Goal: Task Accomplishment & Management: Use online tool/utility

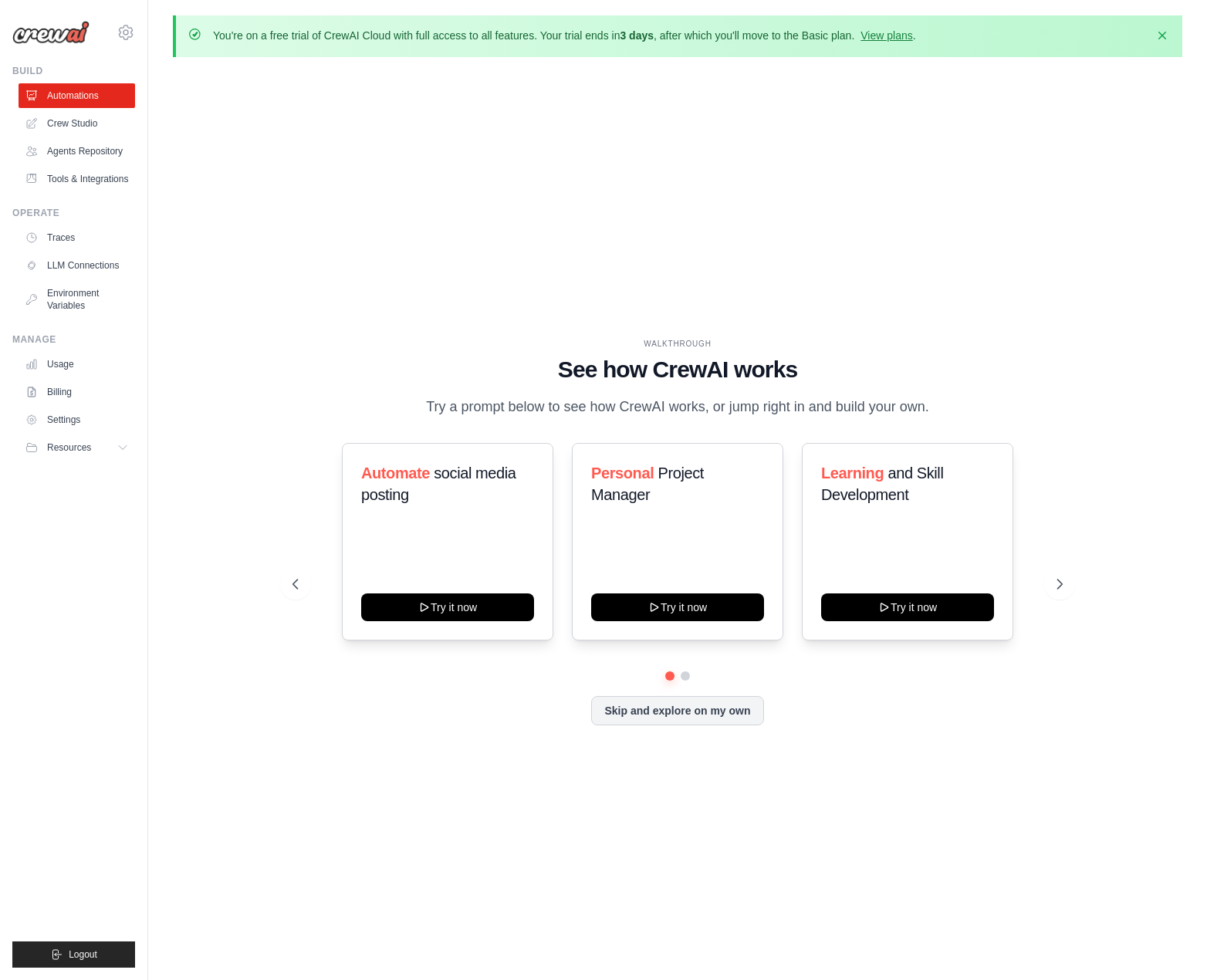
click at [710, 775] on div "WALKTHROUGH See how [PERSON_NAME] works Try a prompt below to see how [PERSON_N…" at bounding box center [678, 544] width 1009 height 950
click at [187, 233] on div "WALKTHROUGH See how [PERSON_NAME] works Try a prompt below to see how [PERSON_N…" at bounding box center [678, 544] width 1009 height 950
click at [89, 123] on link "Crew Studio" at bounding box center [78, 124] width 117 height 24
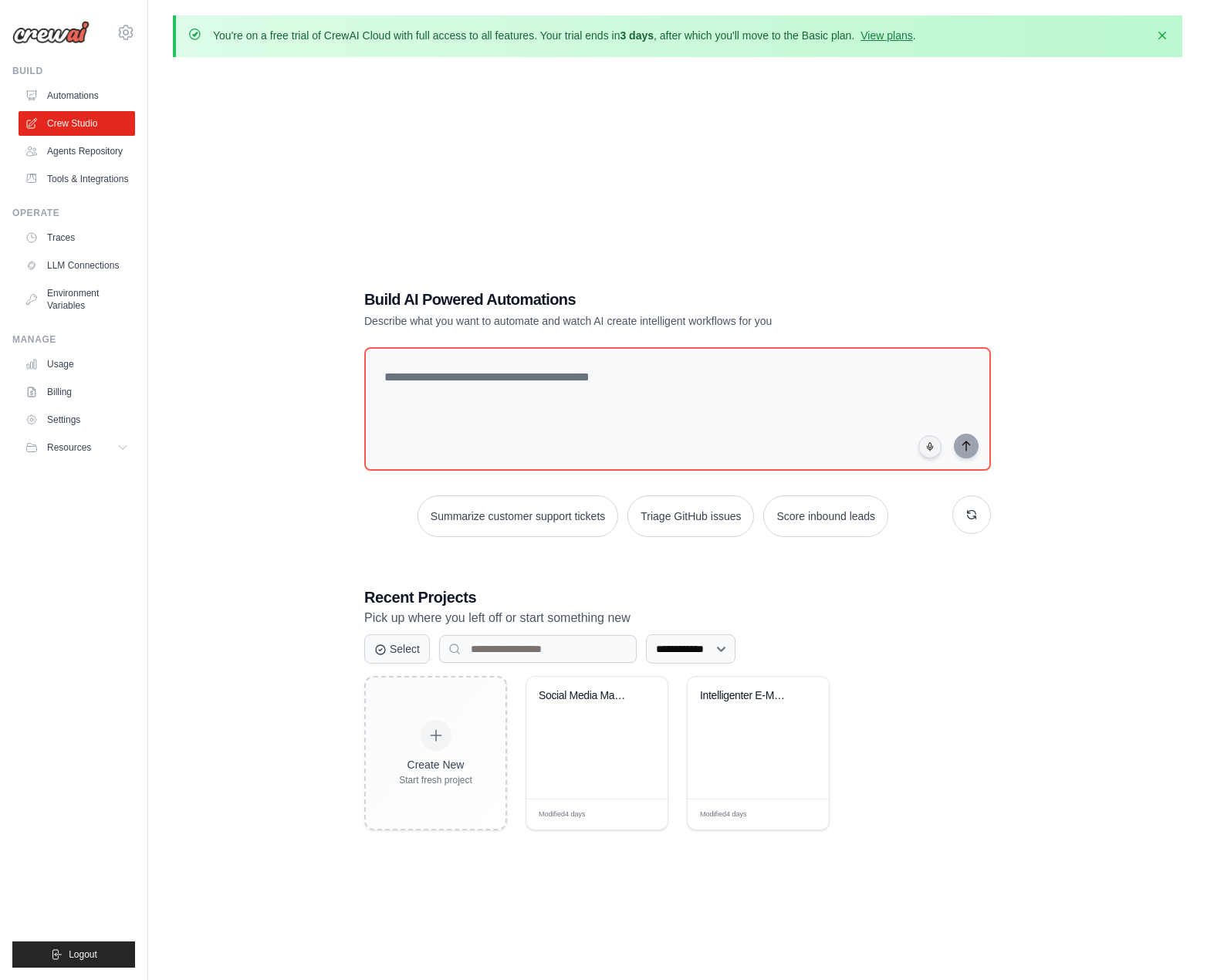
click at [200, 458] on div "**********" at bounding box center [678, 560] width 1009 height 980
click at [440, 187] on div "**********" at bounding box center [678, 560] width 1009 height 980
click at [1181, 37] on div "You're on a free trial of CrewAI Cloud with full access to all features. Your t…" at bounding box center [678, 37] width 1009 height 42
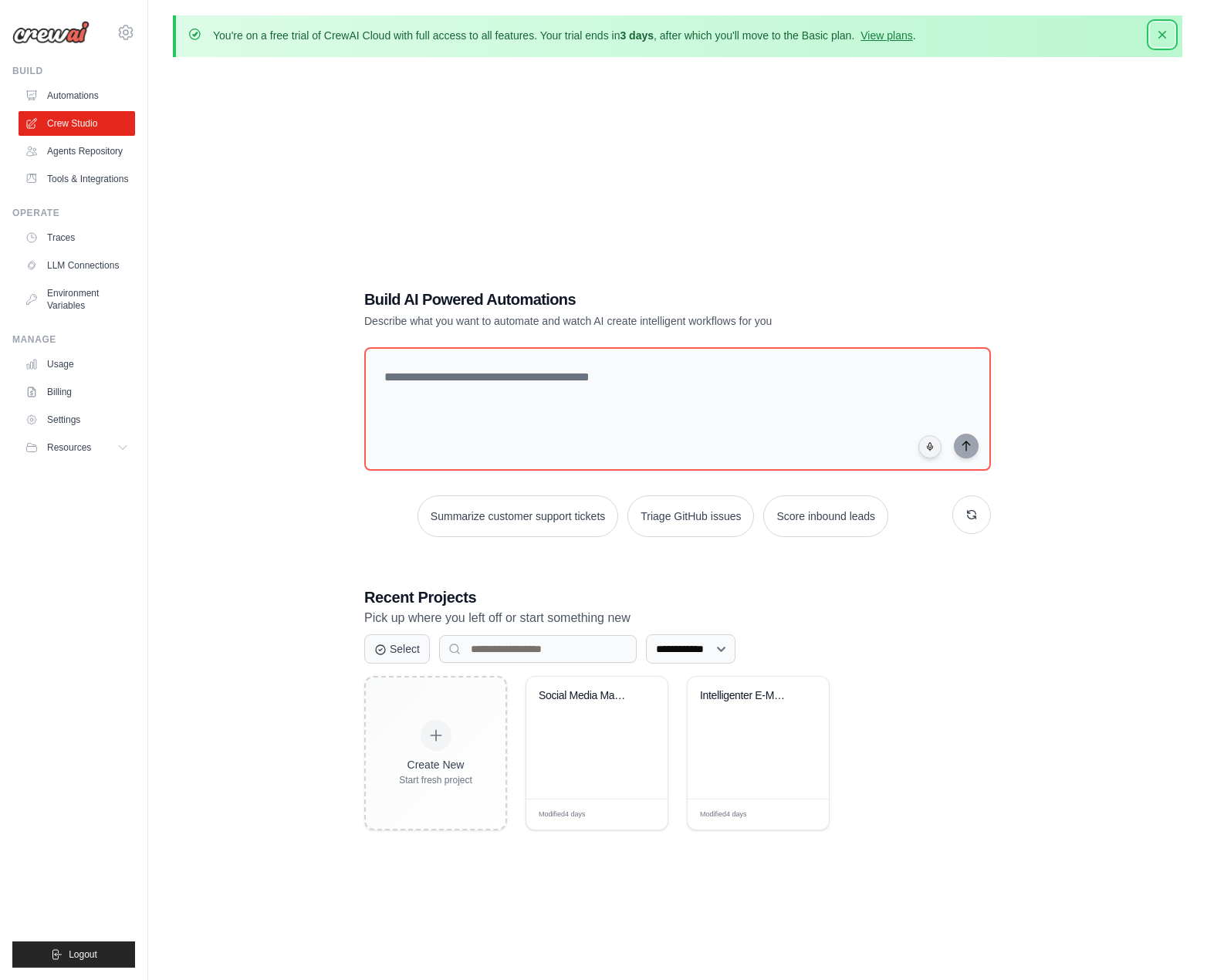
click at [1164, 41] on icon "button" at bounding box center [1163, 35] width 16 height 16
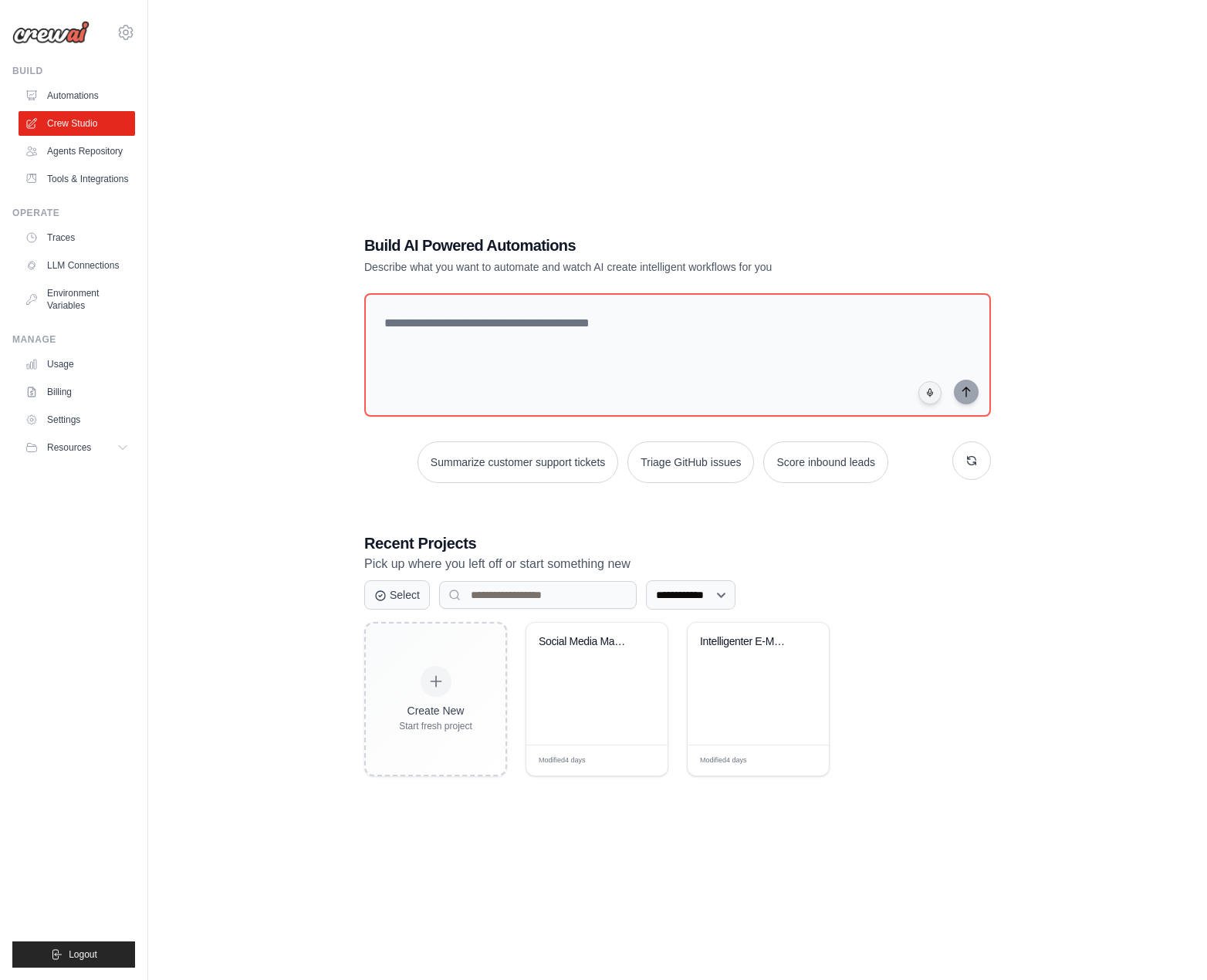
click at [1144, 467] on div "**********" at bounding box center [678, 506] width 1009 height 980
click at [1122, 493] on div "**********" at bounding box center [678, 506] width 1009 height 980
click at [432, 311] on textarea at bounding box center [677, 355] width 633 height 125
click at [446, 329] on textarea at bounding box center [677, 355] width 633 height 125
click at [457, 316] on textarea at bounding box center [677, 355] width 633 height 125
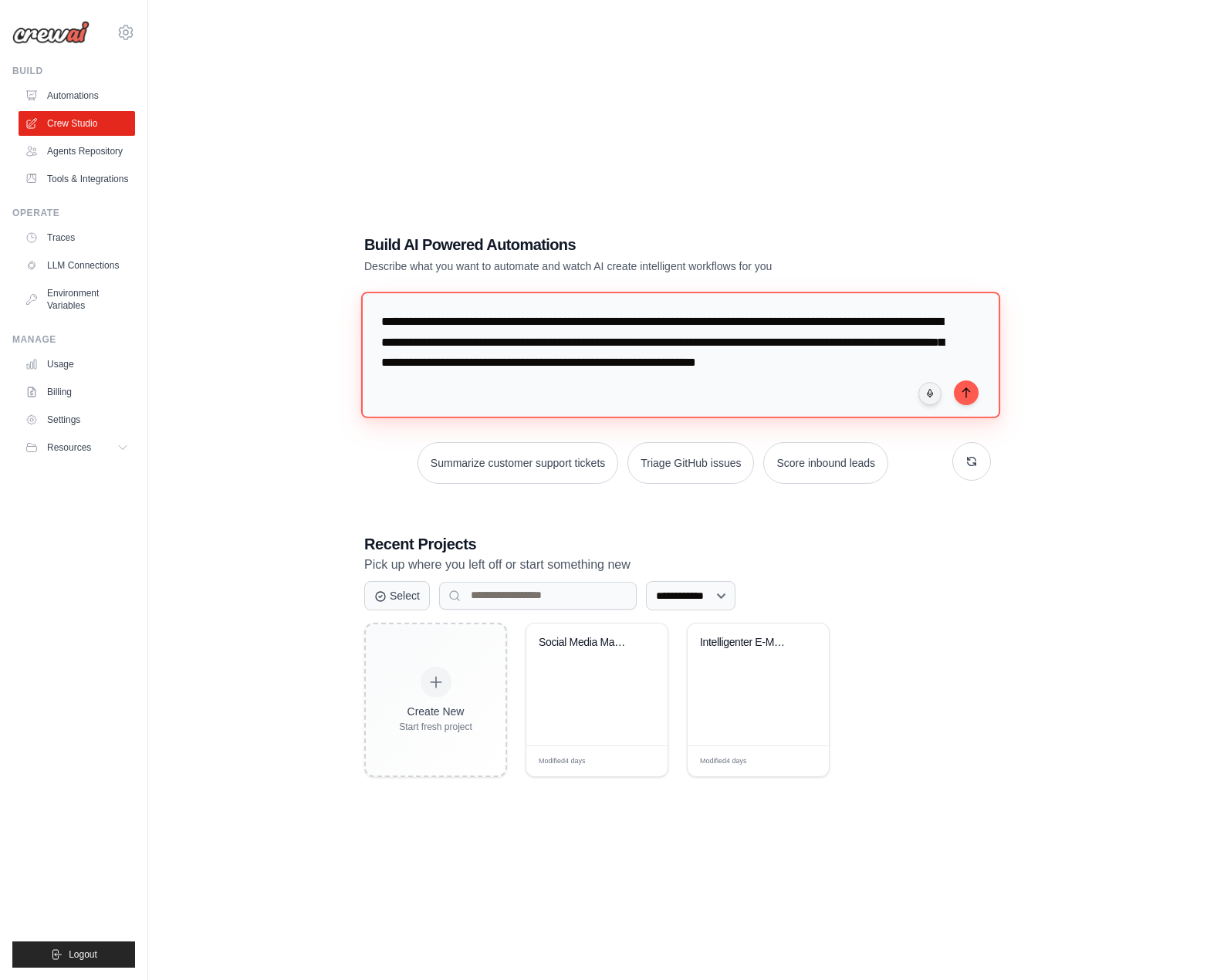
type textarea "**********"
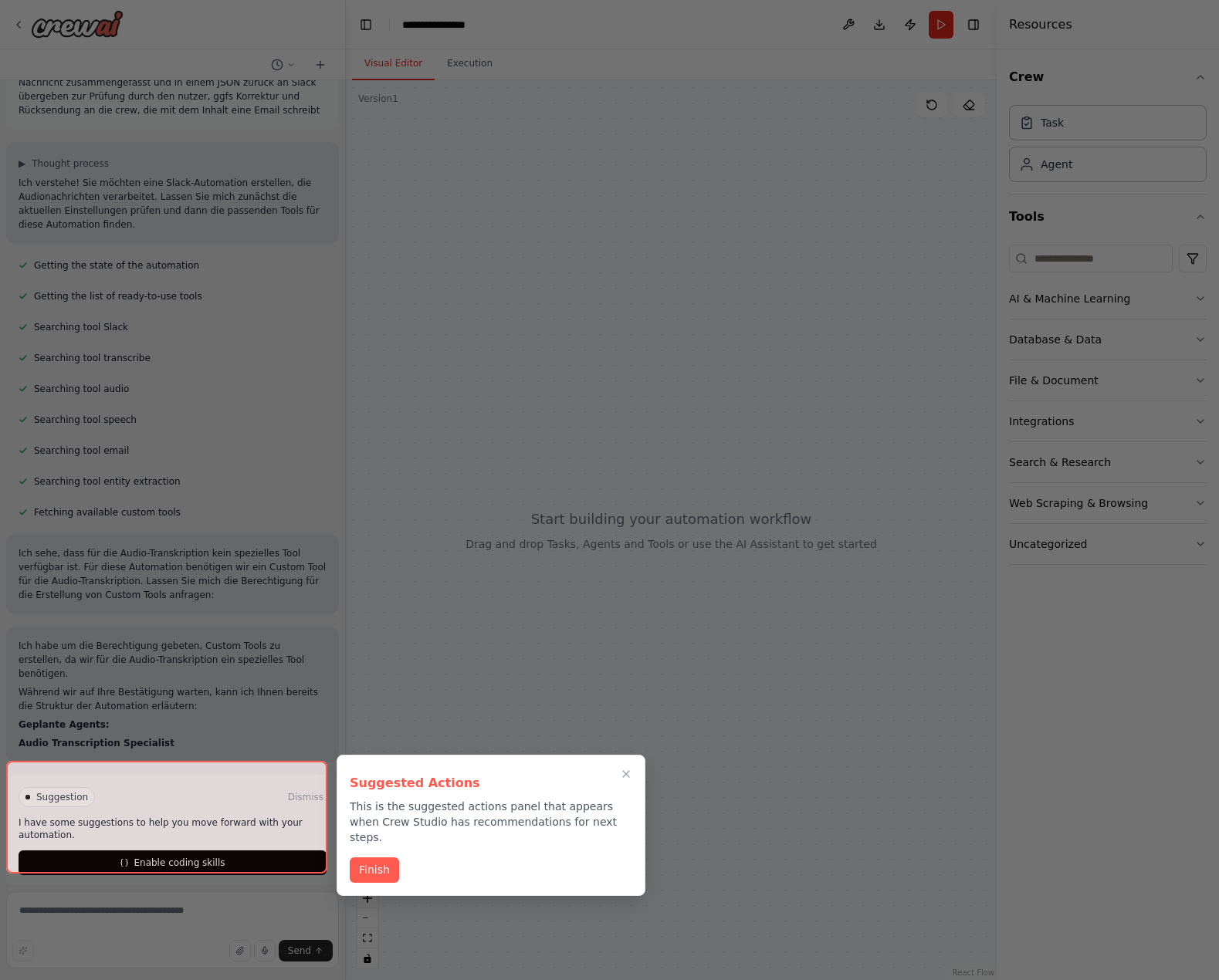
drag, startPoint x: 381, startPoint y: 844, endPoint x: 407, endPoint y: 908, distance: 69.1
click at [381, 857] on button "Finish" at bounding box center [374, 869] width 50 height 25
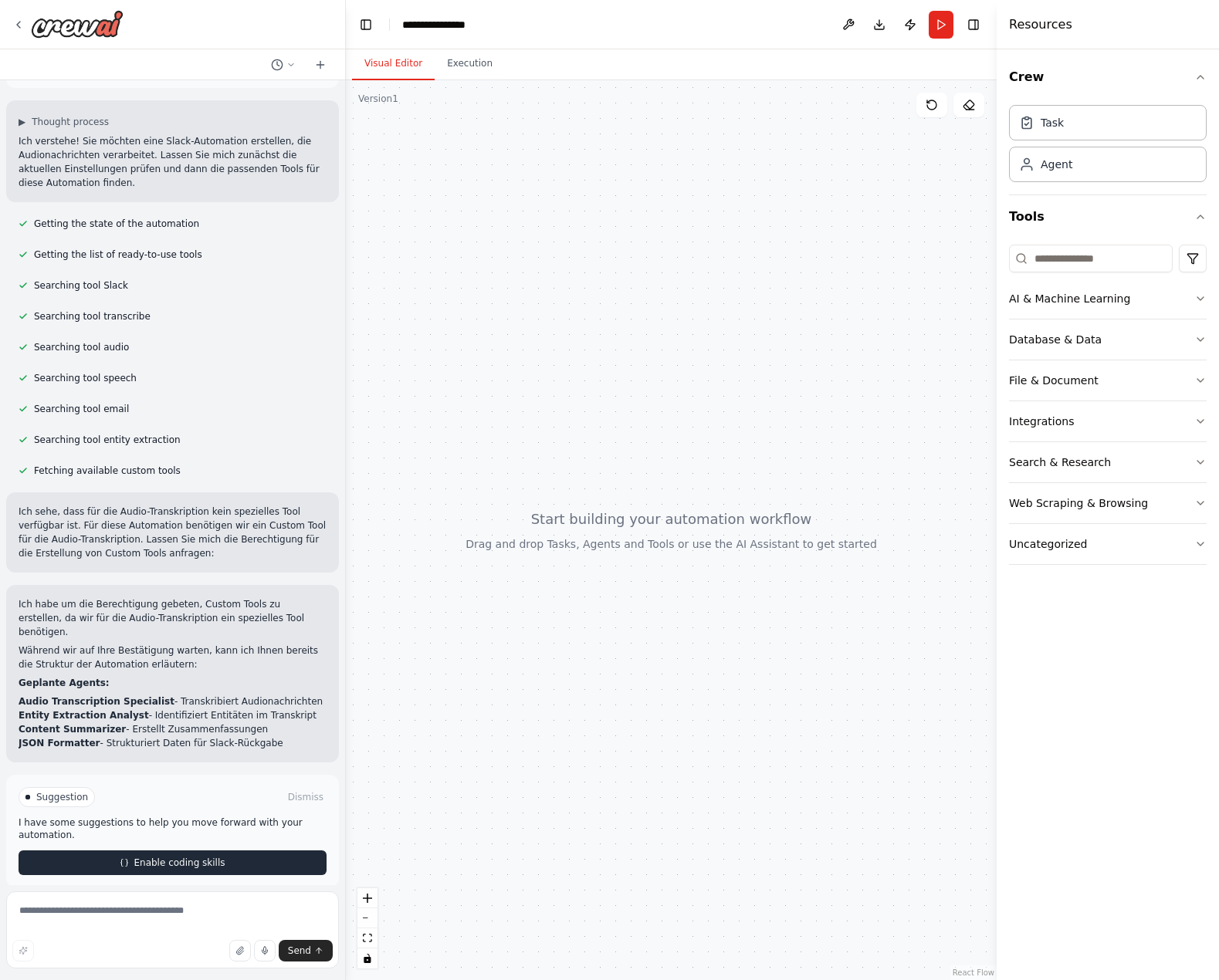
click at [178, 848] on div "Suggestion Dismiss I have some suggestions to help you move forward with your a…" at bounding box center [172, 831] width 308 height 88
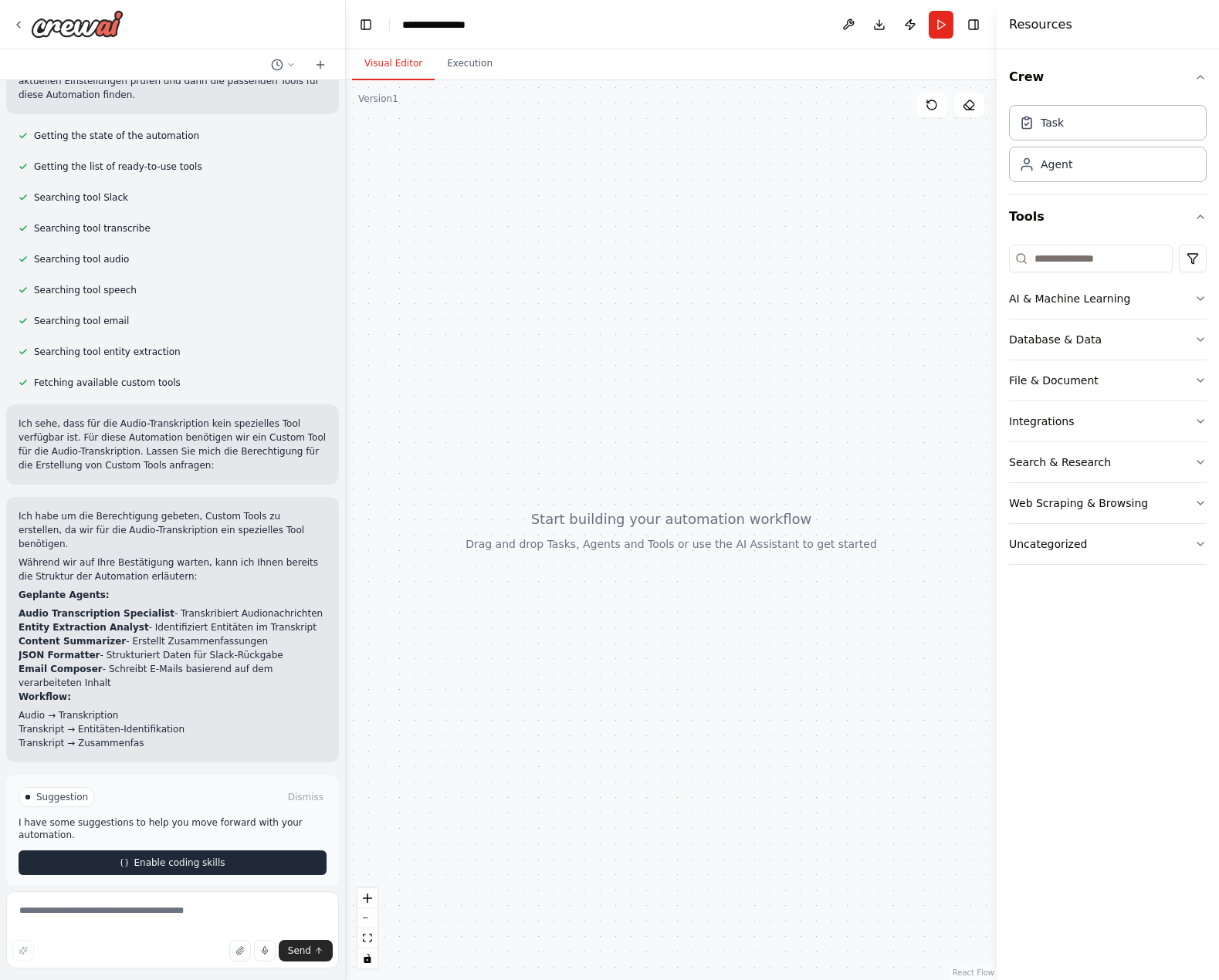
click at [158, 857] on button "Enable coding skills" at bounding box center [172, 863] width 308 height 24
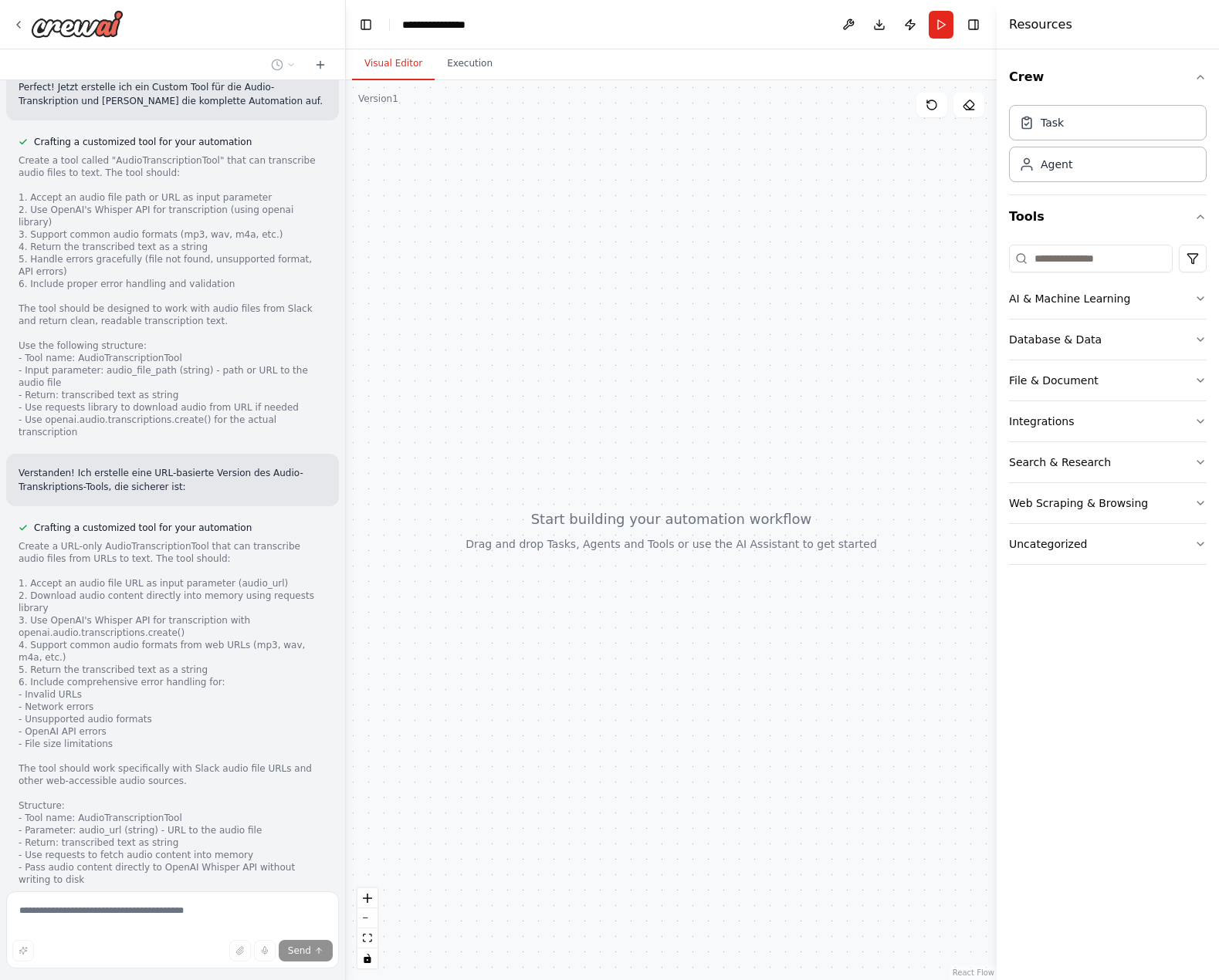
scroll to position [1064, 0]
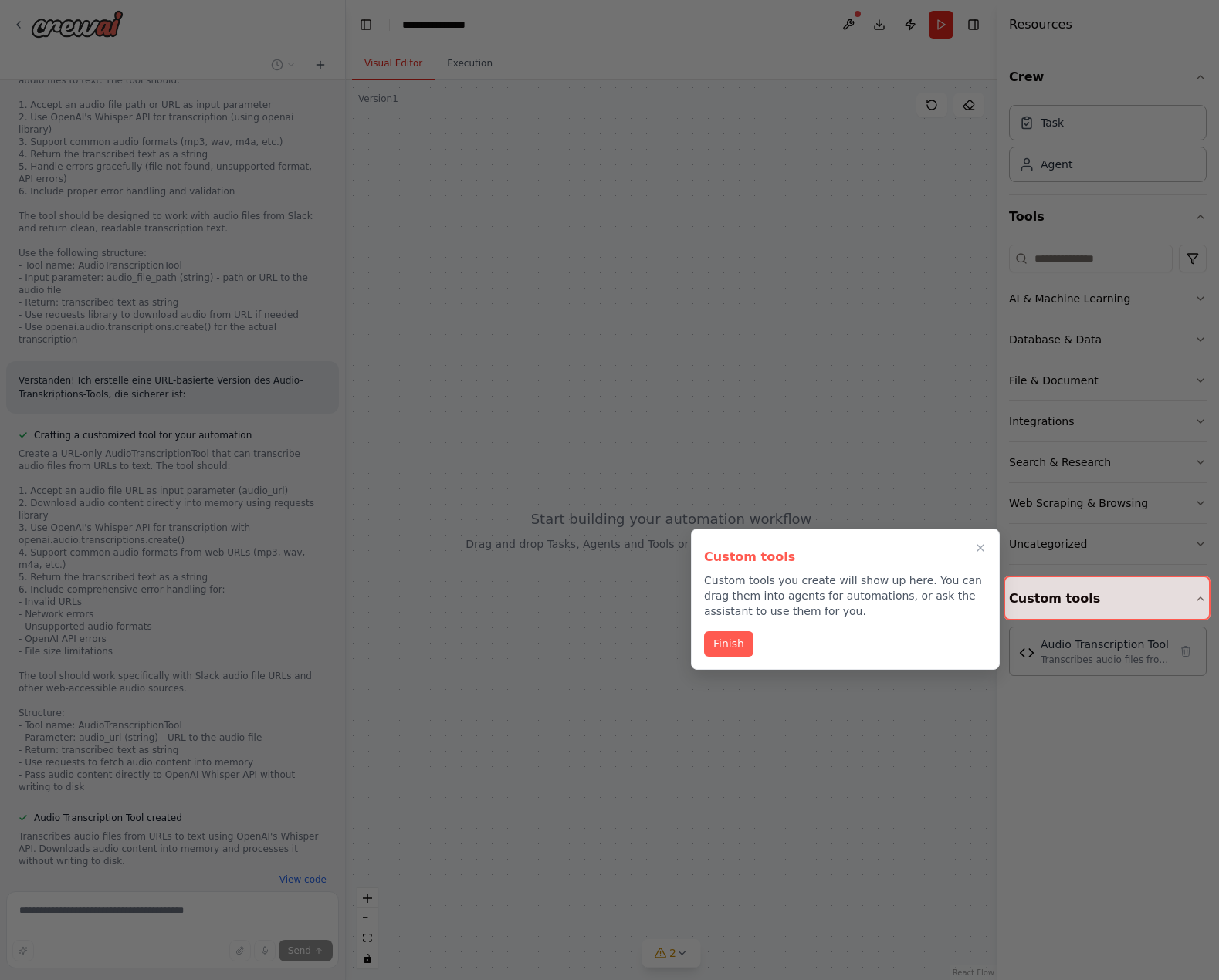
drag, startPoint x: 724, startPoint y: 645, endPoint x: 655, endPoint y: 735, distance: 113.4
click at [724, 645] on button "Finish" at bounding box center [729, 643] width 50 height 25
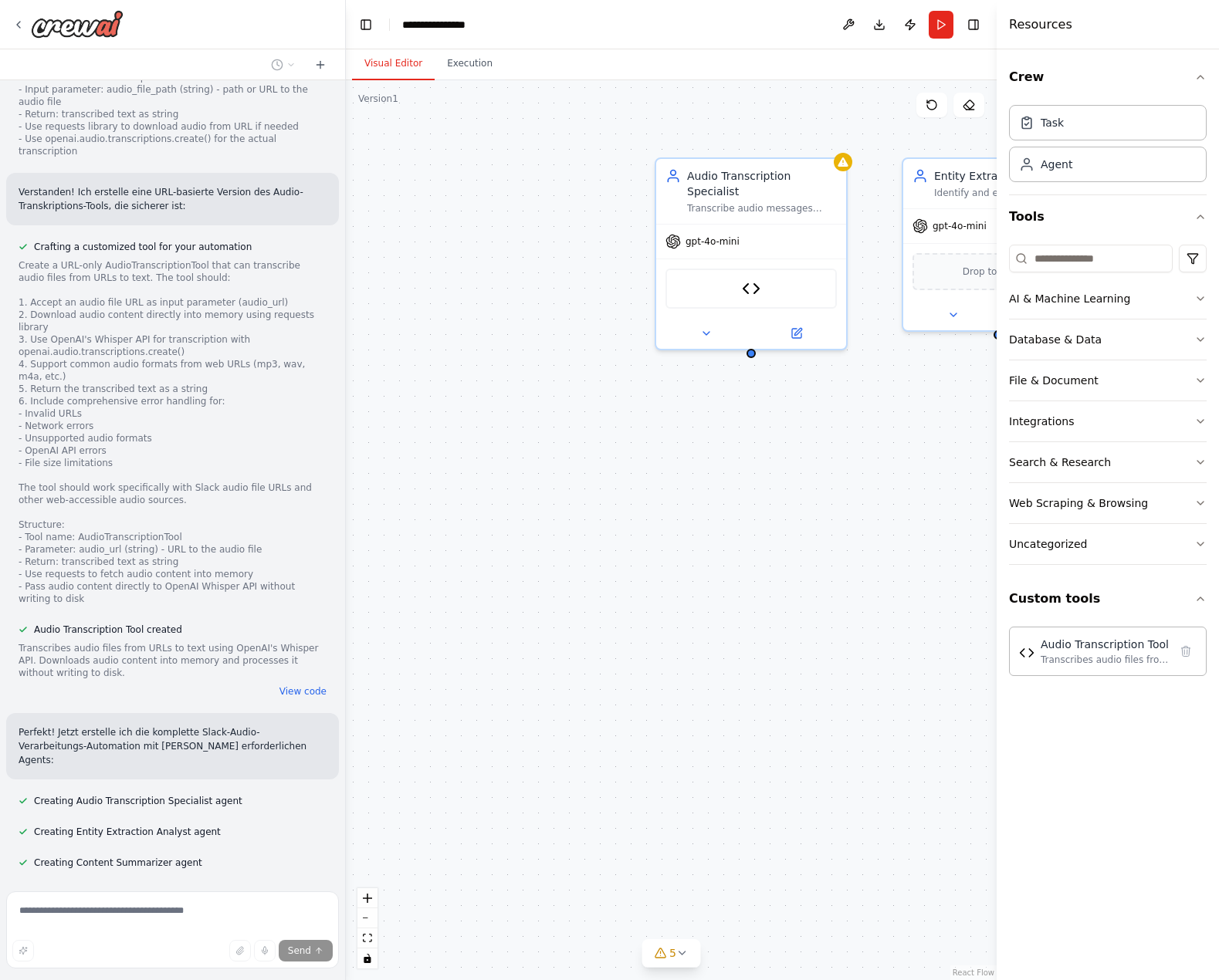
scroll to position [1283, 0]
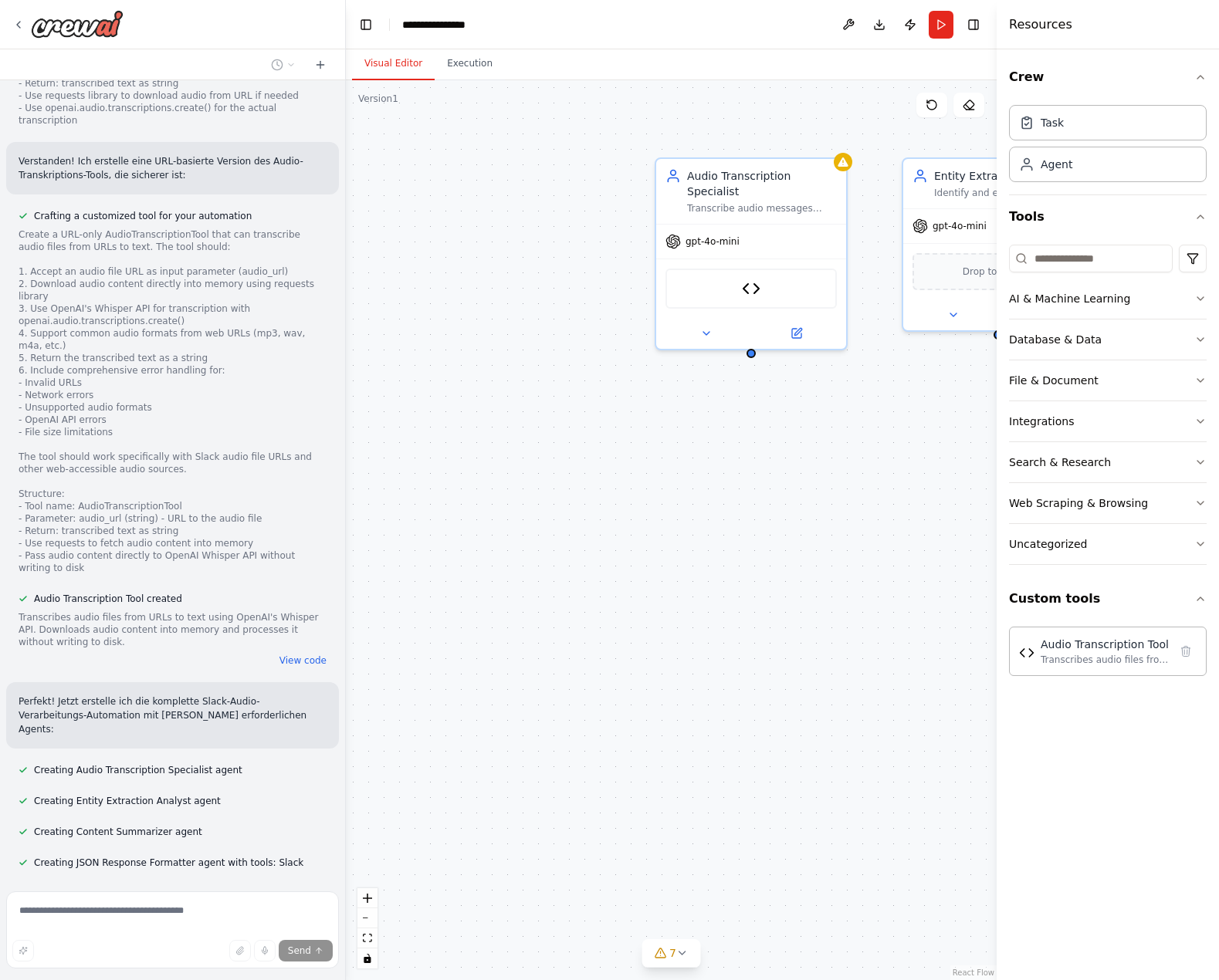
drag, startPoint x: 753, startPoint y: 713, endPoint x: 621, endPoint y: 662, distance: 141.5
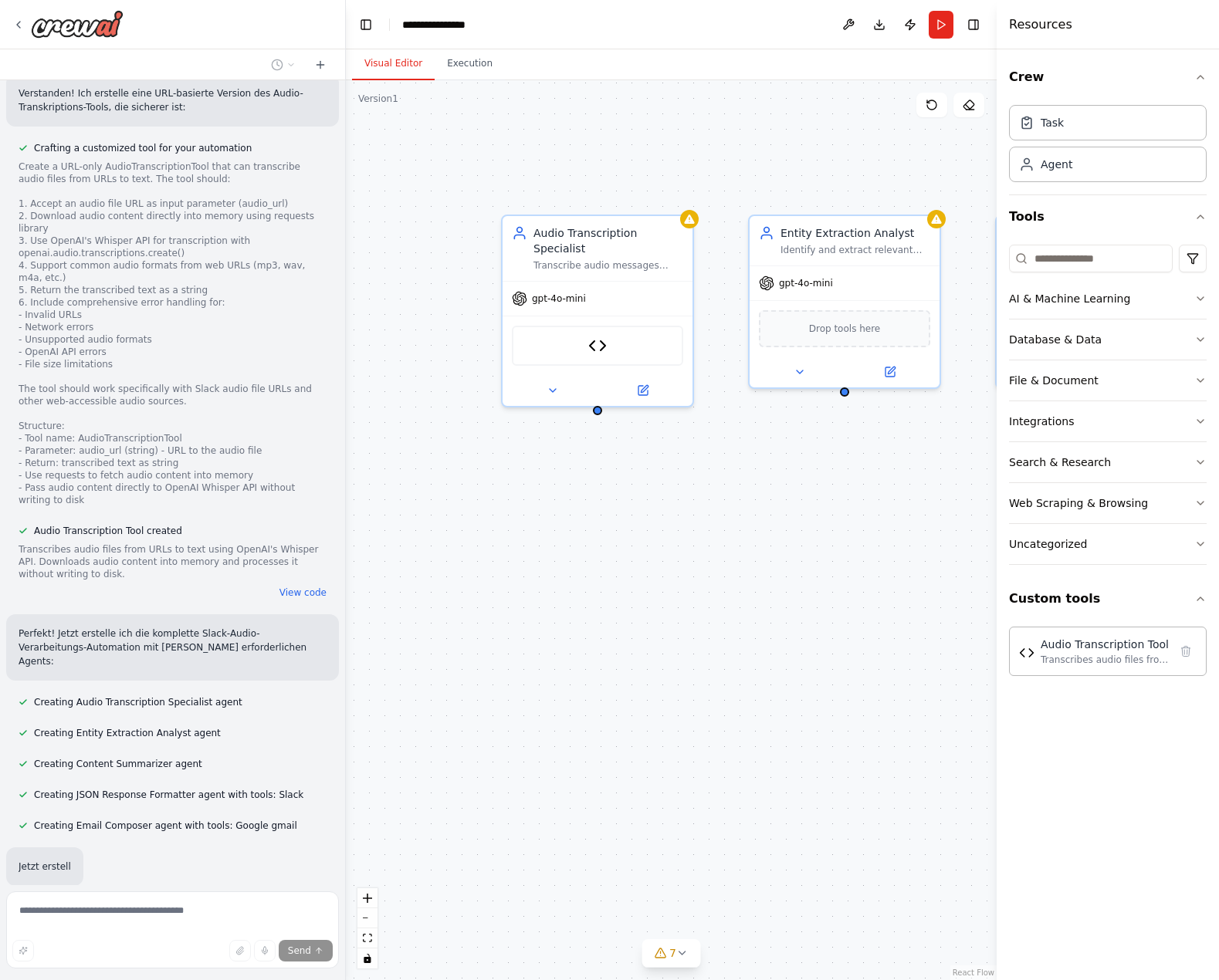
scroll to position [1365, 0]
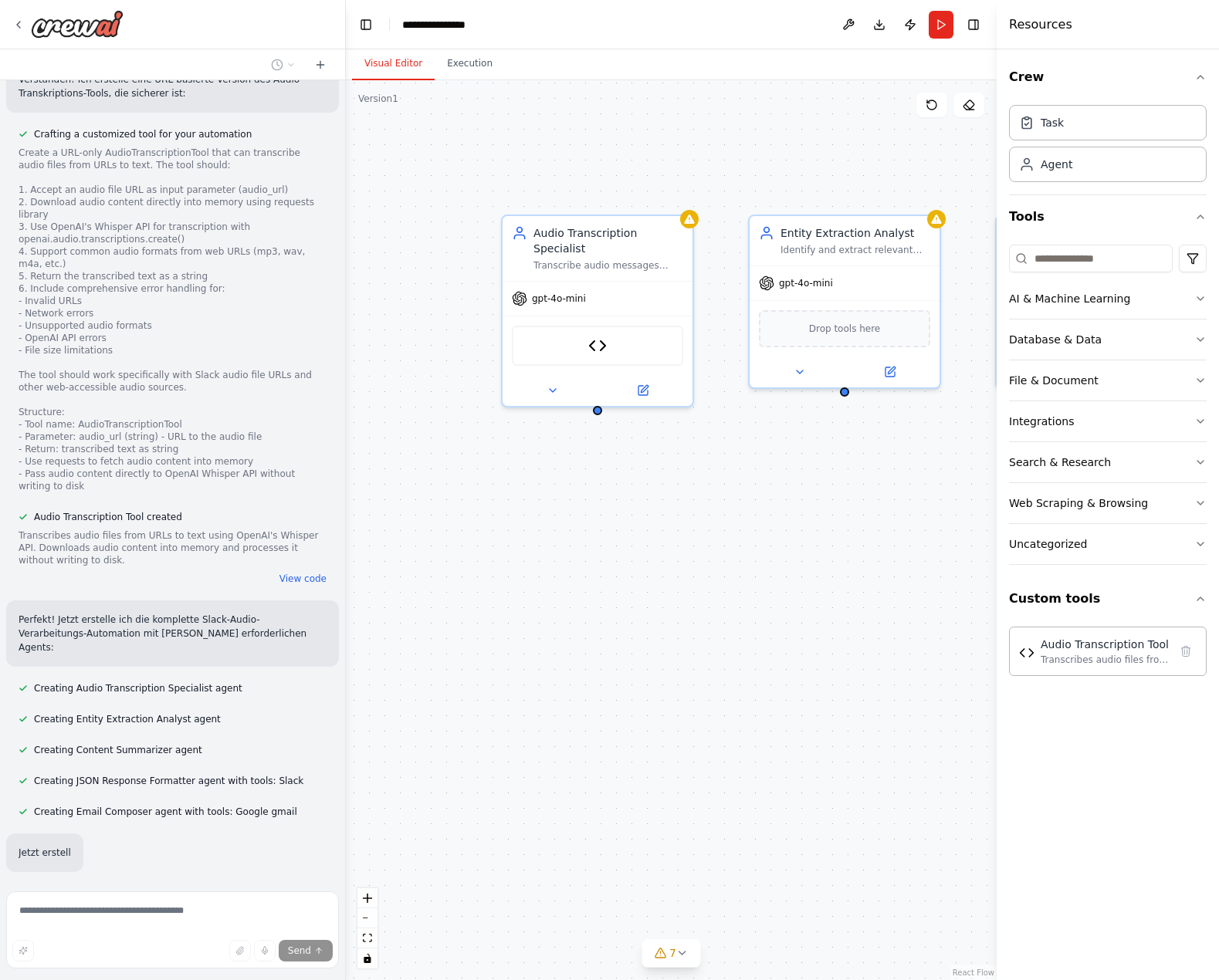
drag, startPoint x: 764, startPoint y: 610, endPoint x: 726, endPoint y: 681, distance: 80.5
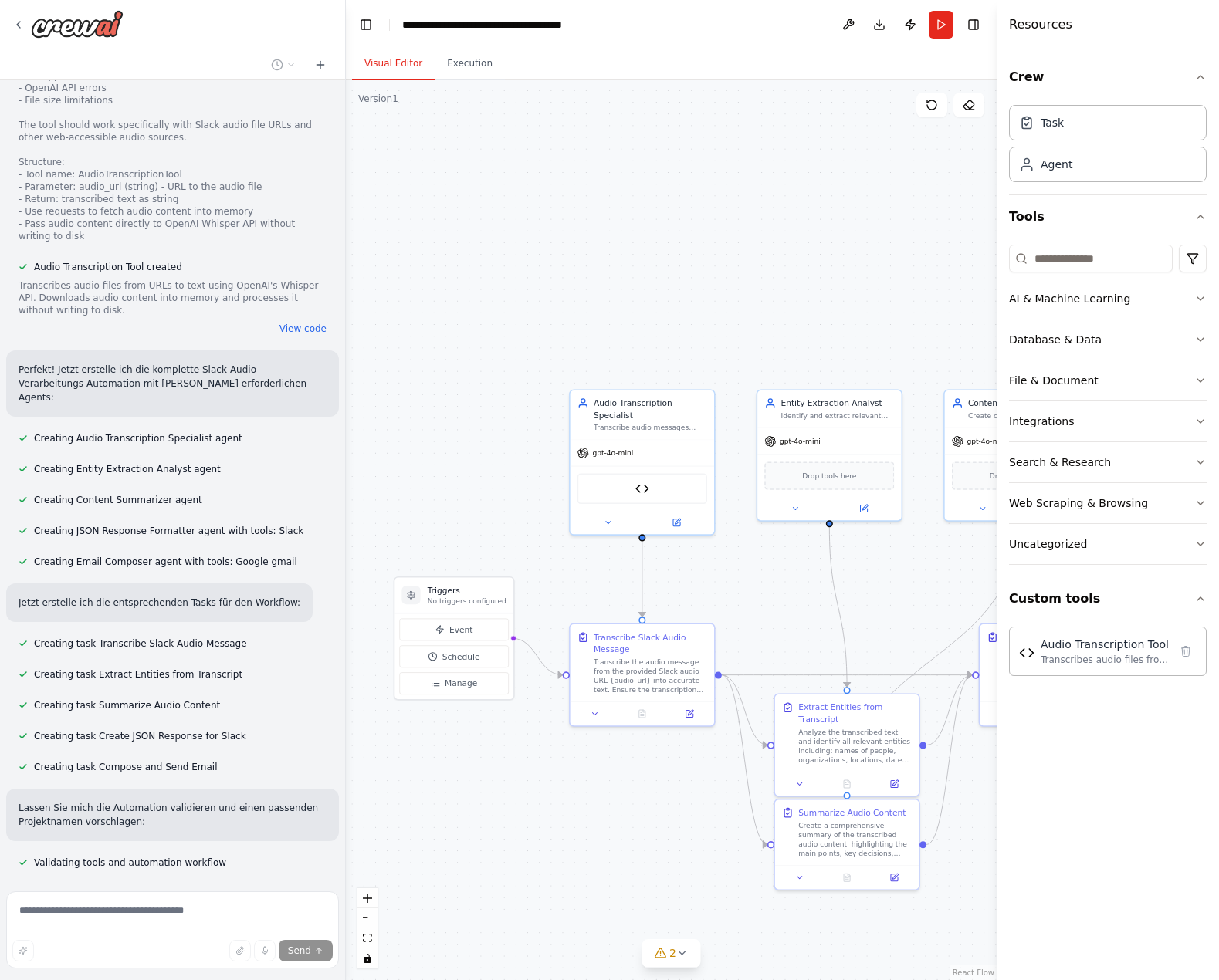
scroll to position [1740, 0]
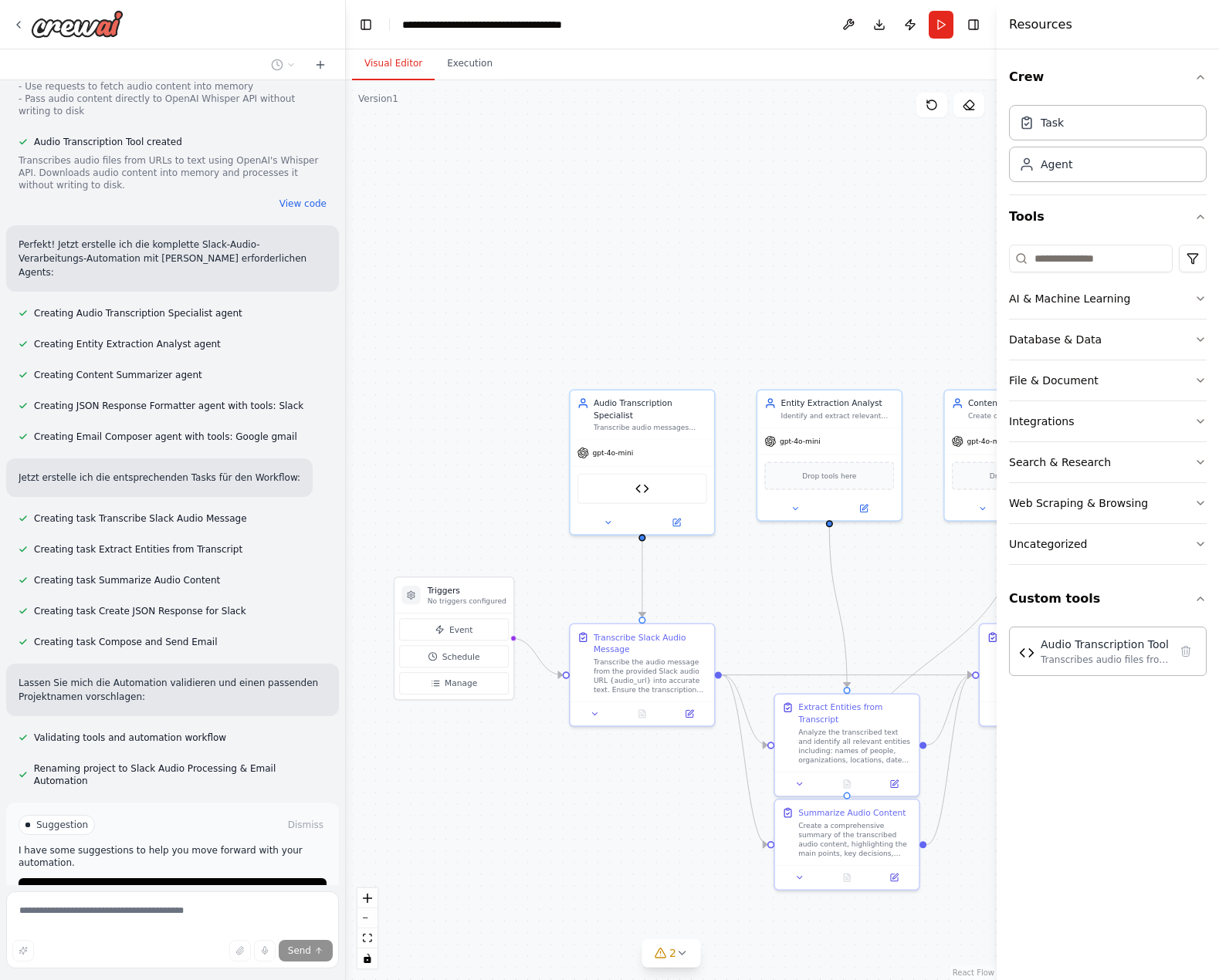
click at [1046, 856] on div "Crew Task Agent Tools AI & Machine Learning Database & Data File & Document Int…" at bounding box center [1108, 515] width 222 height 931
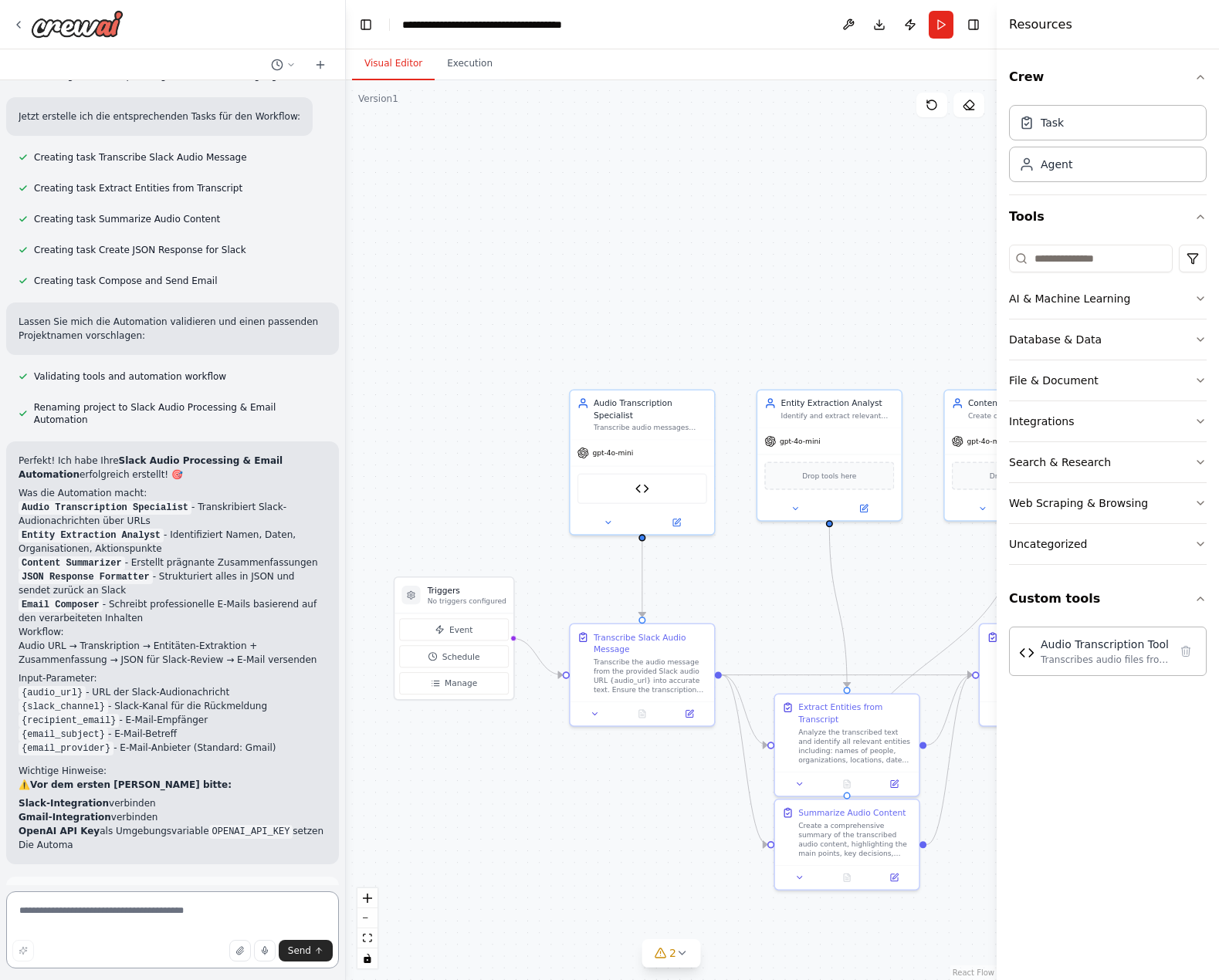
scroll to position [2115, 0]
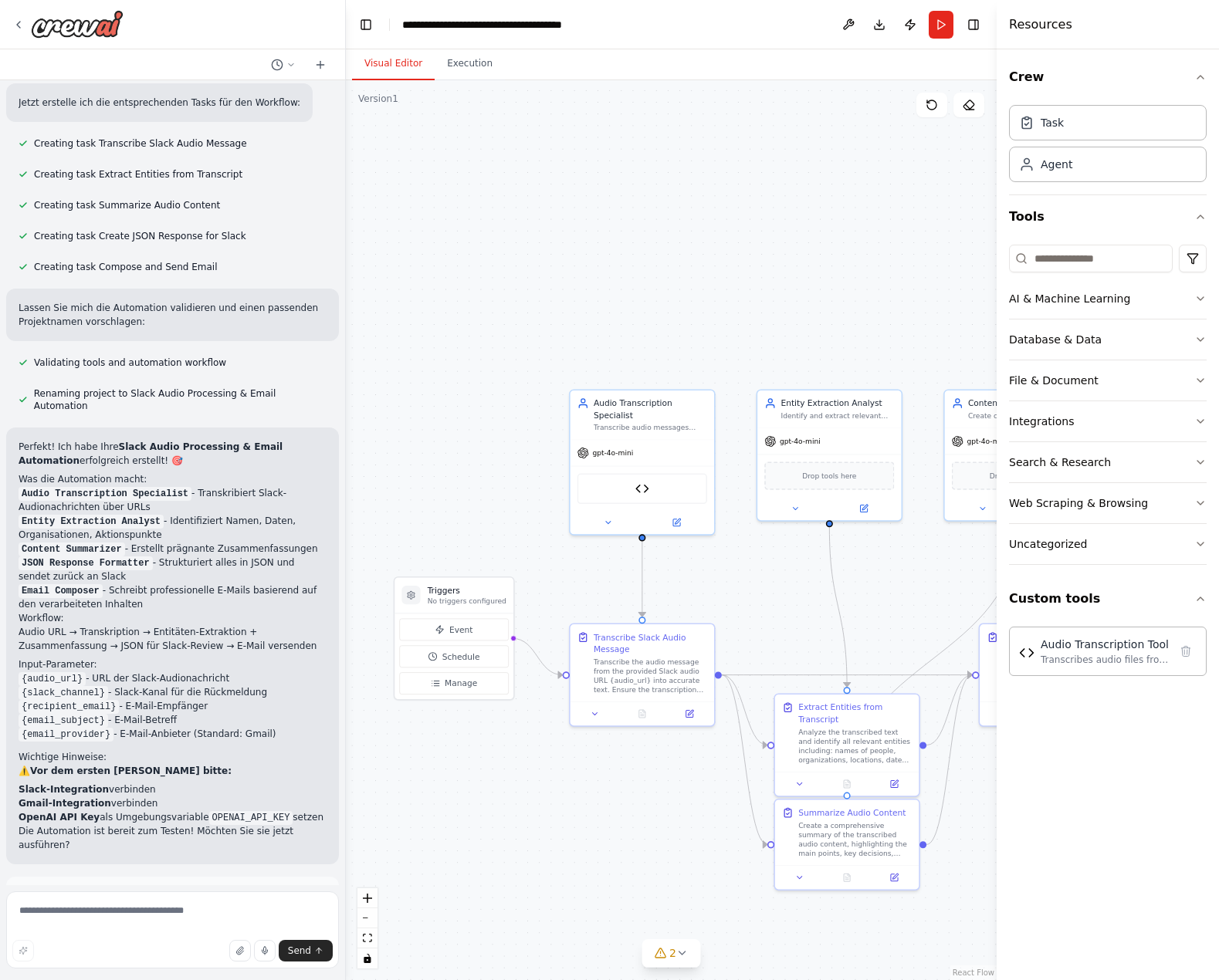
click at [67, 784] on strong "Slack-Integration" at bounding box center [64, 789] width 91 height 10
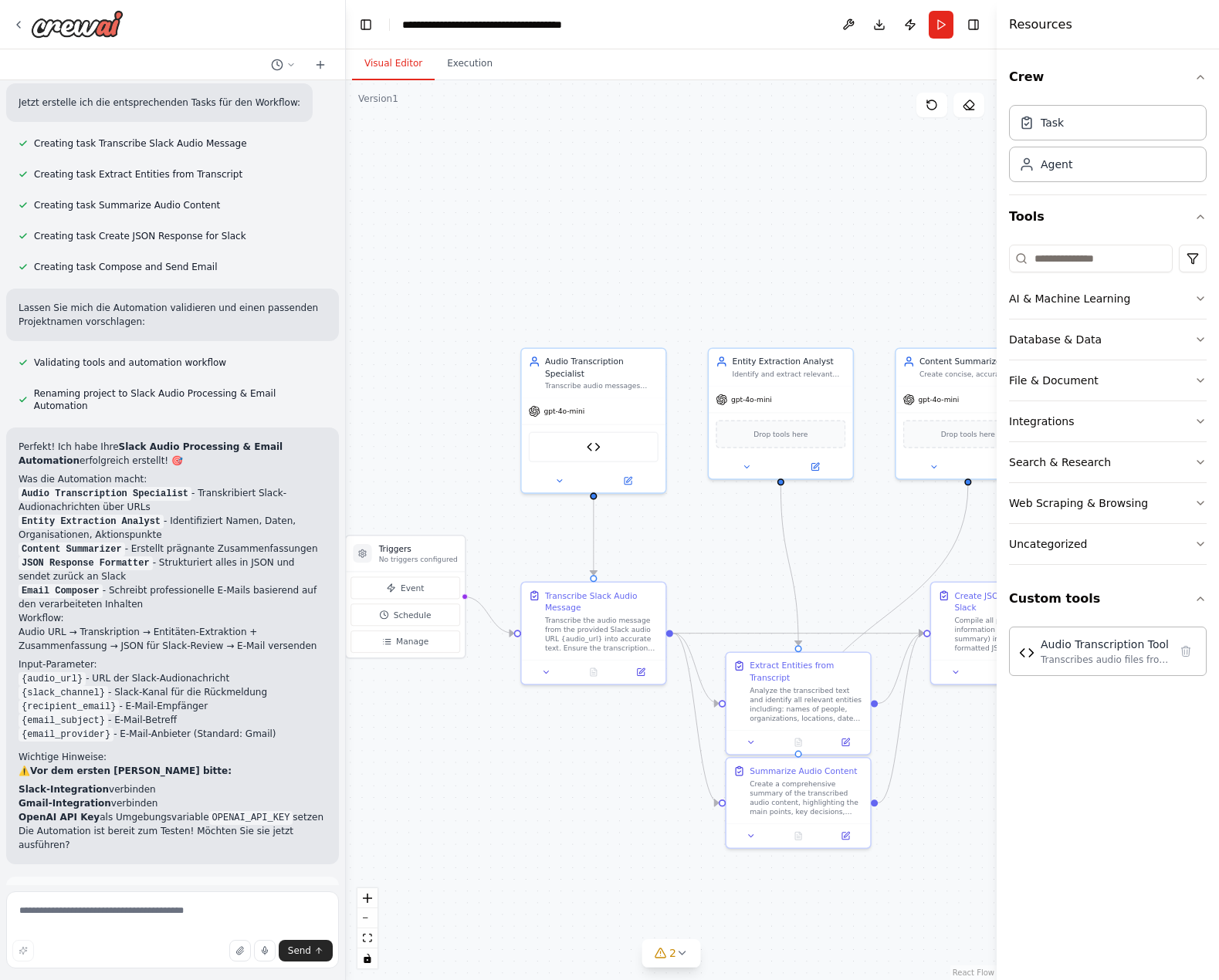
drag, startPoint x: 770, startPoint y: 255, endPoint x: 714, endPoint y: 205, distance: 75.1
click at [714, 205] on div ".deletable-edge-delete-btn { width: 20px; height: 20px; border: 0px solid #ffff…" at bounding box center [671, 530] width 651 height 900
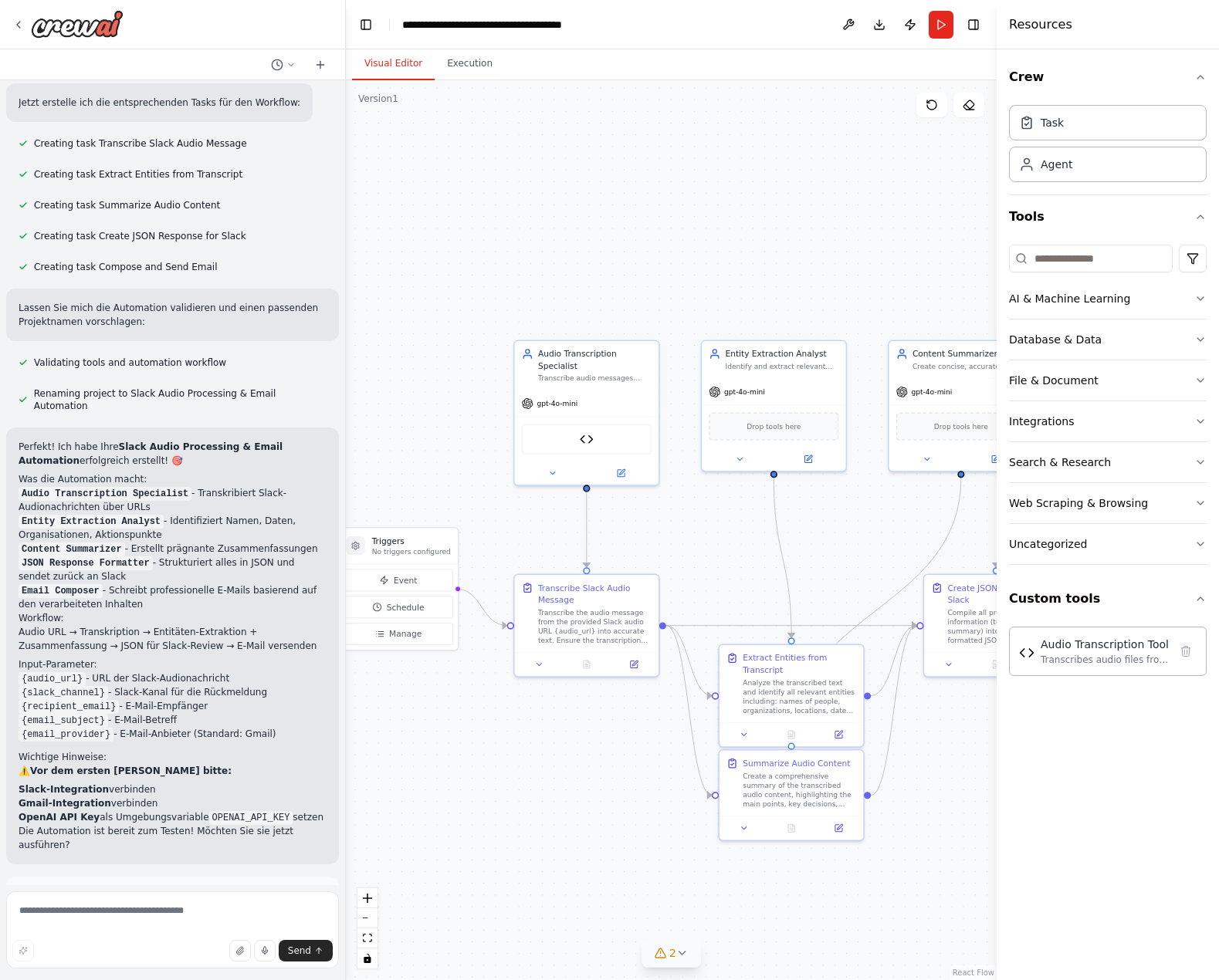
click at [690, 959] on button "2" at bounding box center [671, 953] width 59 height 29
click at [806, 882] on button at bounding box center [808, 872] width 26 height 18
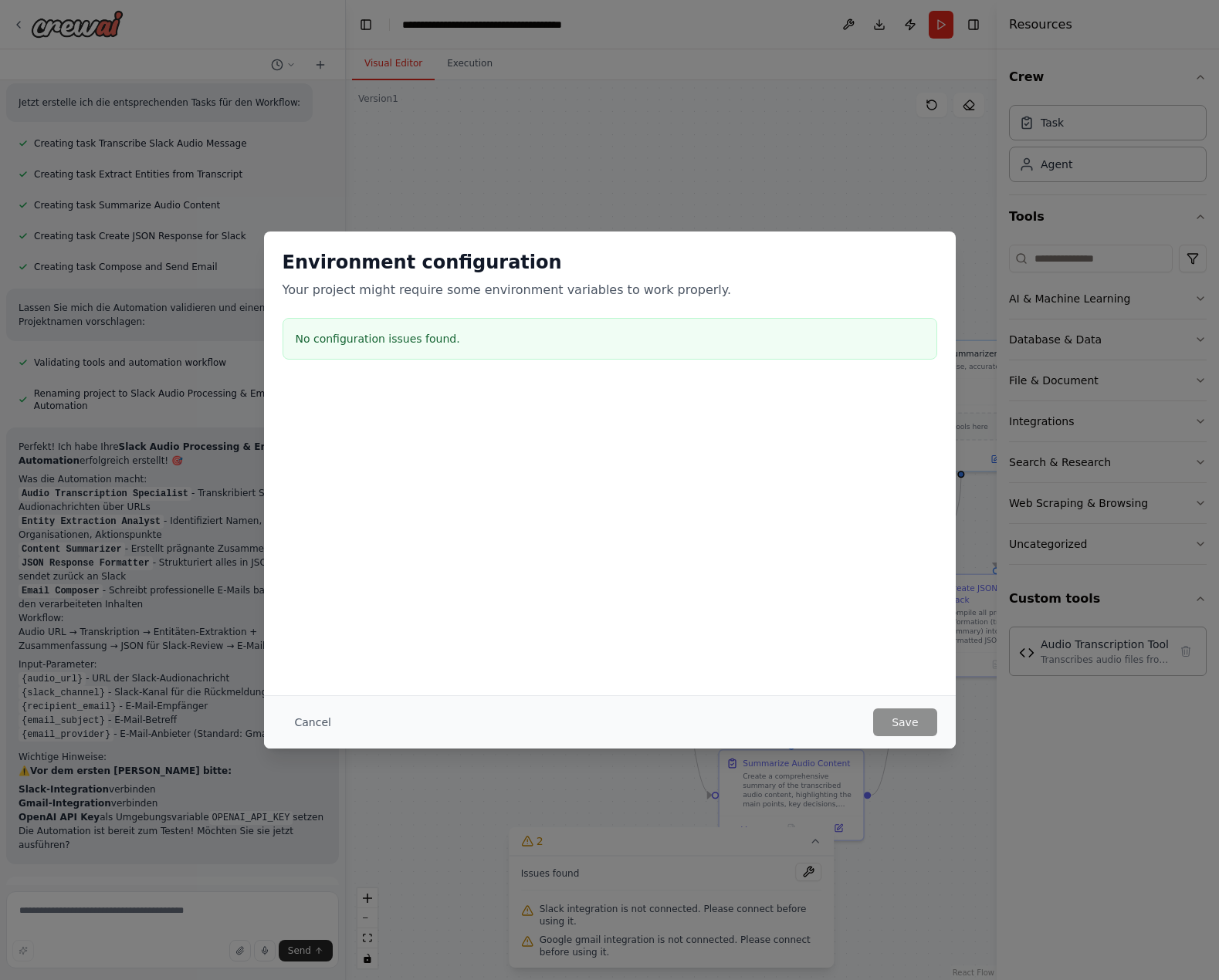
click at [478, 491] on div at bounding box center [610, 461] width 692 height 154
click at [326, 724] on button "Cancel" at bounding box center [313, 722] width 61 height 28
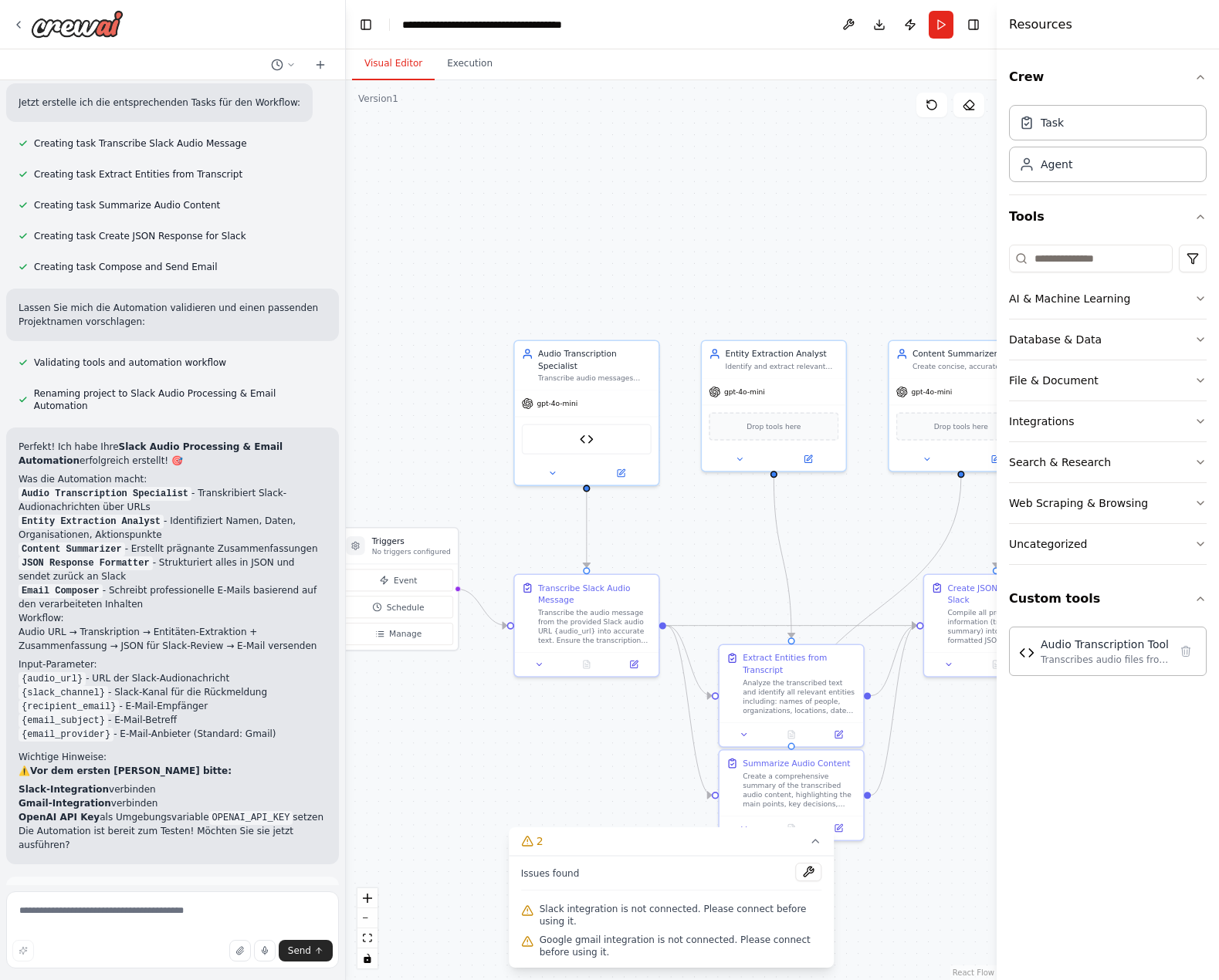
click at [760, 213] on div ".deletable-edge-delete-btn { width: 20px; height: 20px; border: 0px solid #ffff…" at bounding box center [671, 530] width 651 height 900
click at [857, 23] on button at bounding box center [849, 24] width 24 height 28
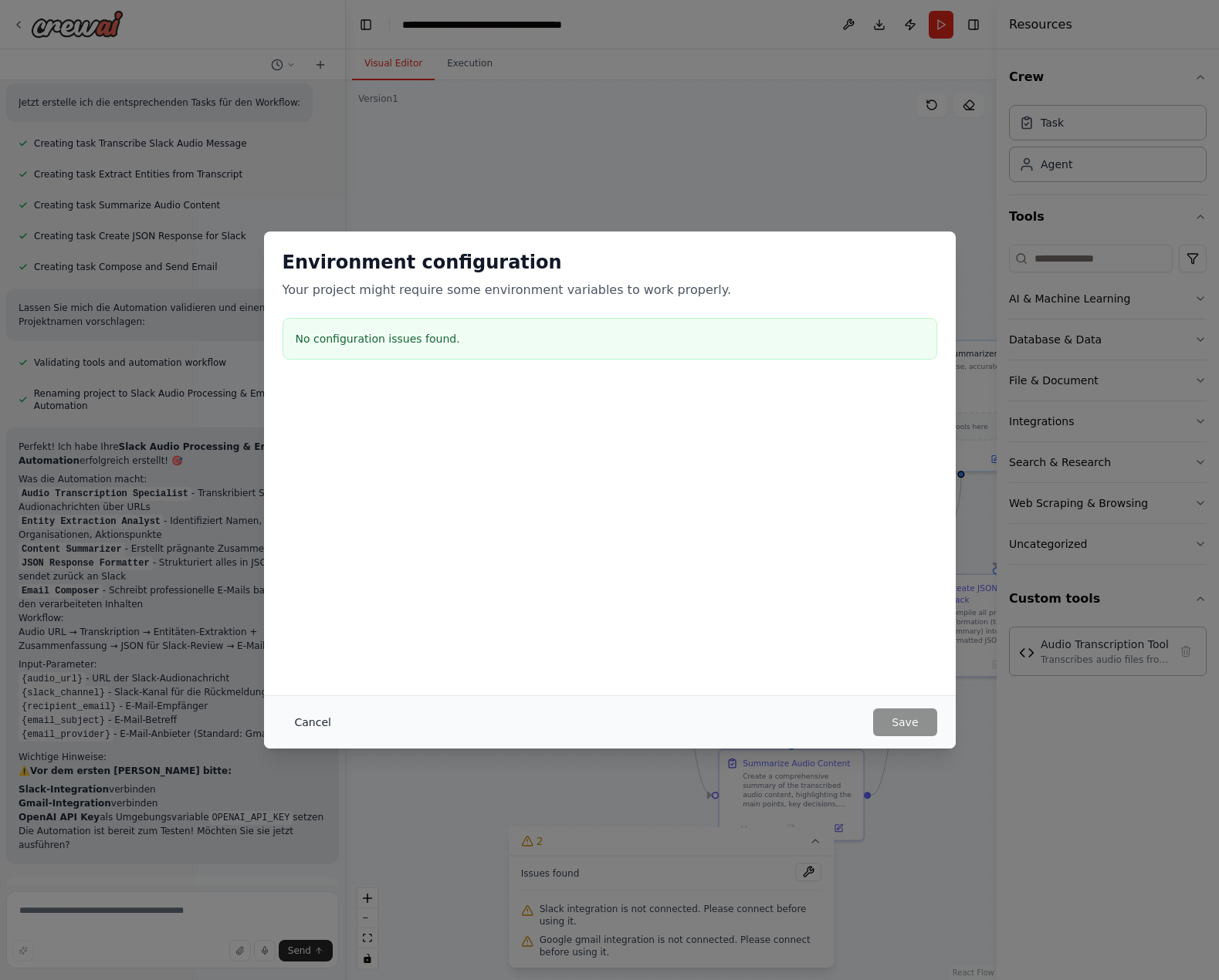
click at [328, 718] on button "Cancel" at bounding box center [313, 722] width 61 height 28
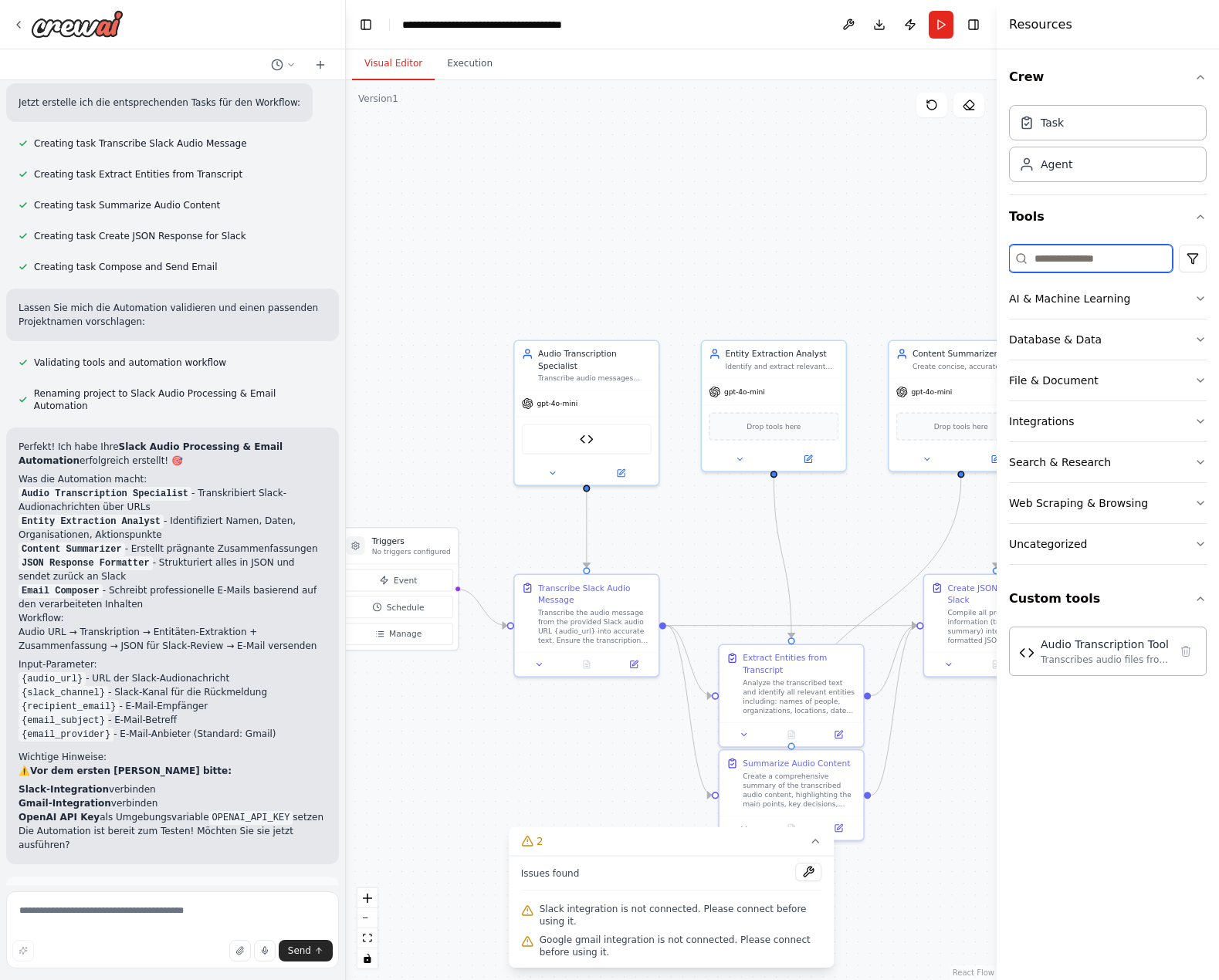
click at [1095, 261] on input at bounding box center [1091, 258] width 164 height 28
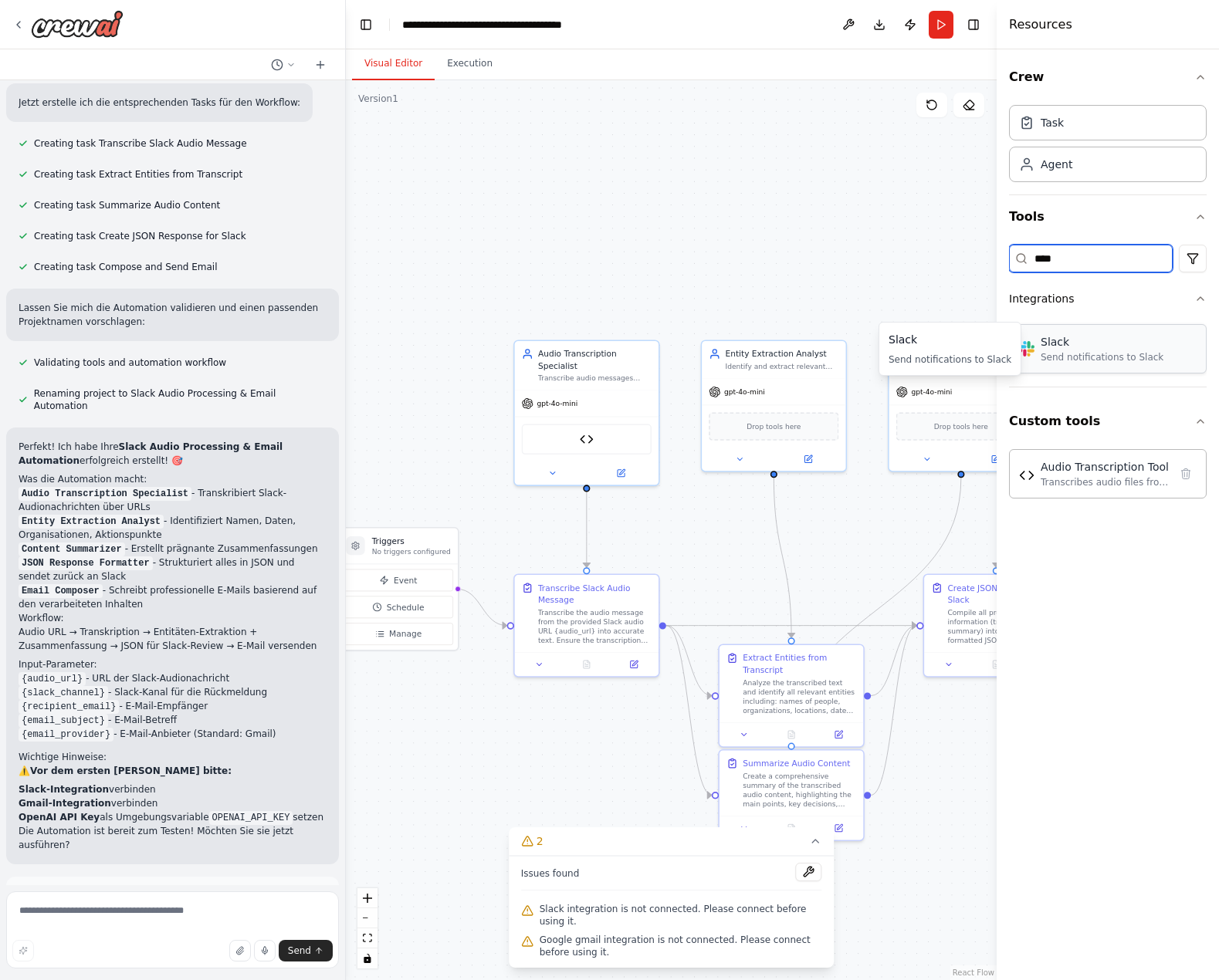
type input "****"
click at [1105, 368] on div "Slack Send notifications to Slack" at bounding box center [1108, 348] width 198 height 50
click at [1082, 350] on div "Slack Send notifications to Slack" at bounding box center [1102, 349] width 123 height 30
click at [463, 789] on div ".deletable-edge-delete-btn { width: 20px; height: 20px; border: 0px solid #ffff…" at bounding box center [671, 530] width 651 height 900
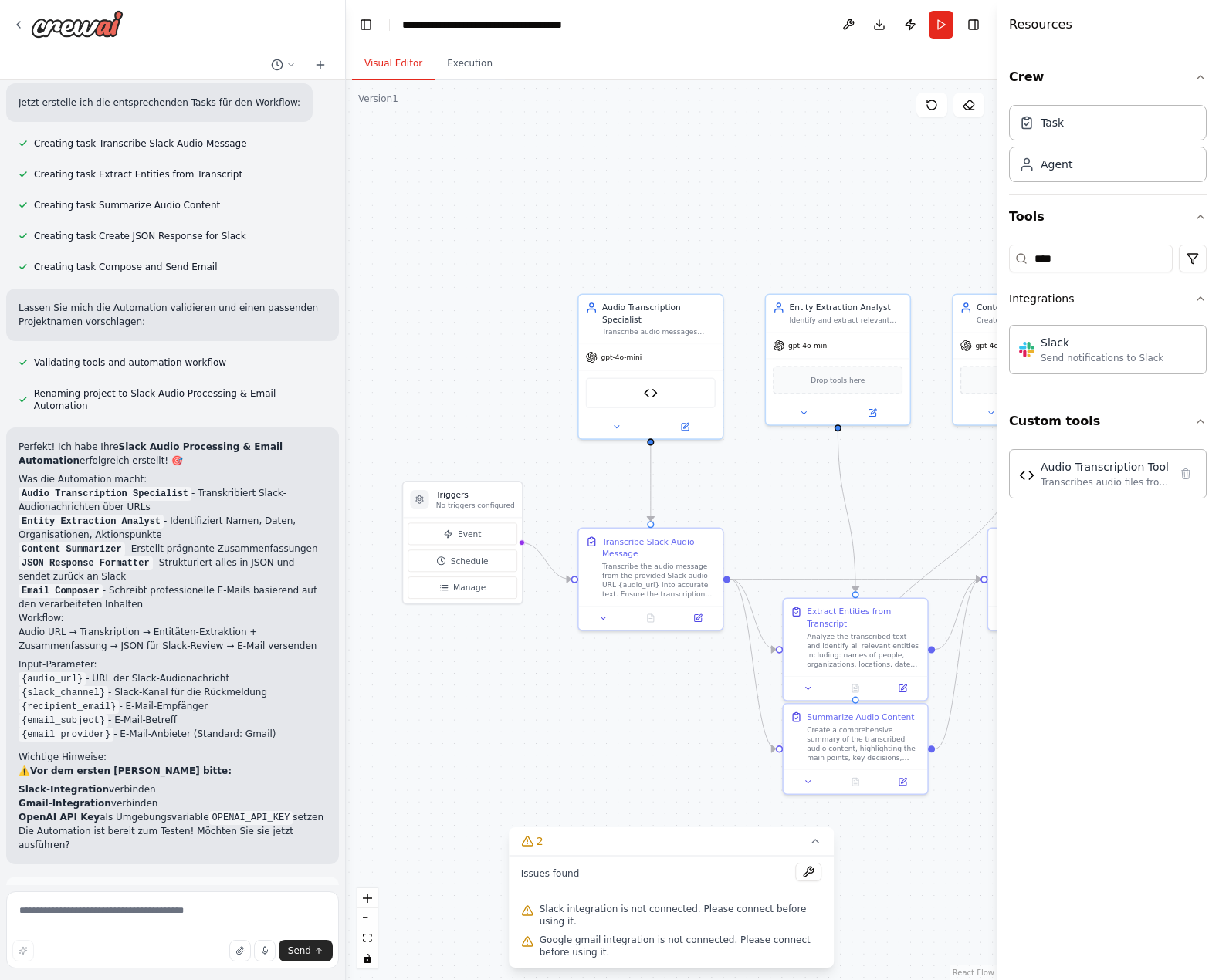
drag, startPoint x: 472, startPoint y: 809, endPoint x: 536, endPoint y: 762, distance: 79.4
click at [536, 762] on div ".deletable-edge-delete-btn { width: 20px; height: 20px; border: 0px solid #ffff…" at bounding box center [671, 530] width 651 height 900
click at [1162, 339] on div "Slack Send notifications to Slack" at bounding box center [1108, 348] width 198 height 50
click at [1074, 258] on input "****" at bounding box center [1091, 258] width 164 height 28
click at [1074, 259] on input "****" at bounding box center [1091, 258] width 164 height 28
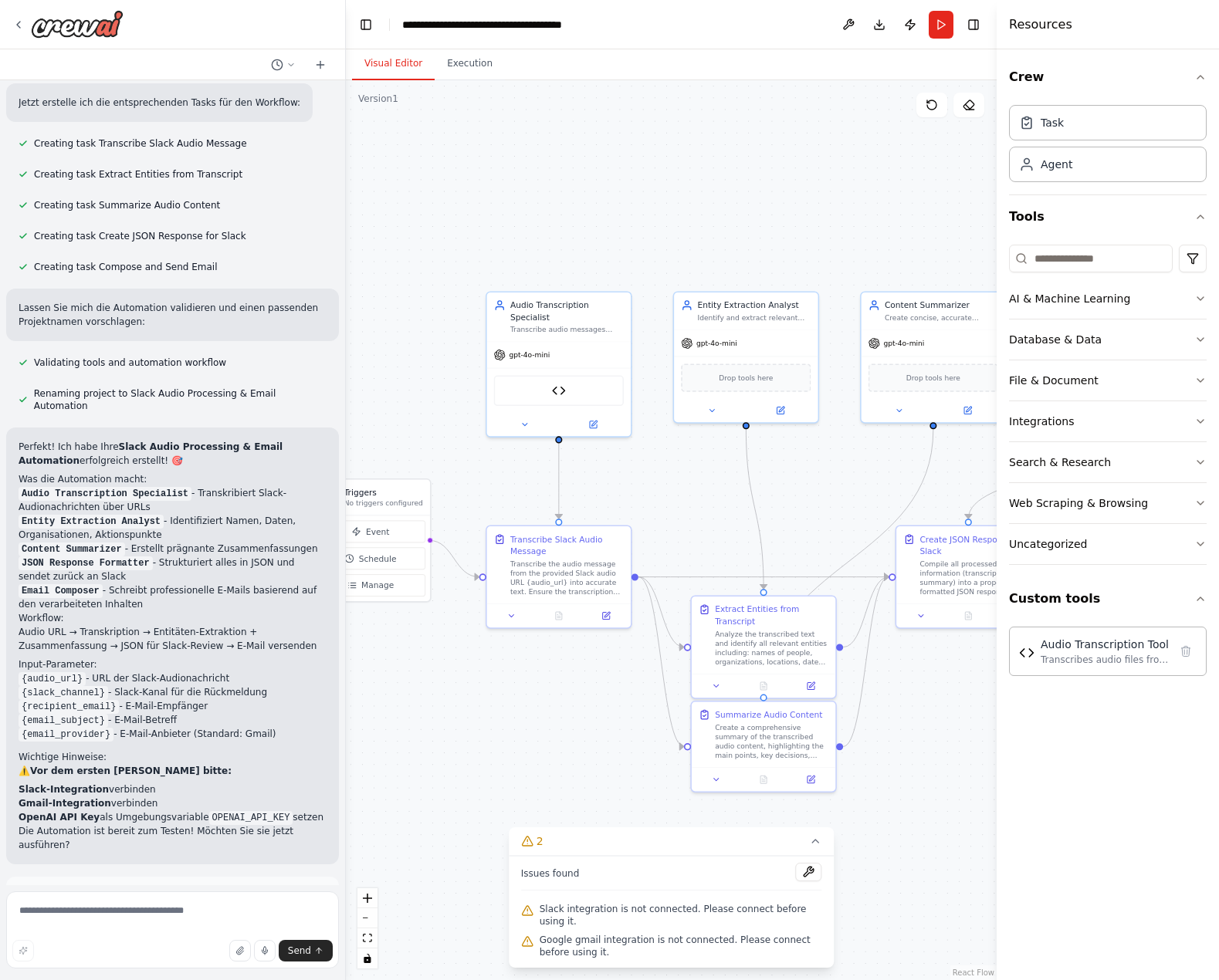
drag, startPoint x: 640, startPoint y: 215, endPoint x: 549, endPoint y: 213, distance: 91.0
click at [549, 213] on div ".deletable-edge-delete-btn { width: 20px; height: 20px; border: 0px solid #ffff…" at bounding box center [671, 530] width 651 height 900
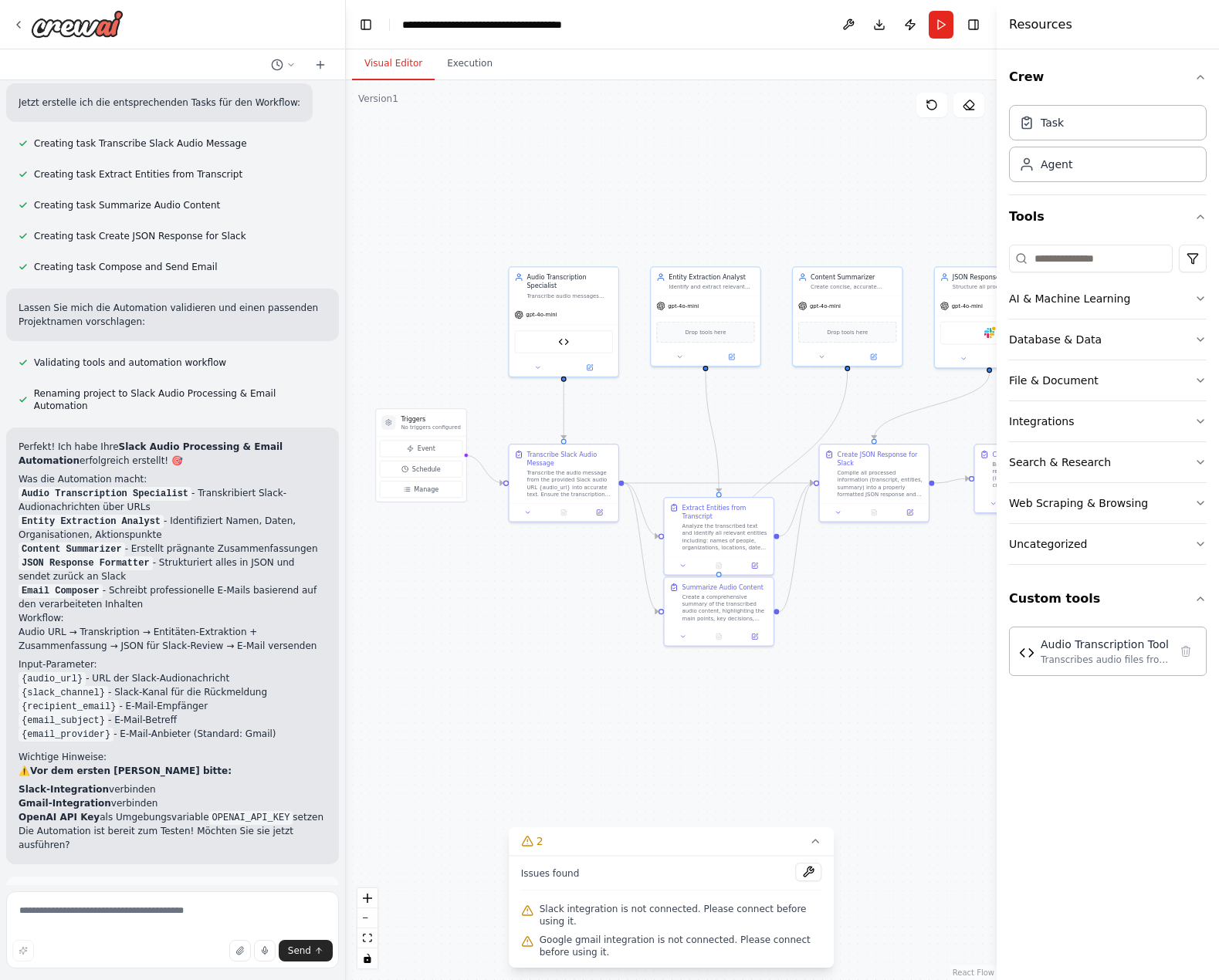
click at [919, 750] on div ".deletable-edge-delete-btn { width: 20px; height: 20px; border: 0px solid #ffff…" at bounding box center [671, 530] width 651 height 900
click at [1102, 264] on input at bounding box center [1091, 258] width 164 height 28
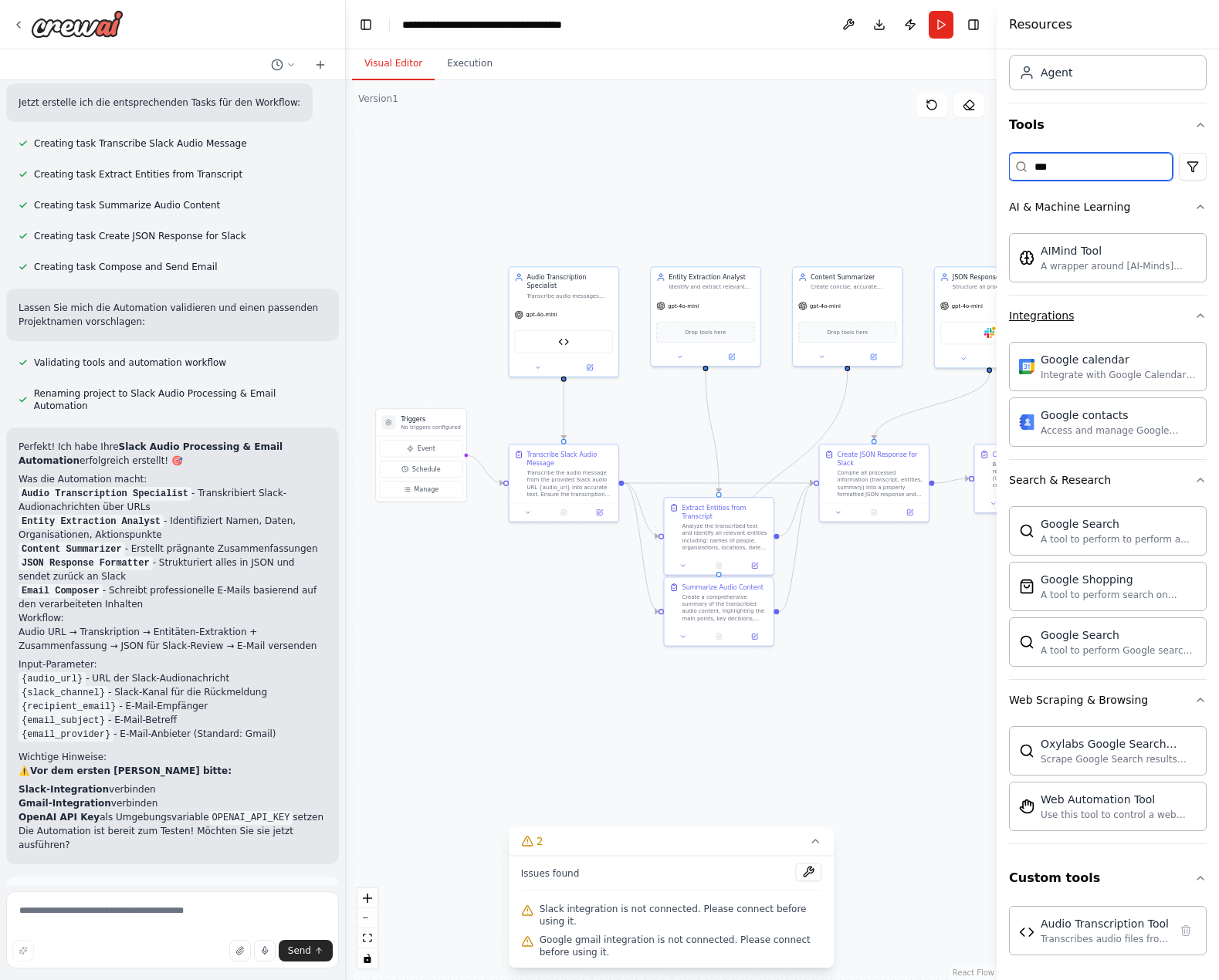
scroll to position [0, 0]
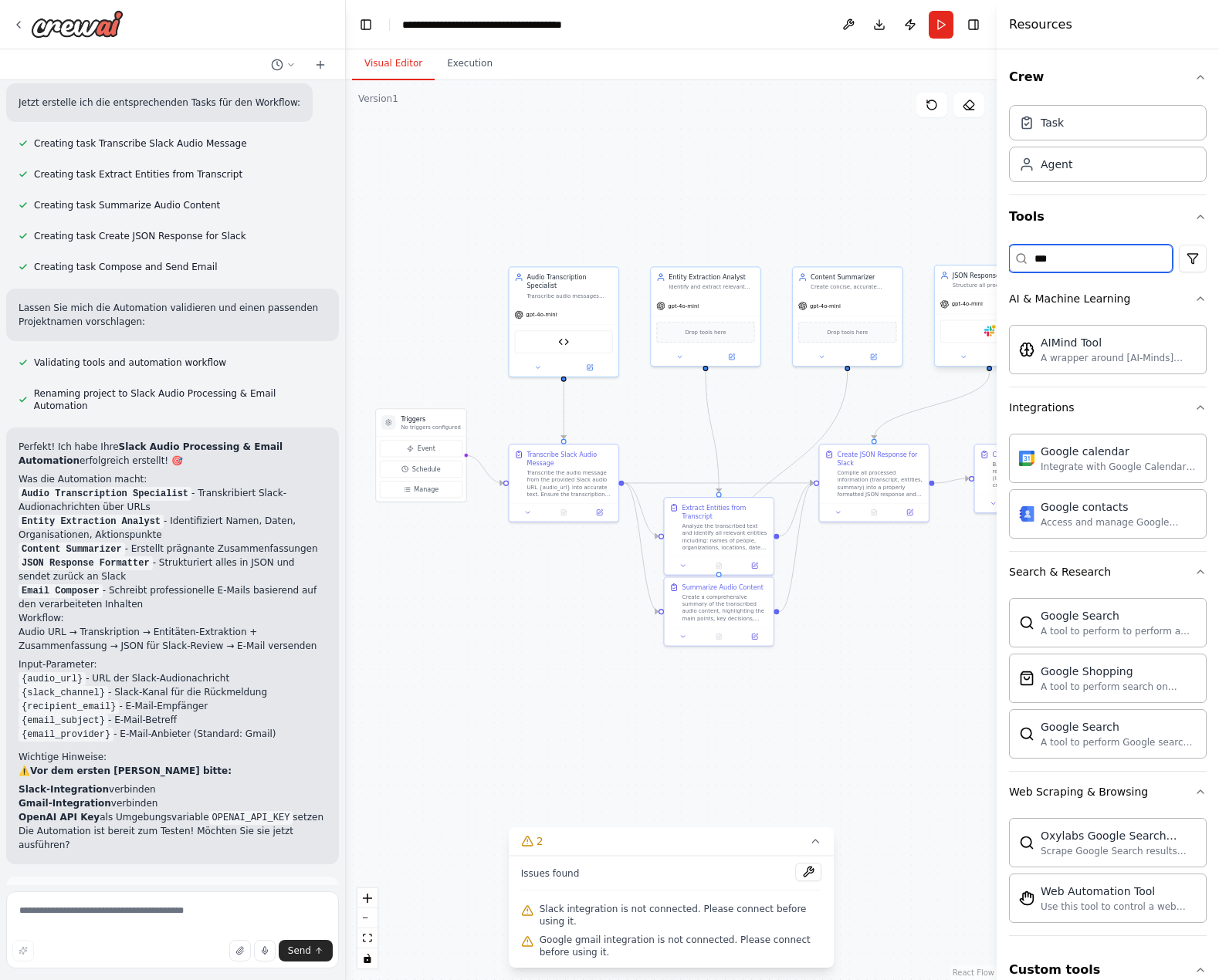
drag, startPoint x: 1098, startPoint y: 253, endPoint x: 969, endPoint y: 277, distance: 131.2
click at [969, 277] on div "In Slack wird eine Audionachricht aufgenommen und dann von der Crew transkribie…" at bounding box center [610, 490] width 1219 height 980
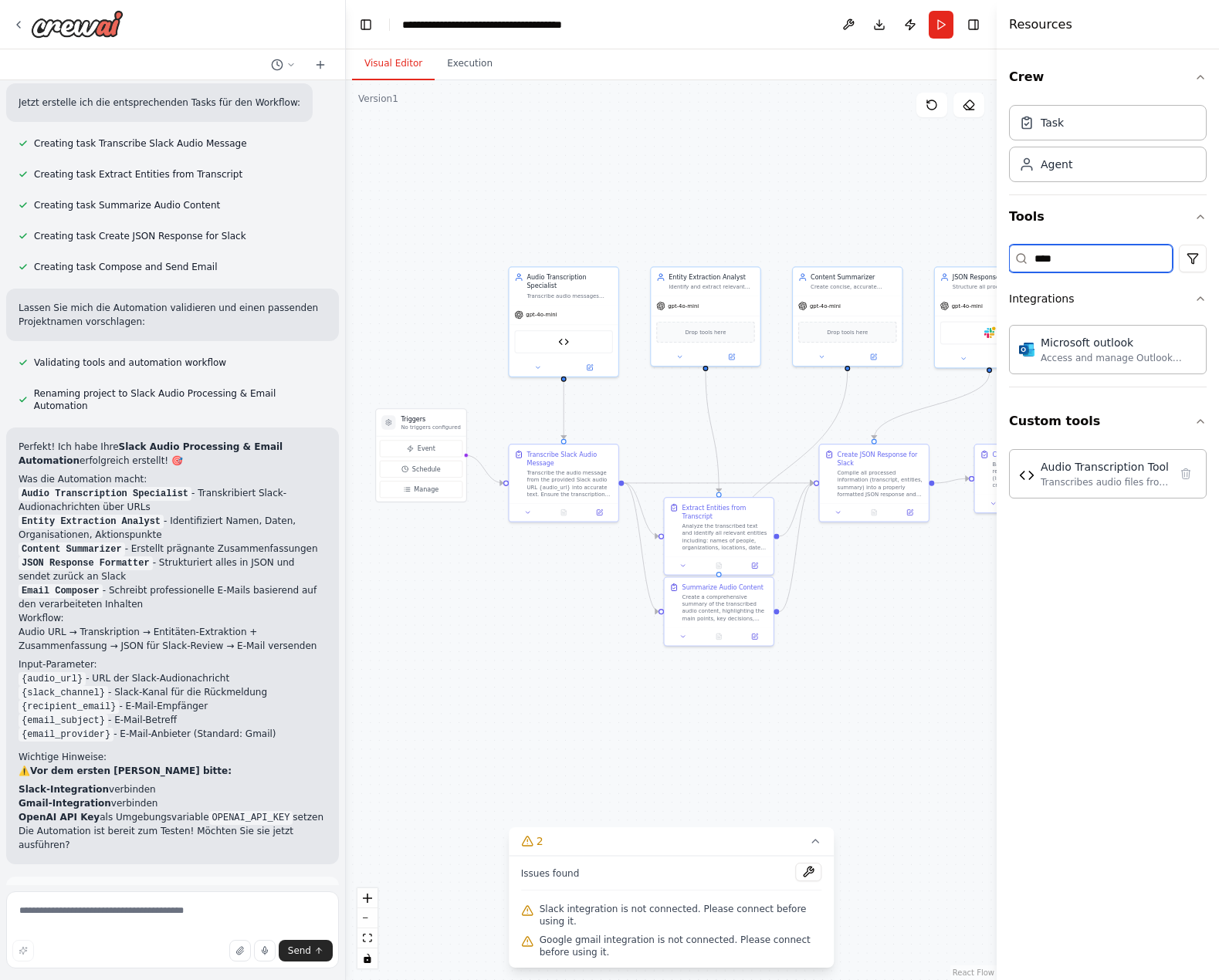
type input "****"
click at [1067, 643] on div "Crew Task Agent Tools **** Integrations Microsoft outlook Access and manage Out…" at bounding box center [1108, 515] width 222 height 931
click at [641, 107] on div ".deletable-edge-delete-btn { width: 20px; height: 20px; border: 0px solid #ffff…" at bounding box center [671, 530] width 651 height 900
click at [843, 19] on button at bounding box center [849, 24] width 24 height 28
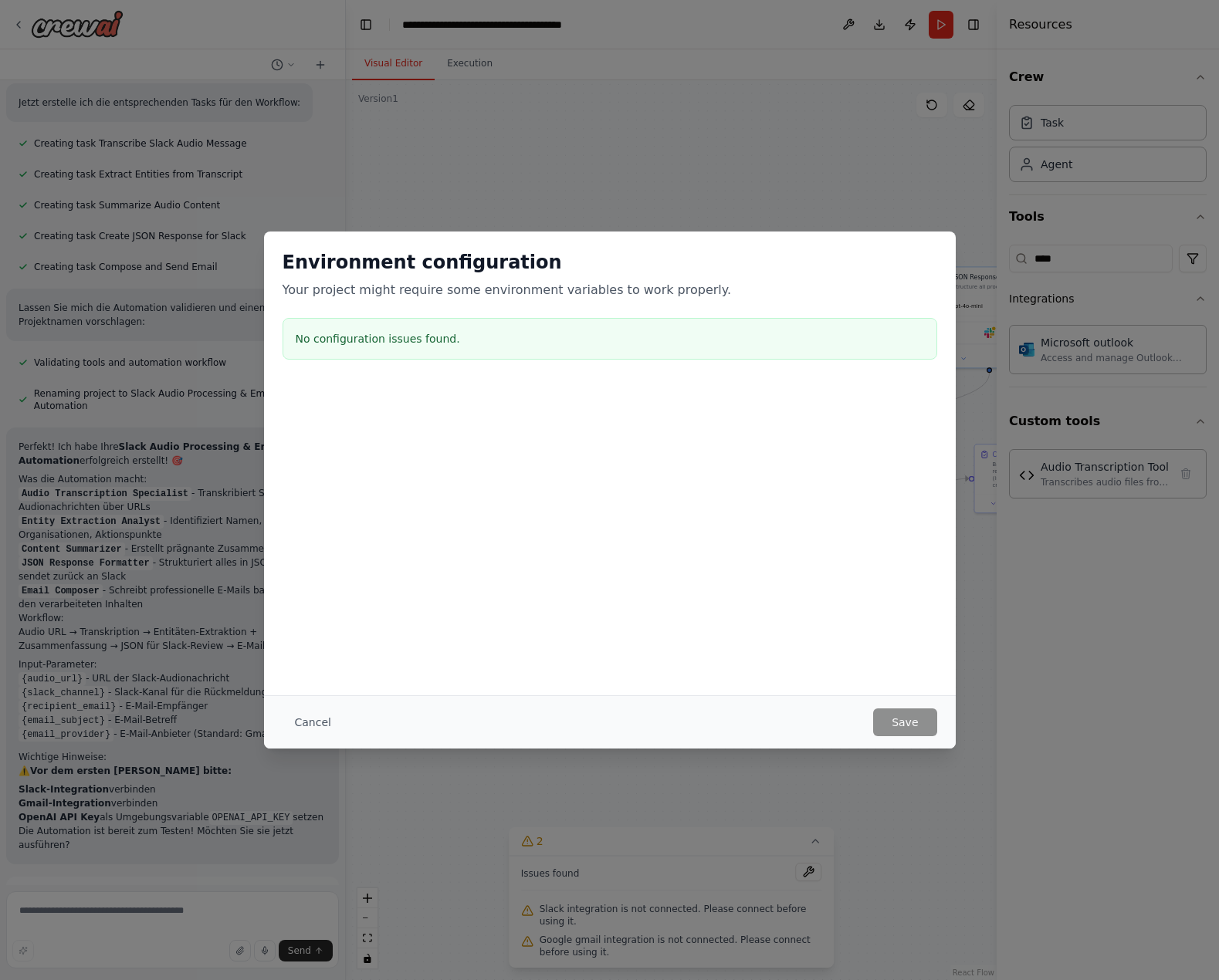
click at [340, 728] on div "Cancel Save" at bounding box center [610, 722] width 655 height 28
click at [327, 725] on button "Cancel" at bounding box center [313, 722] width 61 height 28
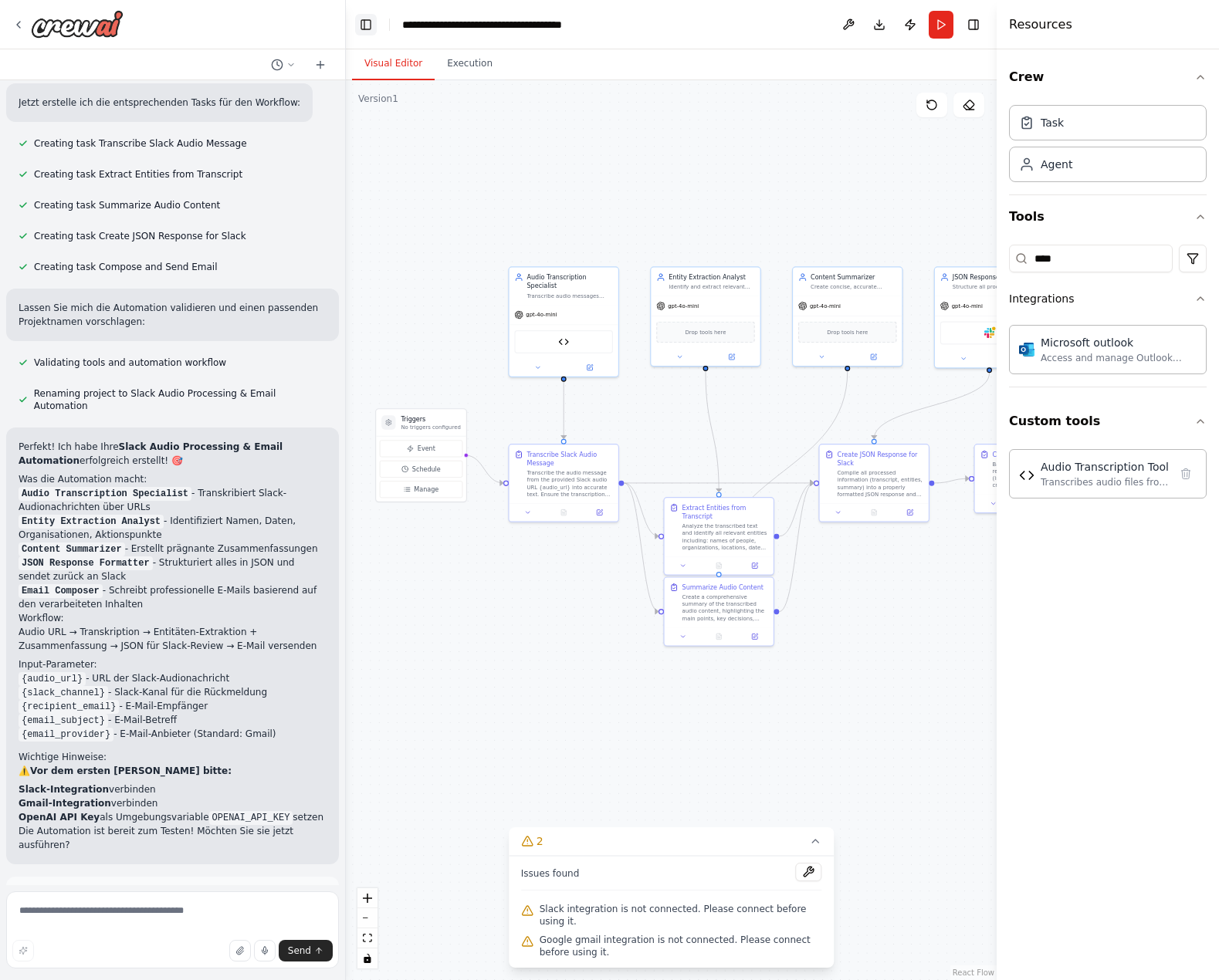
click at [361, 25] on button "Toggle Left Sidebar" at bounding box center [366, 24] width 22 height 22
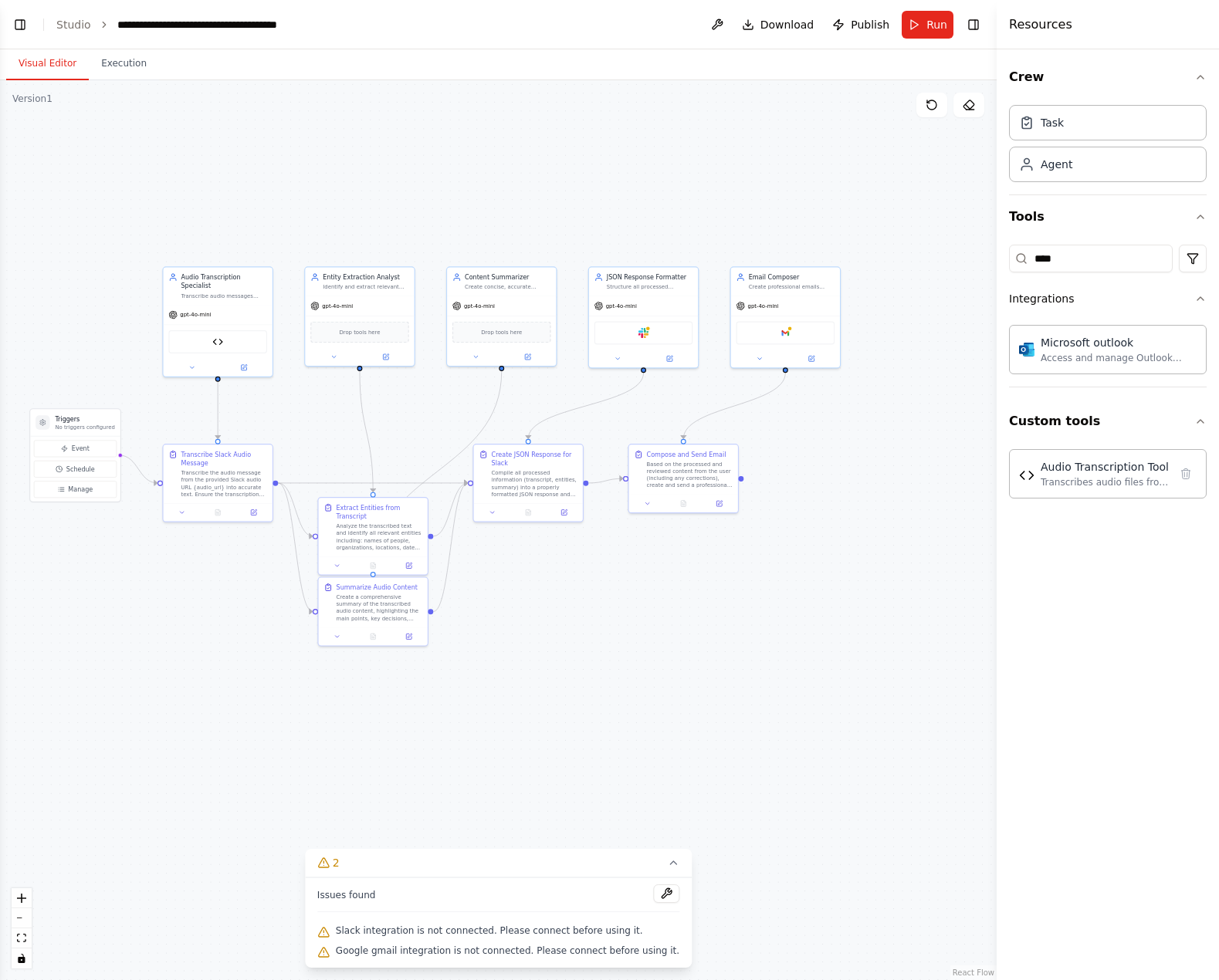
click at [288, 178] on div ".deletable-edge-delete-btn { width: 20px; height: 20px; border: 0px solid #ffff…" at bounding box center [498, 530] width 997 height 900
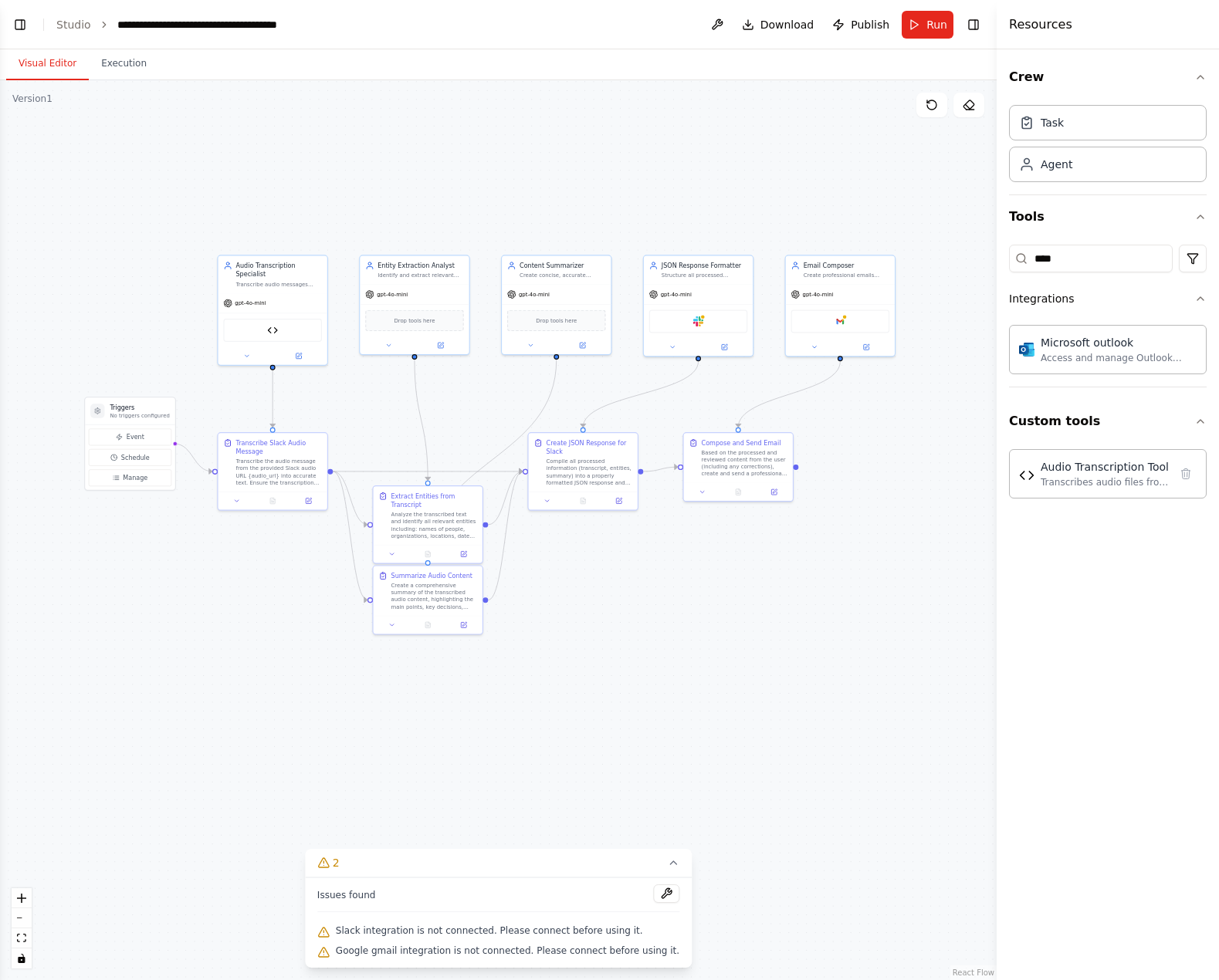
drag, startPoint x: 259, startPoint y: 155, endPoint x: 313, endPoint y: 144, distance: 55.1
click at [313, 144] on div ".deletable-edge-delete-btn { width: 20px; height: 20px; border: 0px solid #ffff…" at bounding box center [498, 530] width 997 height 900
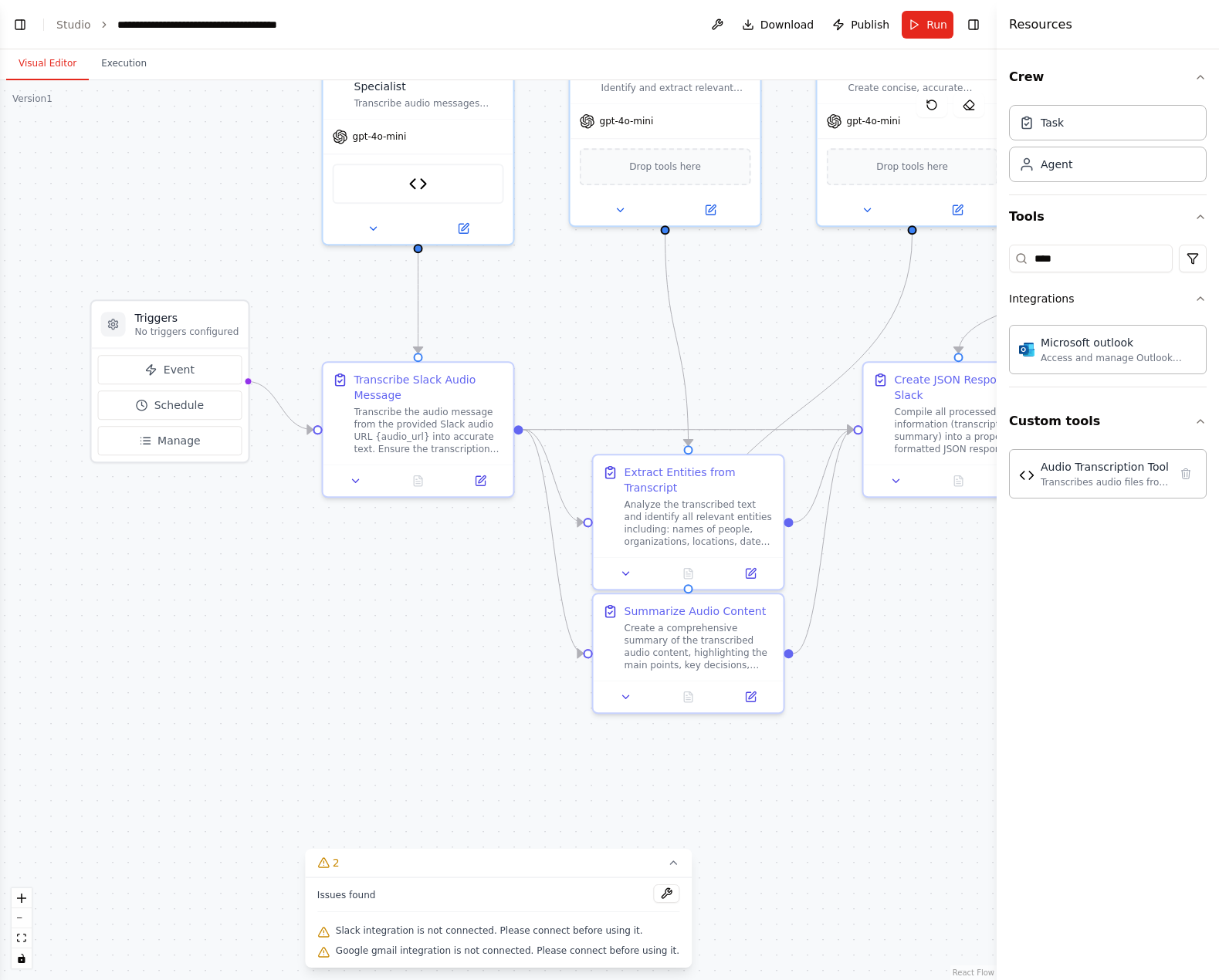
drag, startPoint x: 329, startPoint y: 542, endPoint x: 324, endPoint y: 642, distance: 100.1
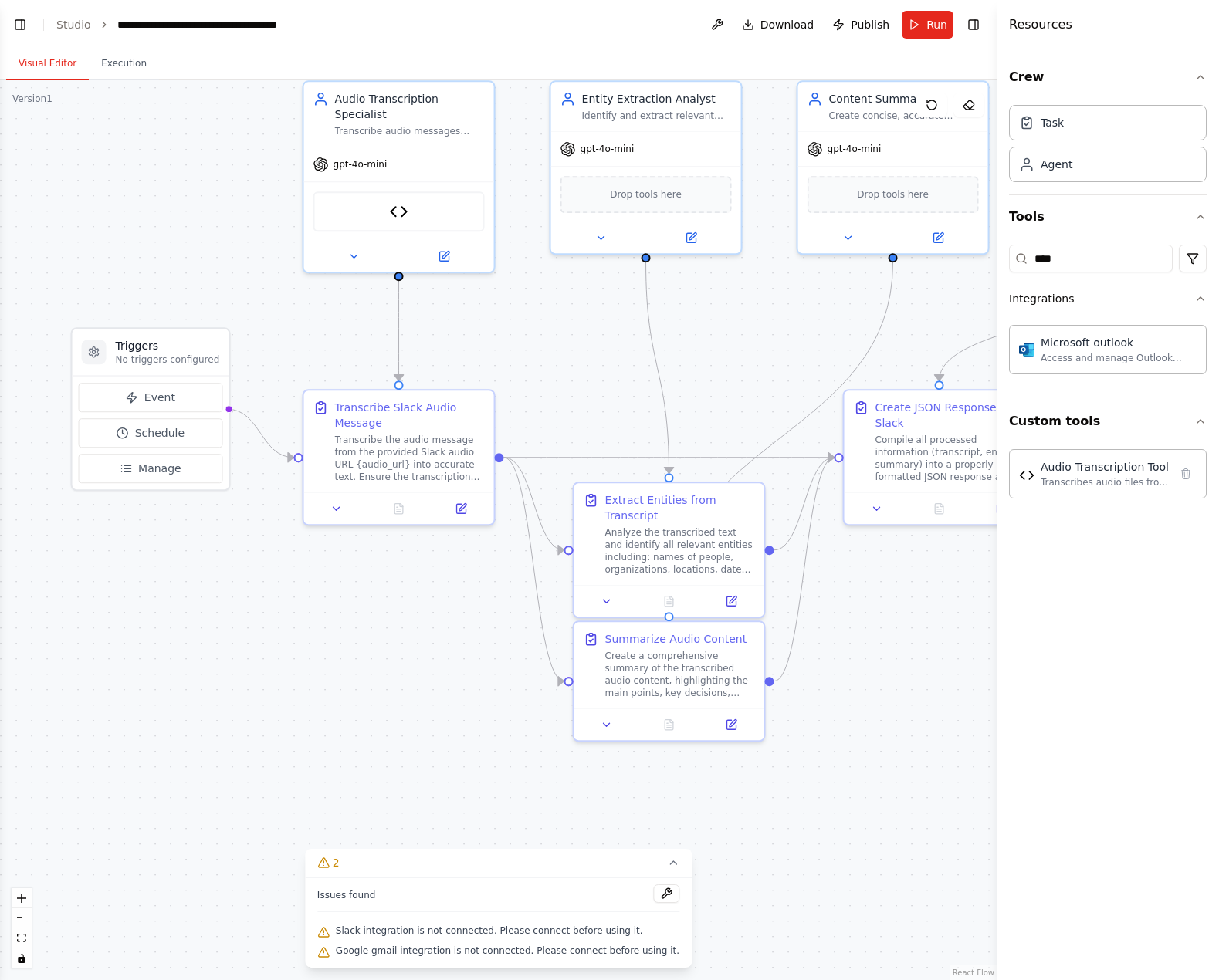
drag, startPoint x: 402, startPoint y: 679, endPoint x: 306, endPoint y: 389, distance: 305.5
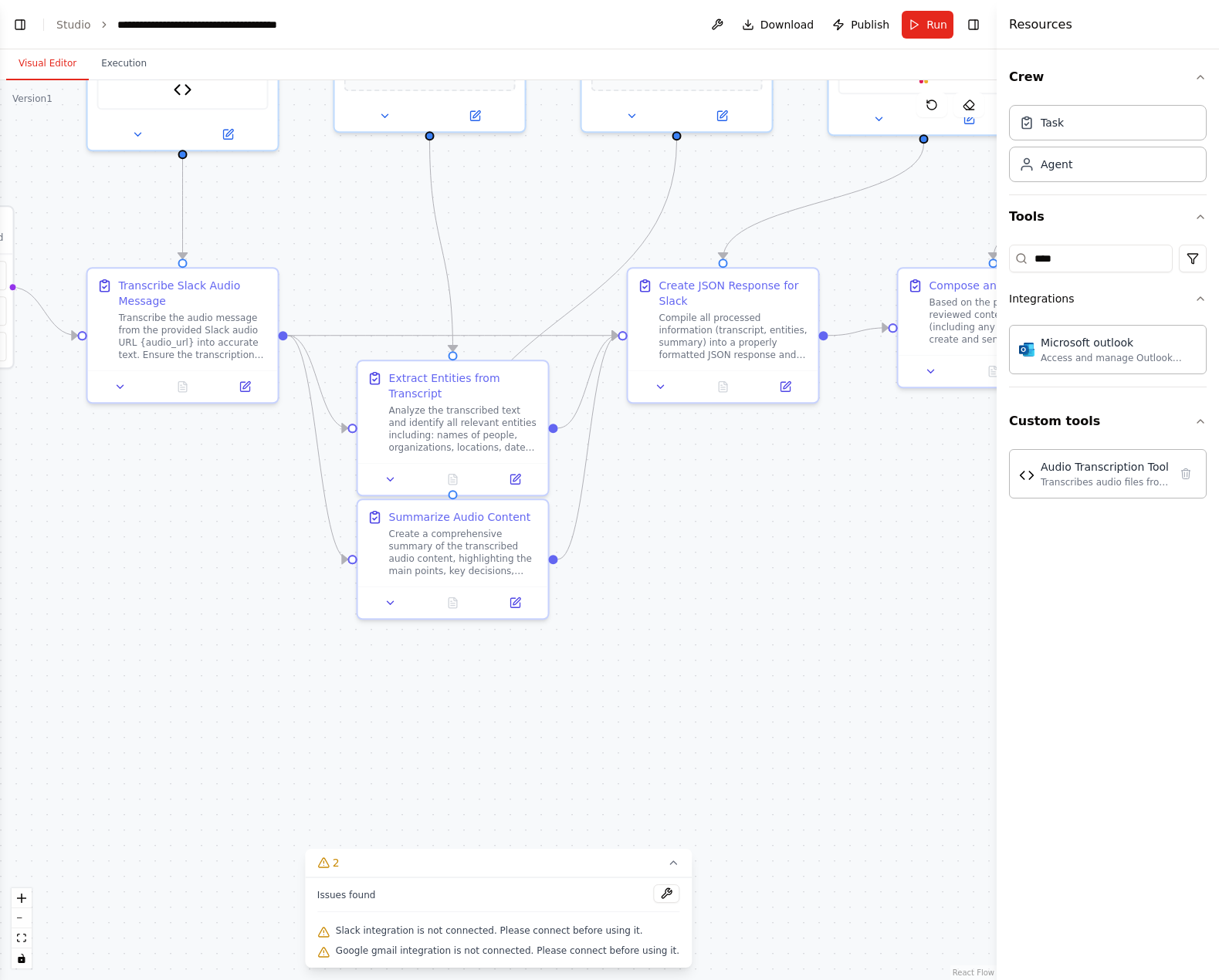
drag, startPoint x: 793, startPoint y: 506, endPoint x: 659, endPoint y: 624, distance: 178.5
drag, startPoint x: 805, startPoint y: 557, endPoint x: 782, endPoint y: 552, distance: 23.5
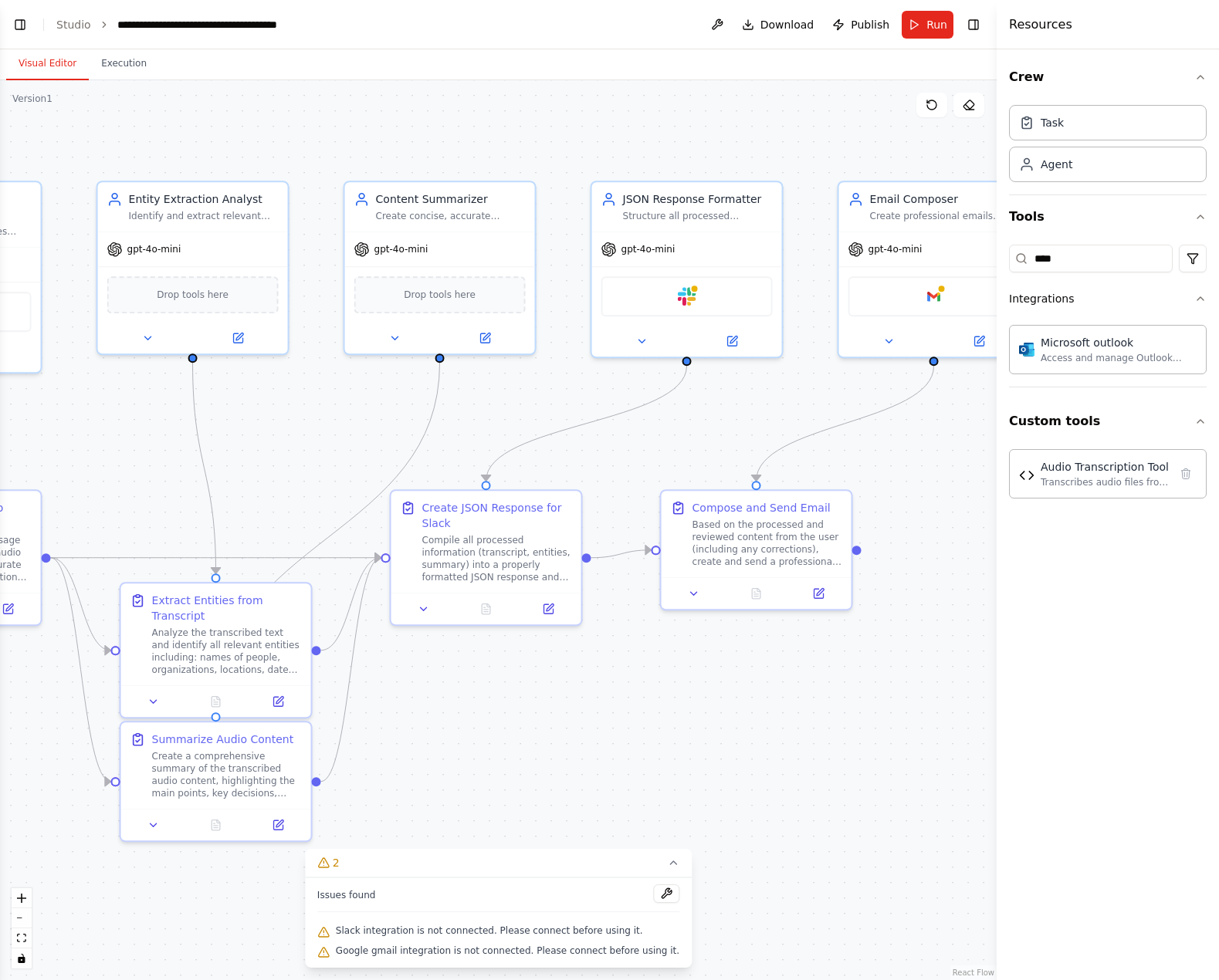
drag, startPoint x: 521, startPoint y: 751, endPoint x: 487, endPoint y: 802, distance: 61.3
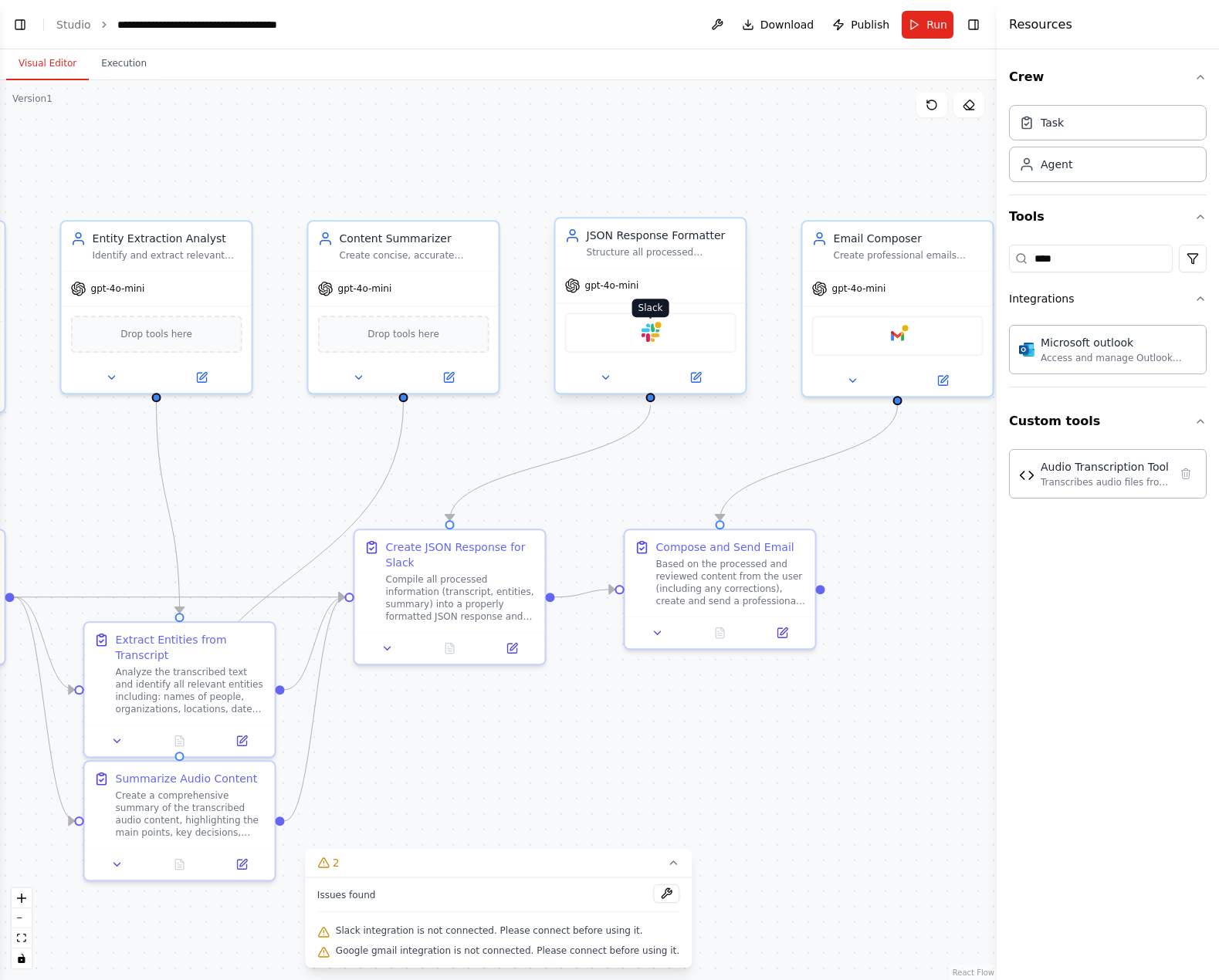
click at [646, 327] on img at bounding box center [650, 332] width 18 height 18
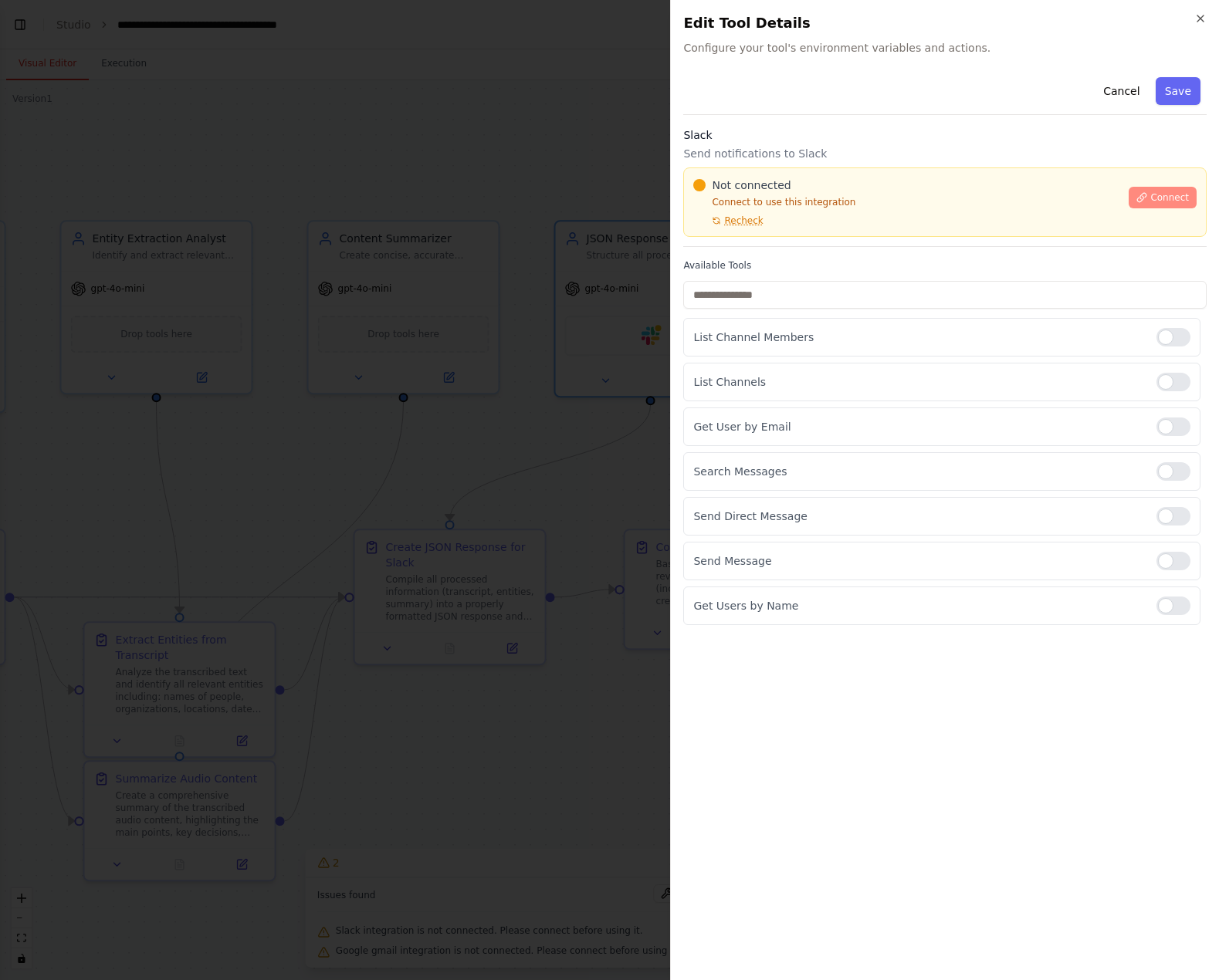
click at [1171, 196] on span "Connect" at bounding box center [1169, 198] width 38 height 12
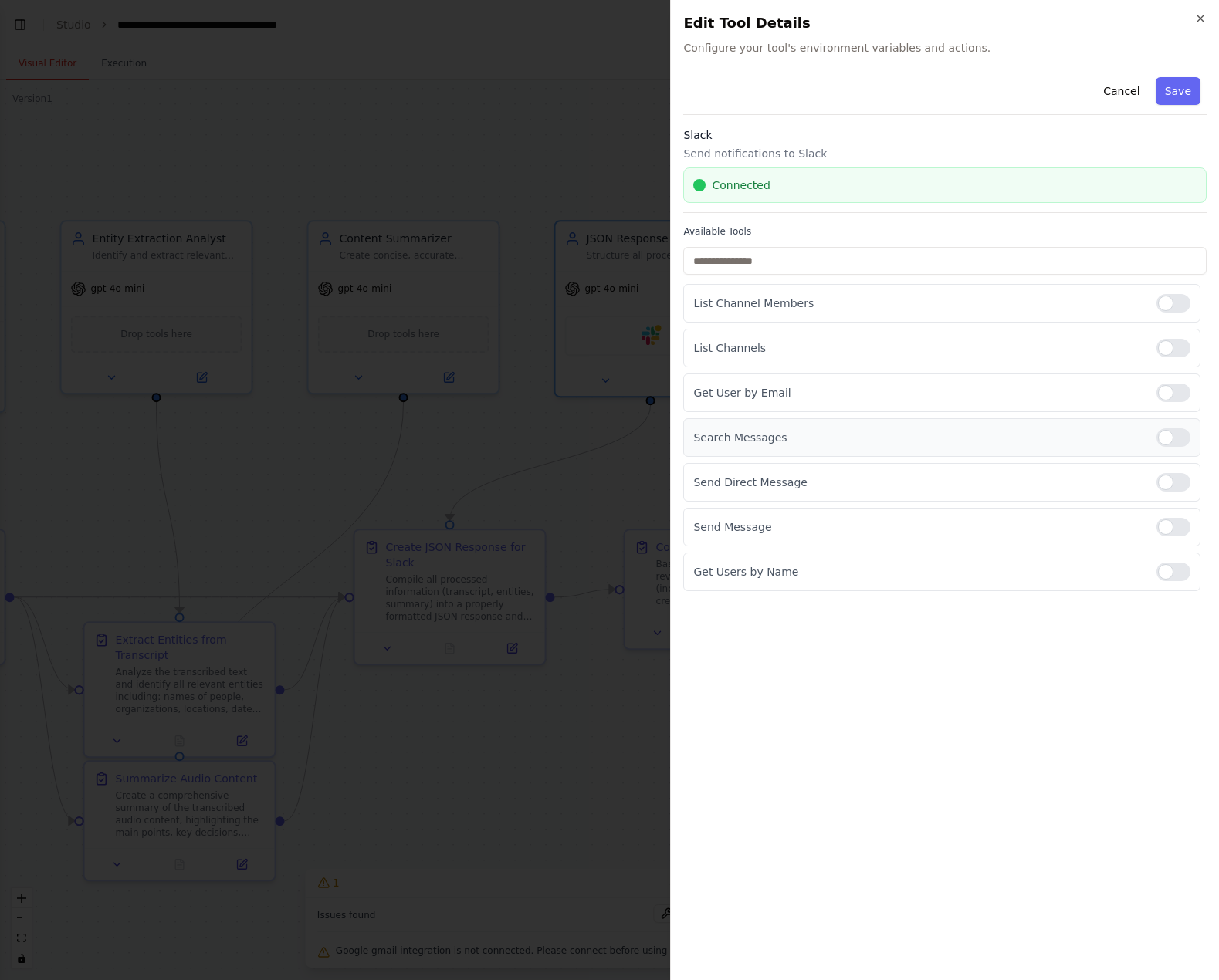
click at [1167, 431] on div at bounding box center [1174, 437] width 34 height 18
click at [1177, 480] on div at bounding box center [1174, 482] width 34 height 18
click at [1175, 386] on div at bounding box center [1174, 393] width 34 height 18
click at [1175, 347] on div at bounding box center [1174, 347] width 34 height 18
click at [1180, 582] on div "Get Users by Name" at bounding box center [942, 572] width 517 height 38
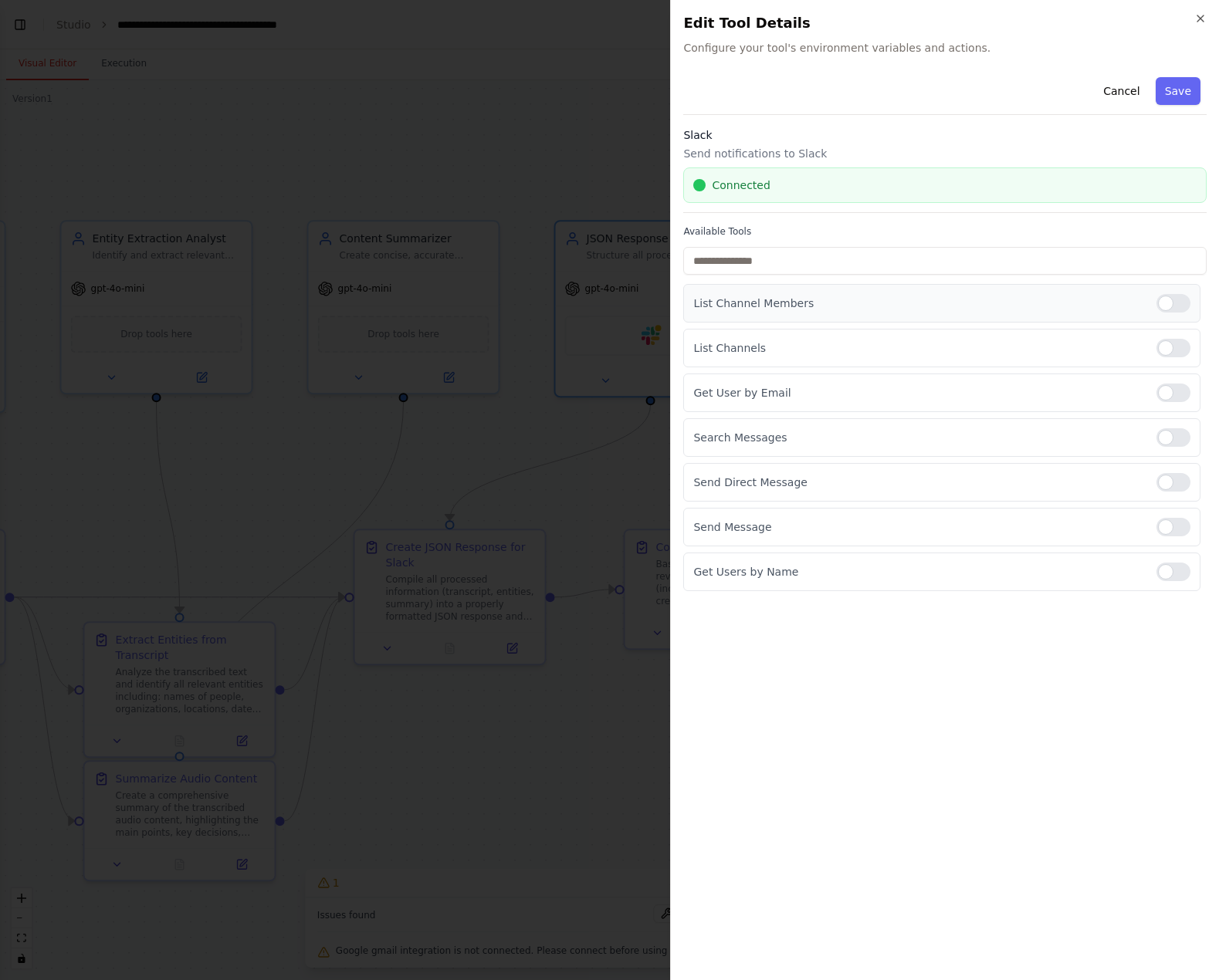
click at [1171, 305] on div at bounding box center [1174, 303] width 34 height 18
click at [1171, 573] on div at bounding box center [1174, 572] width 34 height 18
click at [1187, 89] on button "Save" at bounding box center [1178, 91] width 44 height 28
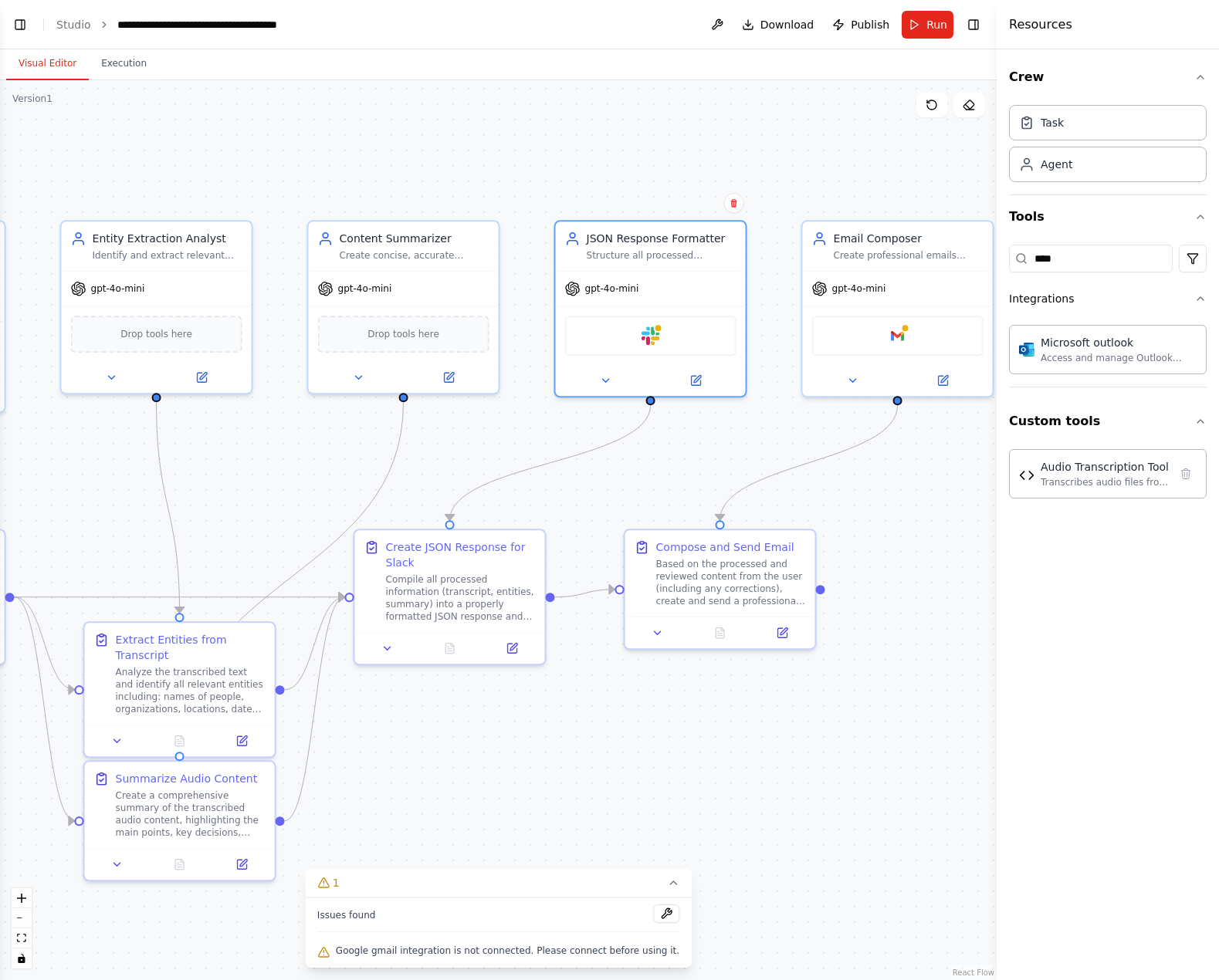
click at [1089, 675] on div "Crew Task Agent Tools **** Integrations Microsoft outlook Access and manage Out…" at bounding box center [1108, 515] width 222 height 931
click at [892, 341] on img at bounding box center [898, 332] width 18 height 18
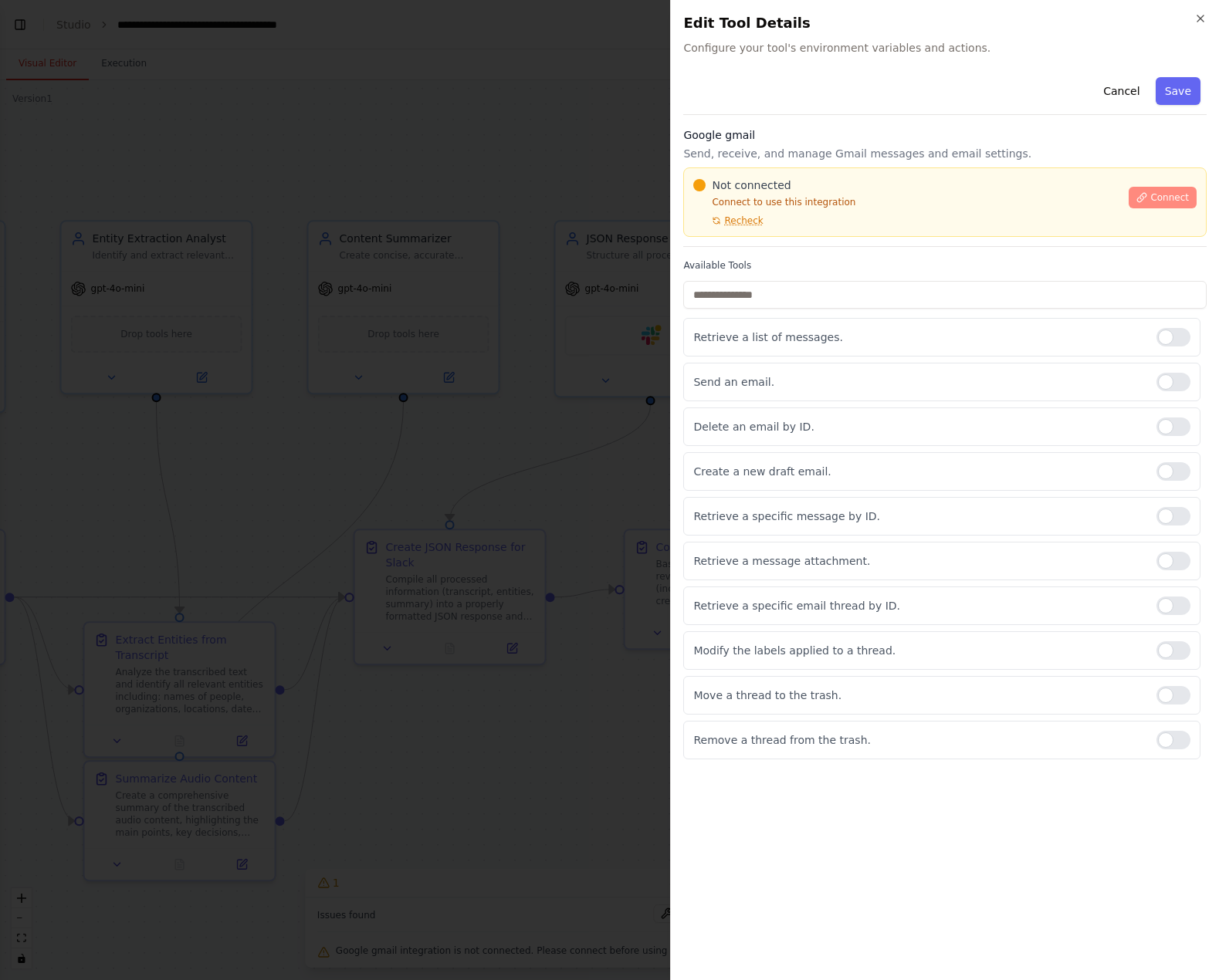
click at [1155, 202] on span "Connect" at bounding box center [1169, 198] width 38 height 12
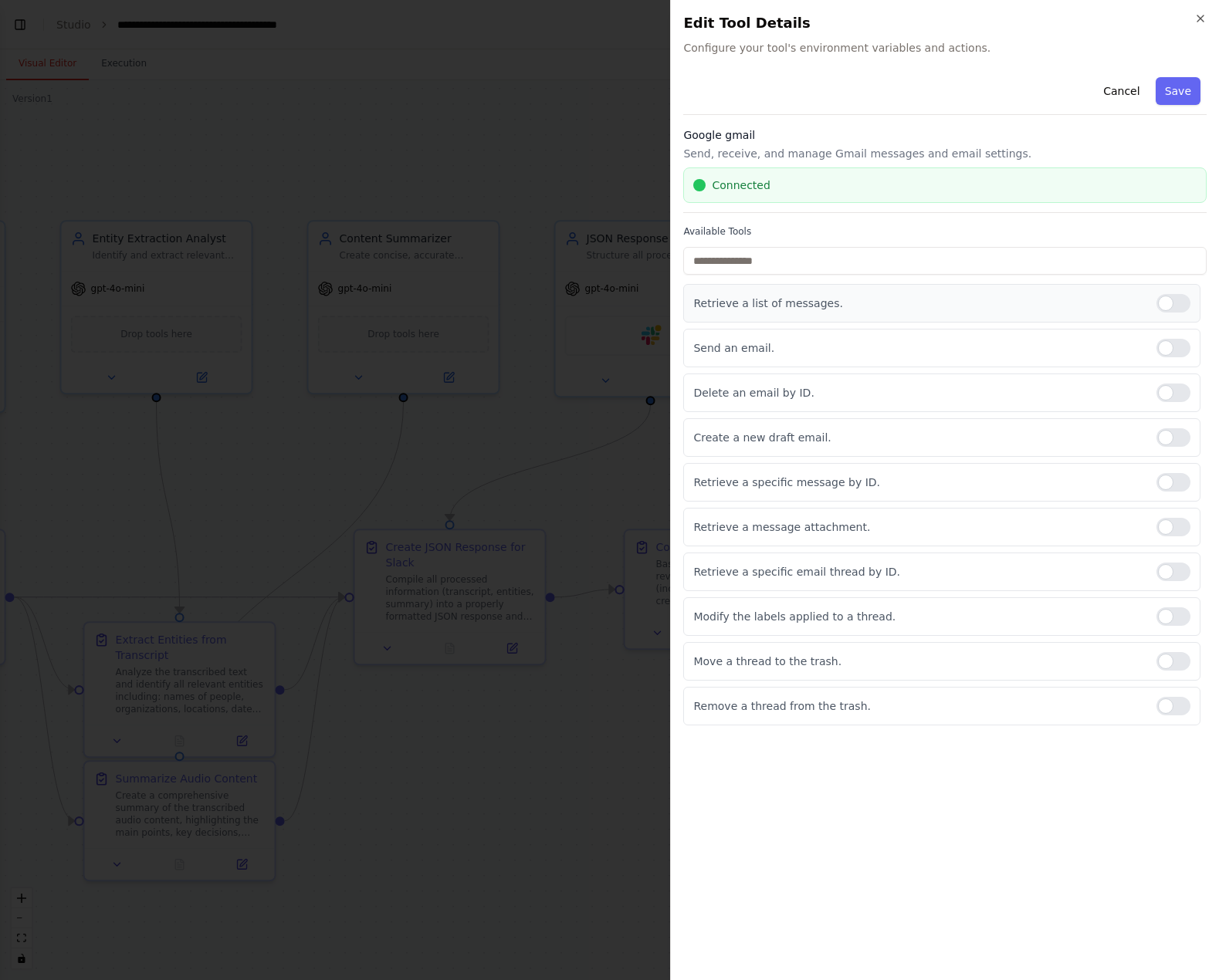
click at [1170, 306] on div at bounding box center [1174, 303] width 34 height 18
click at [1171, 441] on div at bounding box center [1174, 437] width 34 height 18
click at [1178, 92] on button "Save" at bounding box center [1178, 91] width 44 height 28
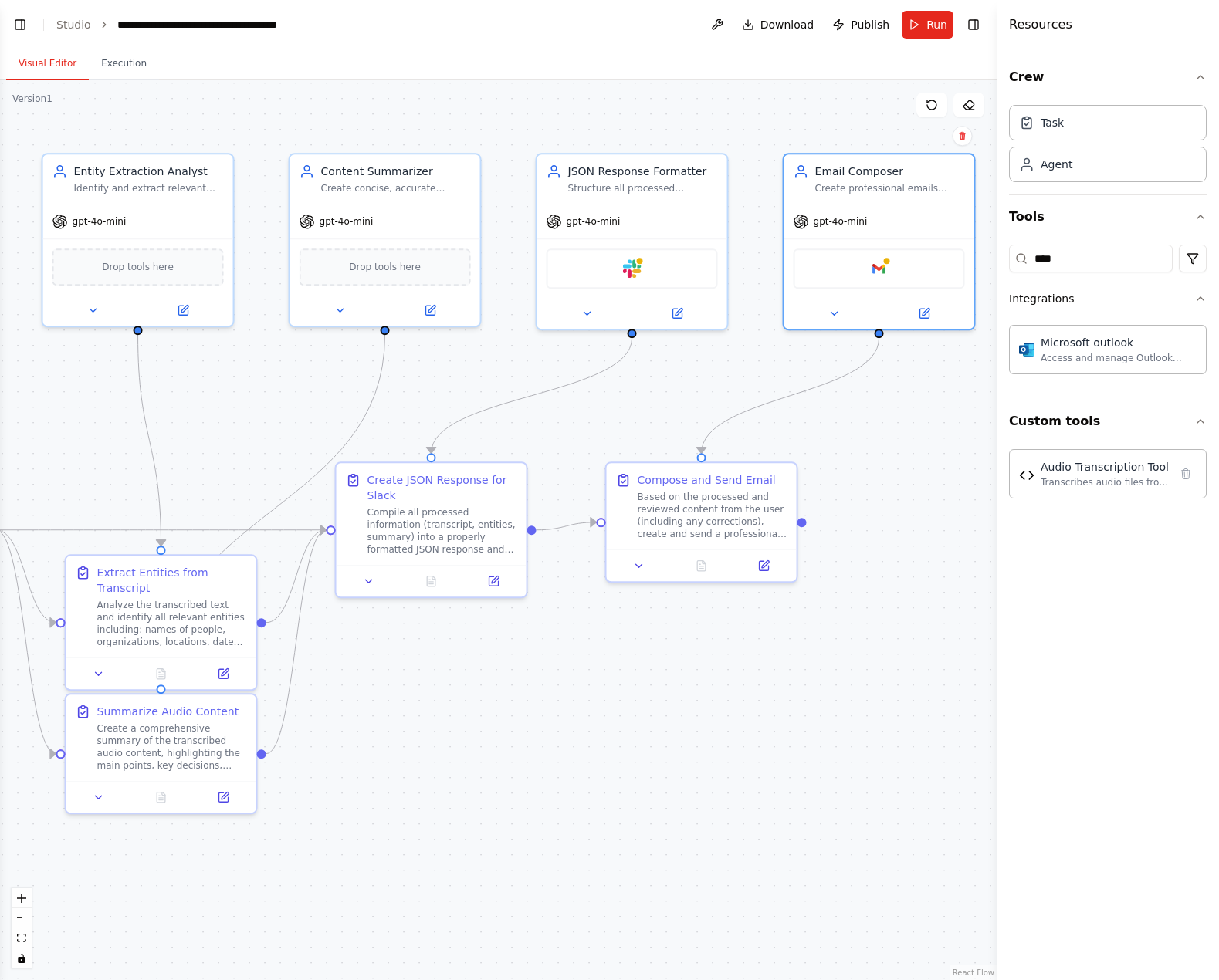
drag, startPoint x: 879, startPoint y: 756, endPoint x: 860, endPoint y: 689, distance: 69.6
click at [860, 689] on div ".deletable-edge-delete-btn { width: 20px; height: 20px; border: 0px solid #ffff…" at bounding box center [498, 530] width 997 height 900
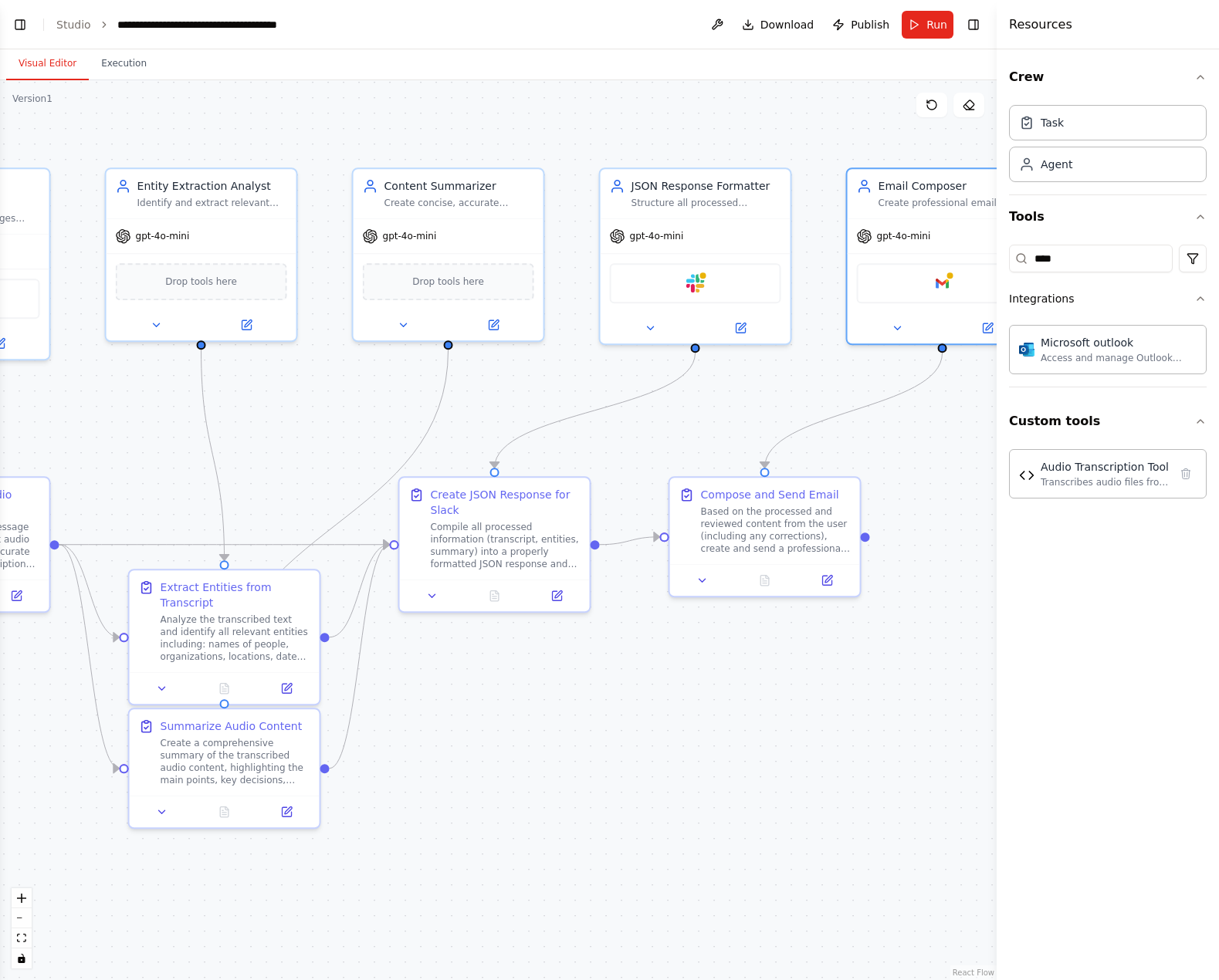
drag, startPoint x: 666, startPoint y: 769, endPoint x: 726, endPoint y: 783, distance: 61.6
click at [726, 783] on div ".deletable-edge-delete-btn { width: 20px; height: 20px; border: 0px solid #ffff…" at bounding box center [498, 530] width 997 height 900
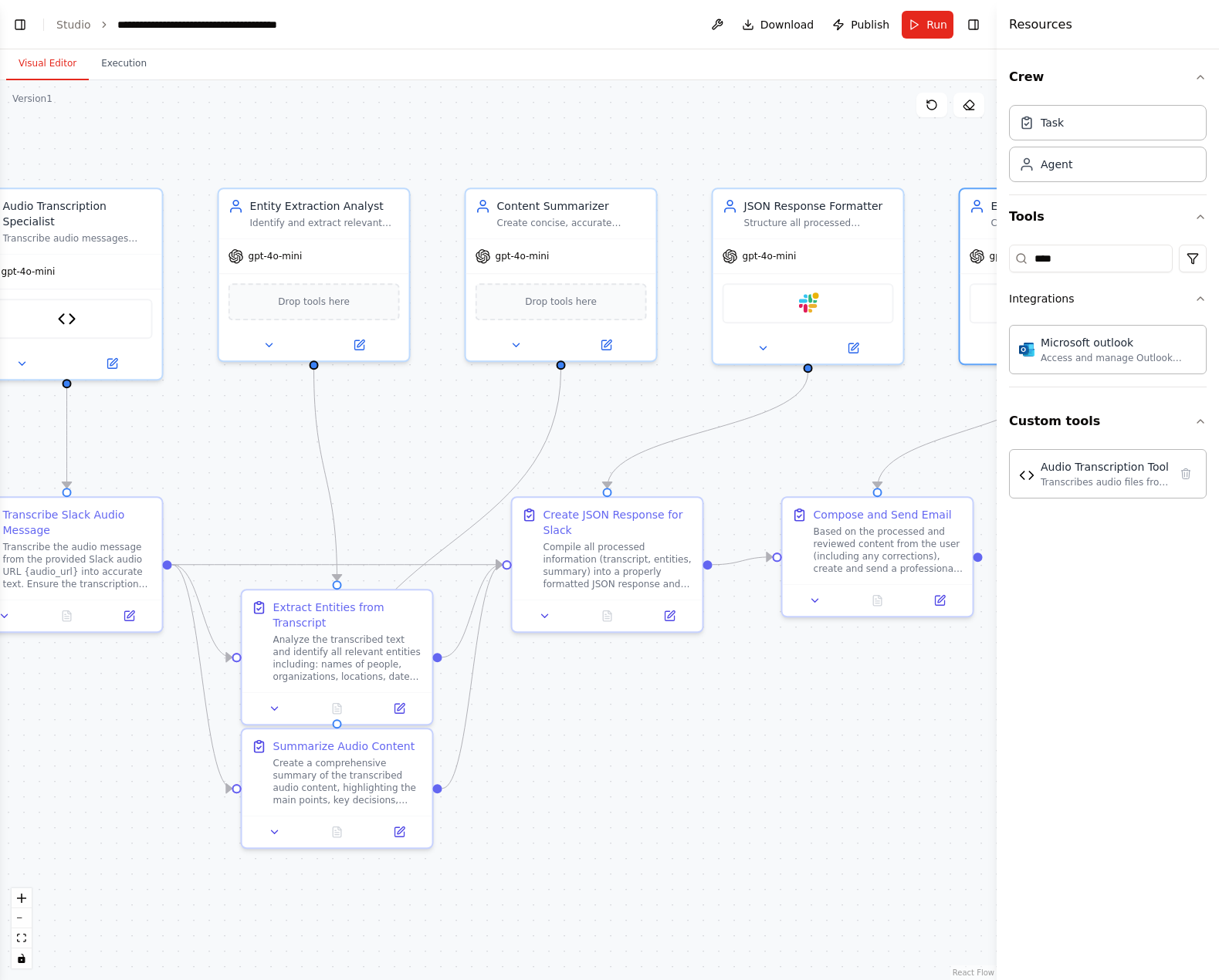
drag, startPoint x: 720, startPoint y: 777, endPoint x: 828, endPoint y: 789, distance: 108.7
click at [828, 789] on div ".deletable-edge-delete-btn { width: 20px; height: 20px; border: 0px solid #ffff…" at bounding box center [498, 530] width 997 height 900
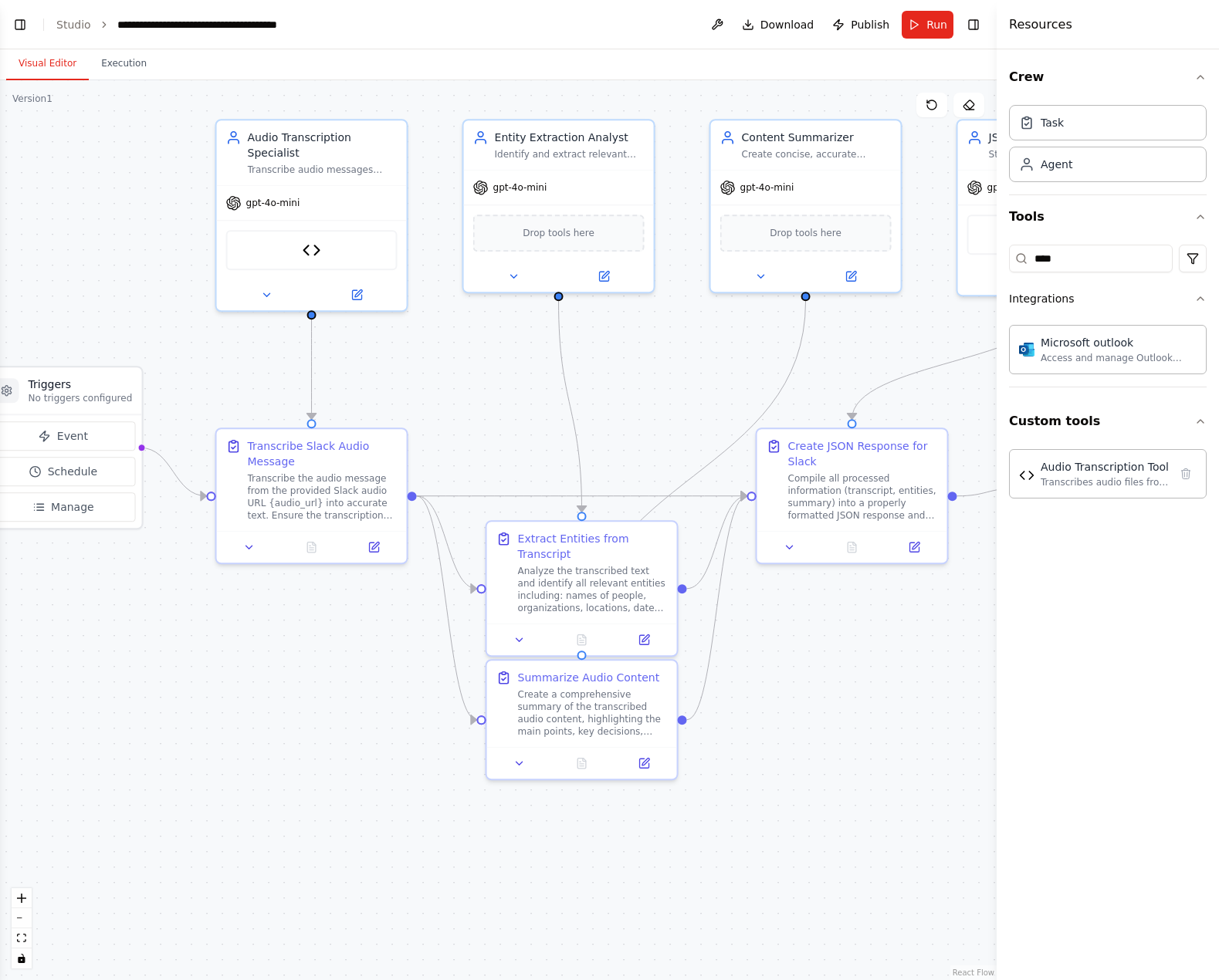
drag, startPoint x: 794, startPoint y: 784, endPoint x: 957, endPoint y: 714, distance: 177.4
click at [957, 714] on div ".deletable-edge-delete-btn { width: 20px; height: 20px; border: 0px solid #ffff…" at bounding box center [498, 530] width 997 height 900
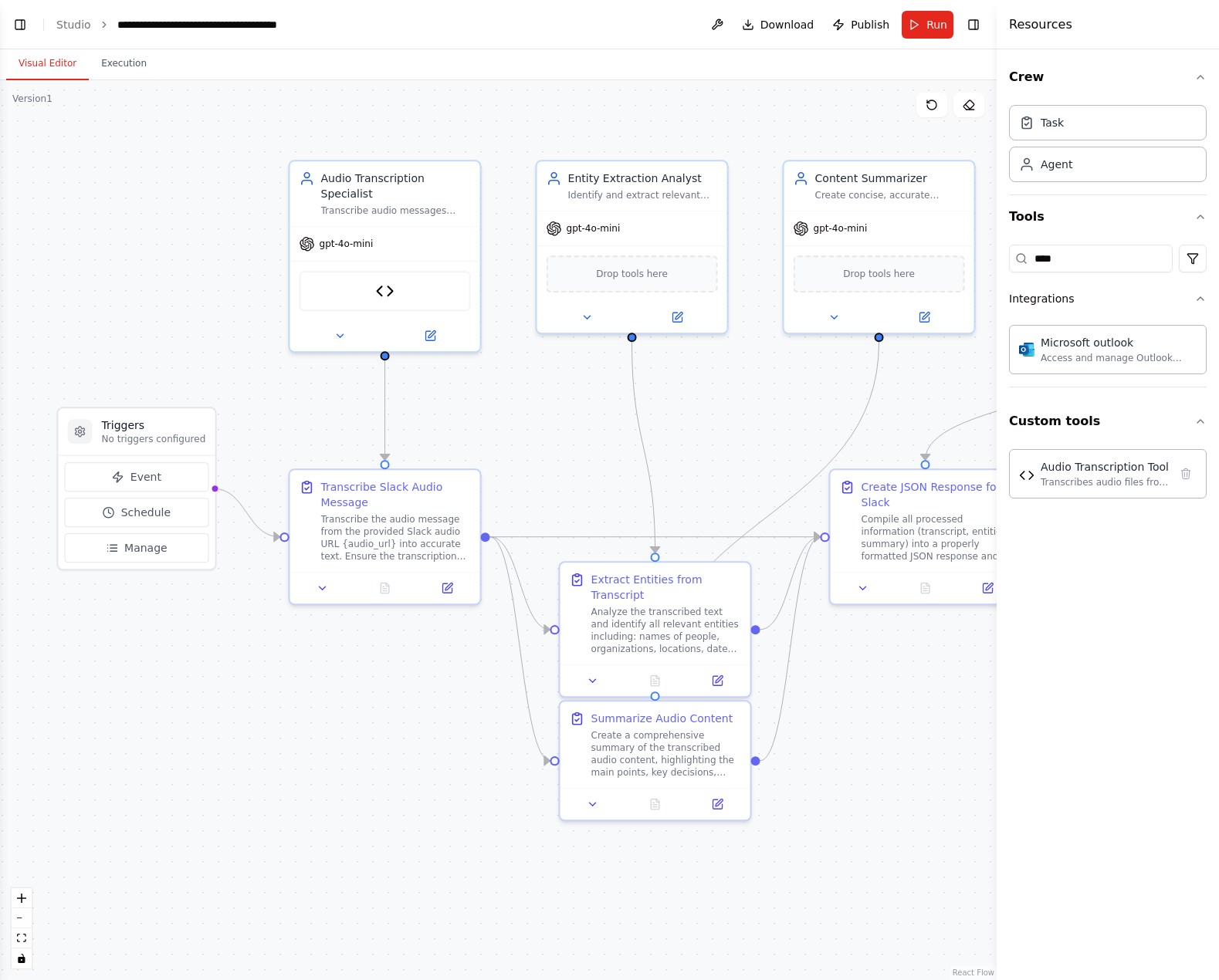
drag, startPoint x: 919, startPoint y: 742, endPoint x: 991, endPoint y: 786, distance: 84.4
click at [991, 786] on div "In Slack wird eine Audionachricht aufgenommen und dann von der Crew transkribie…" at bounding box center [610, 490] width 1219 height 980
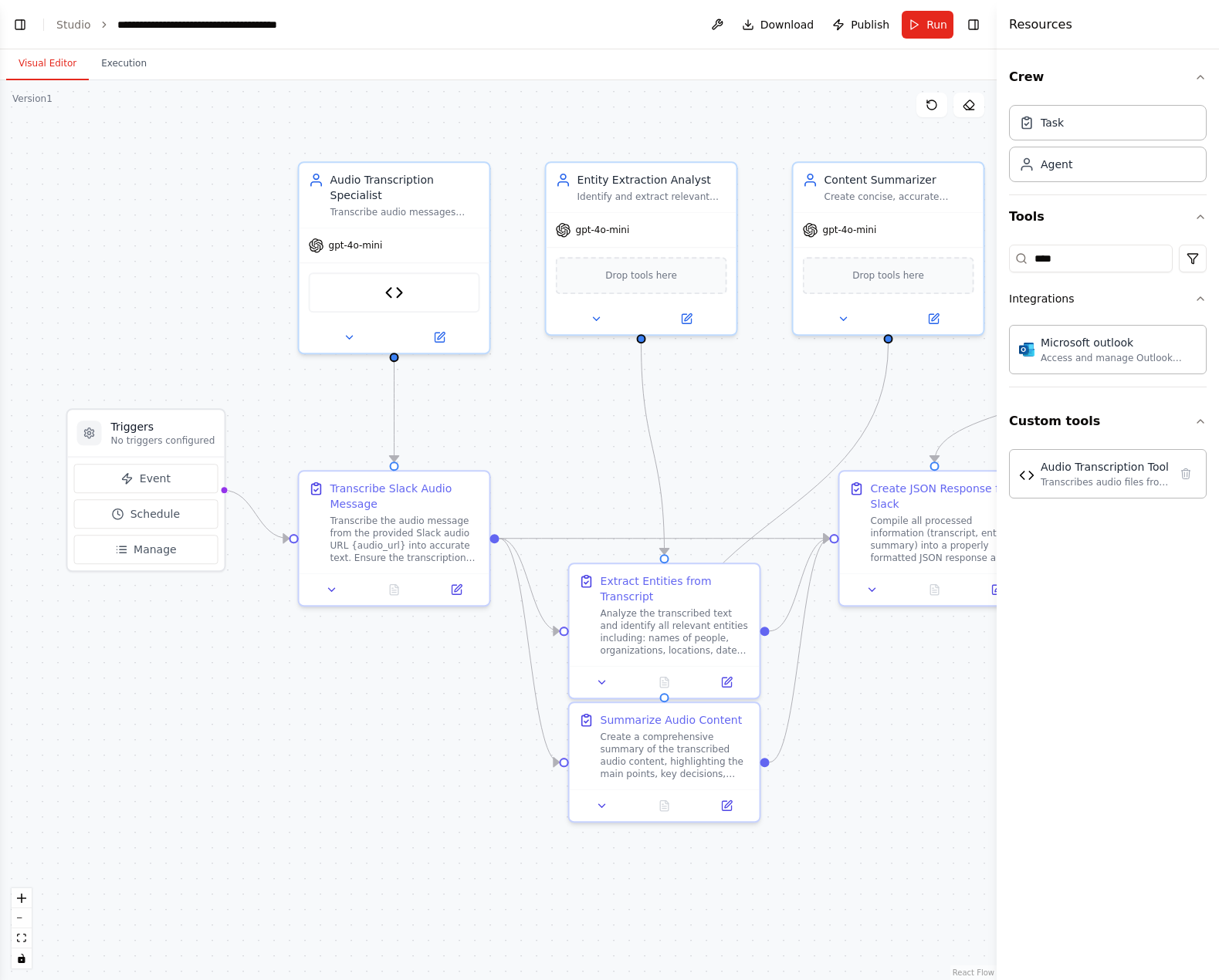
drag, startPoint x: 359, startPoint y: 776, endPoint x: 461, endPoint y: 794, distance: 103.6
click at [461, 794] on div ".deletable-edge-delete-btn { width: 20px; height: 20px; border: 0px solid #ffff…" at bounding box center [498, 530] width 997 height 900
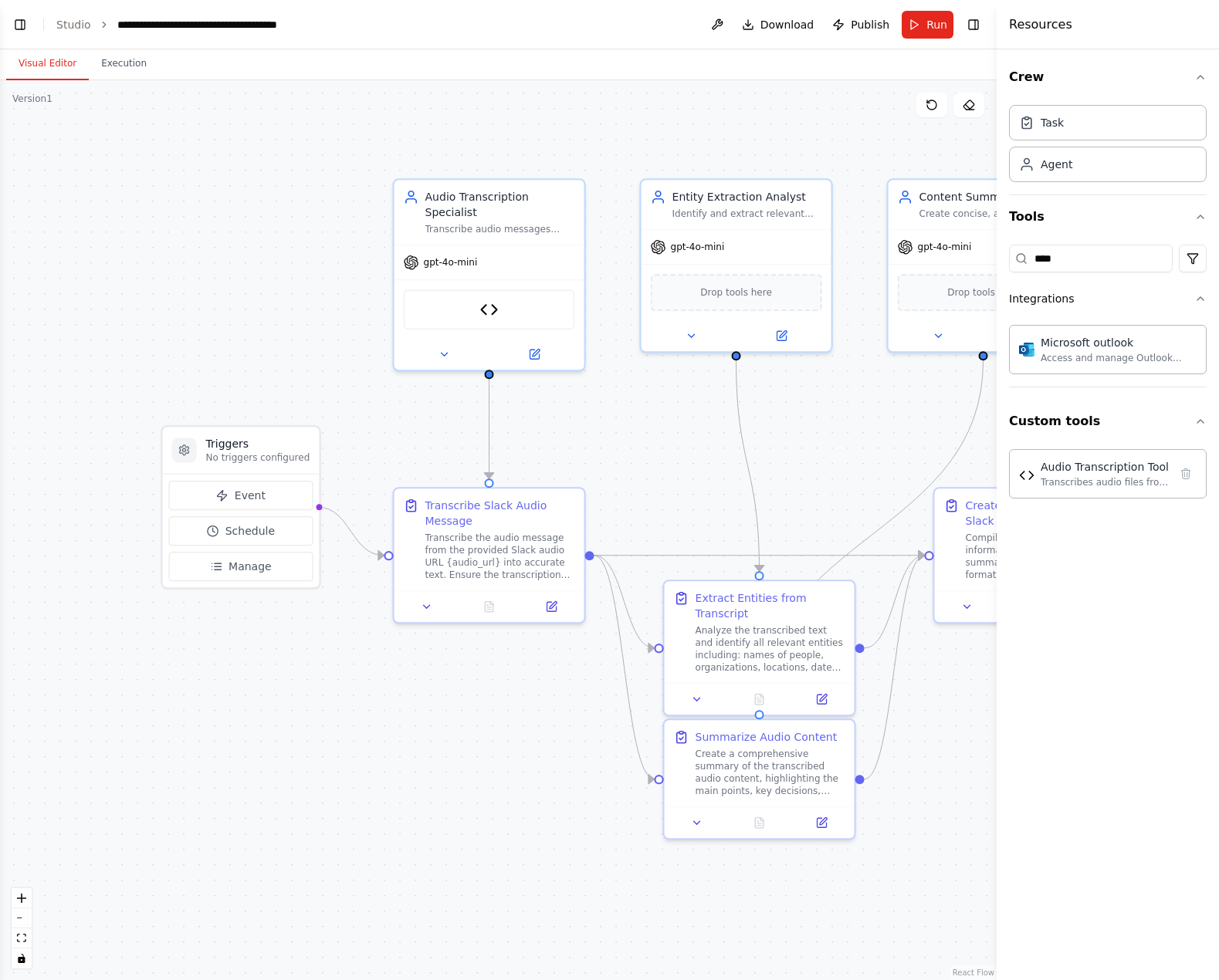
drag, startPoint x: 467, startPoint y: 753, endPoint x: 421, endPoint y: 795, distance: 62.3
click at [421, 795] on div ".deletable-edge-delete-btn { width: 20px; height: 20px; border: 0px solid #ffff…" at bounding box center [498, 530] width 997 height 900
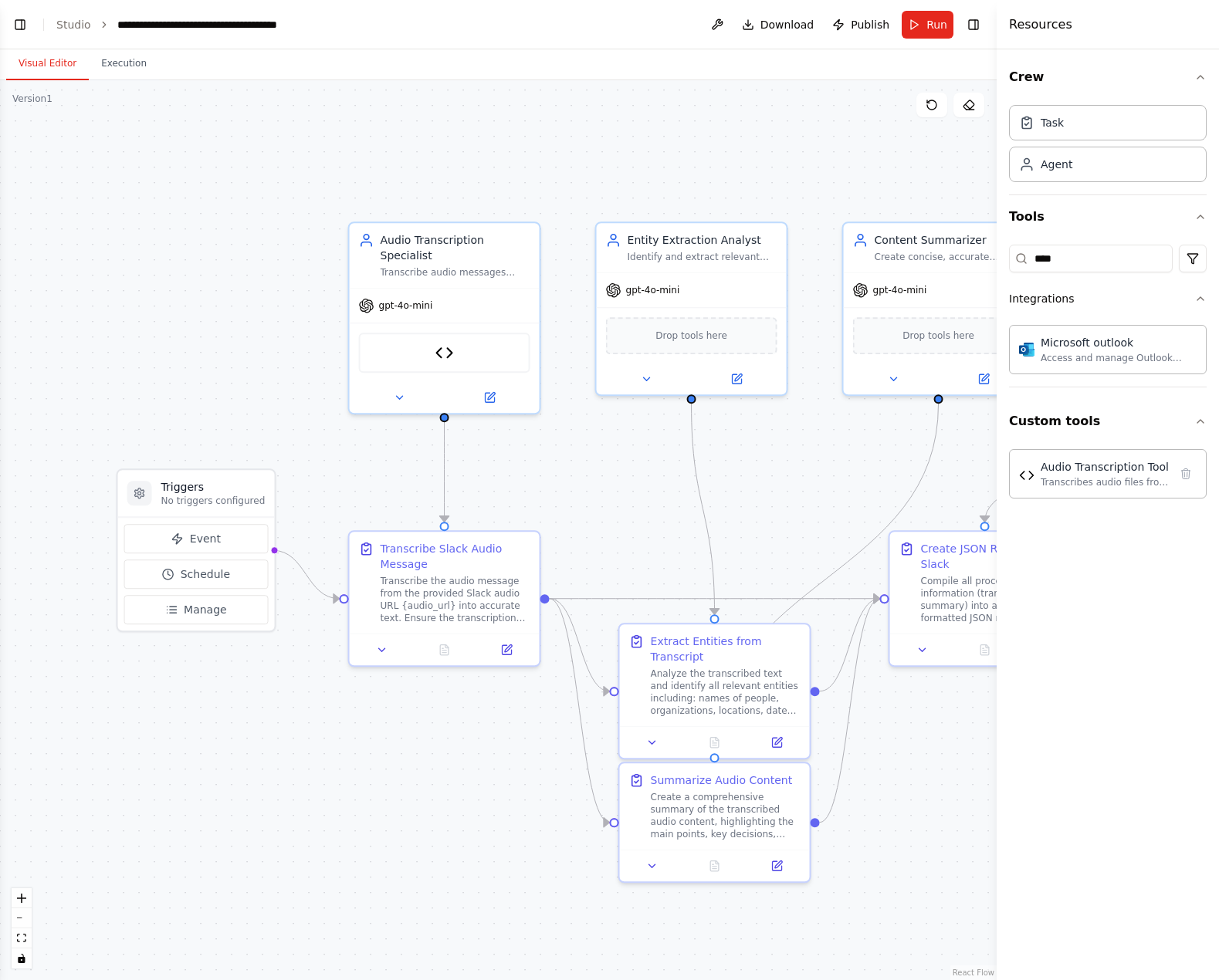
click at [421, 795] on div ".deletable-edge-delete-btn { width: 20px; height: 20px; border: 0px solid #ffff…" at bounding box center [498, 530] width 997 height 900
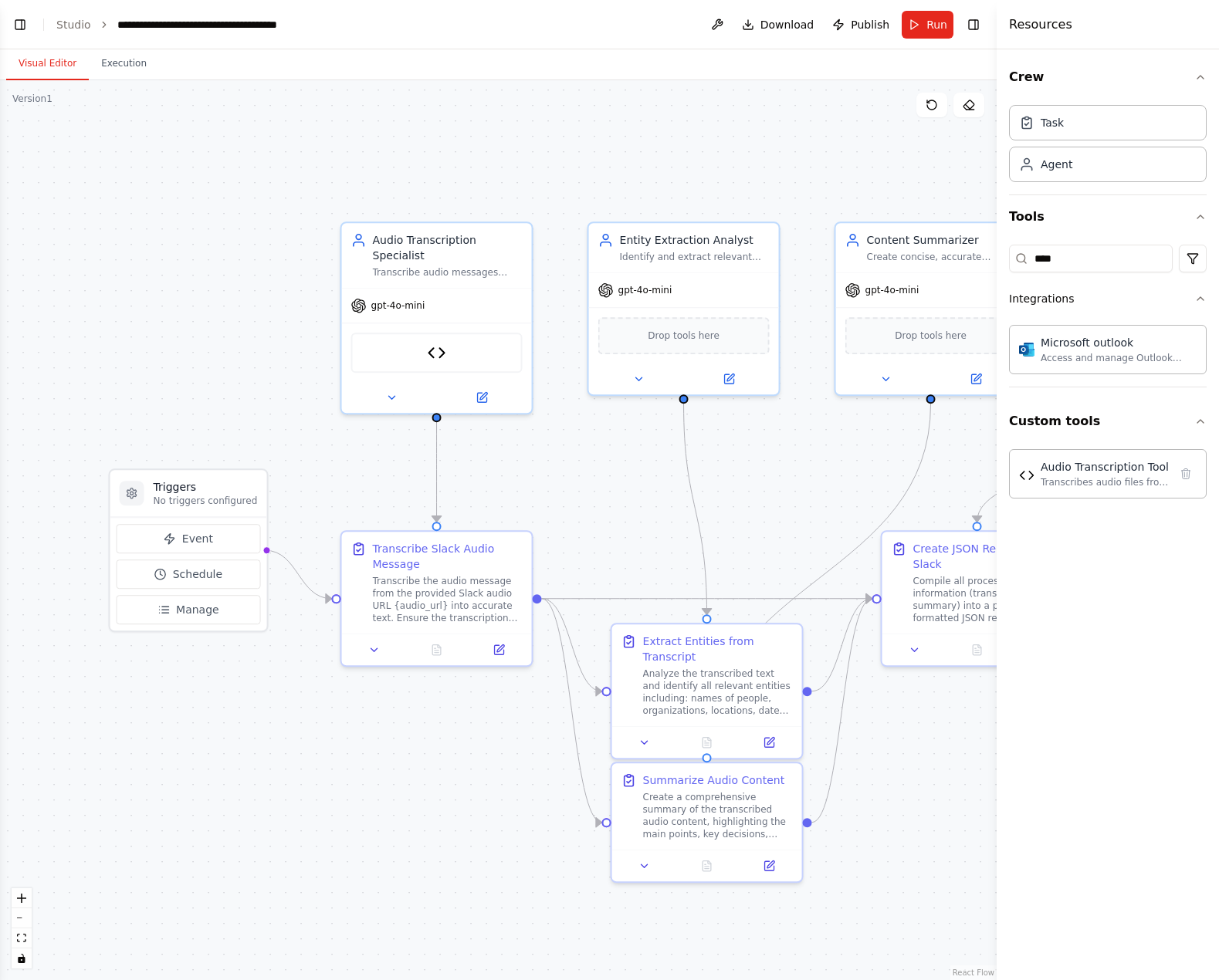
drag, startPoint x: 476, startPoint y: 807, endPoint x: 451, endPoint y: 811, distance: 25.3
click at [451, 811] on div ".deletable-edge-delete-btn { width: 20px; height: 20px; border: 0px solid #ffff…" at bounding box center [498, 530] width 997 height 900
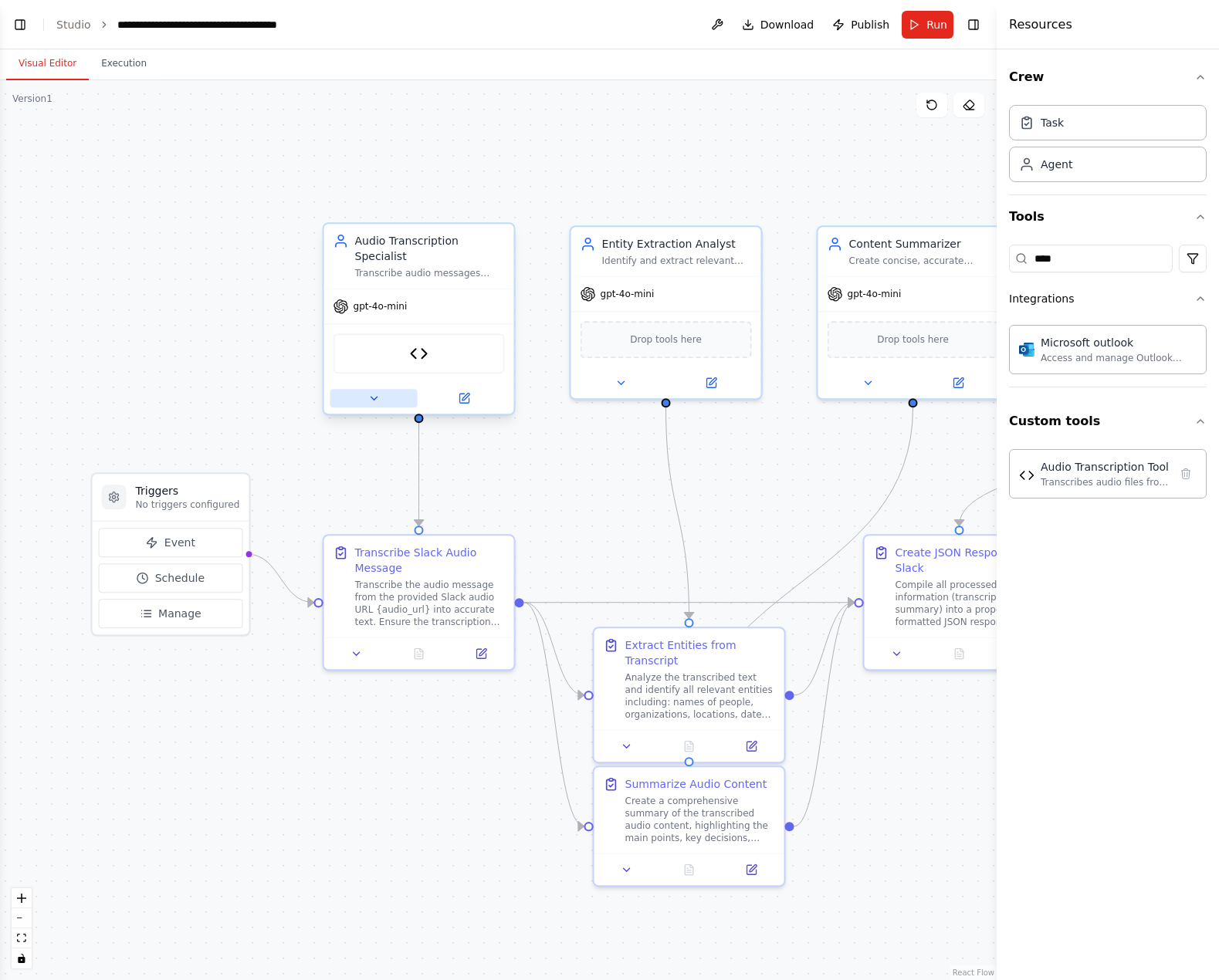
click at [371, 393] on icon at bounding box center [374, 399] width 12 height 12
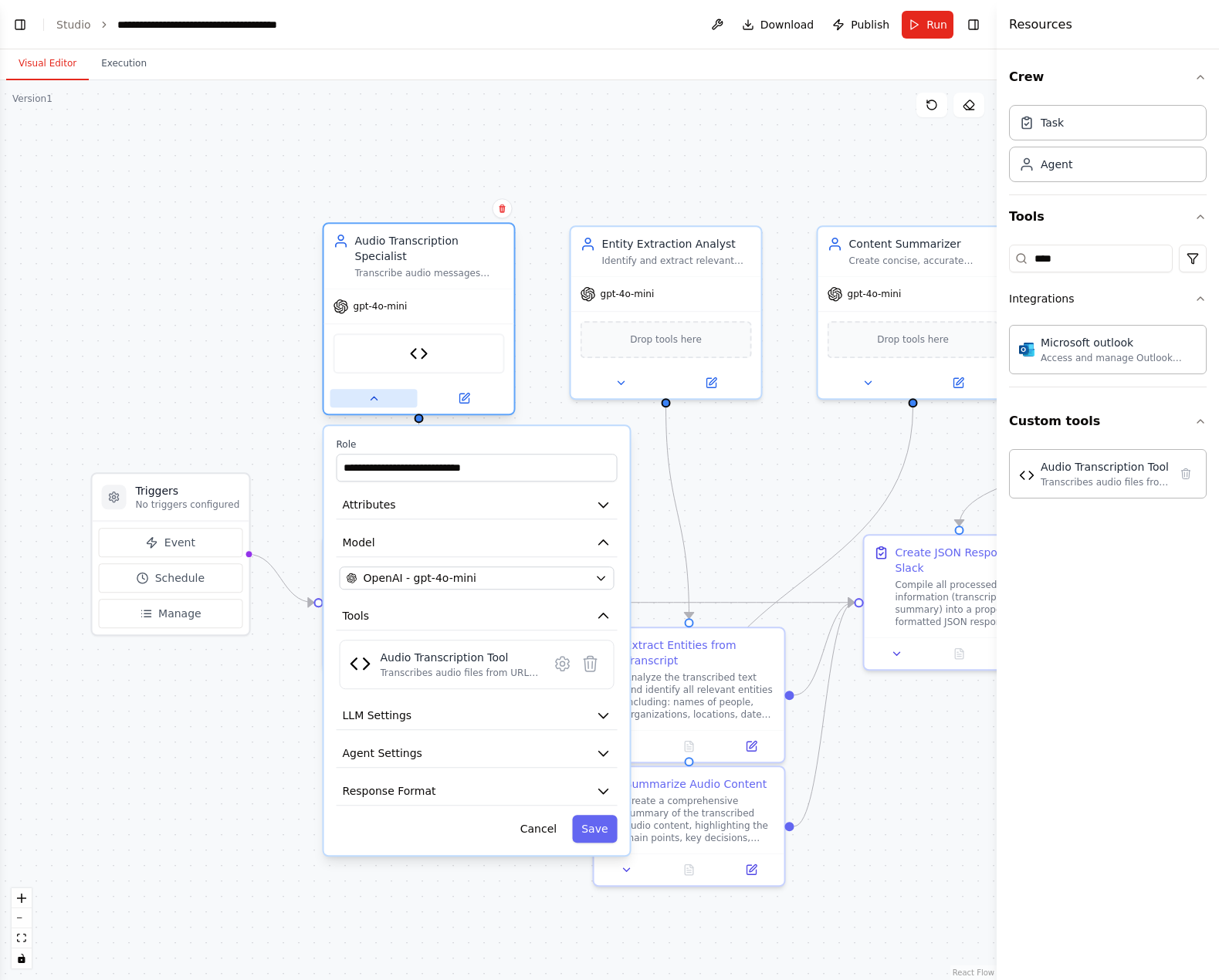
click at [374, 393] on icon at bounding box center [374, 399] width 12 height 12
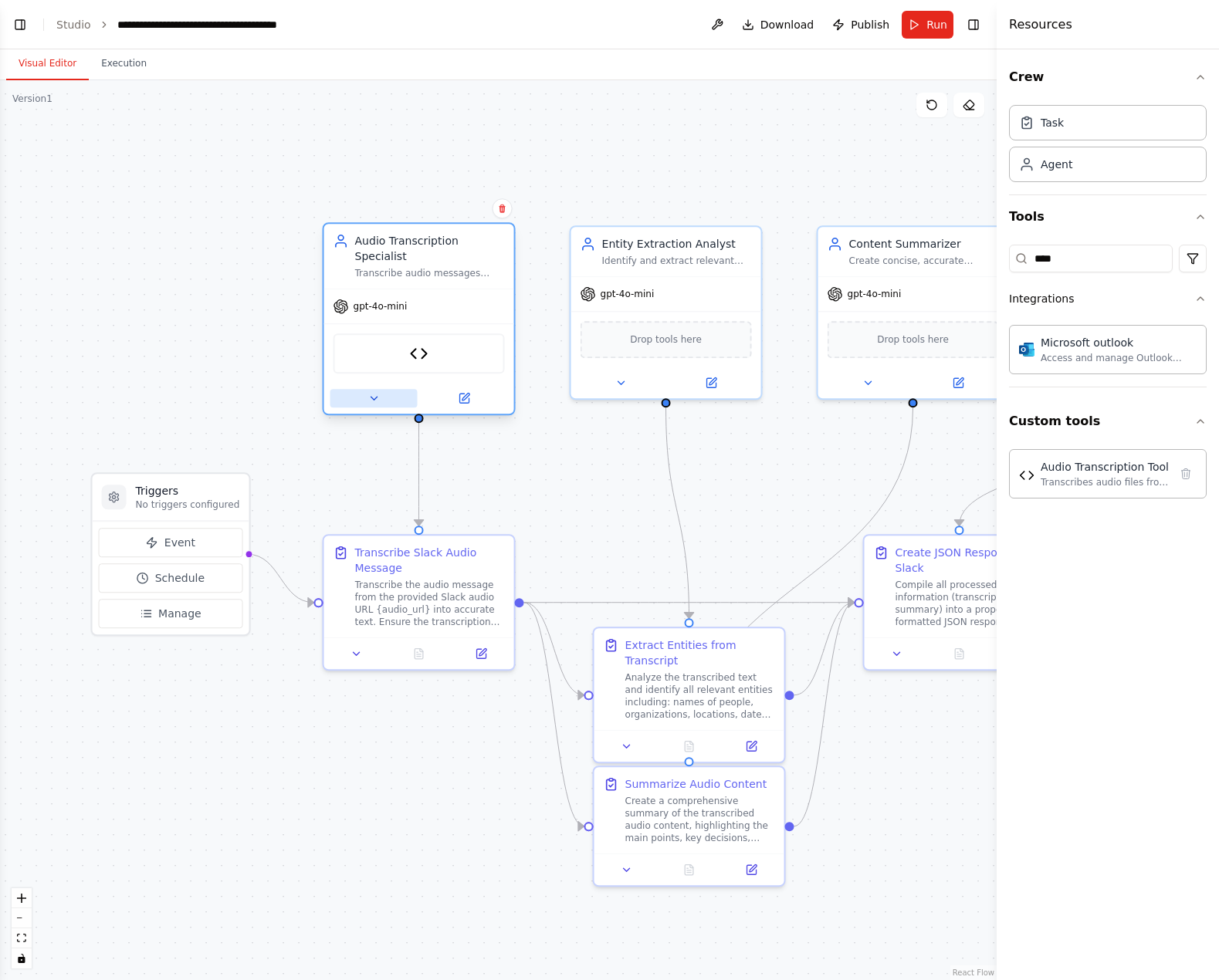
click at [374, 393] on icon at bounding box center [374, 399] width 12 height 12
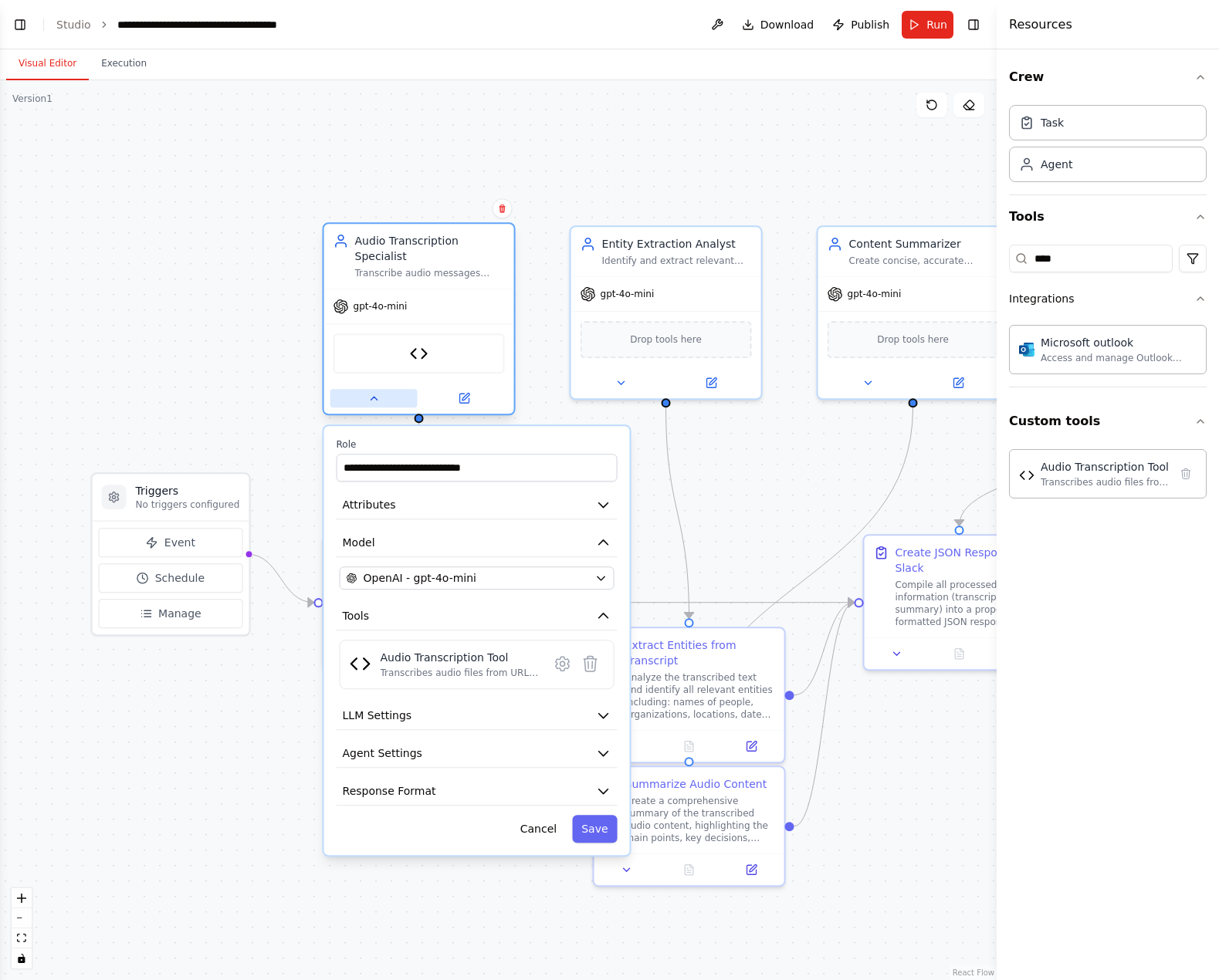
click at [374, 393] on icon at bounding box center [374, 399] width 12 height 12
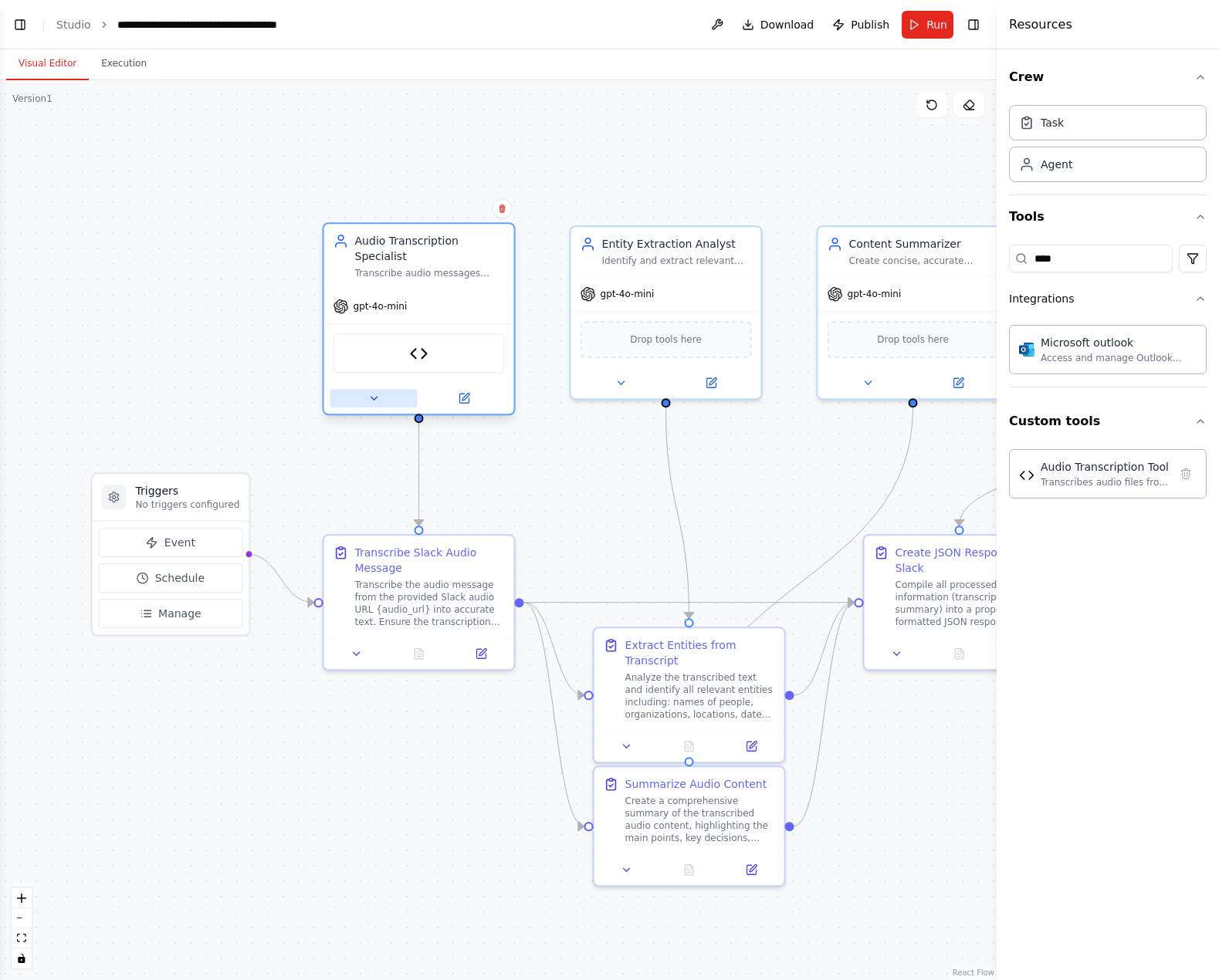
click at [374, 393] on icon at bounding box center [374, 399] width 12 height 12
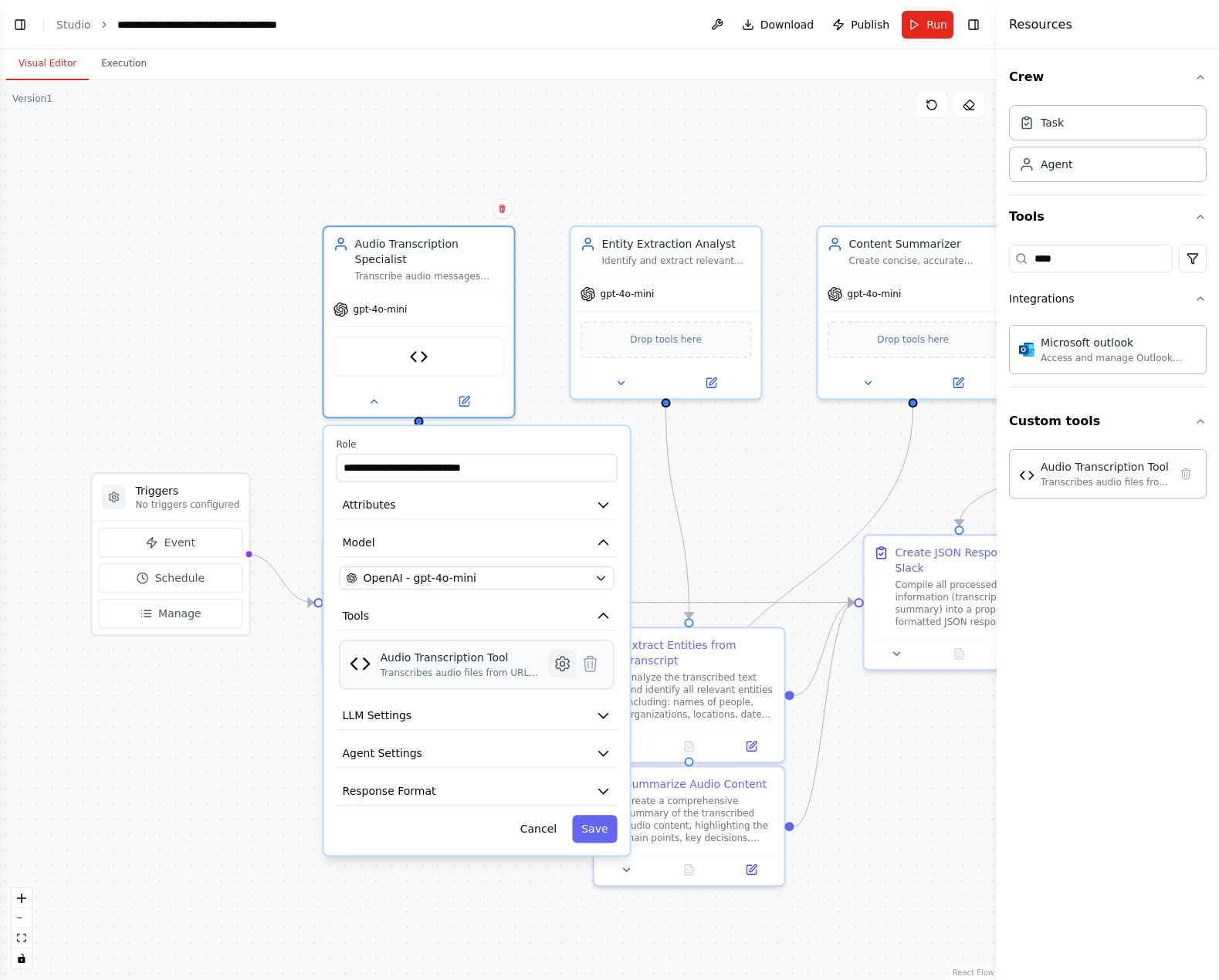
click at [559, 655] on icon at bounding box center [562, 663] width 18 height 18
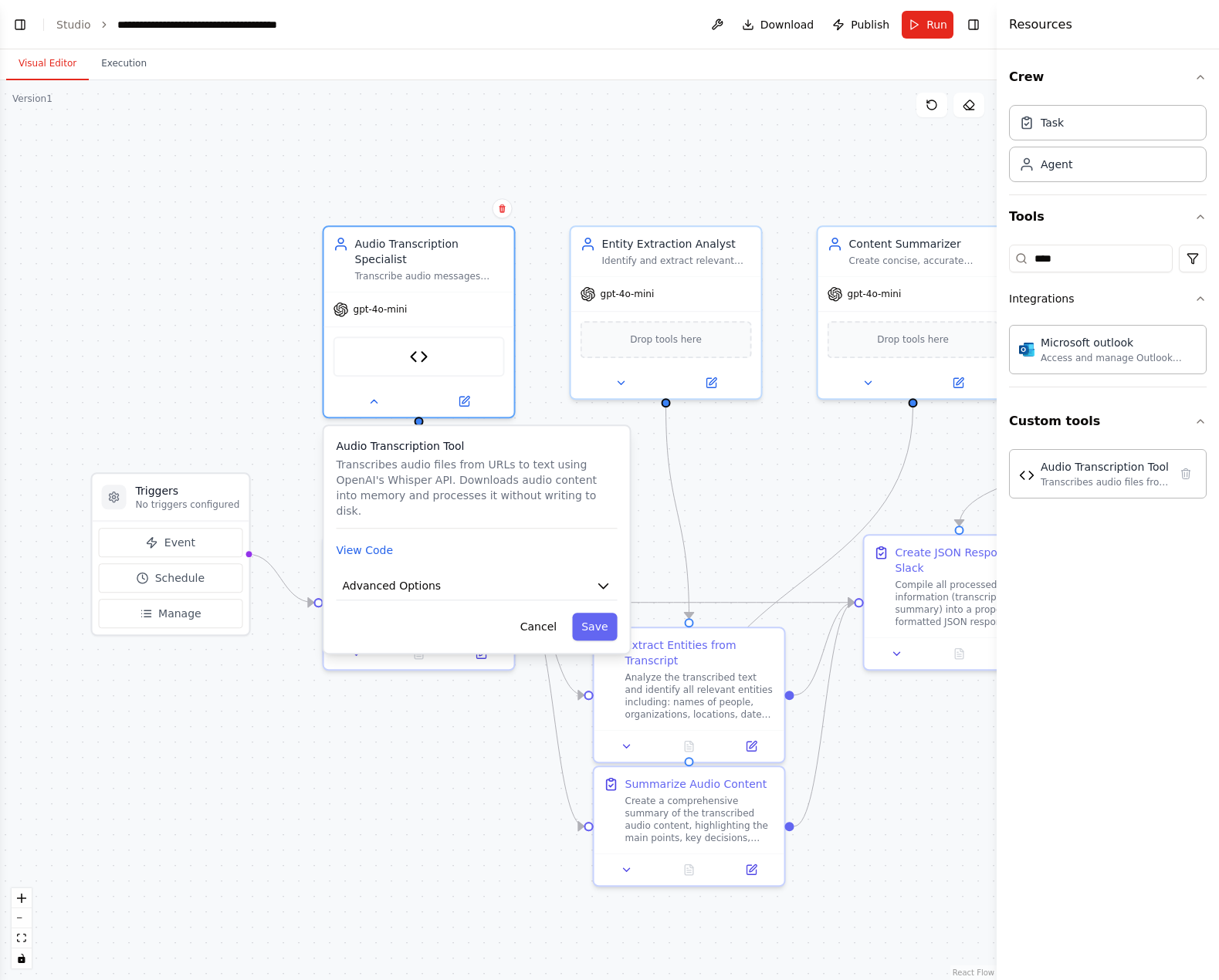
click at [427, 573] on div "Audio Transcription Tool Transcribes audio files from URLs to text using OpenAI…" at bounding box center [476, 540] width 306 height 227
click at [443, 572] on button "Advanced Options" at bounding box center [477, 586] width 281 height 29
click at [450, 663] on input "text" at bounding box center [477, 677] width 255 height 28
paste input "**********"
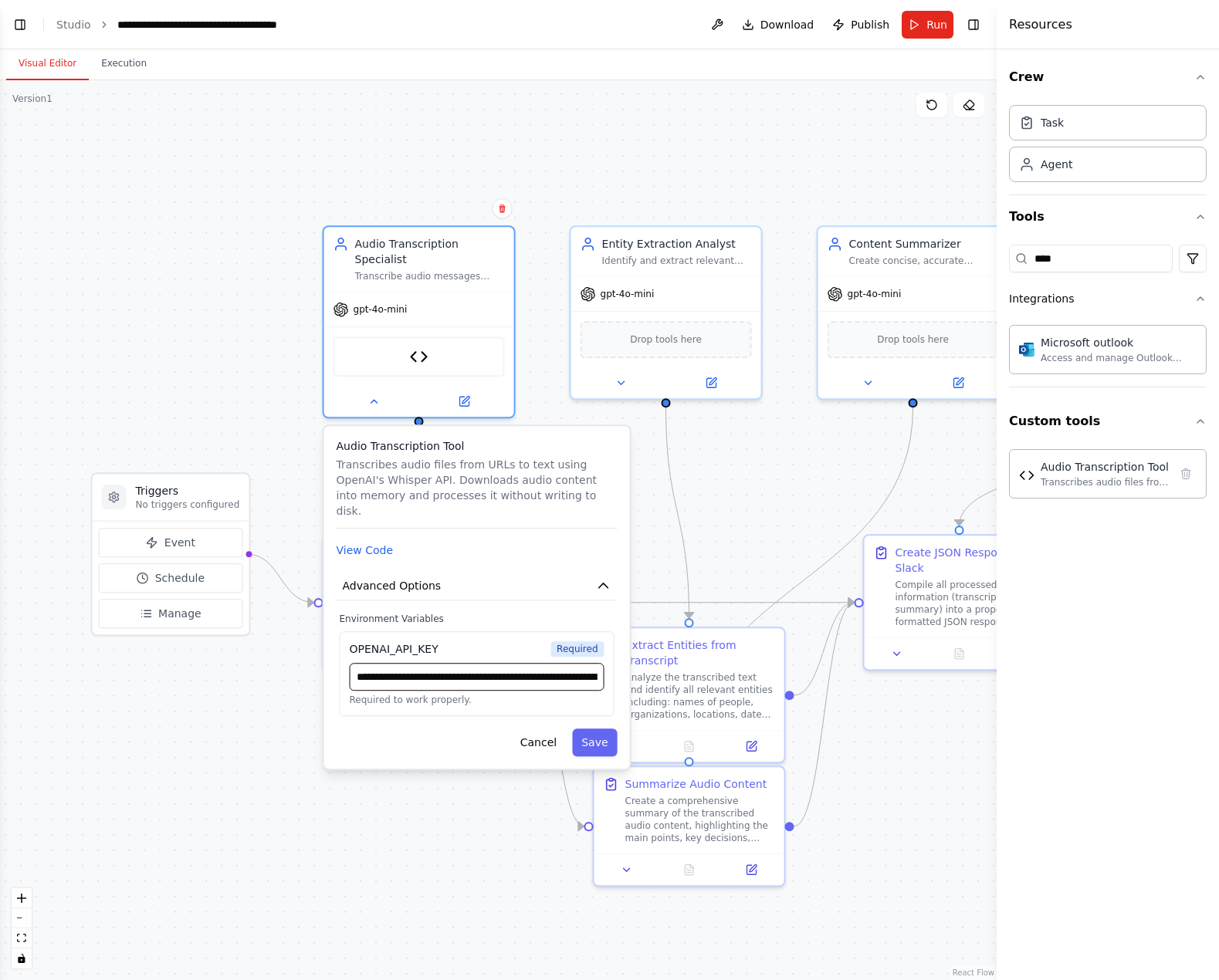
scroll to position [0, 693]
type input "**********"
click at [591, 728] on button "Save" at bounding box center [594, 742] width 44 height 28
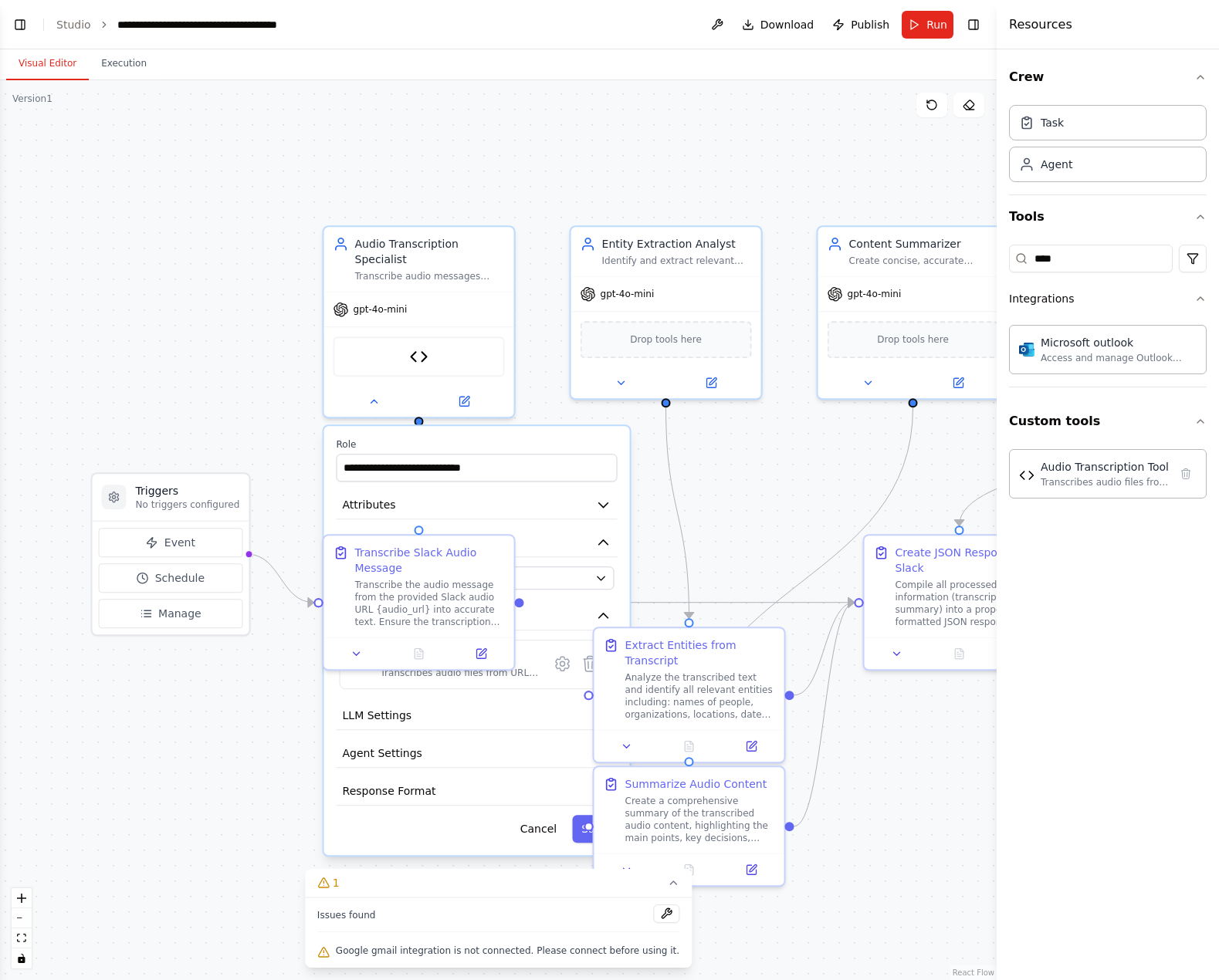
click at [249, 809] on div ".deletable-edge-delete-btn { width: 20px; height: 20px; border: 0px solid #ffff…" at bounding box center [498, 530] width 997 height 900
drag, startPoint x: 367, startPoint y: 390, endPoint x: 372, endPoint y: 382, distance: 9.4
click at [367, 389] on button at bounding box center [374, 398] width 87 height 18
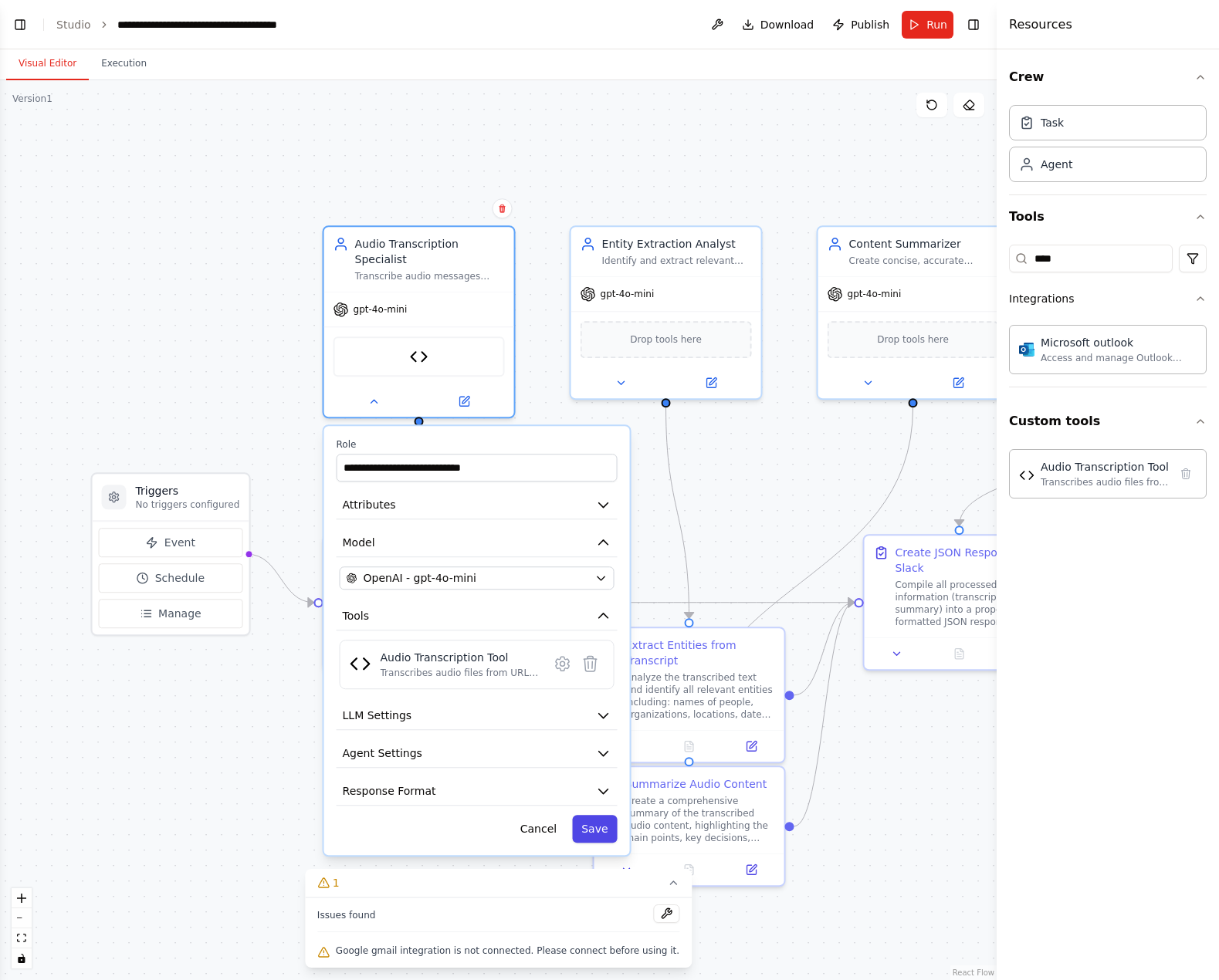
click at [603, 825] on button "Save" at bounding box center [594, 829] width 44 height 28
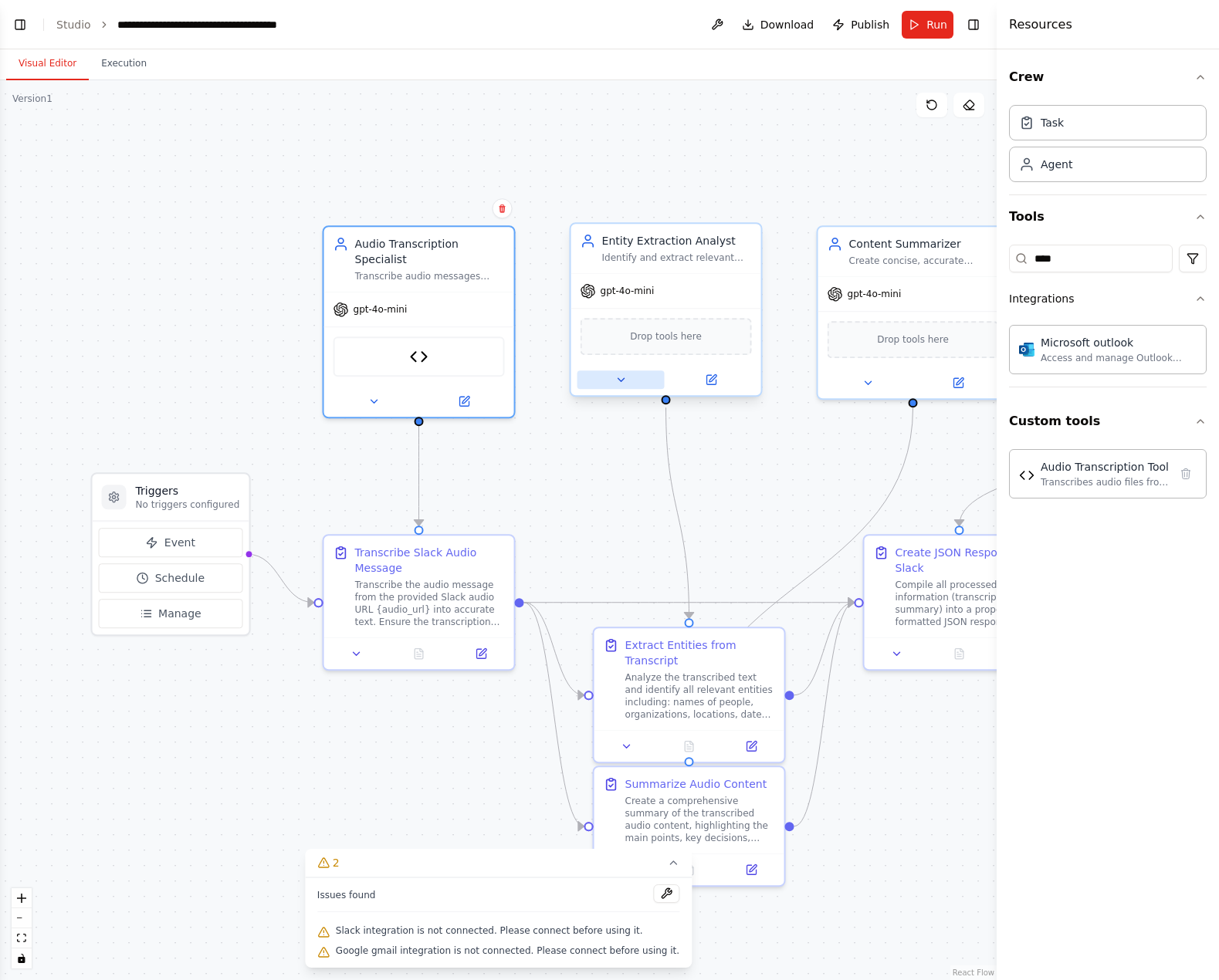
click at [619, 383] on icon at bounding box center [621, 379] width 12 height 12
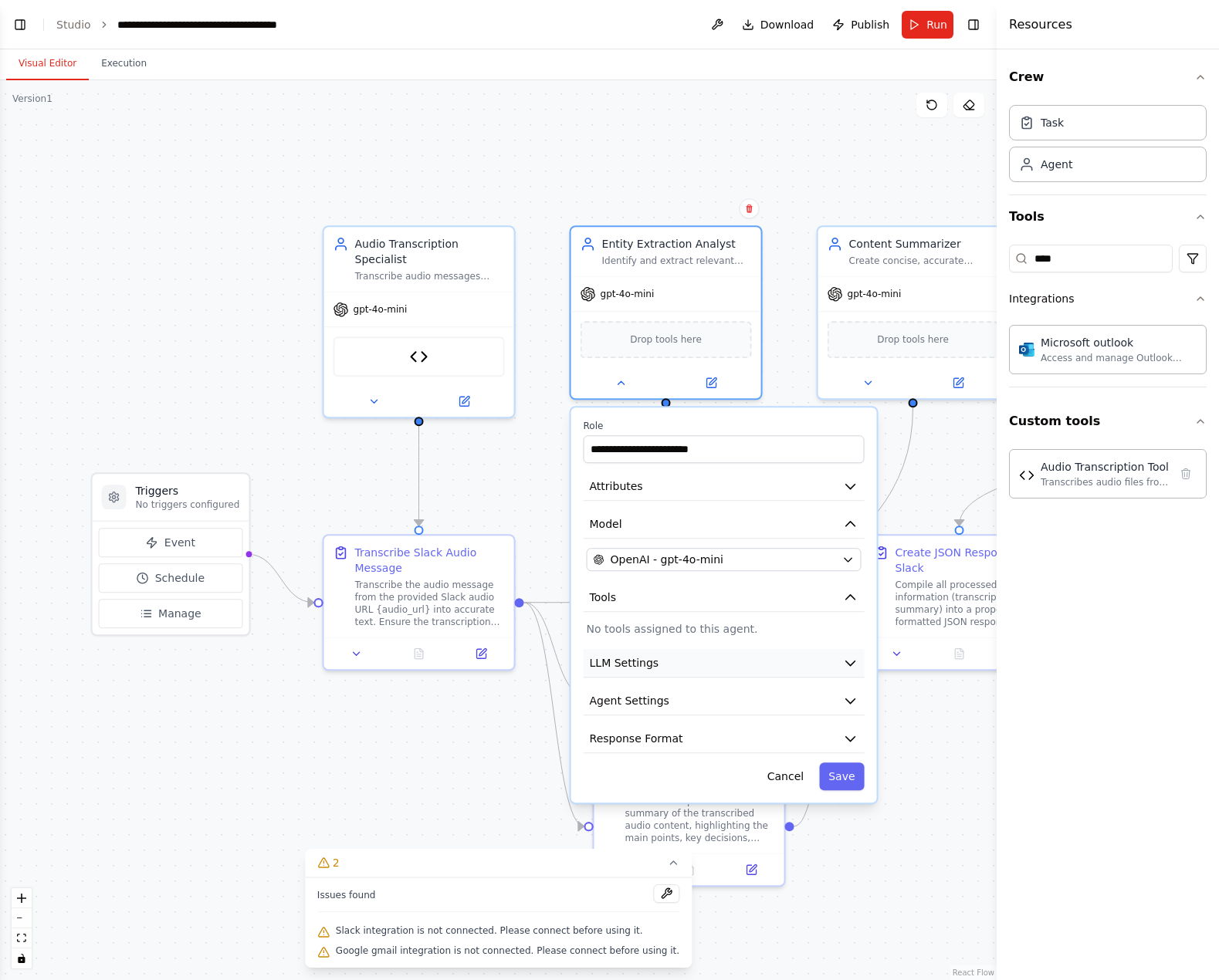
click at [840, 672] on button "LLM Settings" at bounding box center [724, 663] width 281 height 29
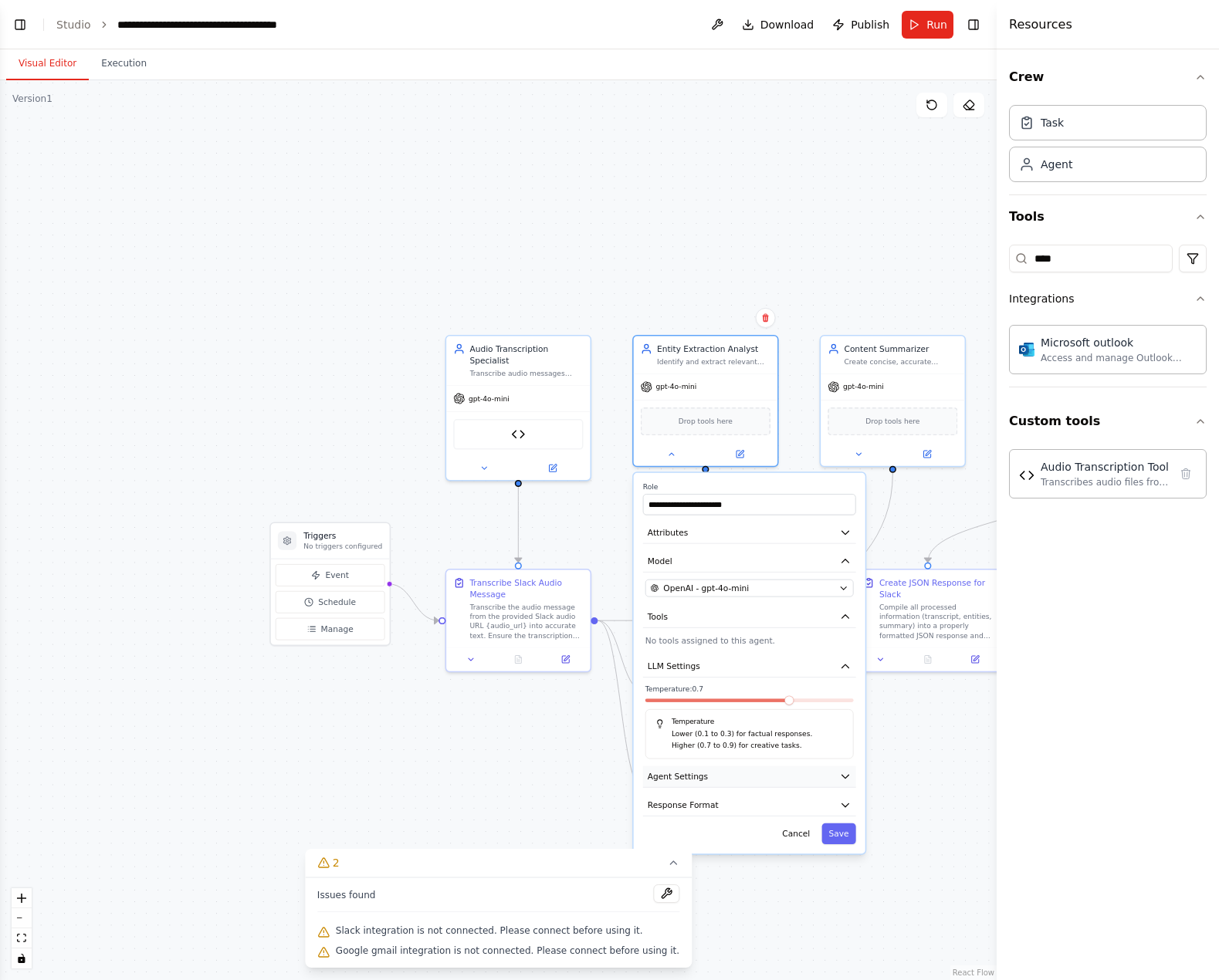
click at [818, 777] on button "Agent Settings" at bounding box center [750, 776] width 213 height 22
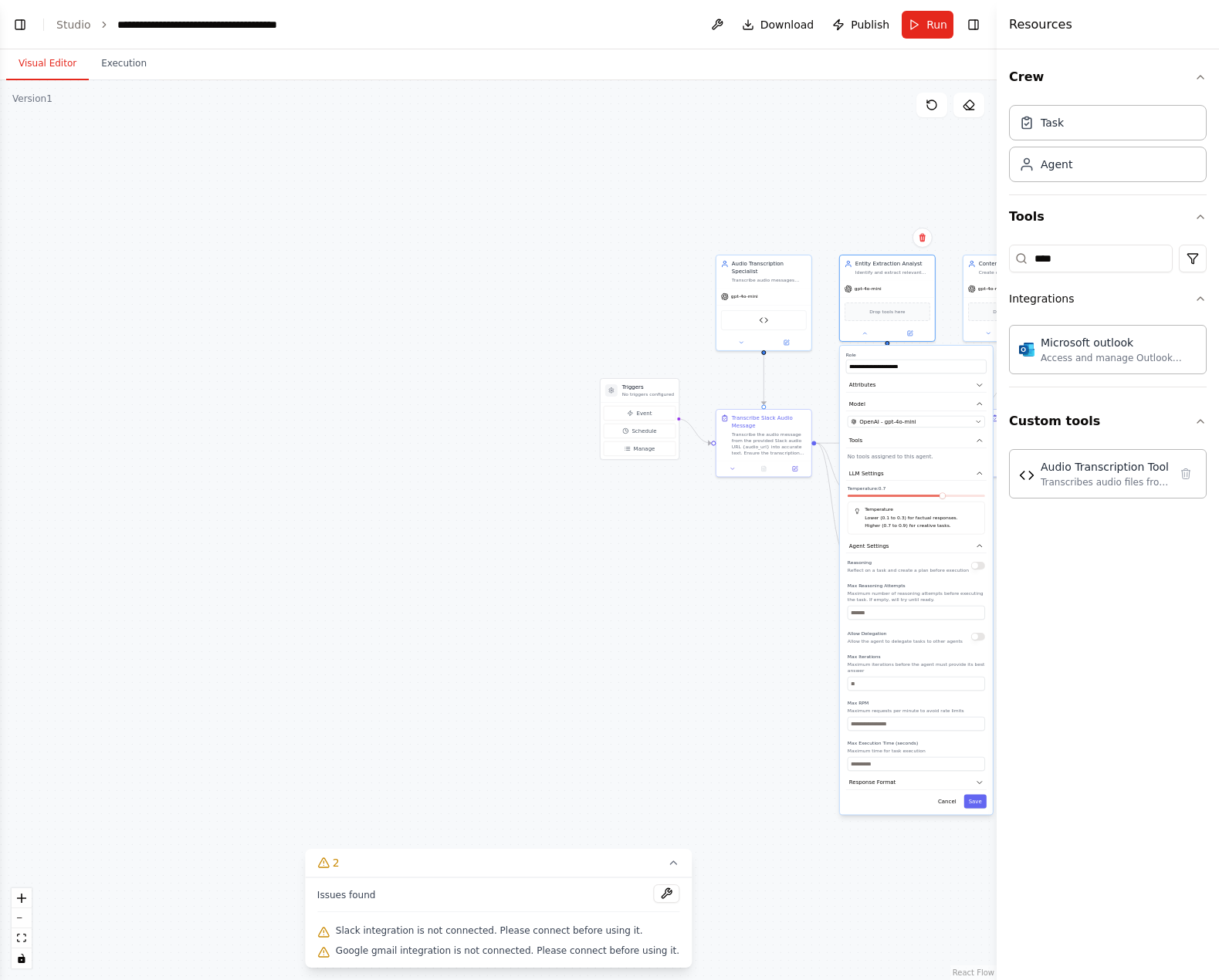
drag, startPoint x: 717, startPoint y: 716, endPoint x: 828, endPoint y: 673, distance: 119.0
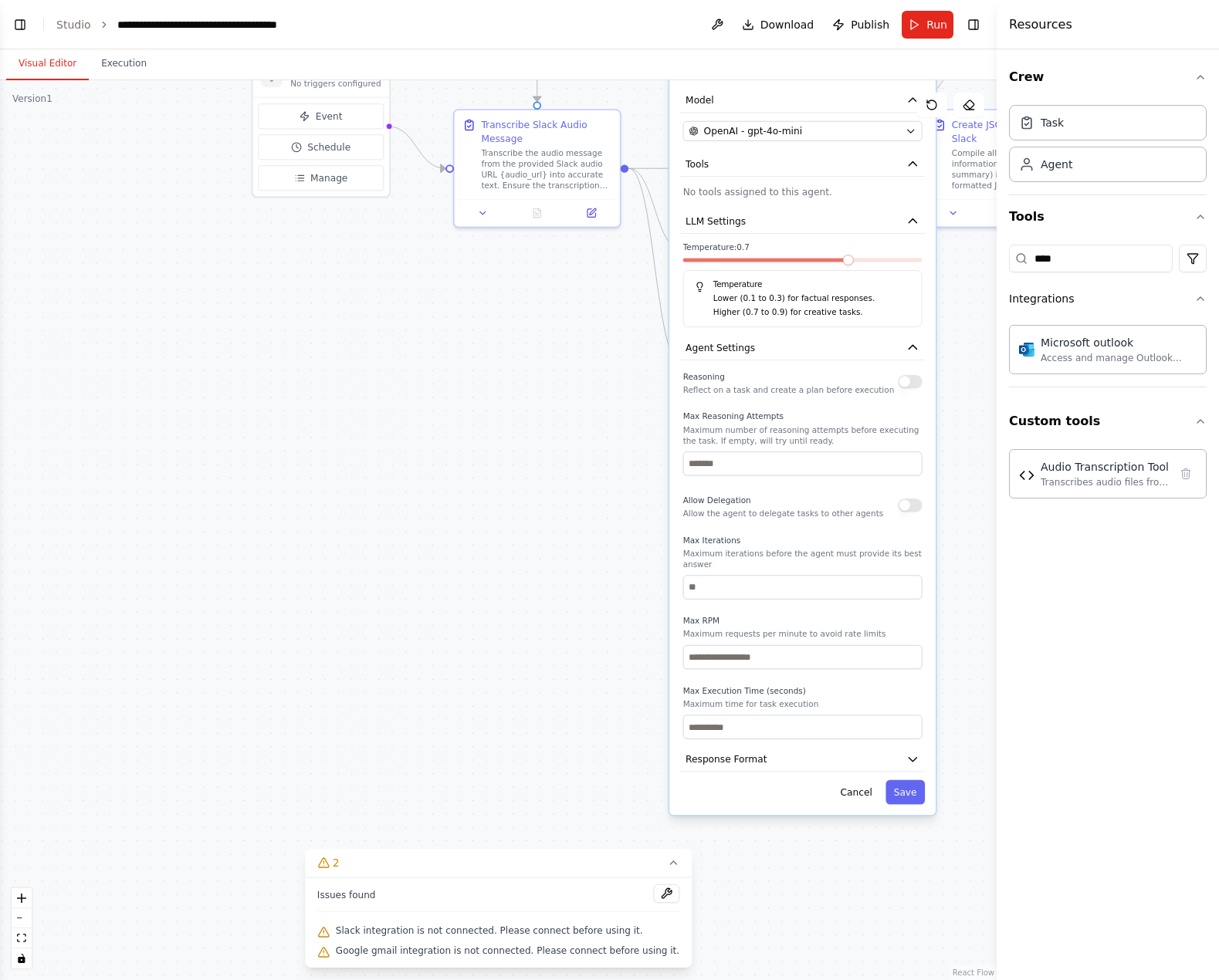
drag, startPoint x: 693, startPoint y: 676, endPoint x: 557, endPoint y: 634, distance: 142.3
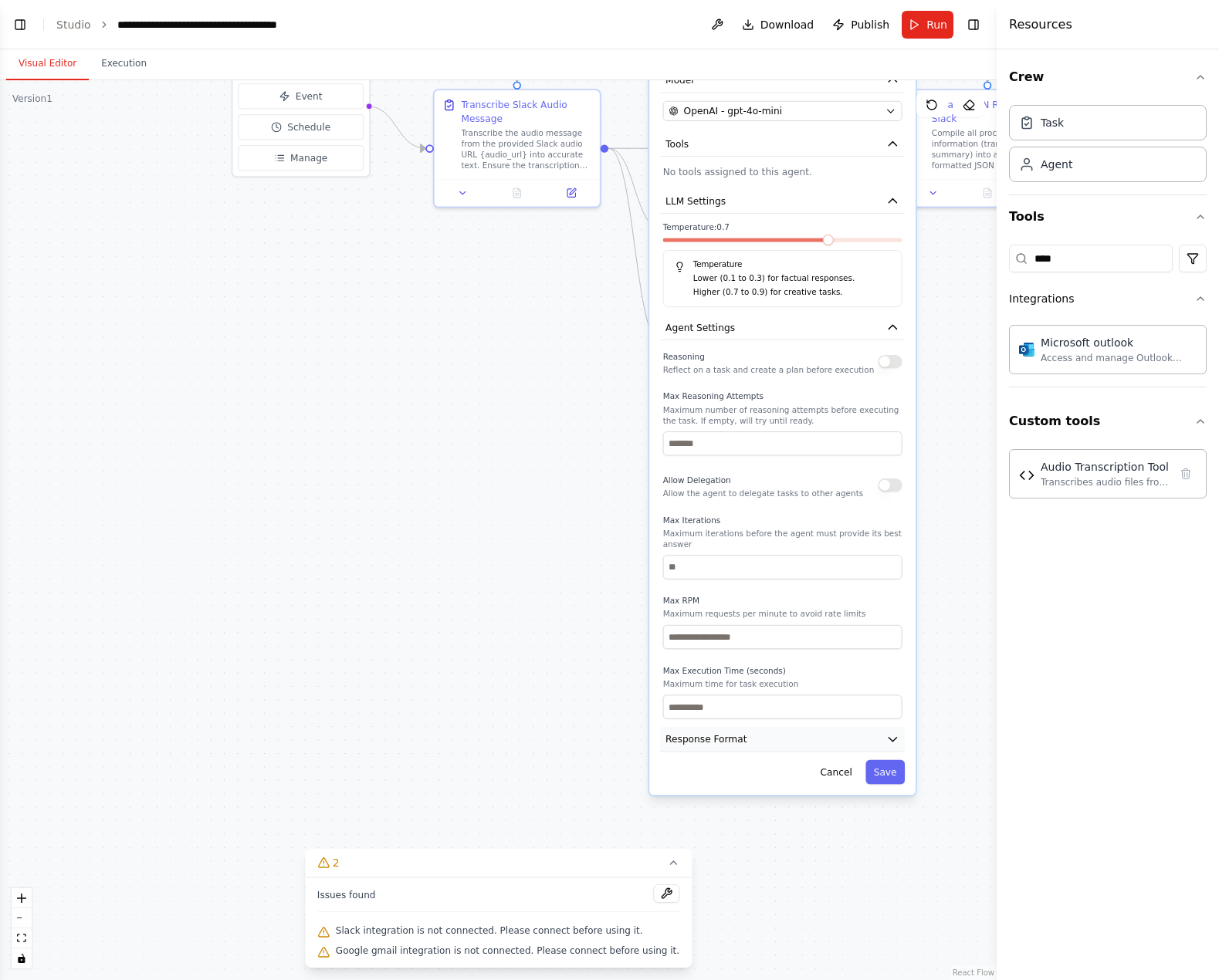
click at [704, 733] on span "Response Format" at bounding box center [706, 739] width 81 height 13
click at [727, 733] on span "Response Format" at bounding box center [706, 739] width 81 height 13
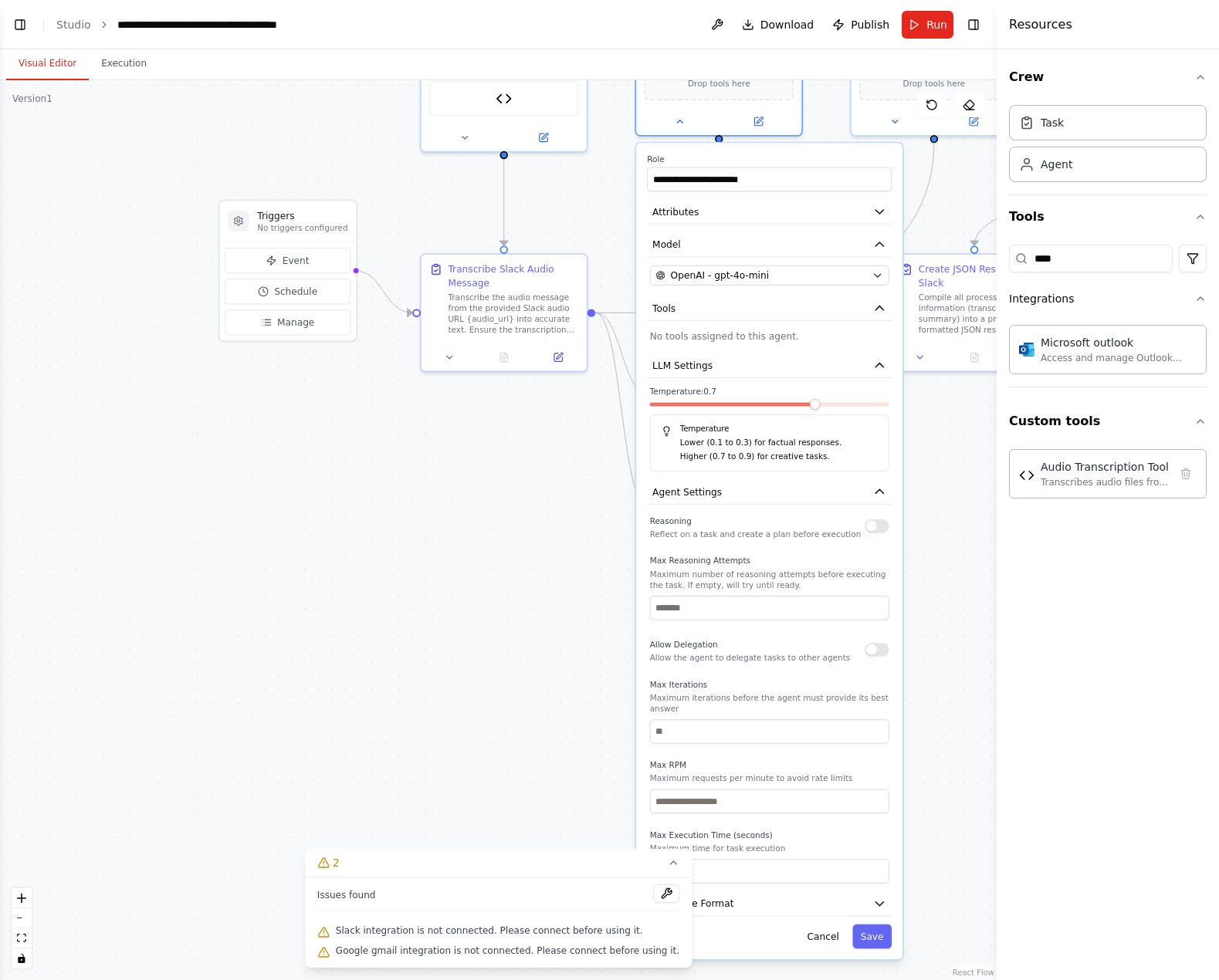
drag, startPoint x: 562, startPoint y: 413, endPoint x: 545, endPoint y: 597, distance: 184.8
click at [545, 597] on div ".deletable-edge-delete-btn { width: 20px; height: 20px; border: 0px solid #ffff…" at bounding box center [498, 530] width 997 height 900
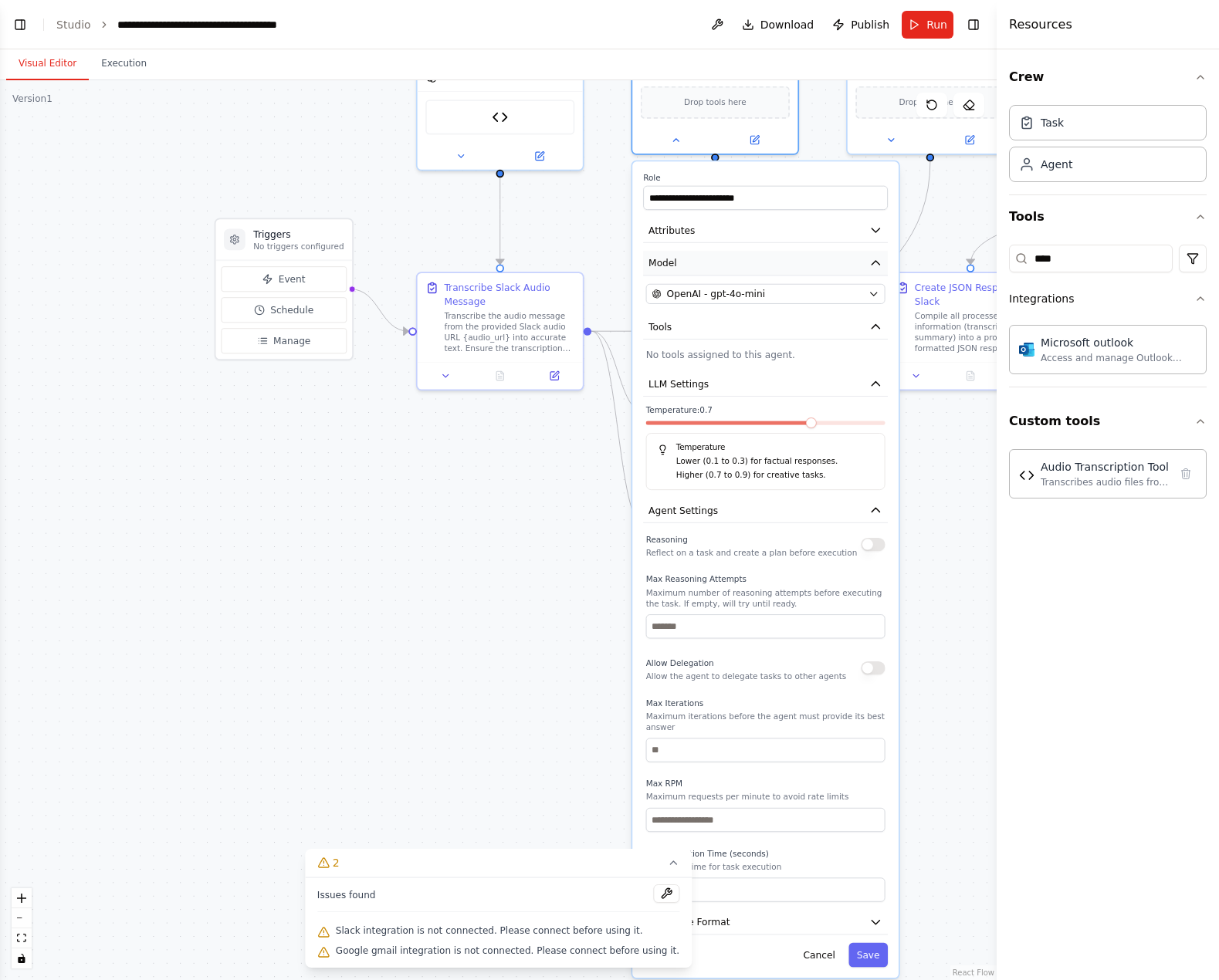
click at [876, 256] on icon "button" at bounding box center [876, 262] width 13 height 13
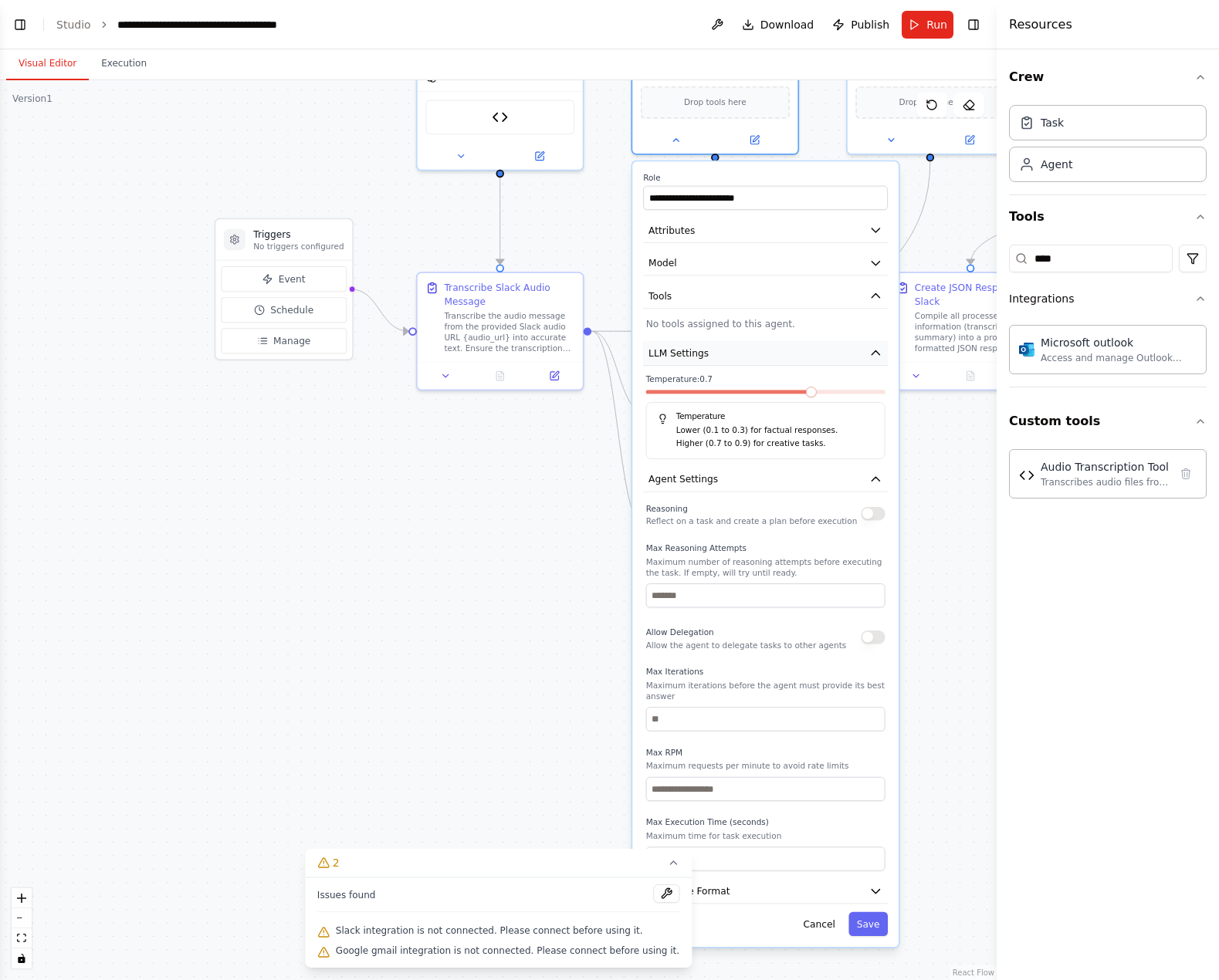
click at [877, 353] on icon "button" at bounding box center [875, 353] width 8 height 3
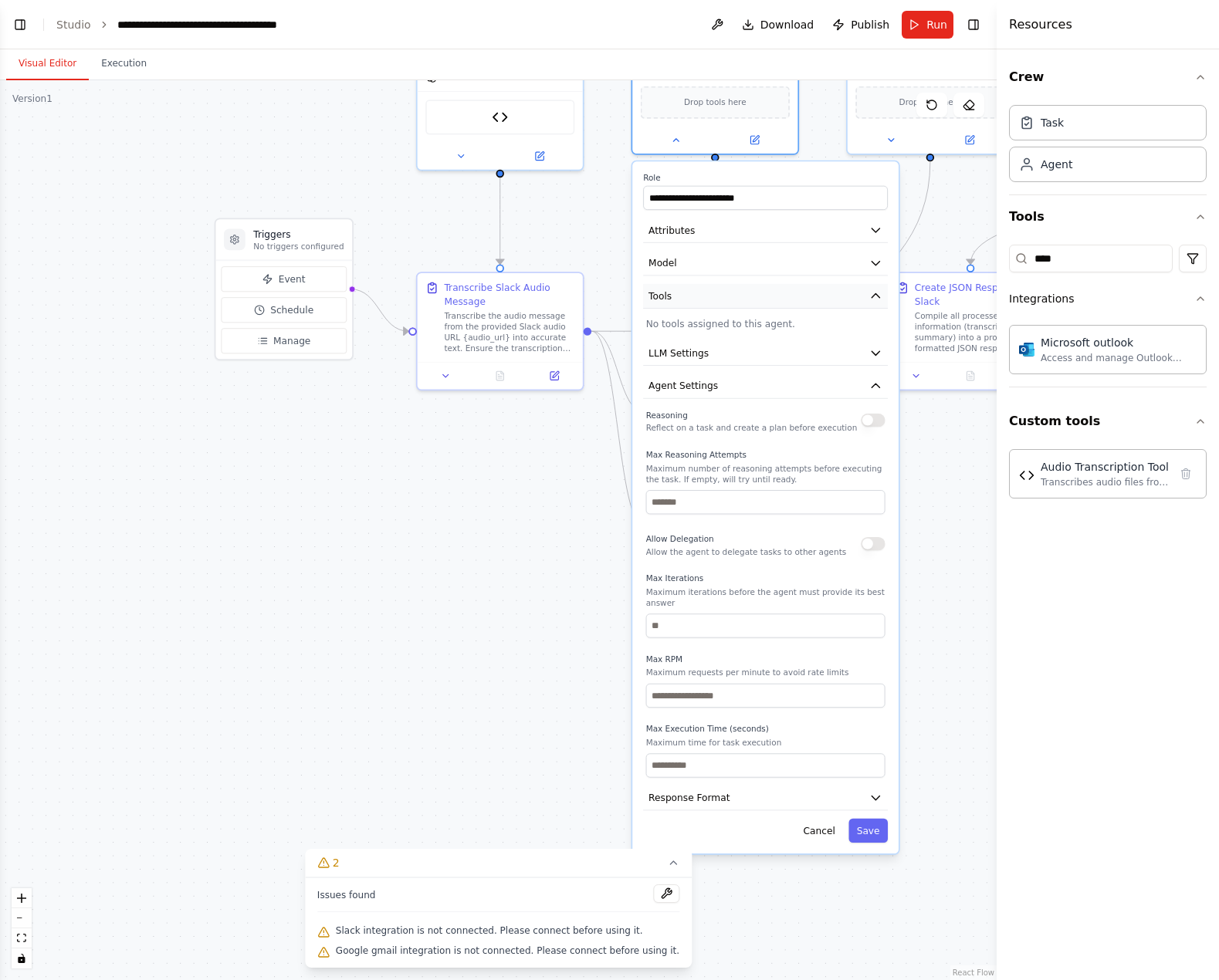
click at [879, 297] on icon "button" at bounding box center [876, 296] width 13 height 13
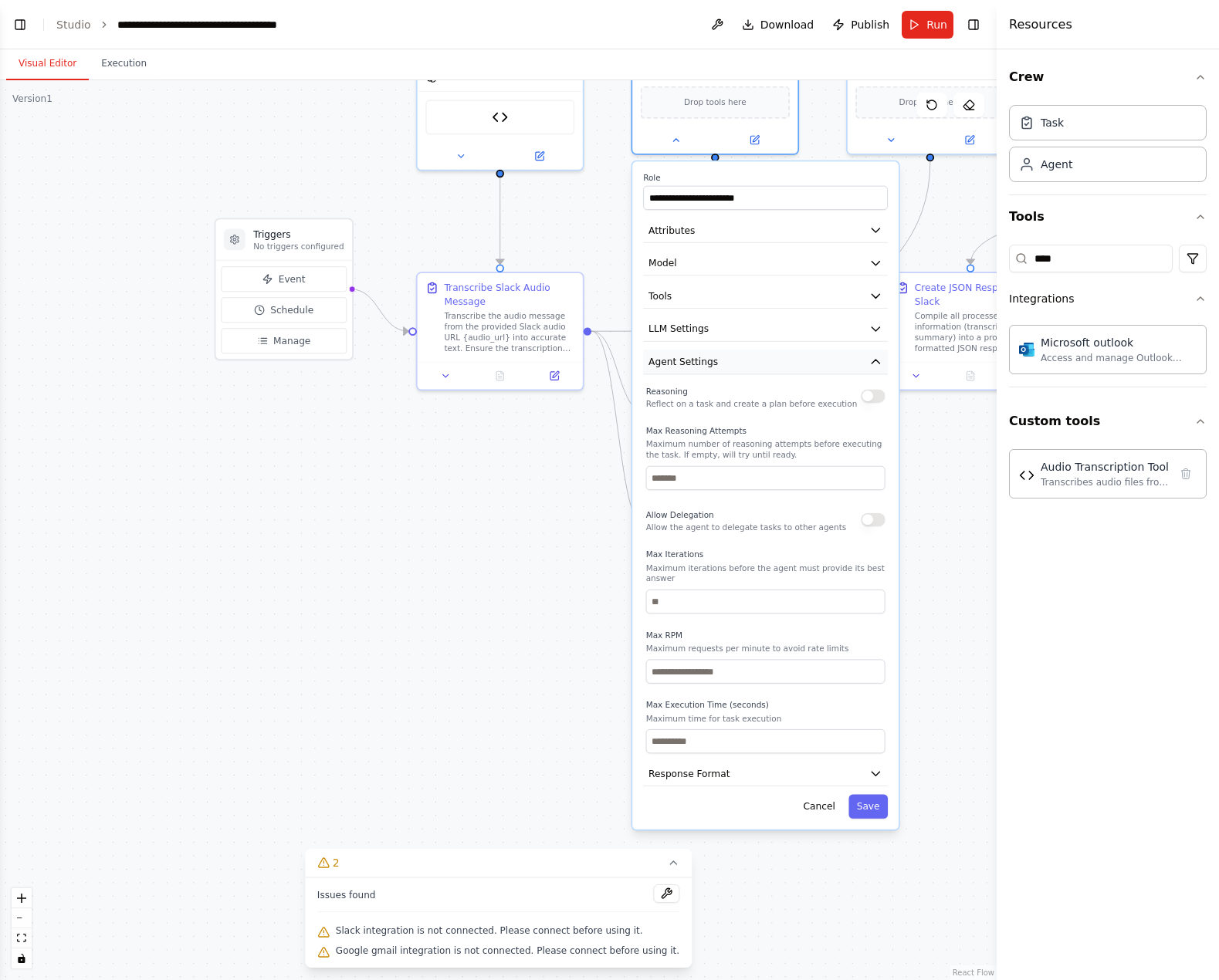
click at [884, 362] on button "Agent Settings" at bounding box center [765, 362] width 245 height 24
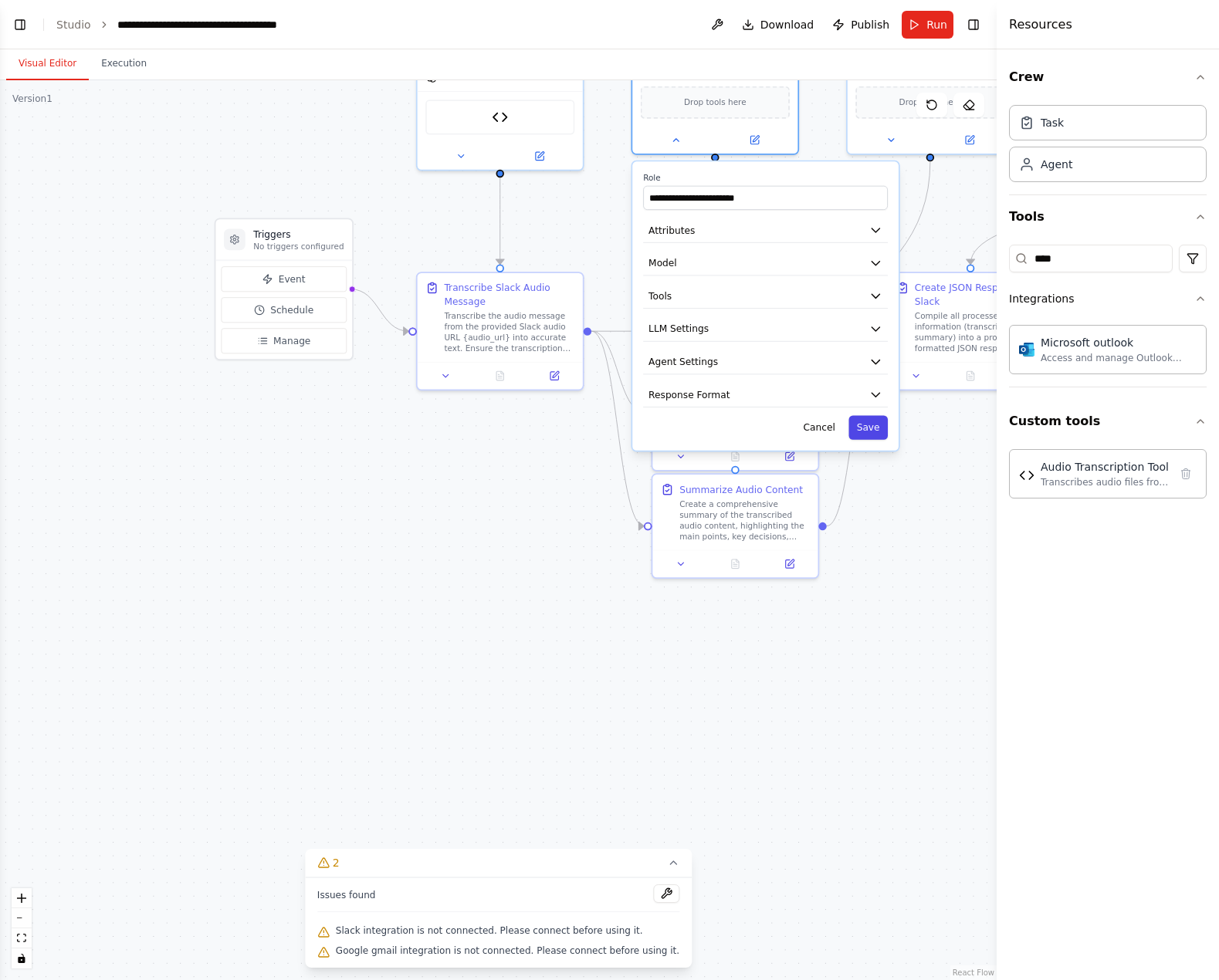
click at [881, 433] on button "Save" at bounding box center [868, 426] width 39 height 23
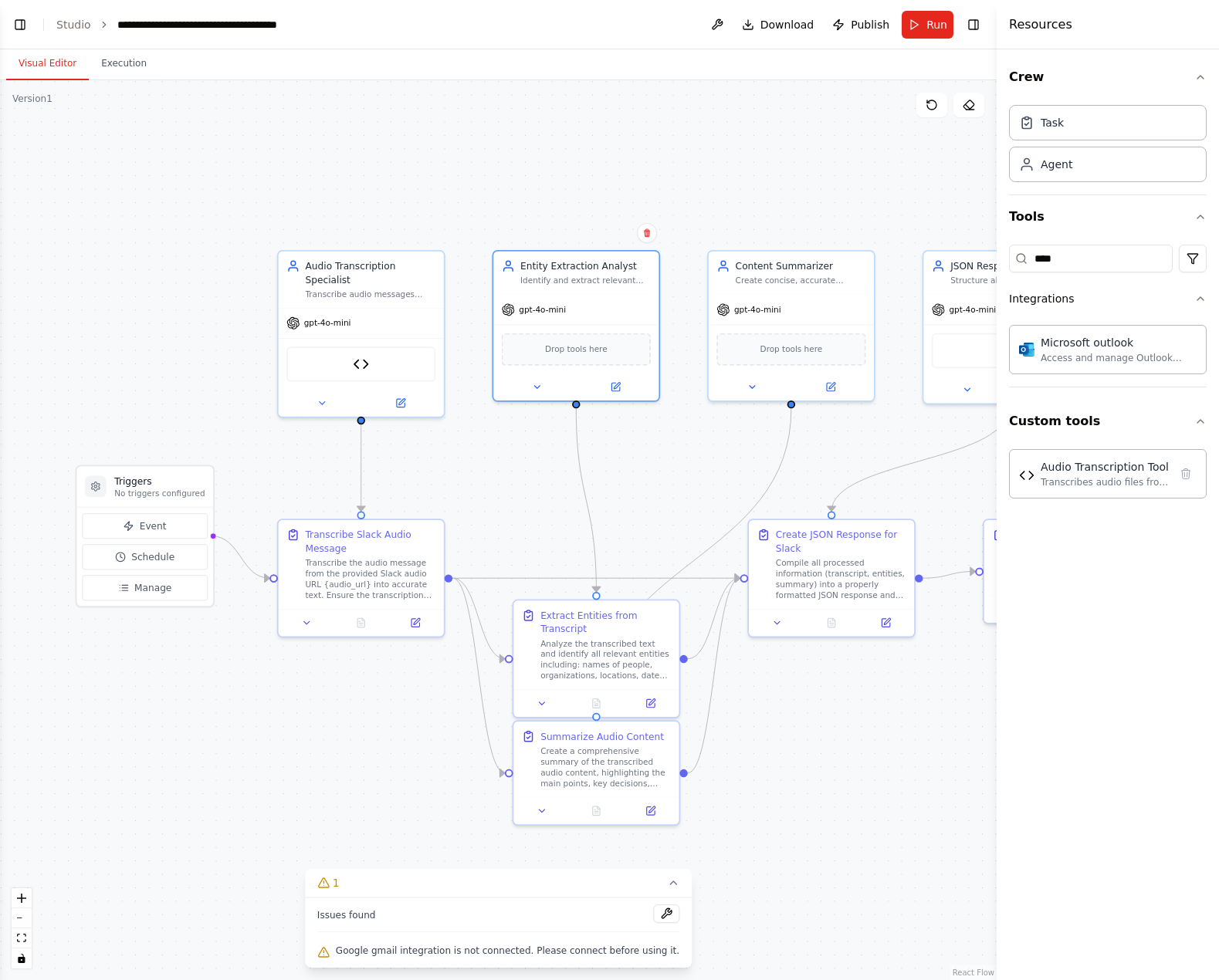
drag, startPoint x: 909, startPoint y: 619, endPoint x: 795, endPoint y: 816, distance: 227.6
click at [795, 816] on div ".deletable-edge-delete-btn { width: 20px; height: 20px; border: 0px solid #ffff…" at bounding box center [498, 530] width 997 height 900
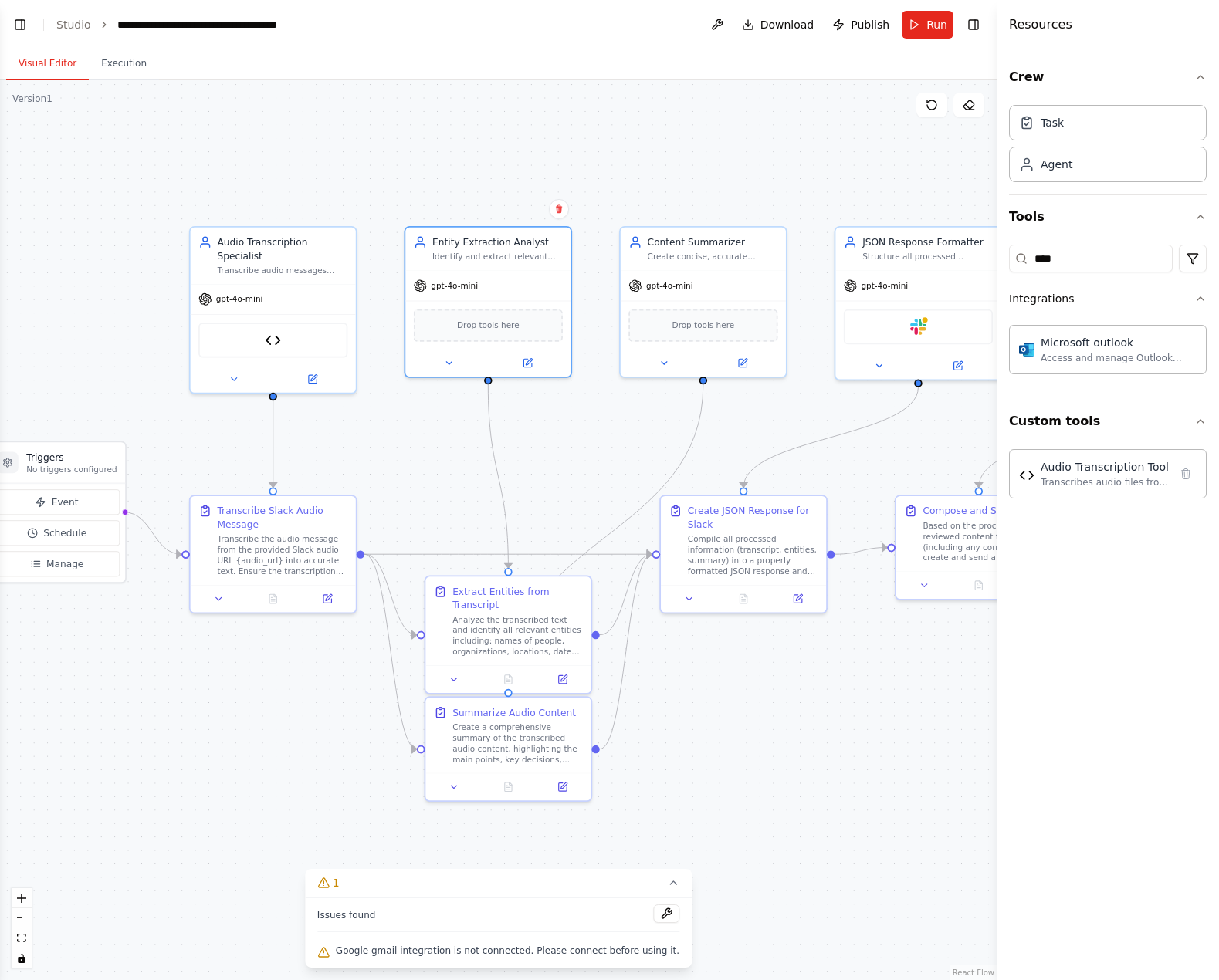
drag, startPoint x: 824, startPoint y: 840, endPoint x: 736, endPoint y: 816, distance: 91.2
click at [736, 816] on div ".deletable-edge-delete-btn { width: 20px; height: 20px; border: 0px solid #ffff…" at bounding box center [498, 530] width 997 height 900
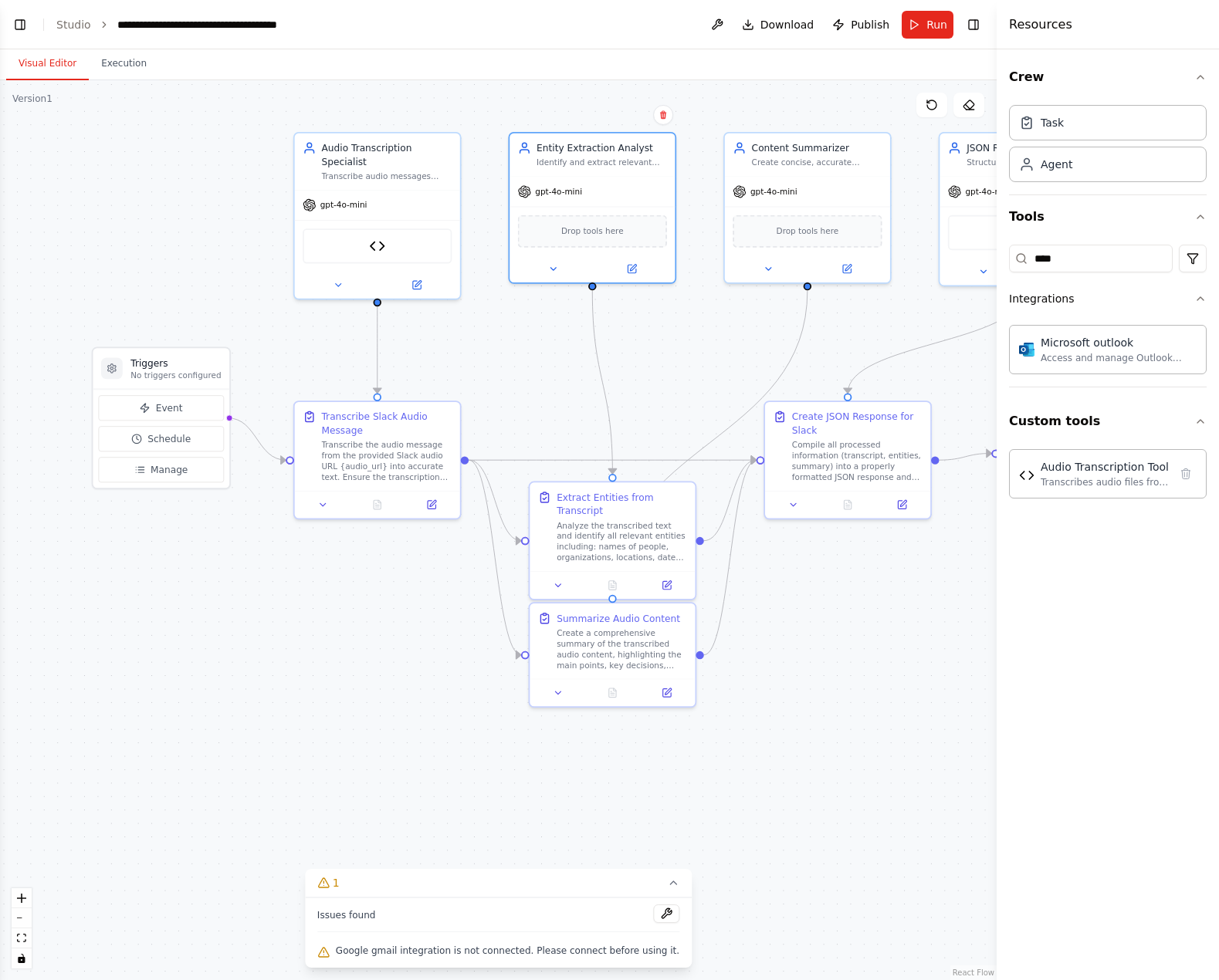
drag, startPoint x: 736, startPoint y: 816, endPoint x: 830, endPoint y: 724, distance: 131.5
click at [841, 715] on div ".deletable-edge-delete-btn { width: 20px; height: 20px; border: 0px solid #ffff…" at bounding box center [498, 530] width 997 height 900
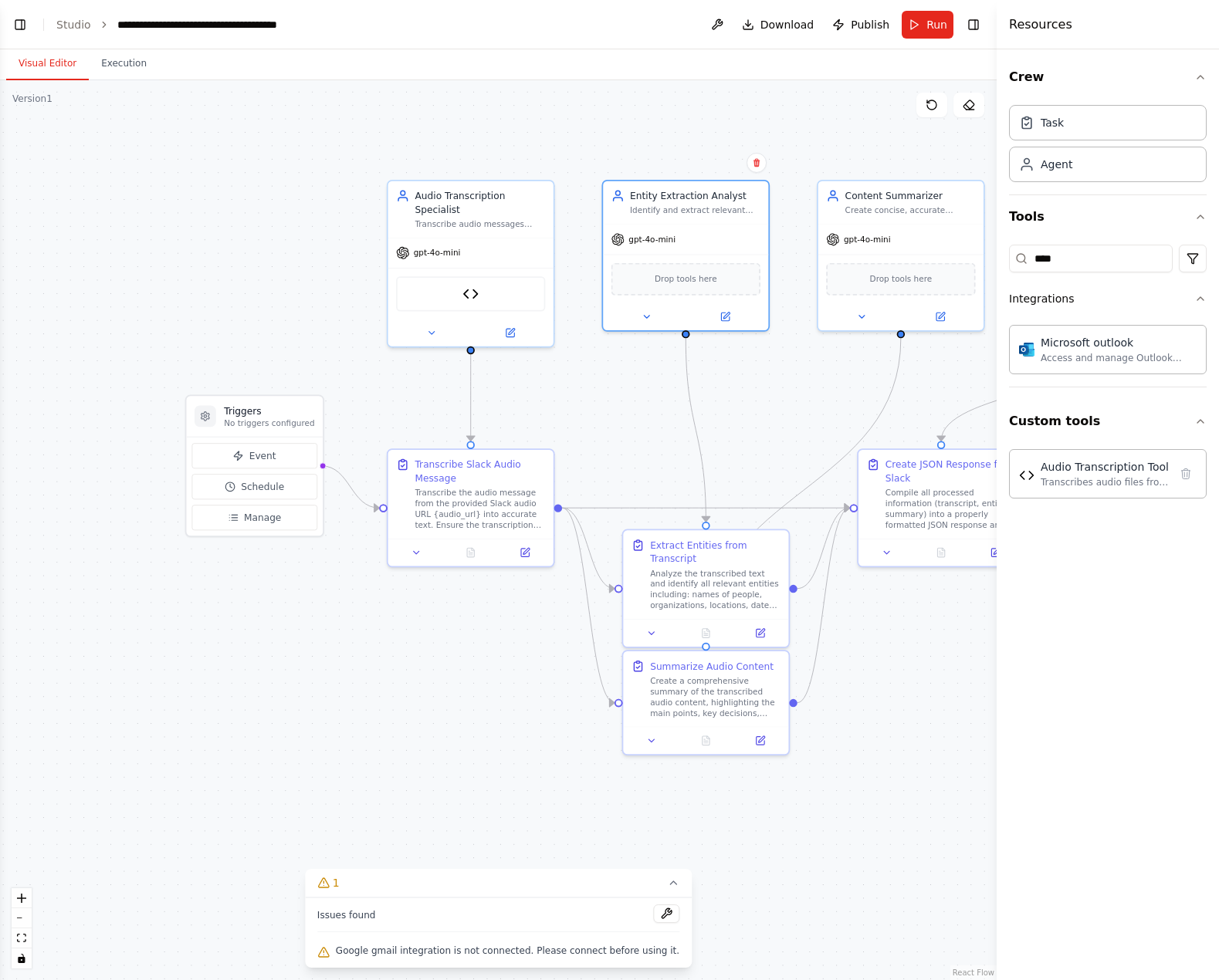
drag, startPoint x: 346, startPoint y: 707, endPoint x: 440, endPoint y: 763, distance: 109.4
click at [440, 763] on div ".deletable-edge-delete-btn { width: 20px; height: 20px; border: 0px solid #ffff…" at bounding box center [498, 530] width 997 height 900
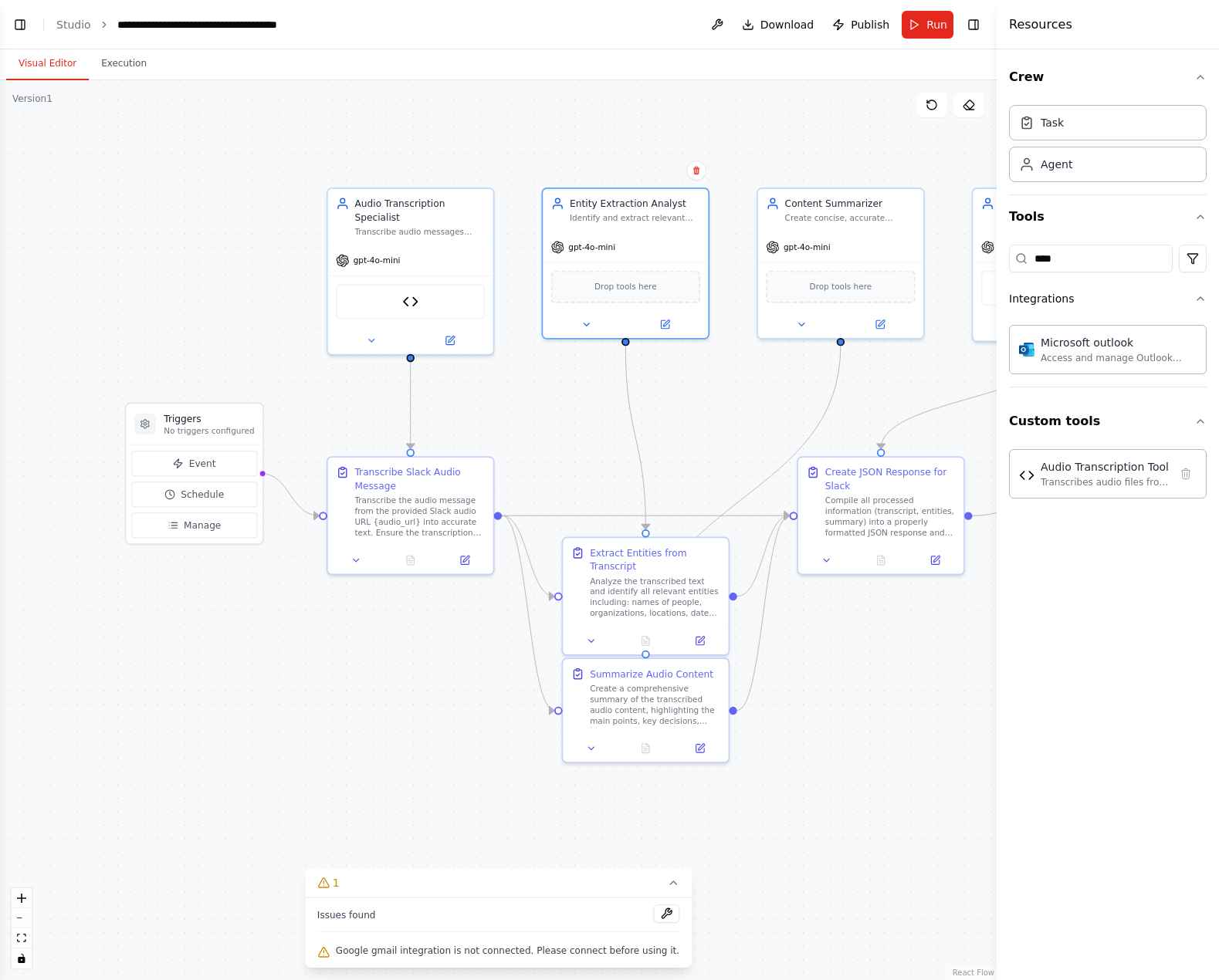
drag, startPoint x: 420, startPoint y: 697, endPoint x: 361, endPoint y: 699, distance: 59.0
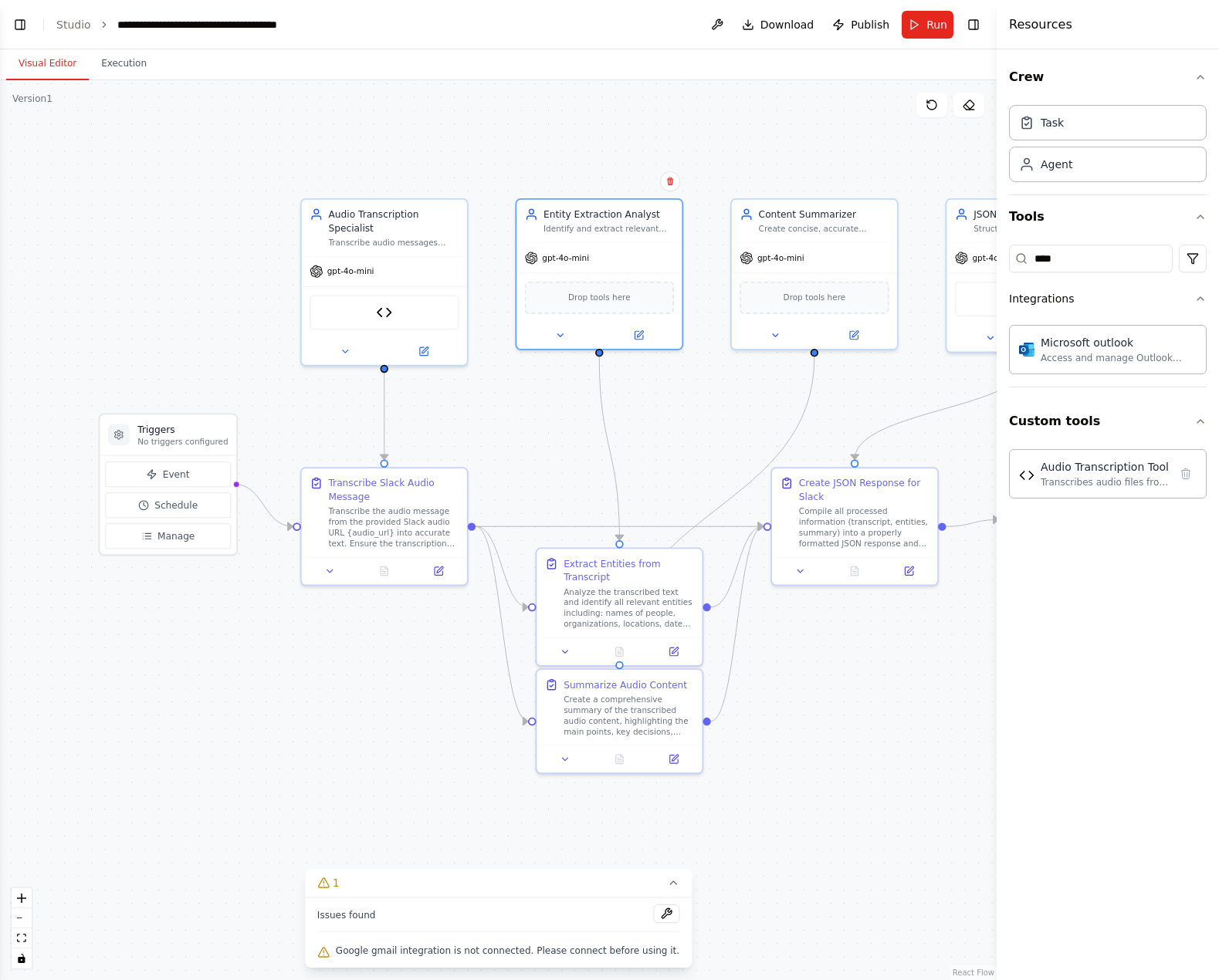
drag, startPoint x: 365, startPoint y: 692, endPoint x: 345, endPoint y: 701, distance: 21.9
click at [345, 701] on div ".deletable-edge-delete-btn { width: 20px; height: 20px; border: 0px solid #ffff…" at bounding box center [498, 530] width 997 height 900
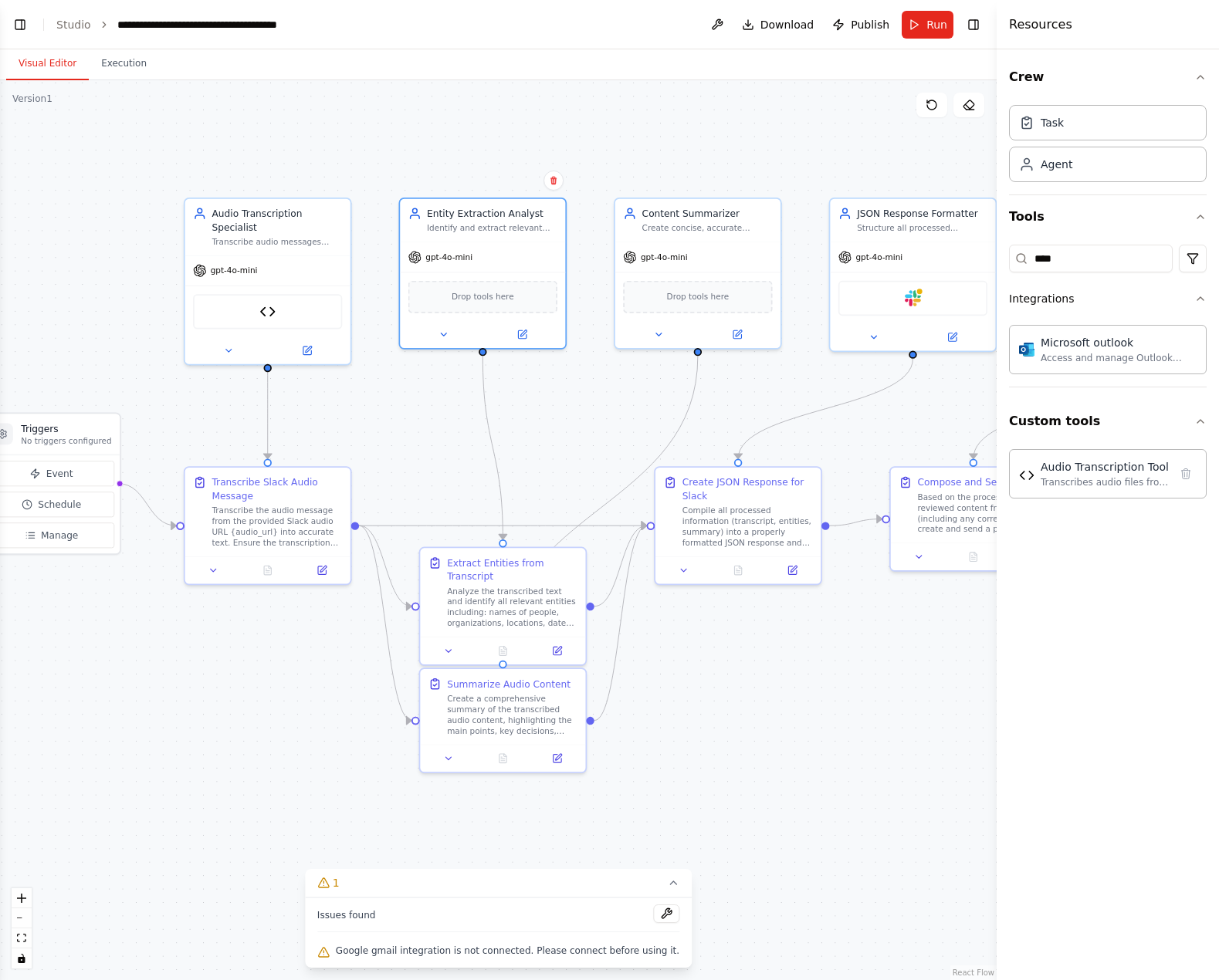
drag, startPoint x: 365, startPoint y: 687, endPoint x: 208, endPoint y: 681, distance: 157.1
click at [208, 681] on div ".deletable-edge-delete-btn { width: 20px; height: 20px; border: 0px solid #ffff…" at bounding box center [498, 530] width 997 height 900
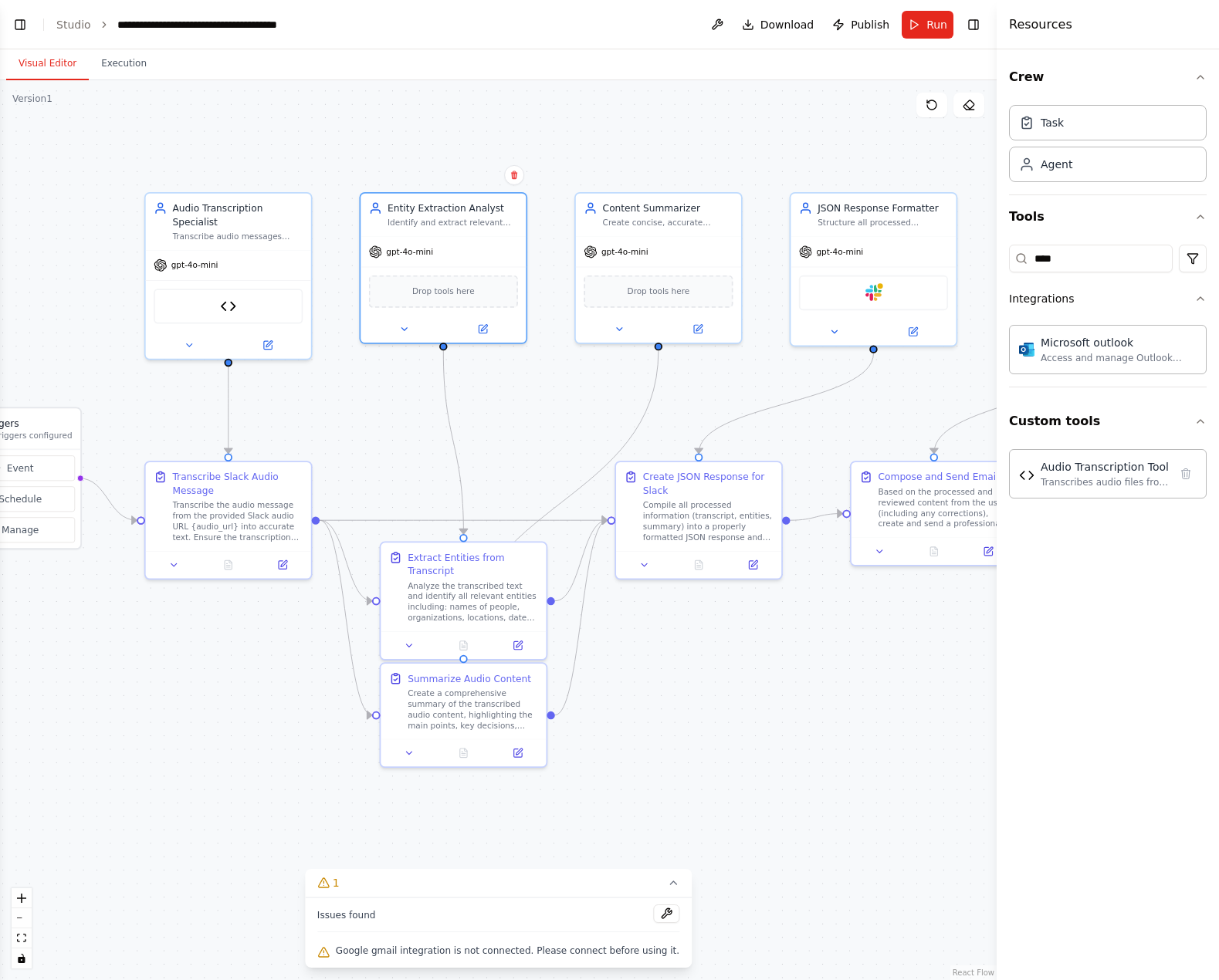
drag, startPoint x: 748, startPoint y: 707, endPoint x: 714, endPoint y: 710, distance: 34.1
click at [714, 710] on div ".deletable-edge-delete-btn { width: 20px; height: 20px; border: 0px solid #ffff…" at bounding box center [498, 530] width 997 height 900
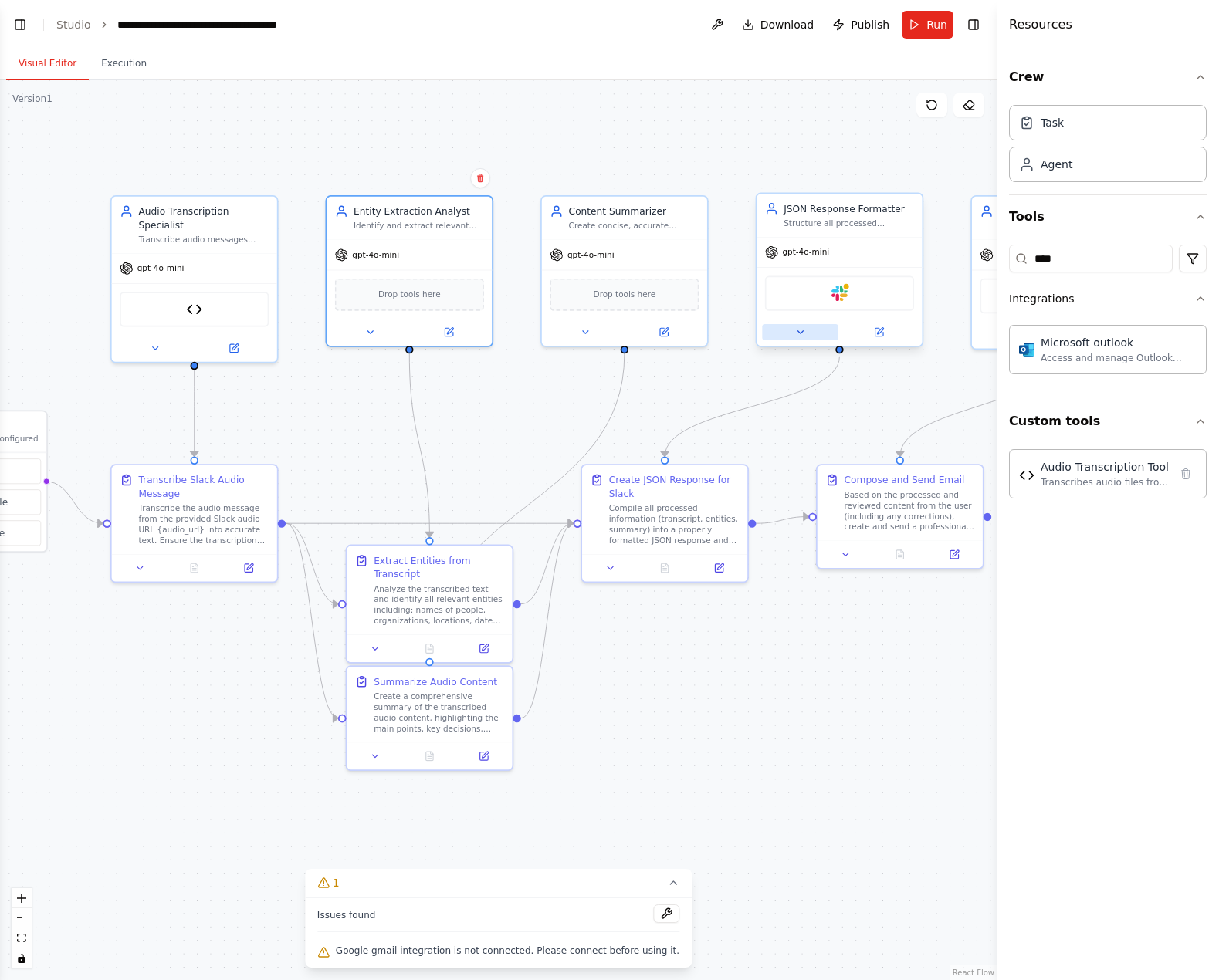
click at [805, 335] on icon at bounding box center [800, 332] width 10 height 10
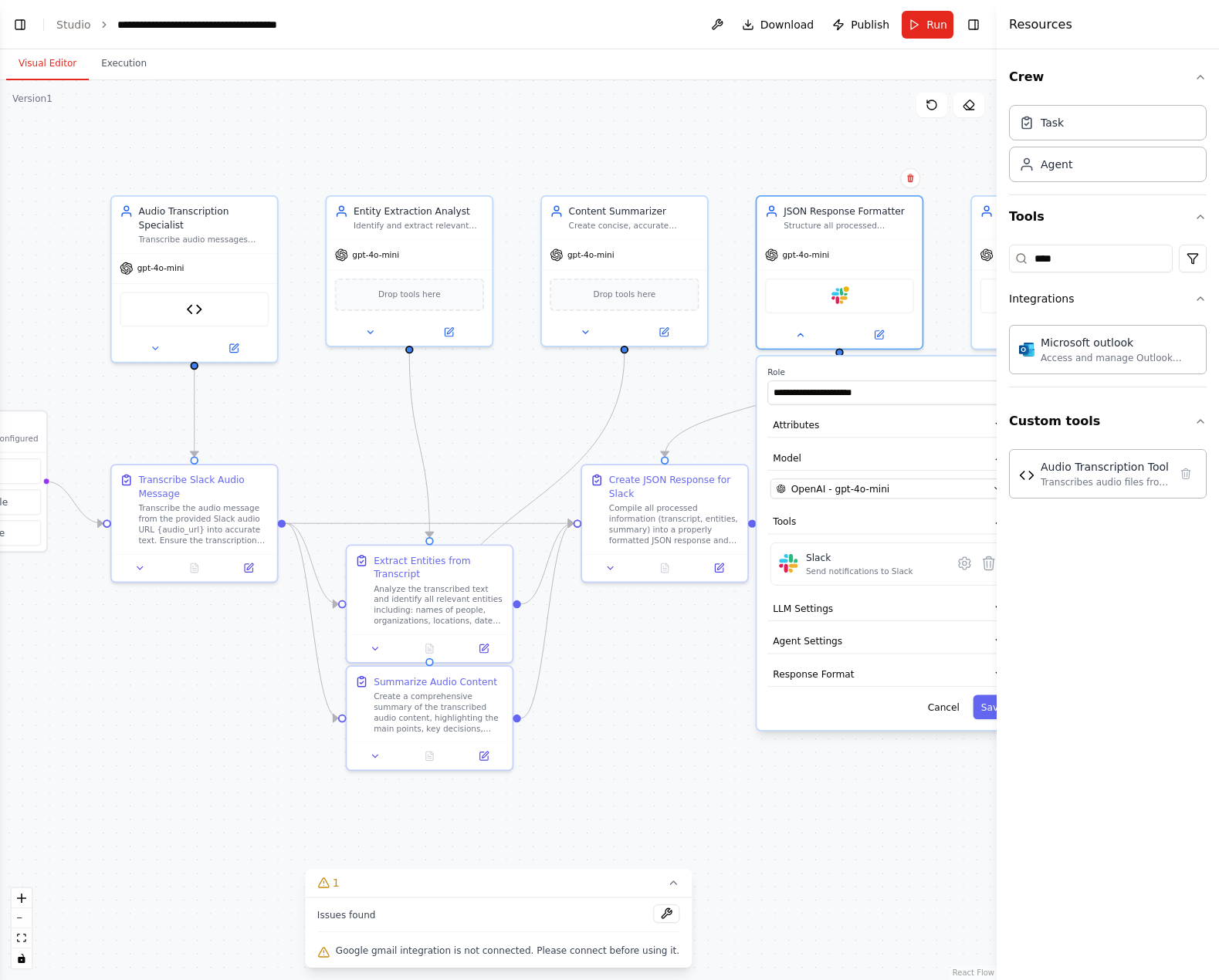
click at [806, 827] on div ".deletable-edge-delete-btn { width: 20px; height: 20px; border: 0px solid #ffff…" at bounding box center [498, 530] width 997 height 900
click at [807, 816] on div ".deletable-edge-delete-btn { width: 20px; height: 20px; border: 0px solid #ffff…" at bounding box center [498, 530] width 997 height 900
click at [805, 329] on icon at bounding box center [800, 332] width 10 height 10
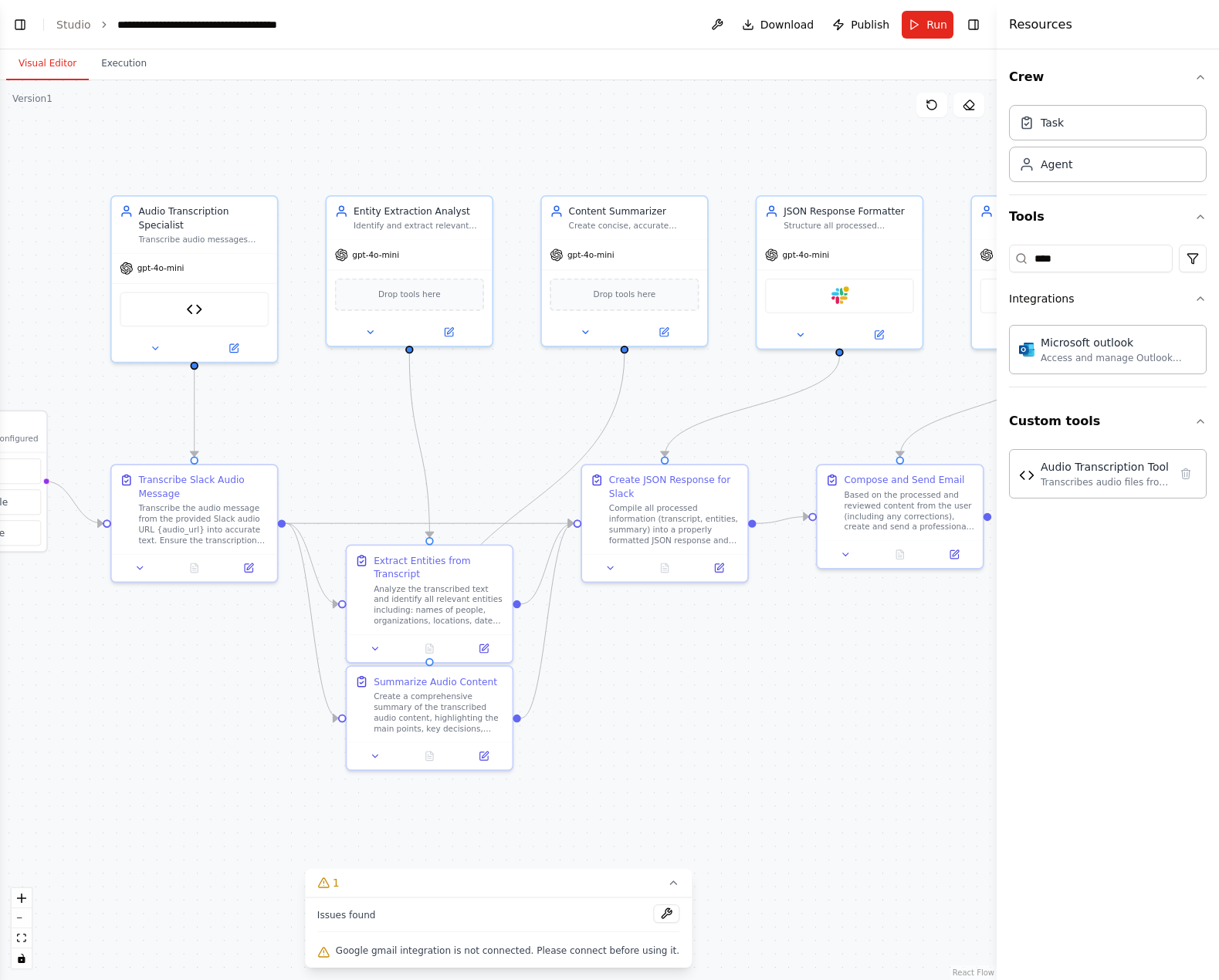
click at [805, 772] on div ".deletable-edge-delete-btn { width: 20px; height: 20px; border: 0px solid #ffff…" at bounding box center [498, 530] width 997 height 900
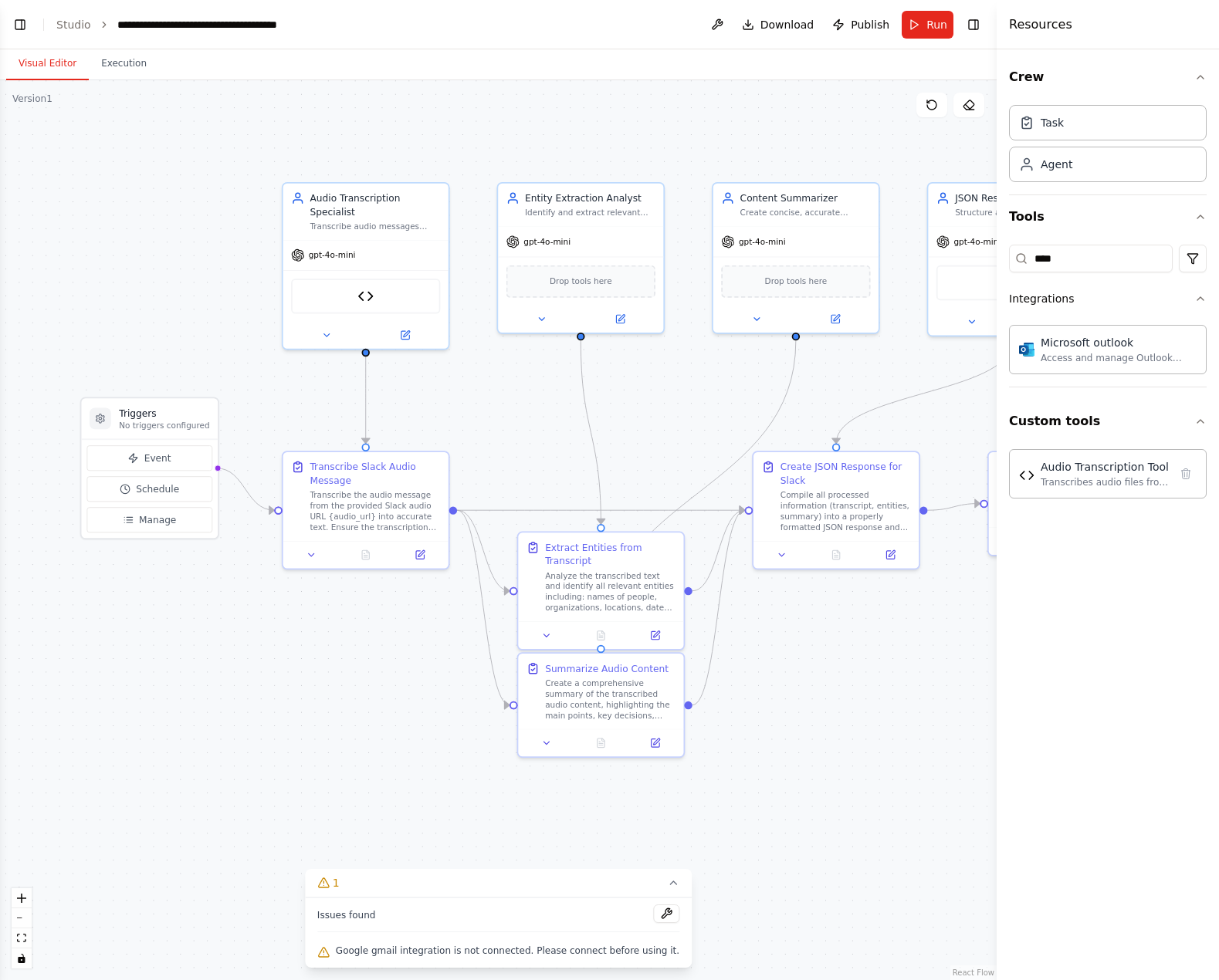
drag, startPoint x: 724, startPoint y: 751, endPoint x: 892, endPoint y: 741, distance: 168.3
click at [892, 741] on div ".deletable-edge-delete-btn { width: 20px; height: 20px; border: 0px solid #ffff…" at bounding box center [498, 530] width 997 height 900
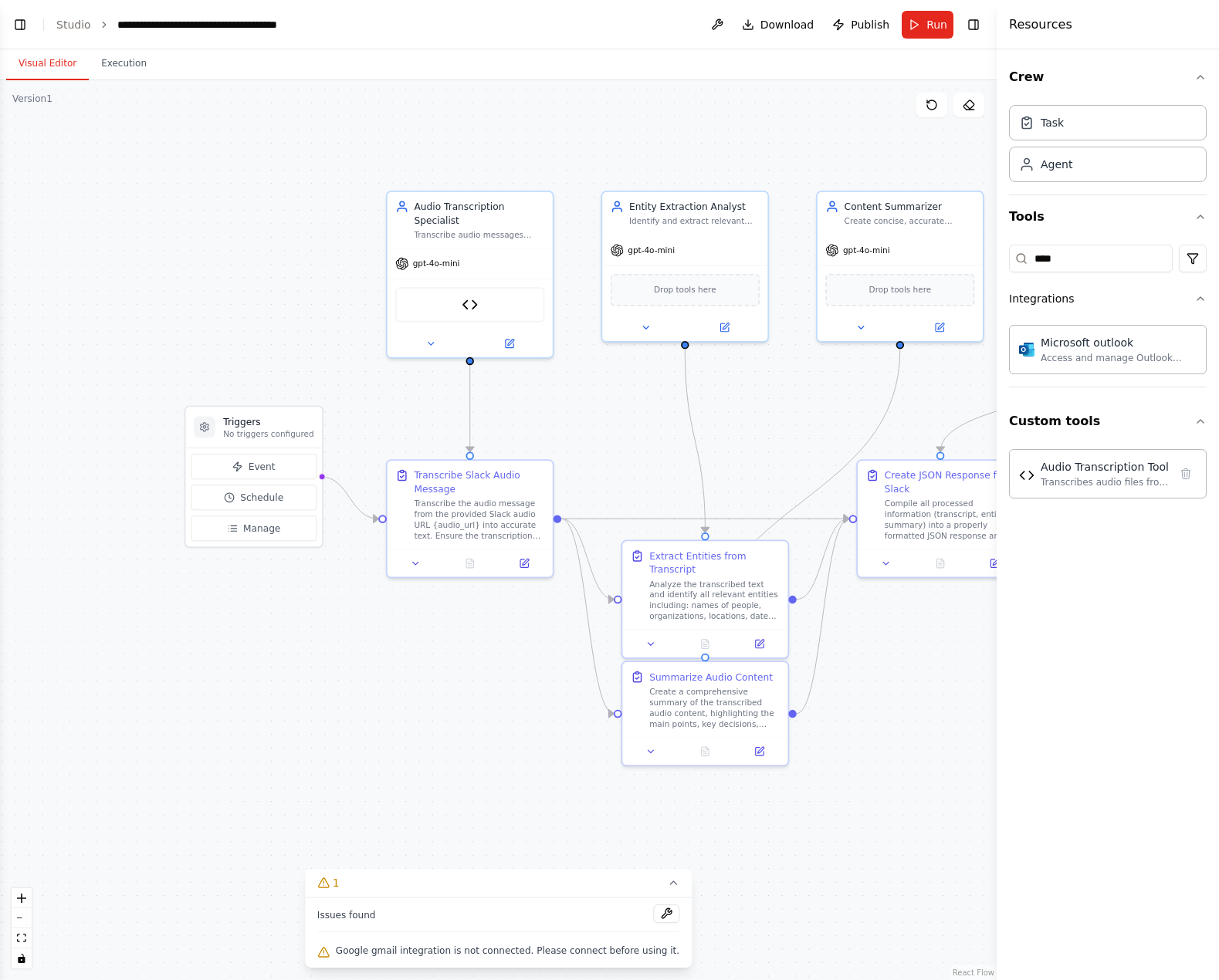
drag, startPoint x: 372, startPoint y: 689, endPoint x: 427, endPoint y: 712, distance: 59.6
click at [427, 712] on div ".deletable-edge-delete-btn { width: 20px; height: 20px; border: 0px solid #ffff…" at bounding box center [498, 530] width 997 height 900
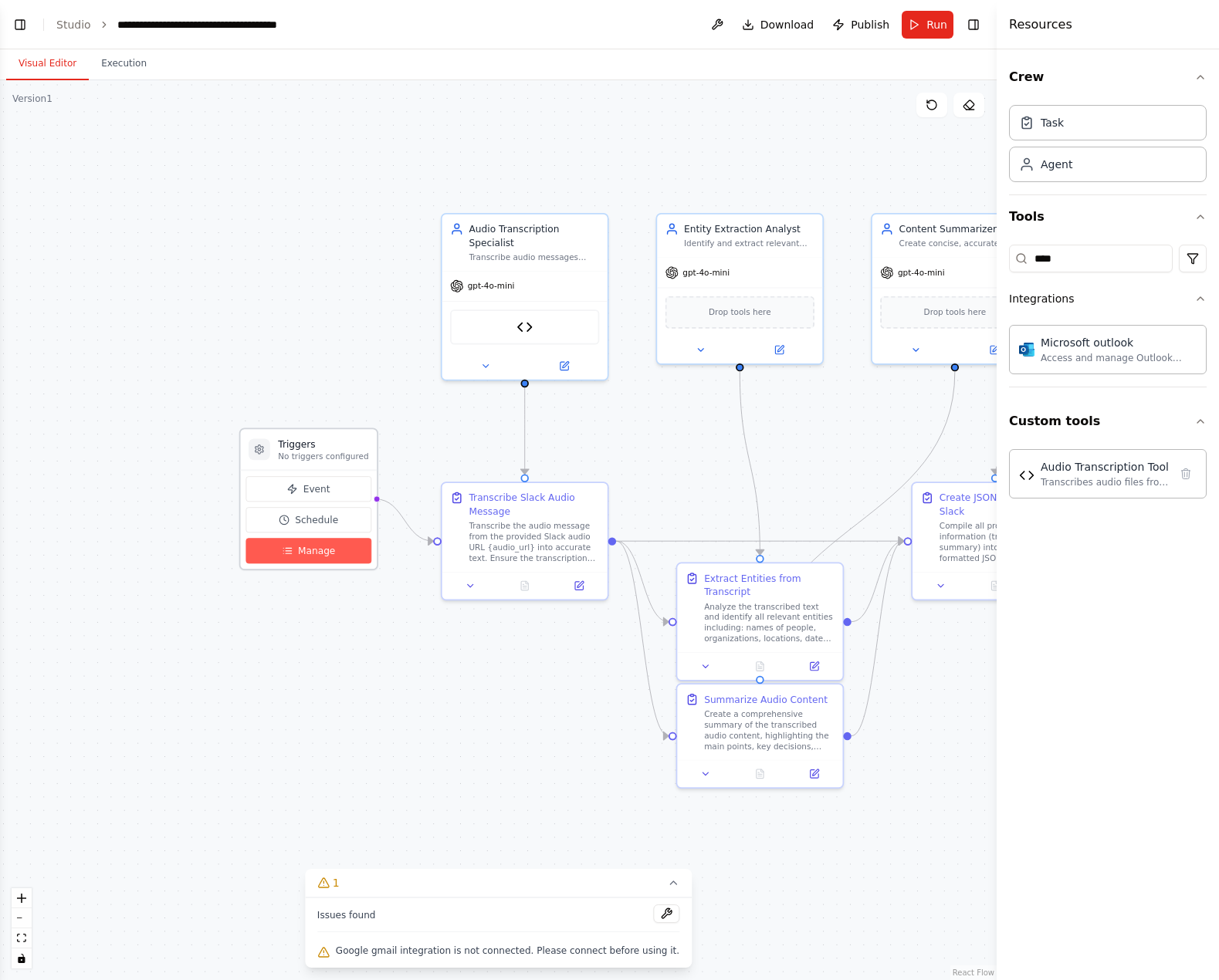
click at [332, 555] on button "Manage" at bounding box center [308, 550] width 126 height 25
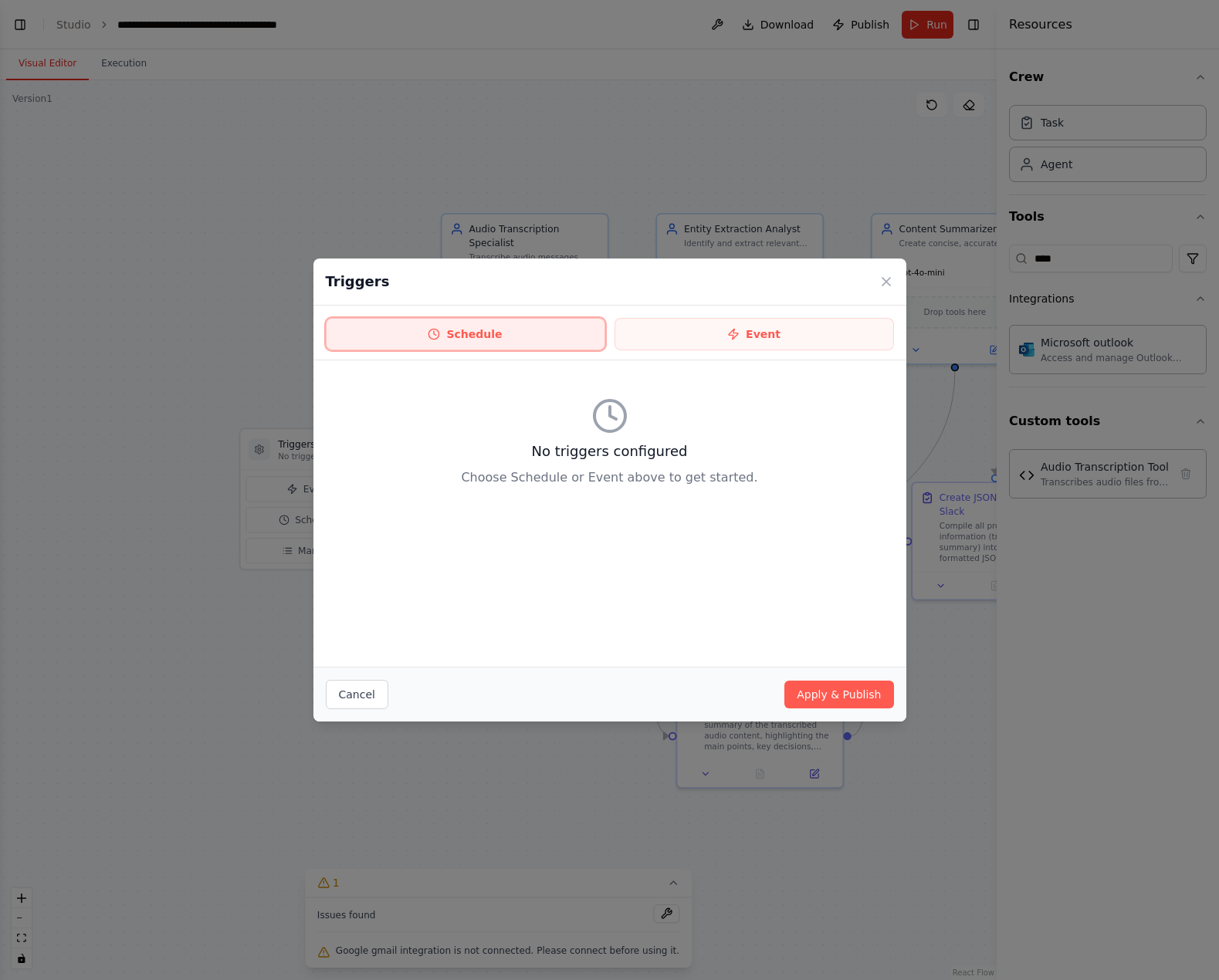
click at [476, 344] on button "Schedule" at bounding box center [465, 333] width 279 height 32
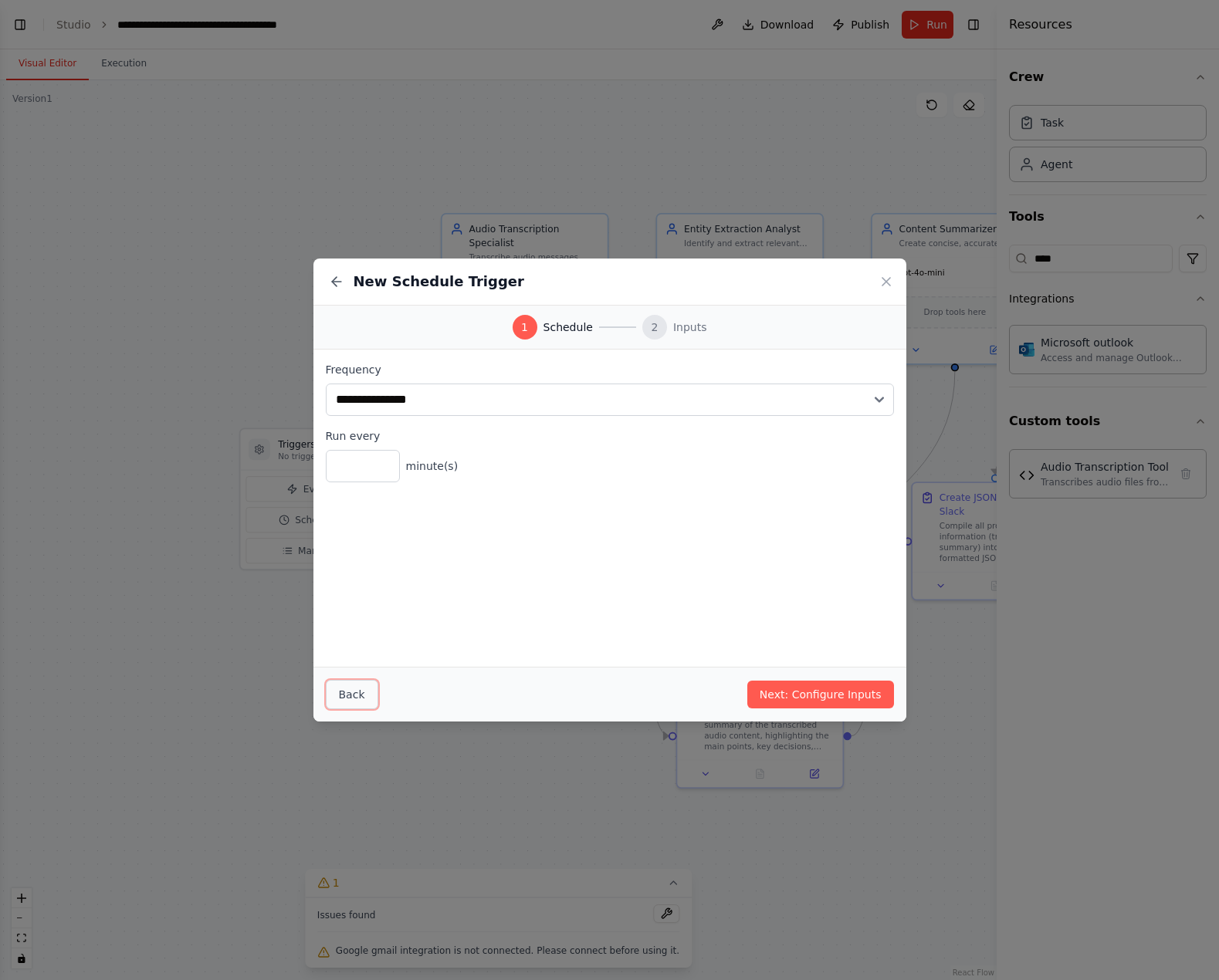
click at [352, 699] on button "Back" at bounding box center [352, 695] width 52 height 30
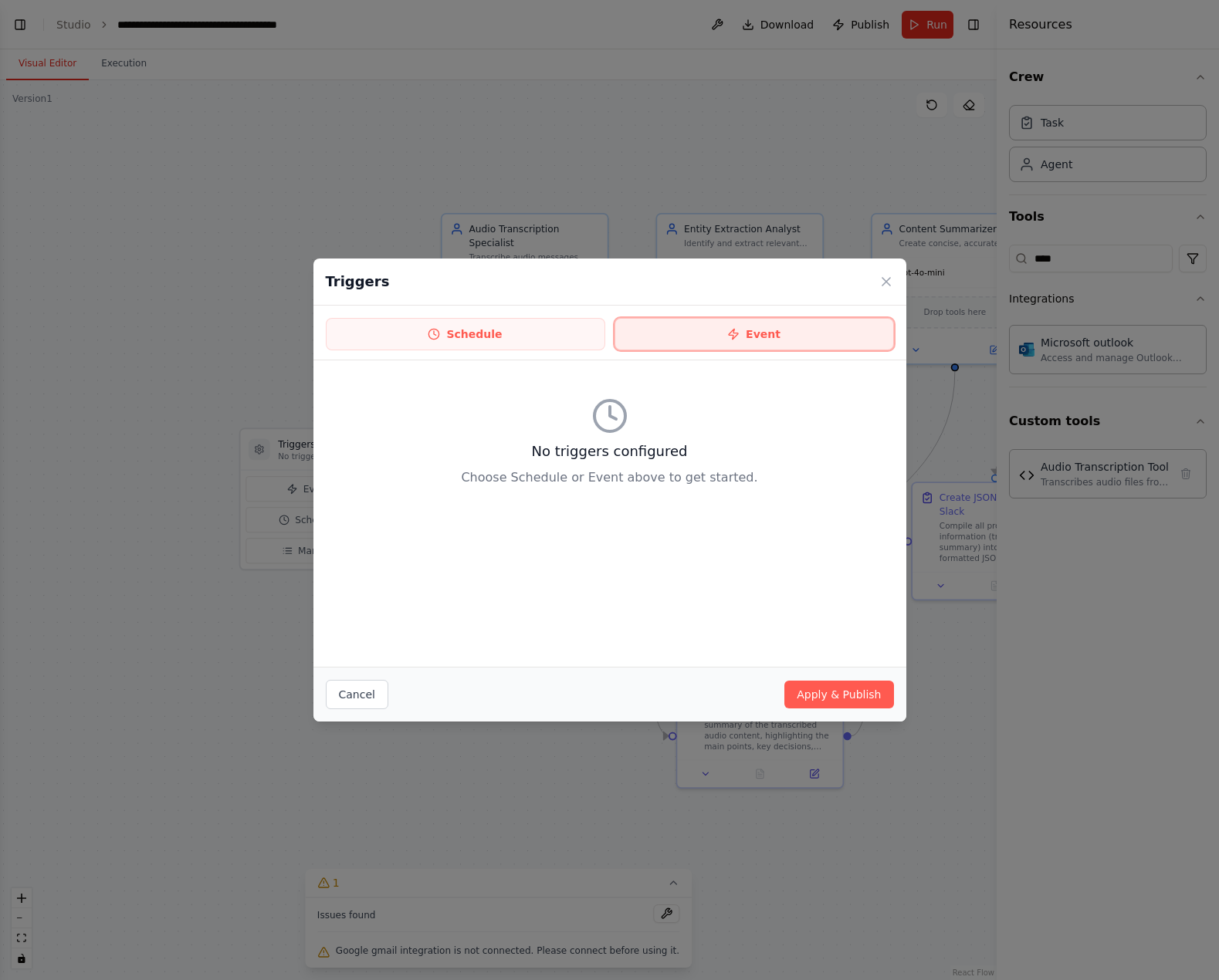
click at [786, 342] on button "Event" at bounding box center [754, 333] width 279 height 32
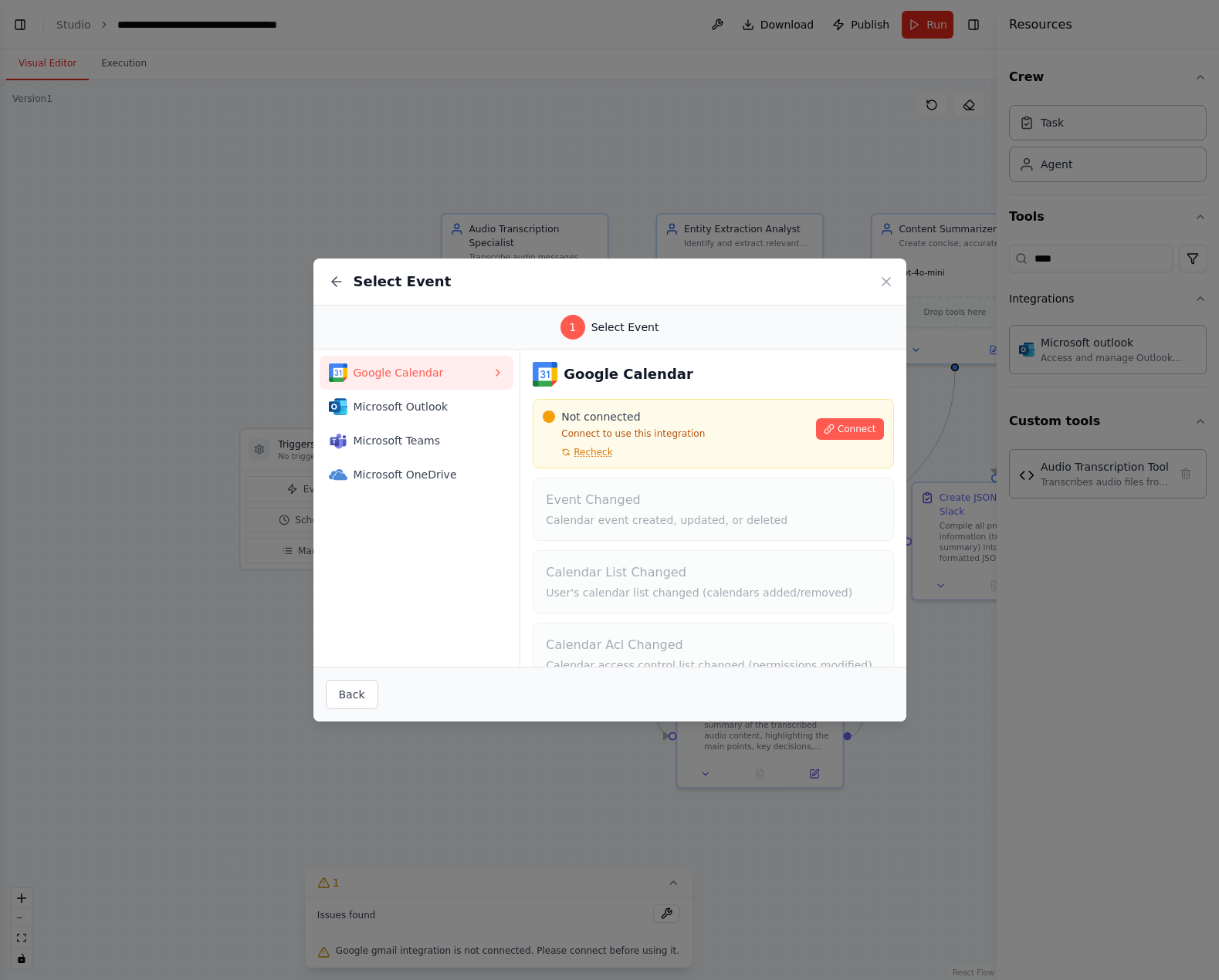
click at [446, 600] on div "Google Calendar Microsoft Outlook Microsoft Teams Microsoft OneDrive" at bounding box center [417, 508] width 208 height 318
click at [407, 440] on span "Microsoft Teams" at bounding box center [423, 441] width 139 height 16
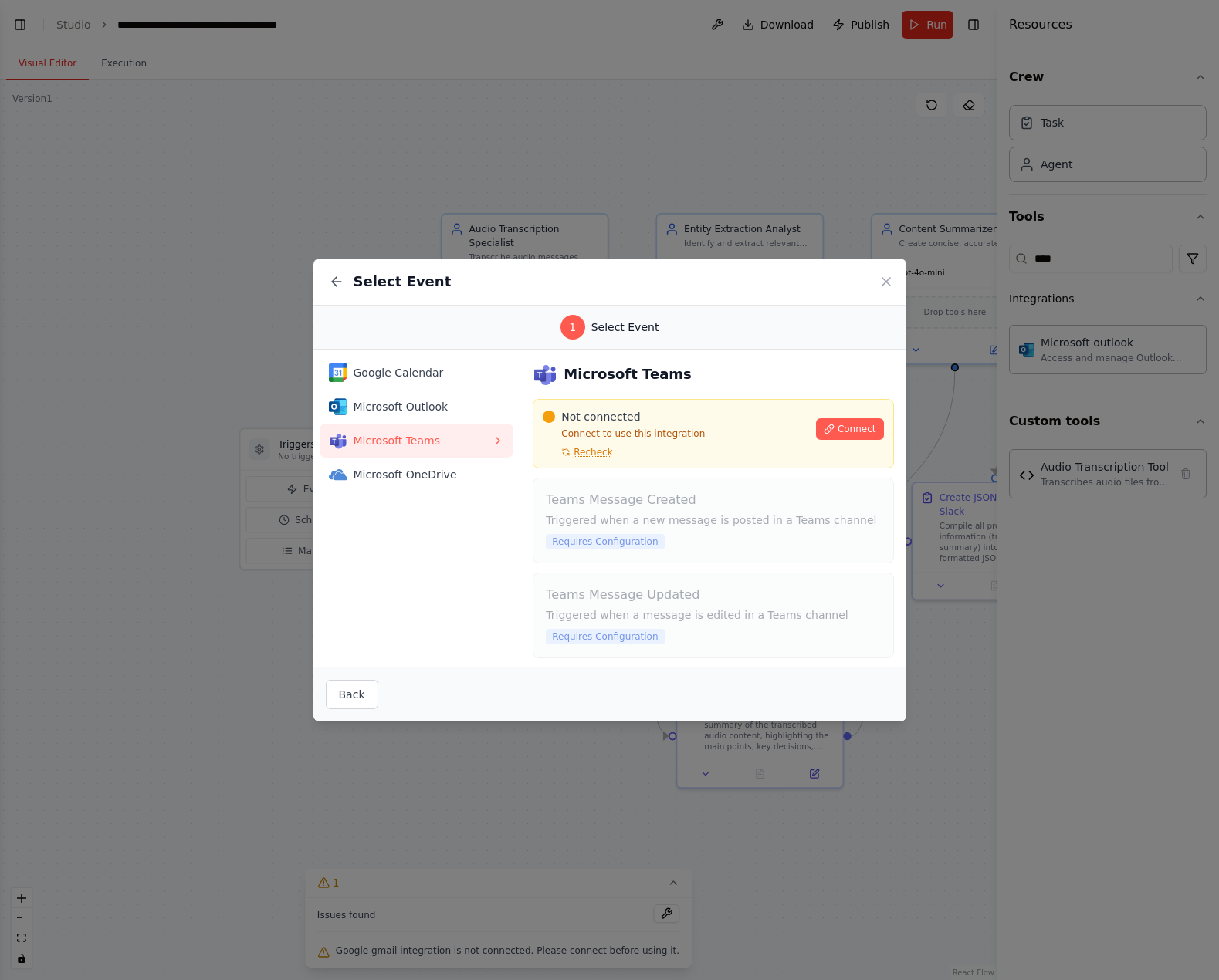
scroll to position [114, 0]
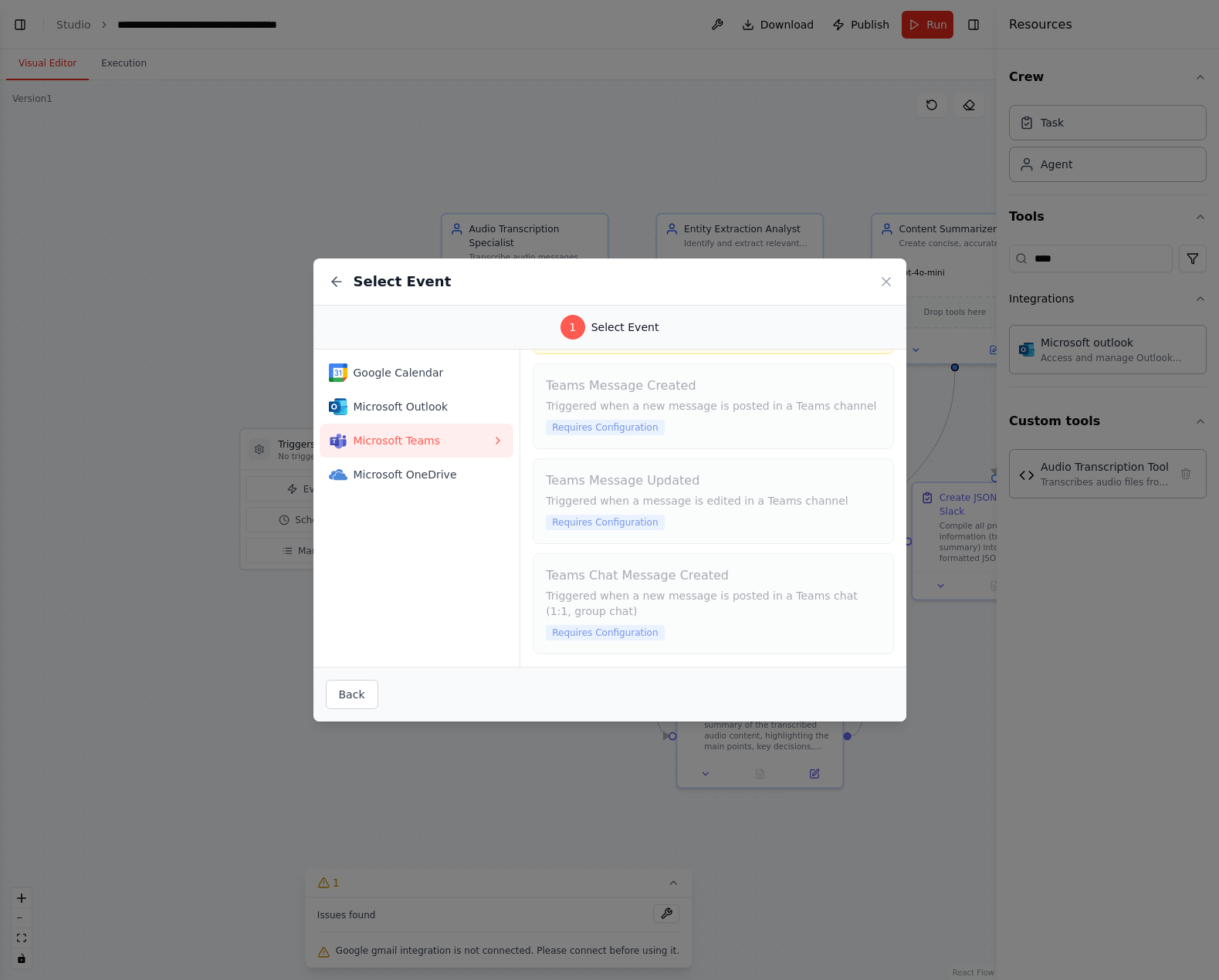
click at [400, 572] on div "Google Calendar Microsoft Outlook Microsoft Teams Microsoft OneDrive" at bounding box center [417, 508] width 208 height 318
click at [334, 283] on icon at bounding box center [337, 282] width 16 height 16
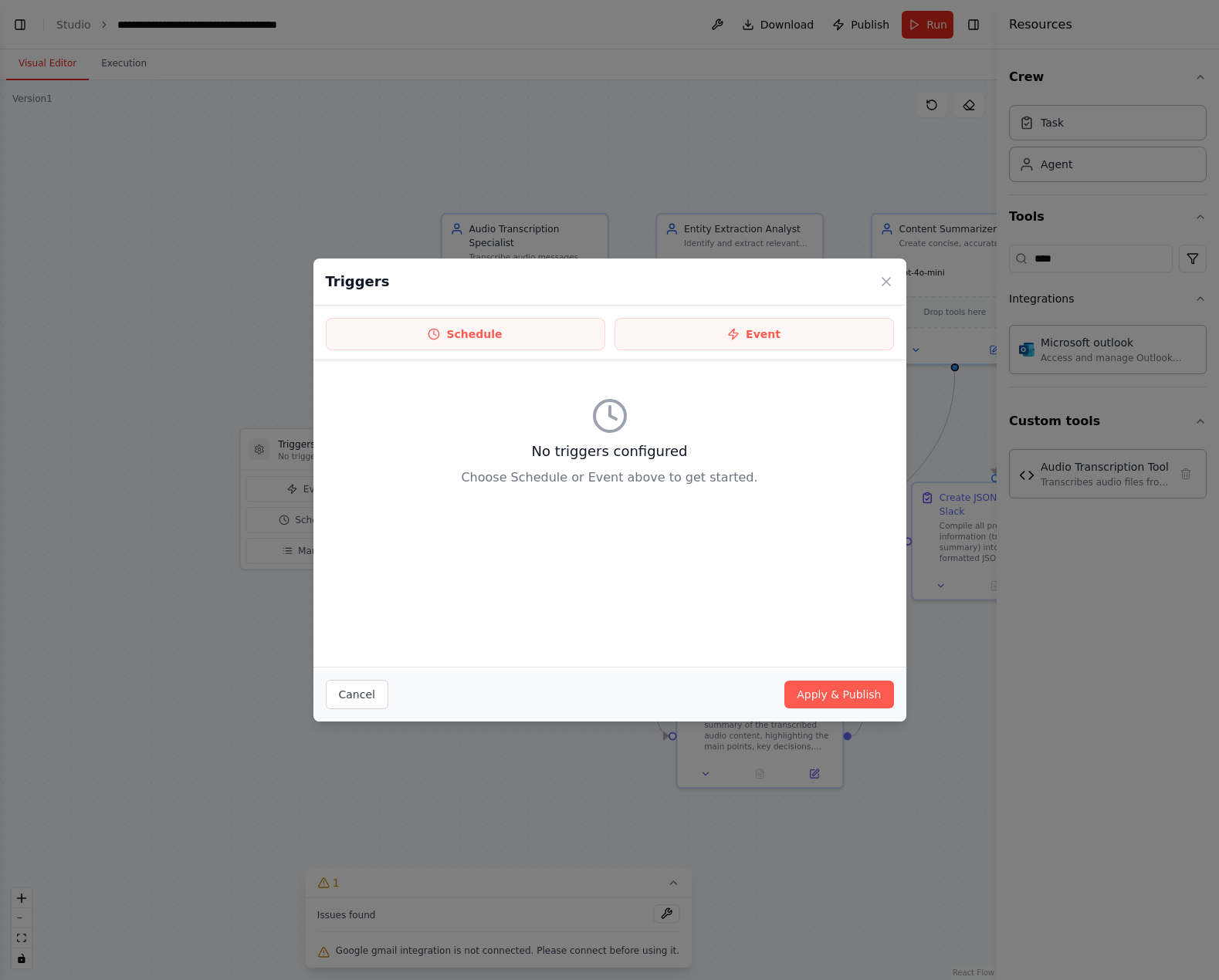
click at [254, 652] on div "Triggers Schedule Event No triggers configured Choose Schedule or Event above t…" at bounding box center [610, 490] width 1219 height 980
click at [356, 686] on button "Cancel" at bounding box center [357, 695] width 63 height 30
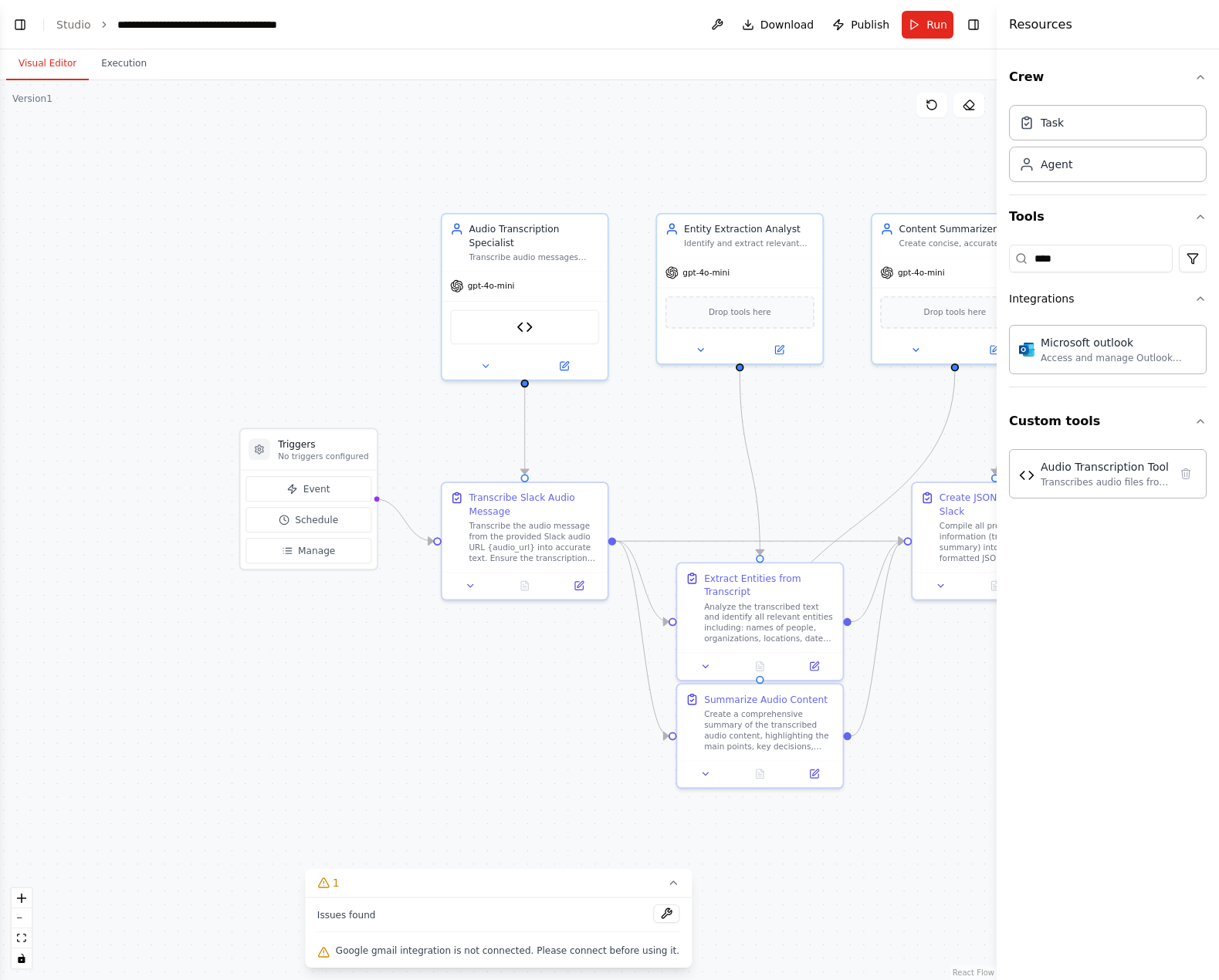
click at [246, 721] on div ".deletable-edge-delete-btn { width: 20px; height: 20px; border: 0px solid #ffff…" at bounding box center [498, 530] width 997 height 900
click at [1089, 265] on input "****" at bounding box center [1091, 258] width 164 height 28
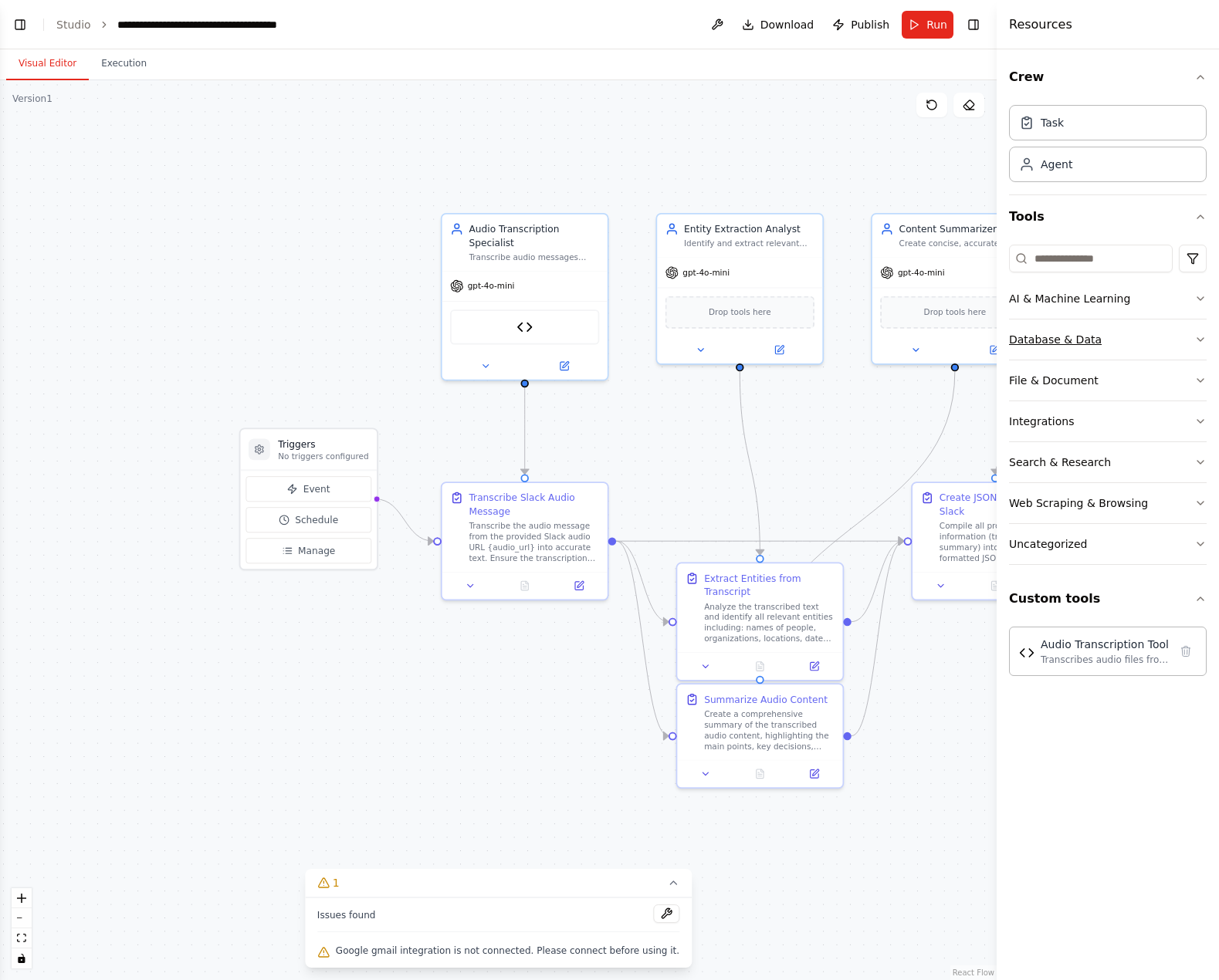
click at [1104, 343] on button "Database & Data" at bounding box center [1108, 339] width 198 height 40
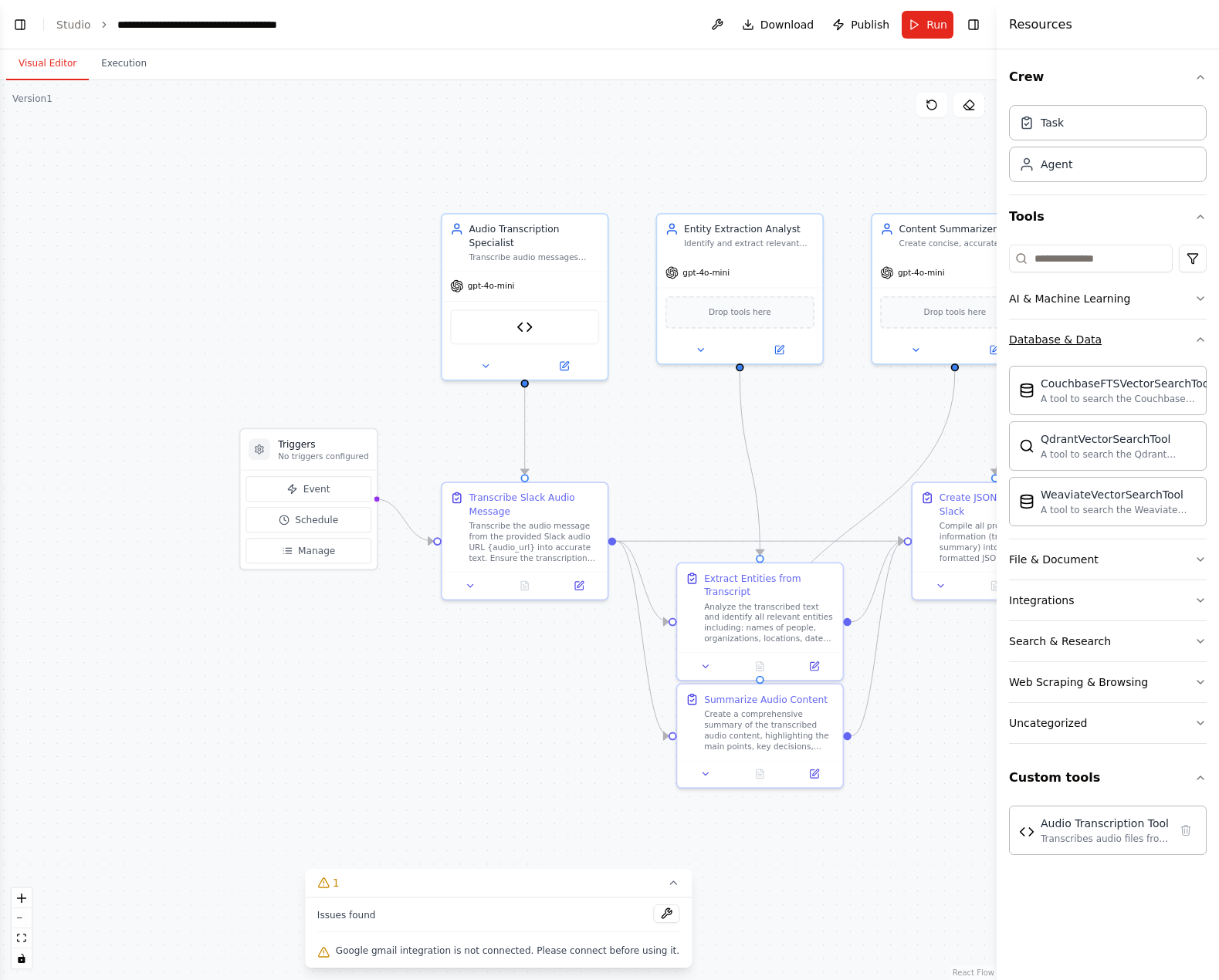
click at [1111, 332] on button "Database & Data" at bounding box center [1108, 339] width 198 height 40
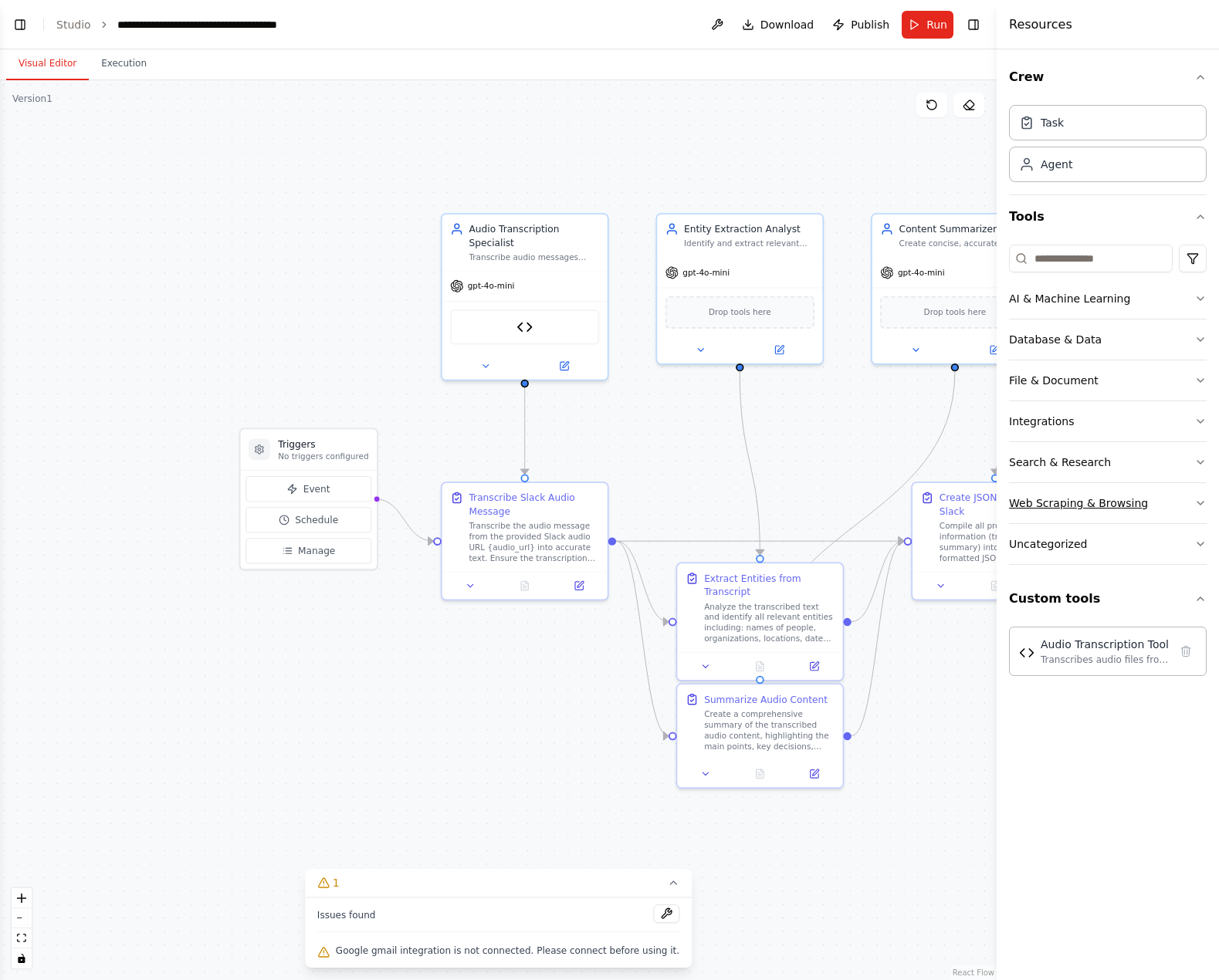
click at [1093, 518] on button "Web Scraping & Browsing" at bounding box center [1108, 503] width 198 height 40
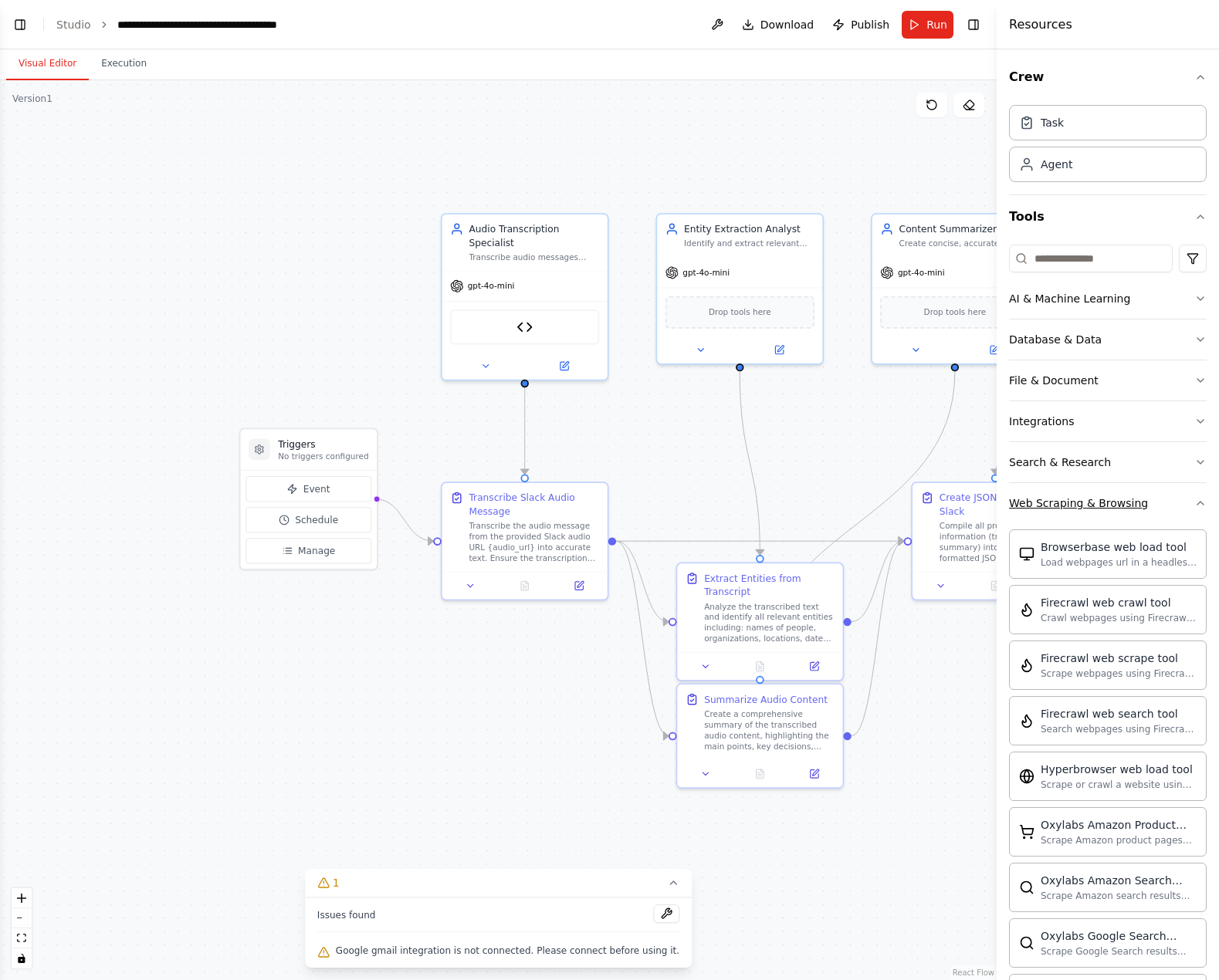
click at [1109, 501] on div "Web Scraping & Browsing" at bounding box center [1079, 503] width 139 height 16
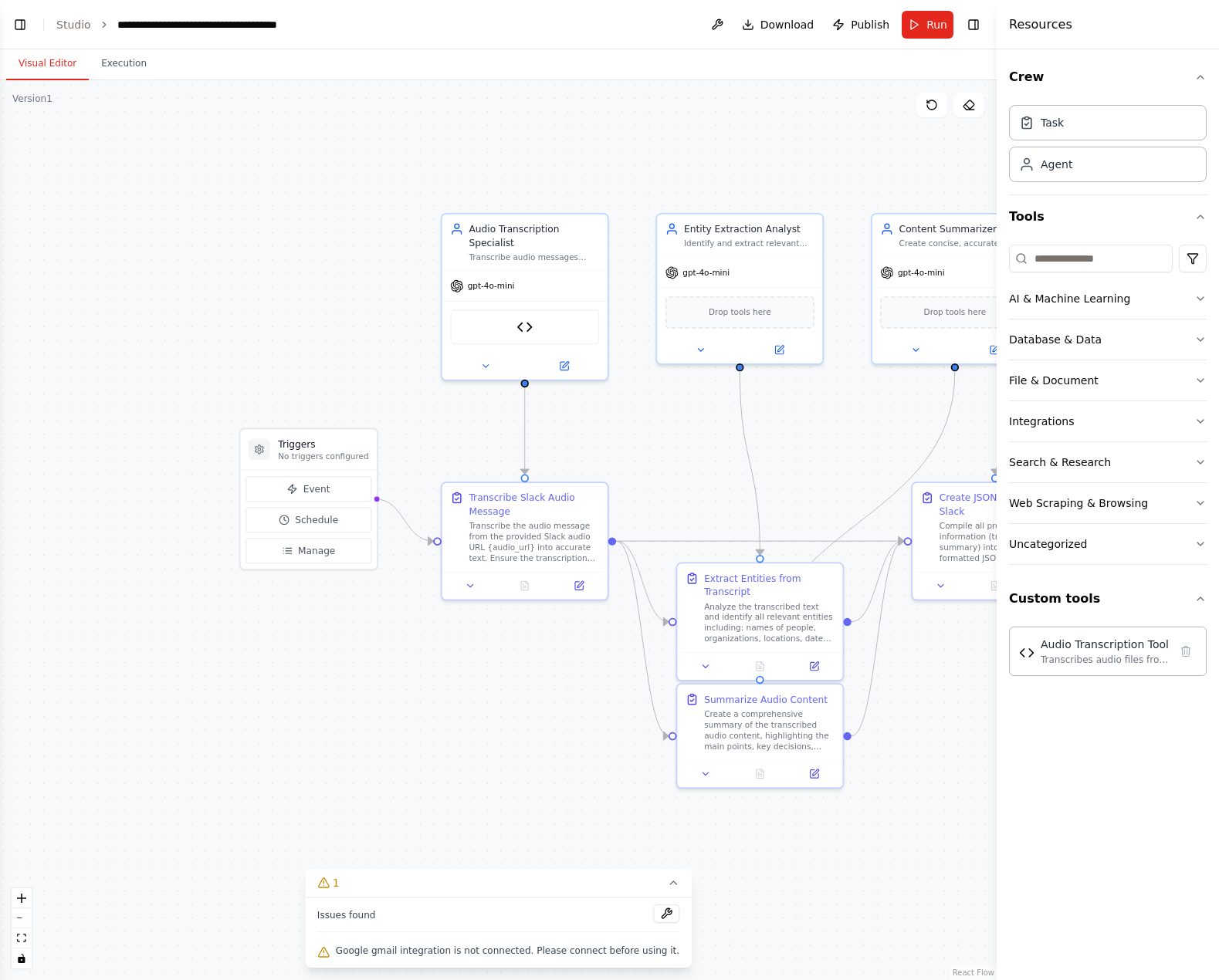
click at [1106, 566] on div "AI & Machine Learning Database & Data File & Document Integrations Search & Res…" at bounding box center [1108, 407] width 198 height 339
click at [1113, 536] on button "Uncategorized" at bounding box center [1108, 544] width 198 height 40
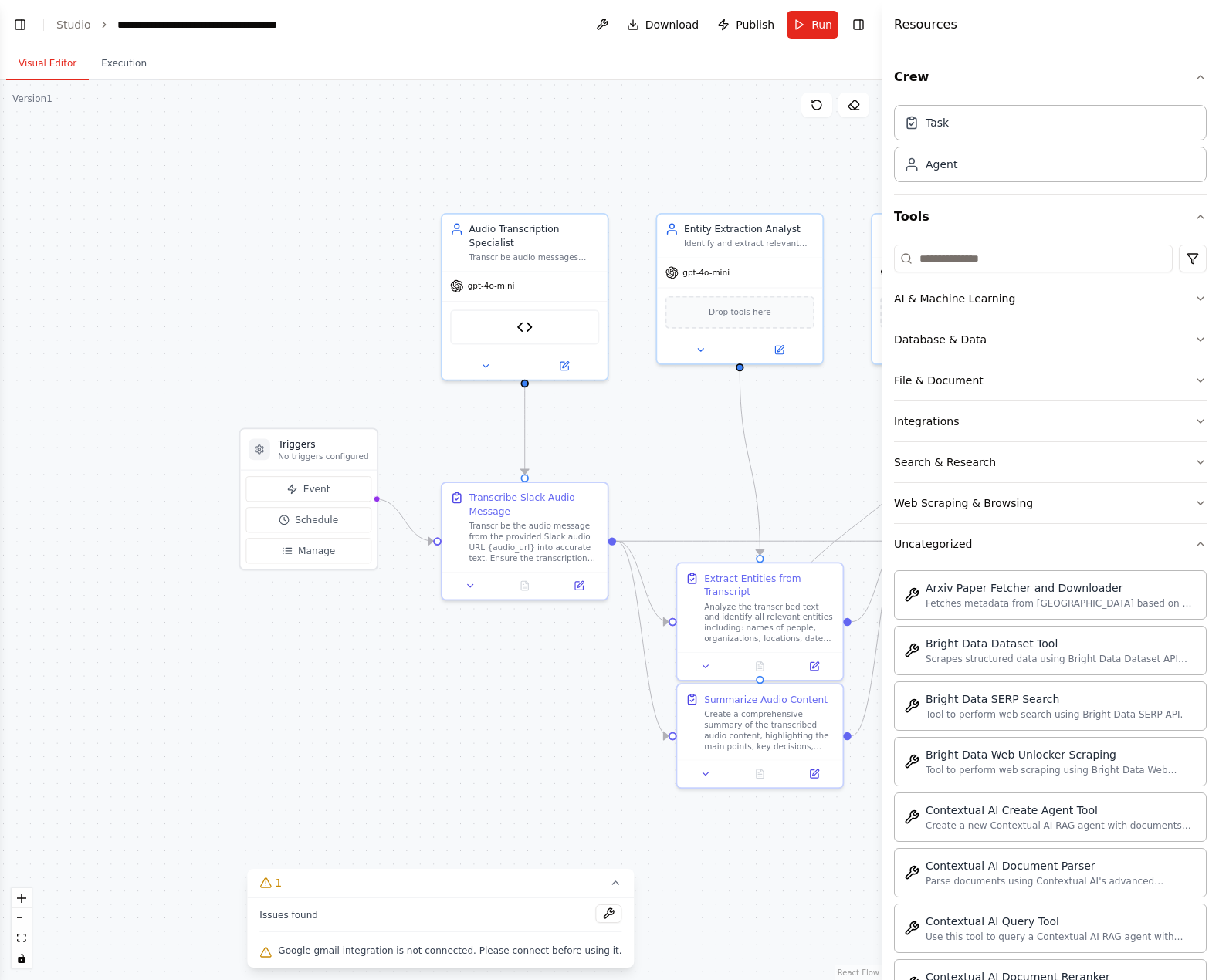
drag, startPoint x: 1000, startPoint y: 168, endPoint x: 882, endPoint y: 177, distance: 118.3
click at [882, 177] on div at bounding box center [885, 490] width 6 height 980
click at [953, 426] on button "Integrations" at bounding box center [1050, 421] width 313 height 40
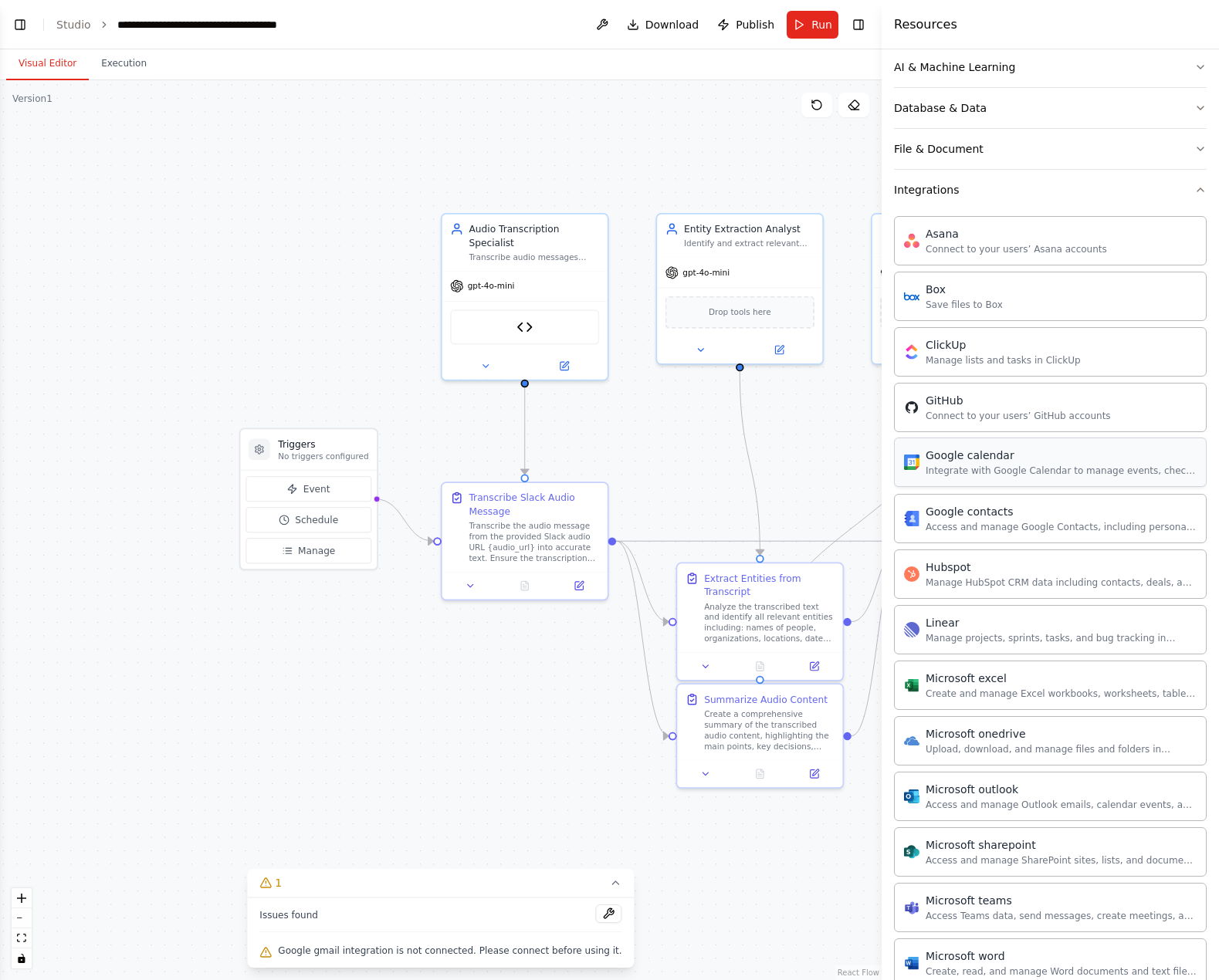
scroll to position [77, 0]
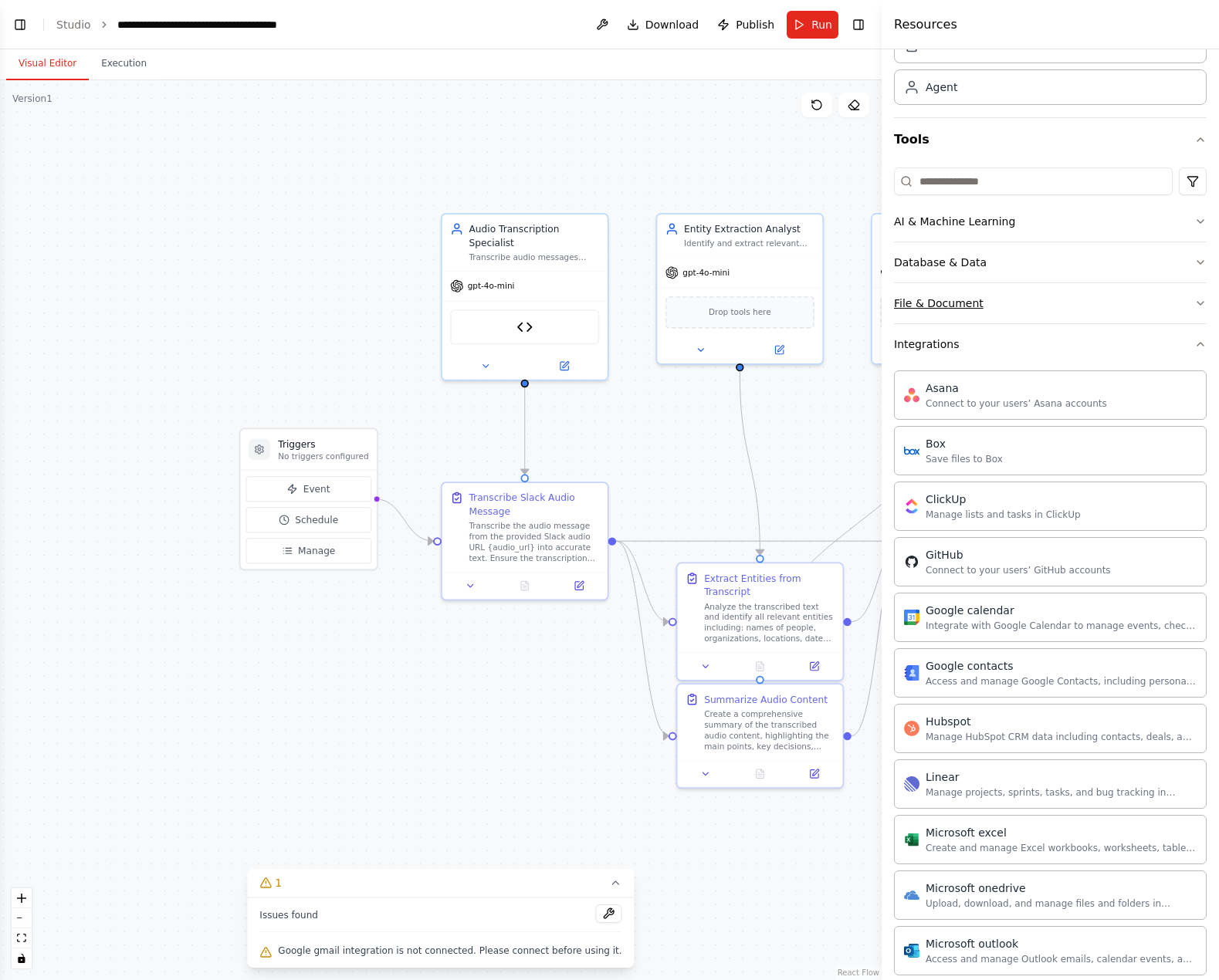
click at [1034, 313] on button "File & Document" at bounding box center [1050, 303] width 313 height 40
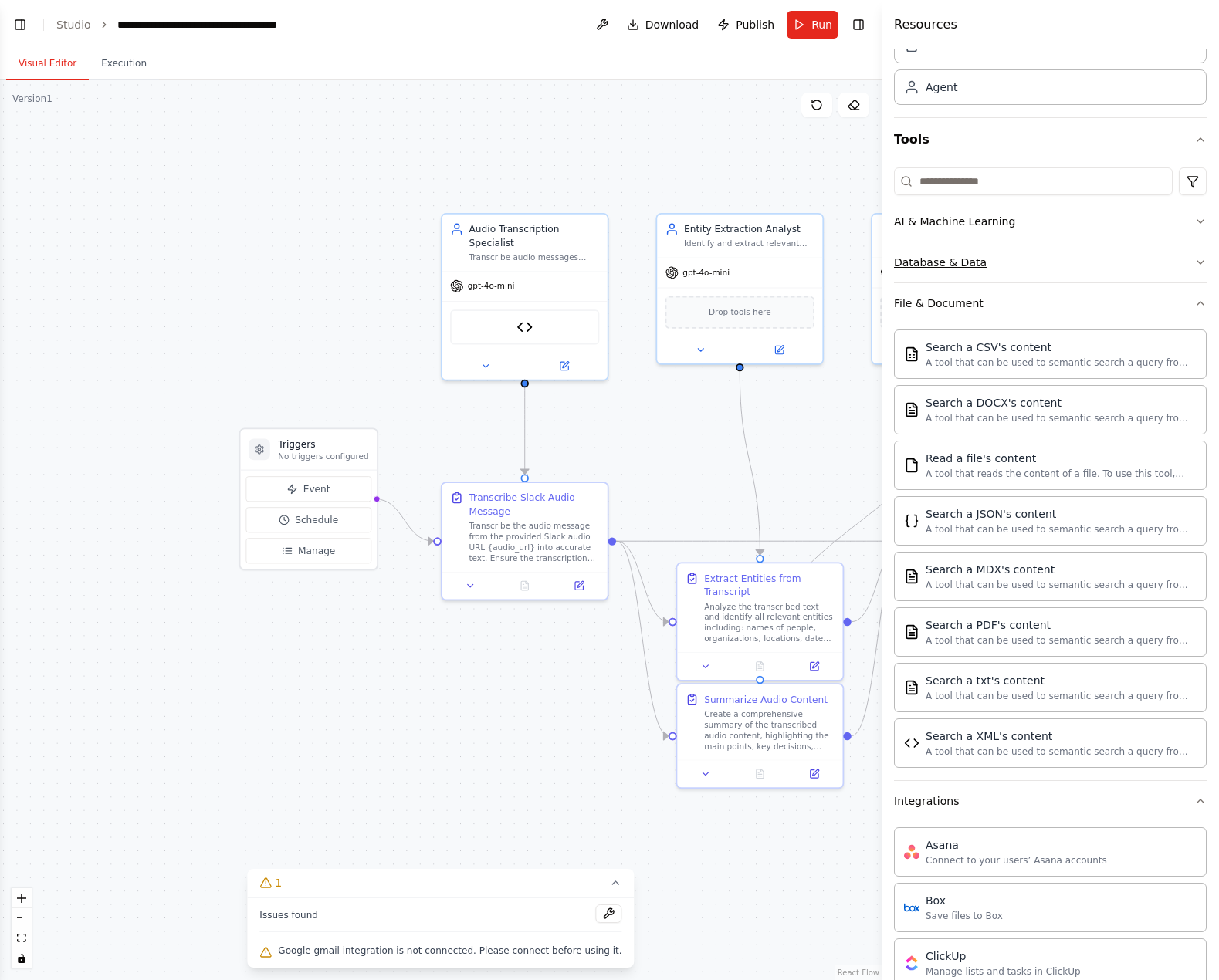
click at [1074, 249] on button "Database & Data" at bounding box center [1050, 262] width 313 height 40
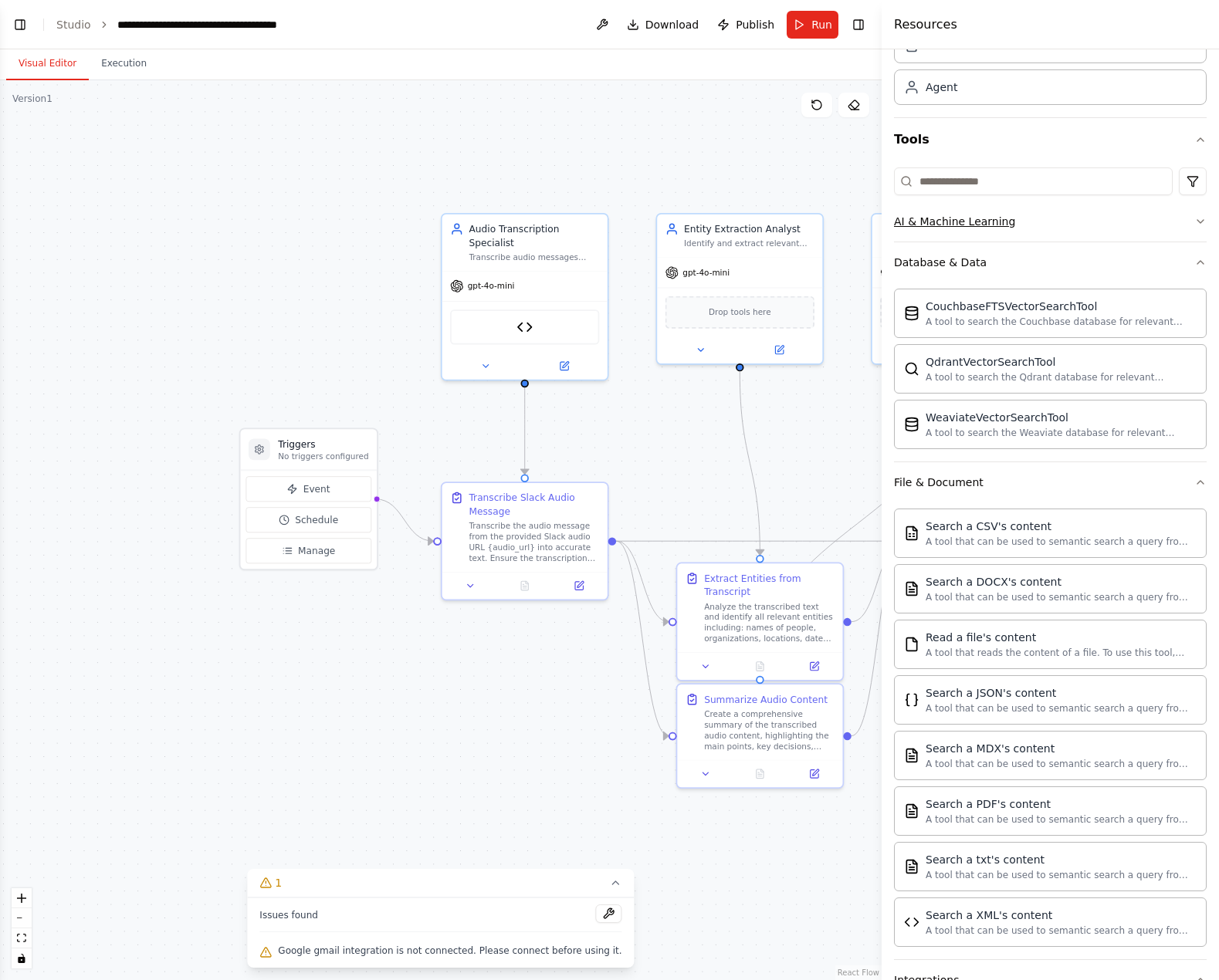
click at [1092, 209] on button "AI & Machine Learning" at bounding box center [1050, 221] width 313 height 40
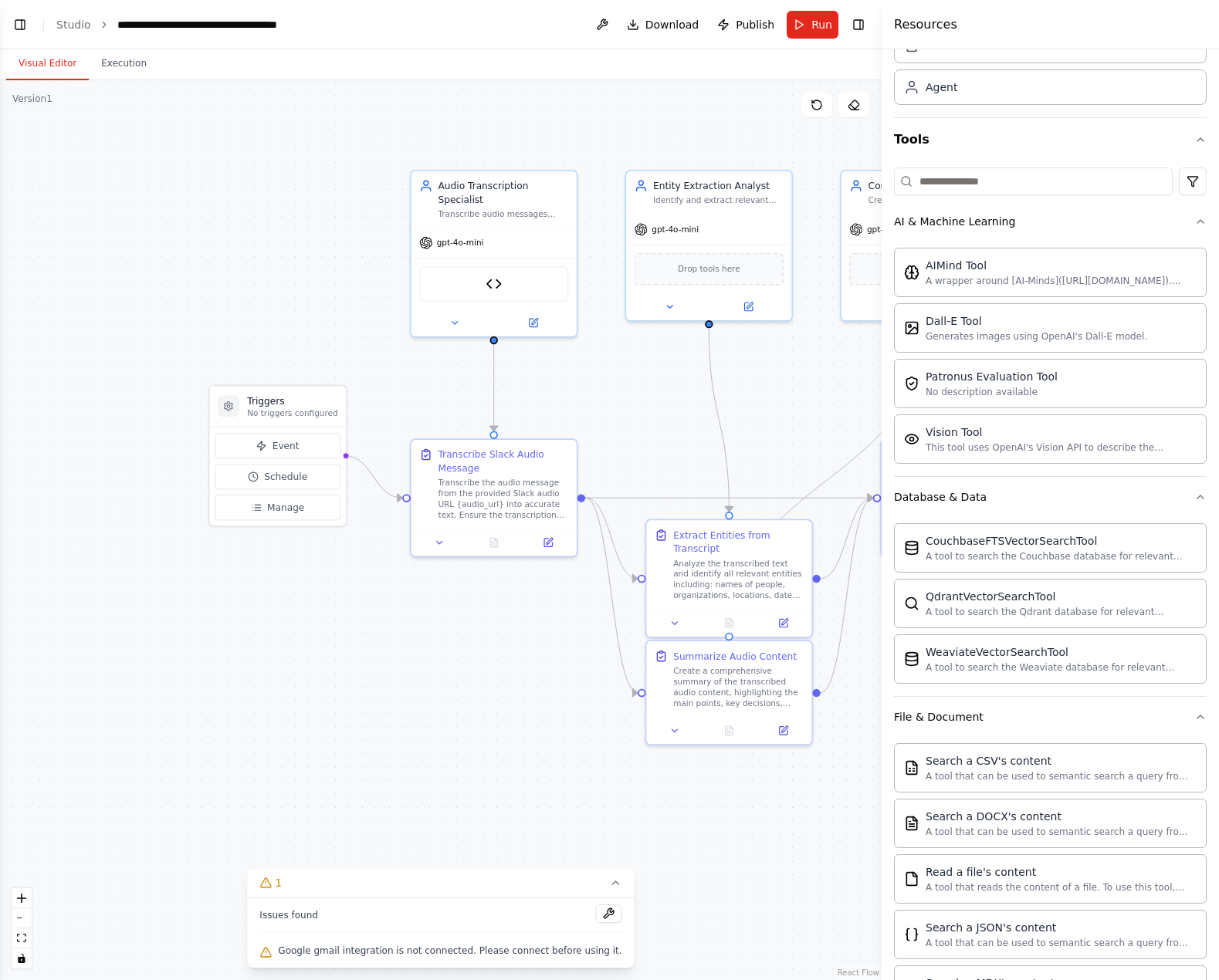
drag, startPoint x: 287, startPoint y: 310, endPoint x: 256, endPoint y: 266, distance: 53.8
click at [256, 266] on div ".deletable-edge-delete-btn { width: 20px; height: 20px; border: 0px solid #ffff…" at bounding box center [441, 530] width 882 height 900
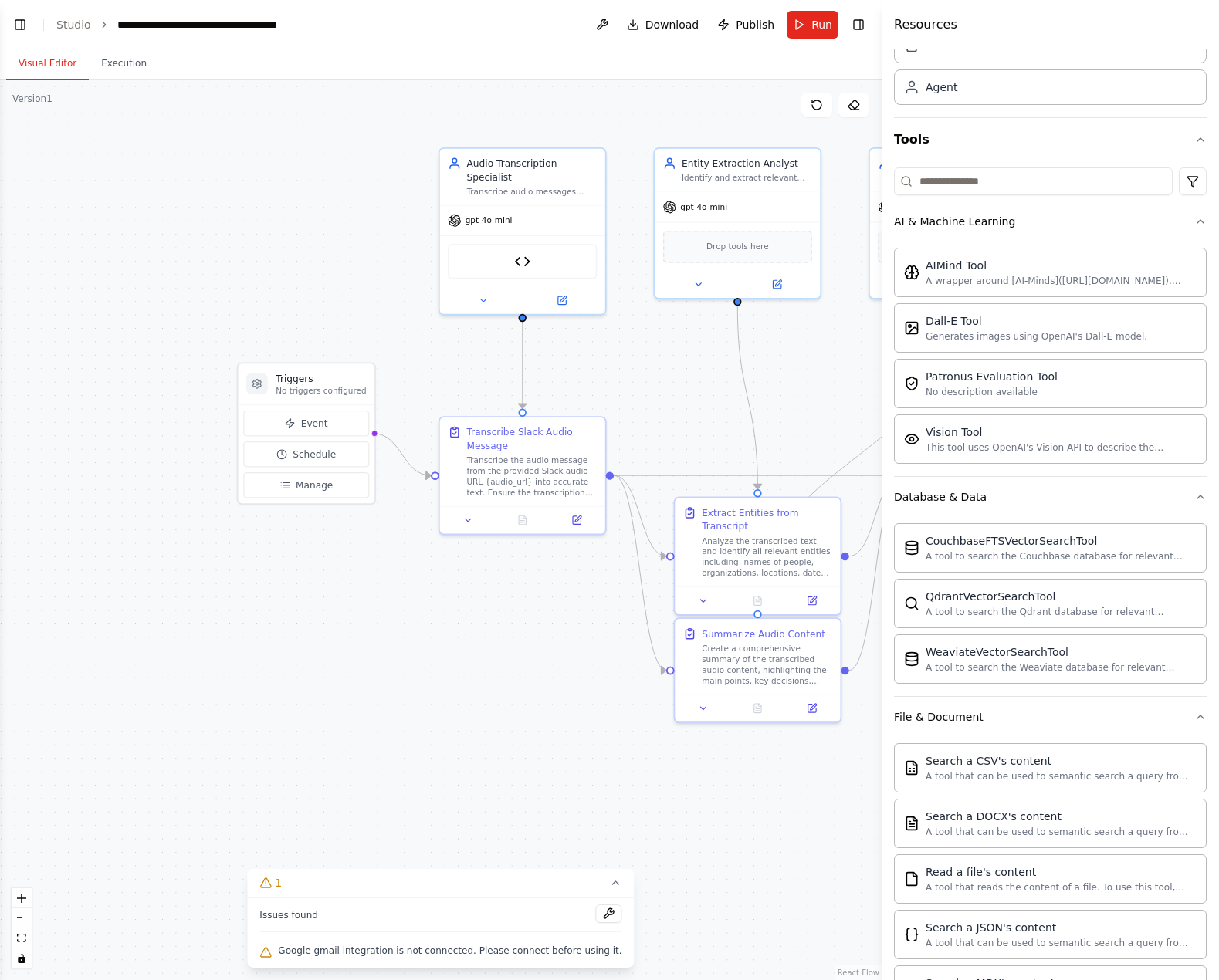
drag, startPoint x: 275, startPoint y: 646, endPoint x: 304, endPoint y: 624, distance: 36.4
click at [304, 624] on div ".deletable-edge-delete-btn { width: 20px; height: 20px; border: 0px solid #ffff…" at bounding box center [441, 530] width 882 height 900
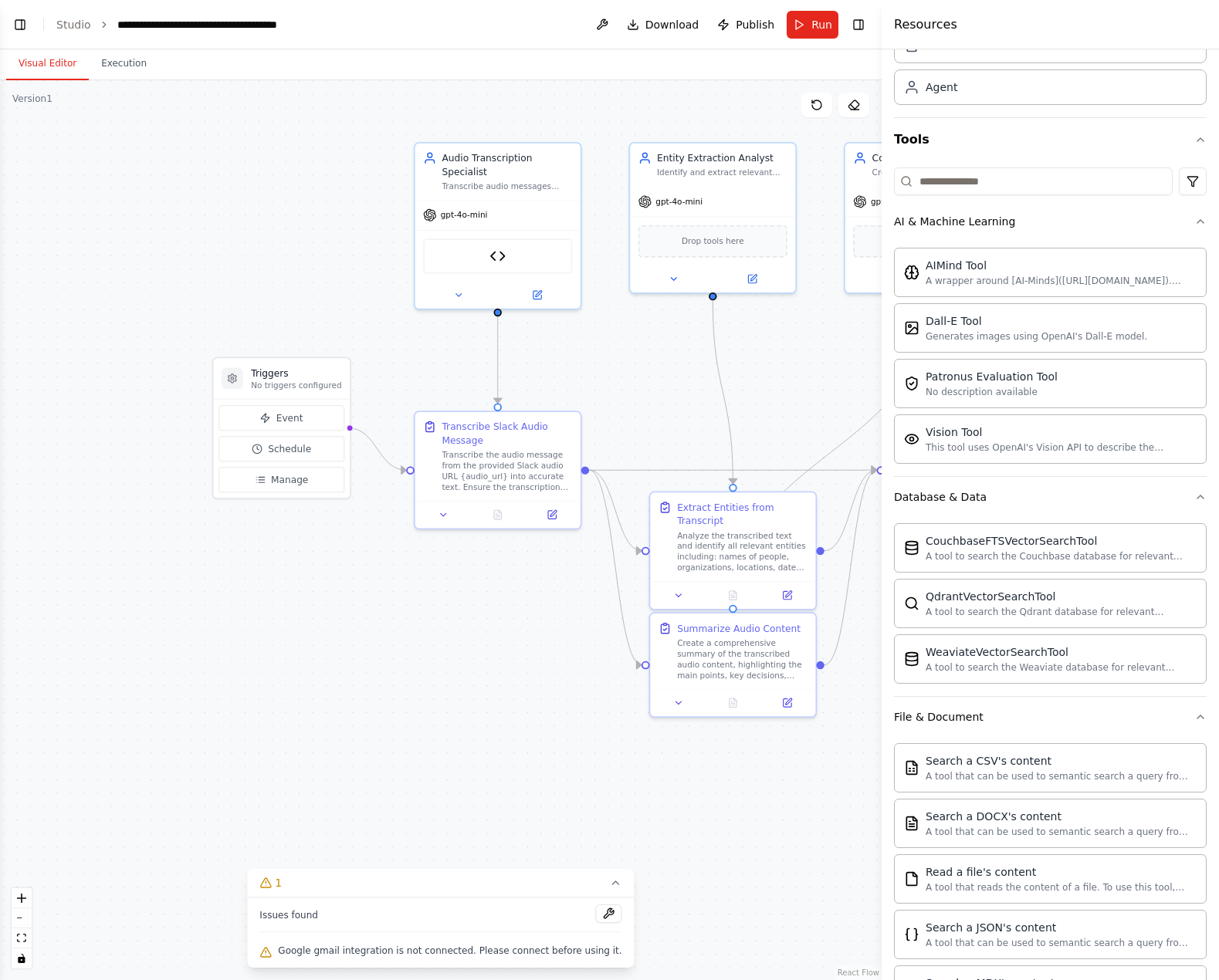
drag, startPoint x: 326, startPoint y: 693, endPoint x: 234, endPoint y: 688, distance: 92.1
click at [234, 688] on div ".deletable-edge-delete-btn { width: 20px; height: 20px; border: 0px solid #ffff…" at bounding box center [441, 530] width 882 height 900
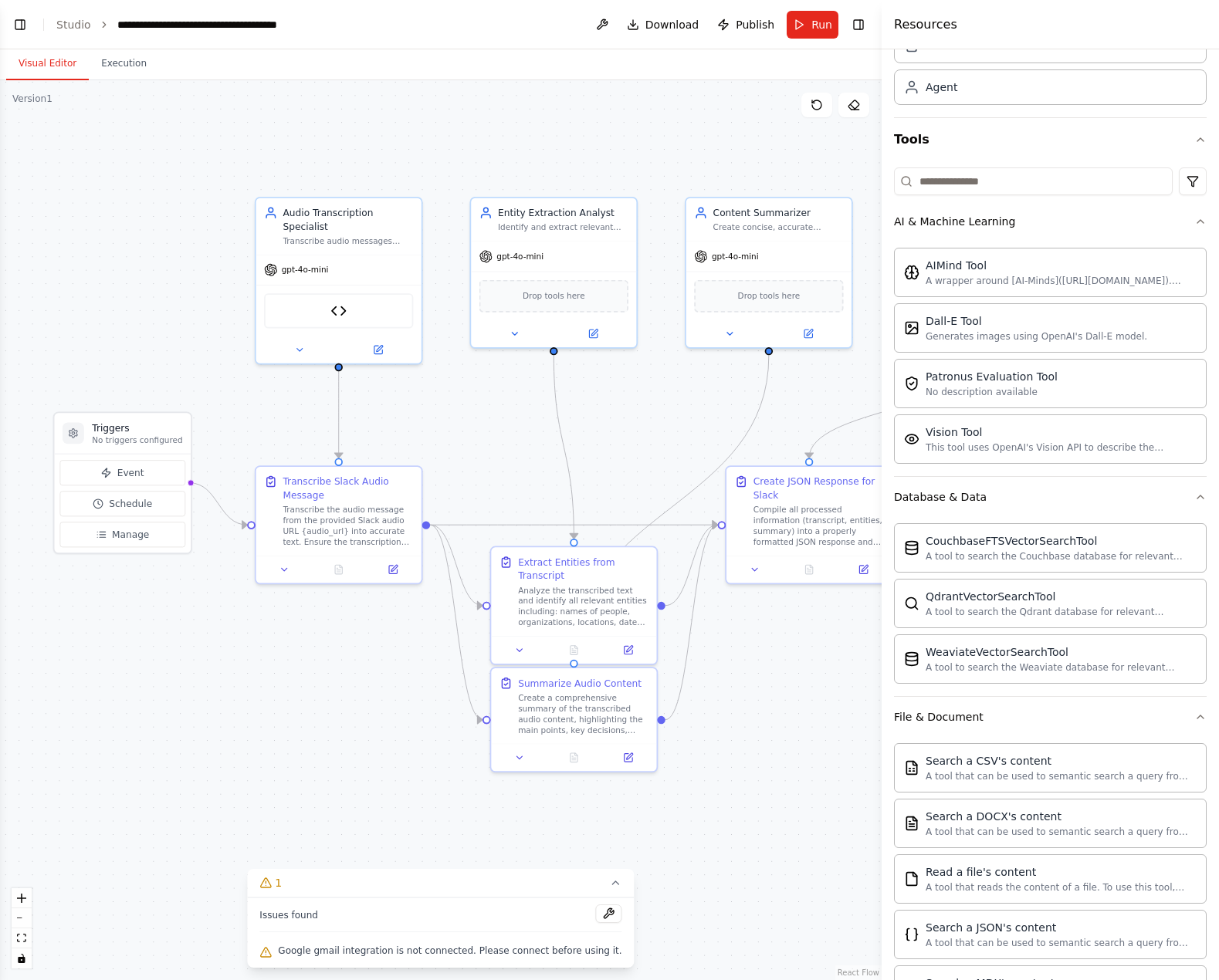
drag, startPoint x: 367, startPoint y: 725, endPoint x: 324, endPoint y: 737, distance: 44.6
click at [324, 737] on div ".deletable-edge-delete-btn { width: 20px; height: 20px; border: 0px solid #ffff…" at bounding box center [441, 530] width 882 height 900
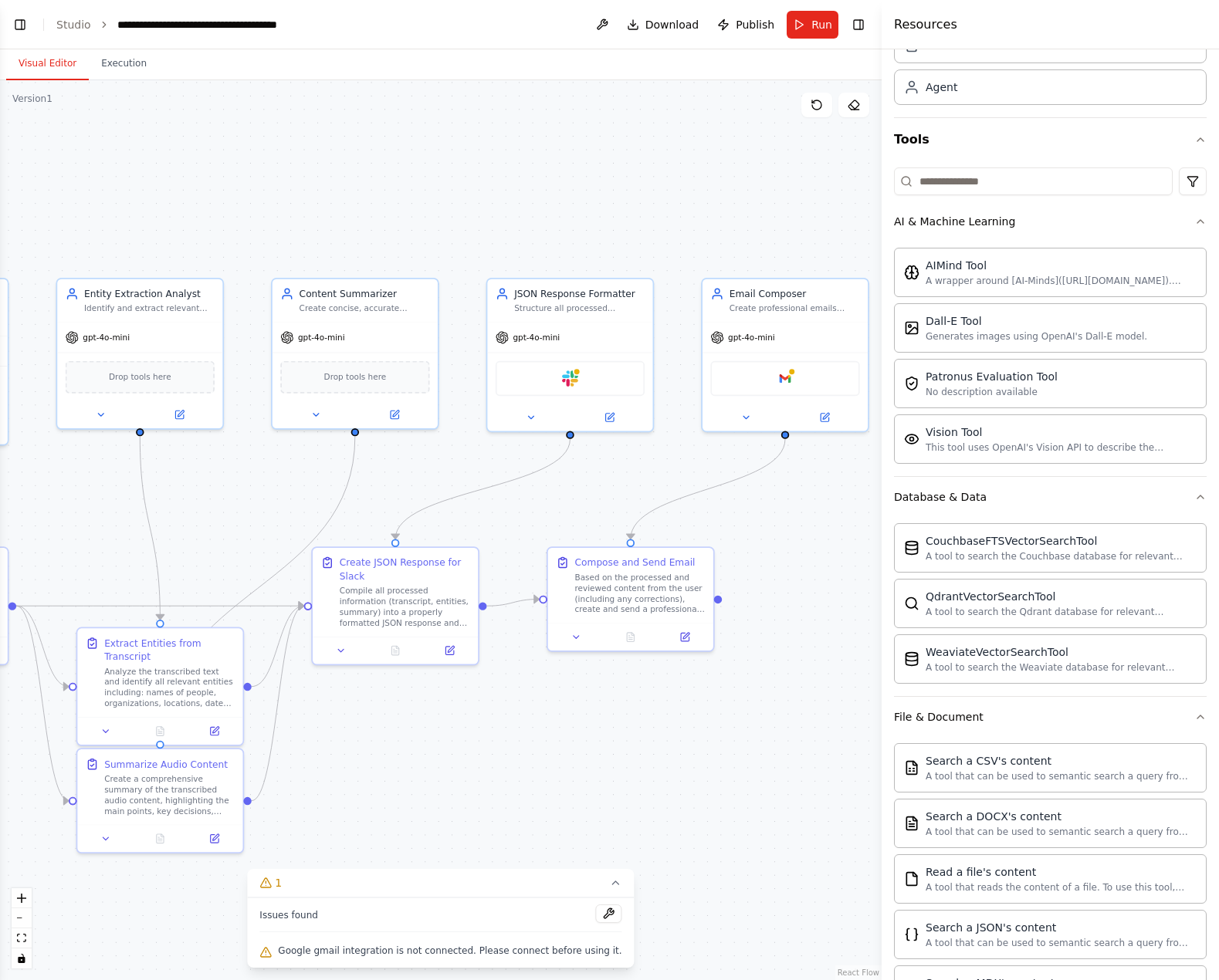
drag, startPoint x: 645, startPoint y: 432, endPoint x: 276, endPoint y: 494, distance: 374.2
click at [276, 494] on div ".deletable-edge-delete-btn { width: 20px; height: 20px; border: 0px solid #ffff…" at bounding box center [441, 530] width 882 height 900
click at [789, 373] on img at bounding box center [785, 376] width 17 height 17
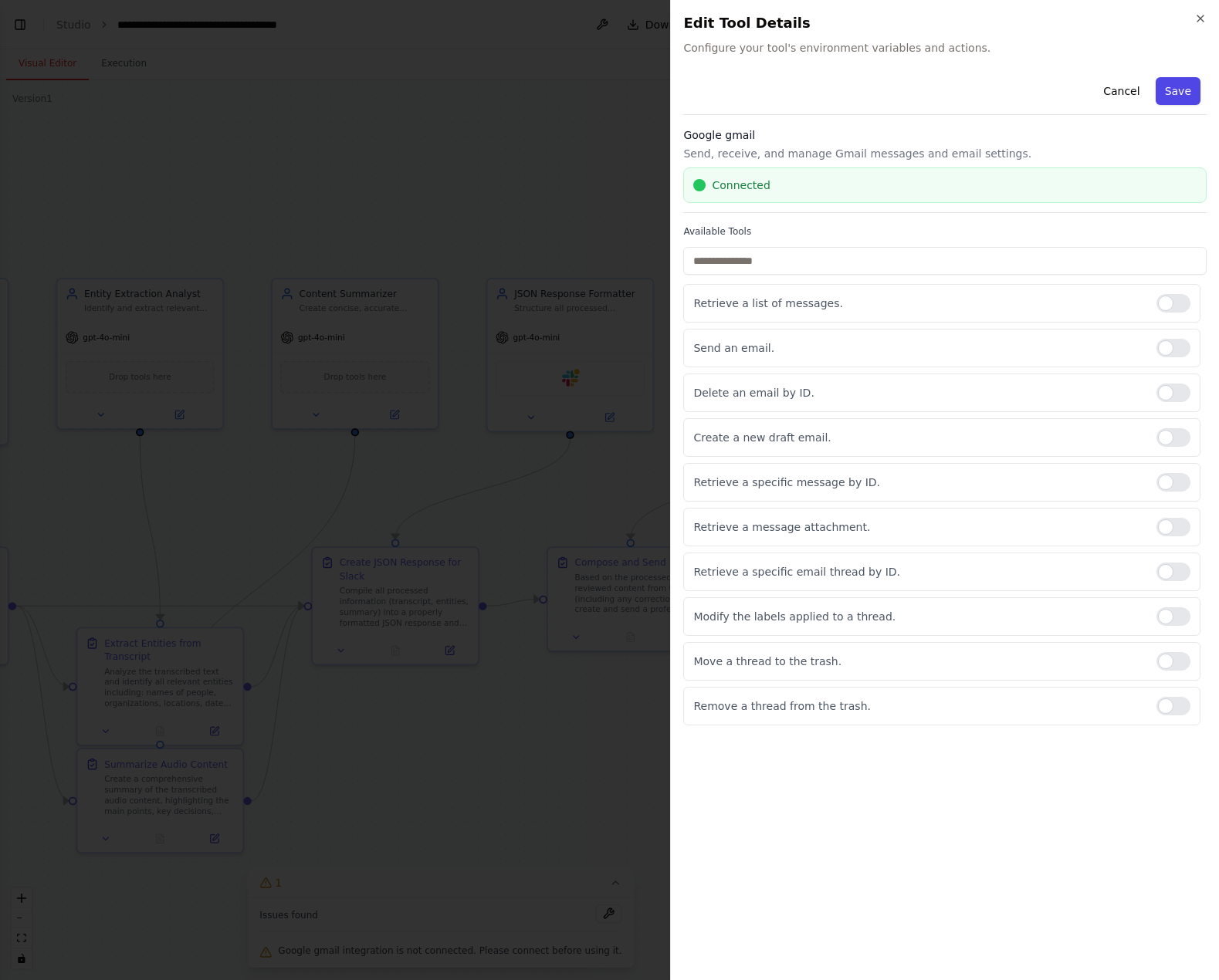
click at [1186, 100] on button "Save" at bounding box center [1178, 91] width 44 height 28
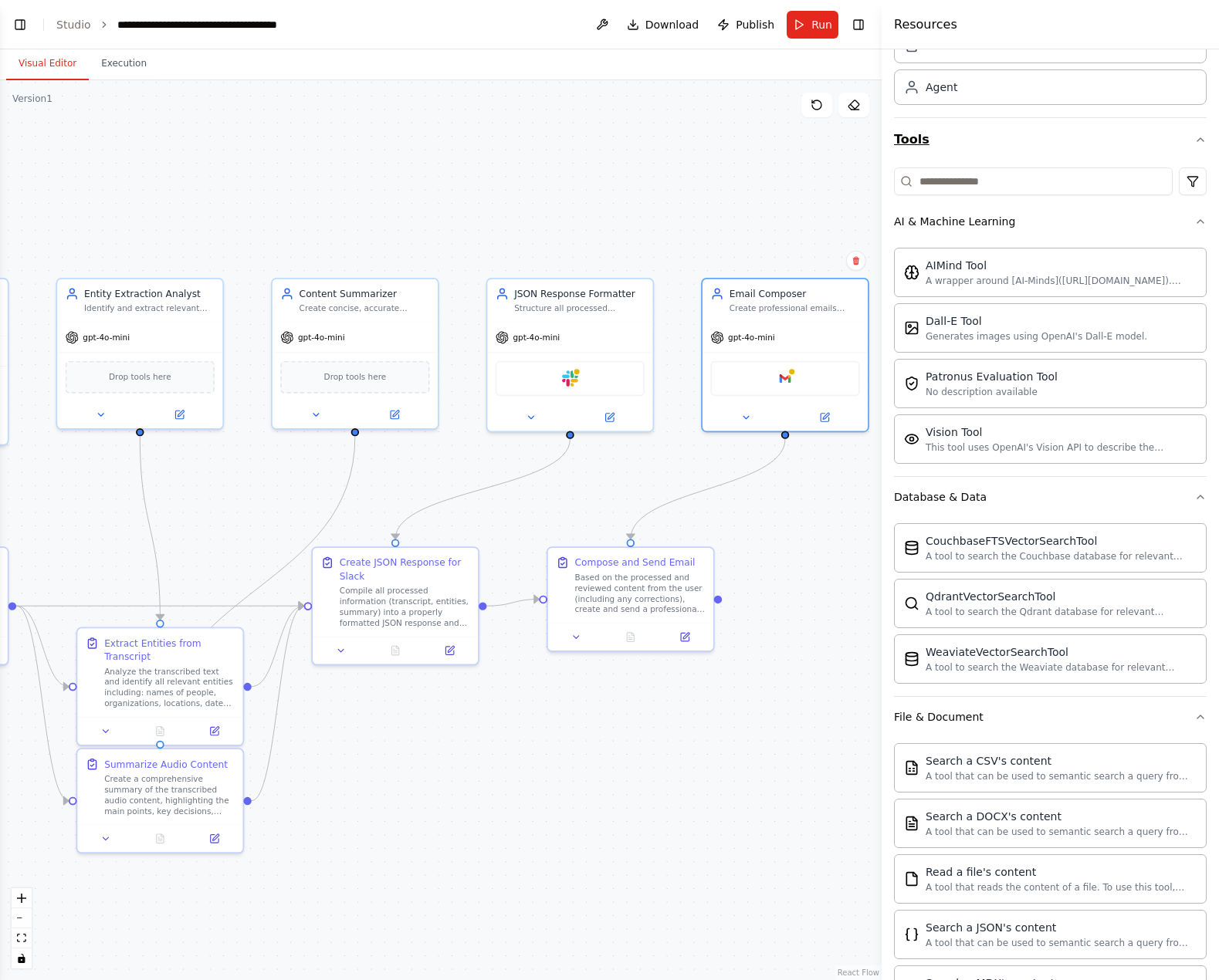
scroll to position [0, 0]
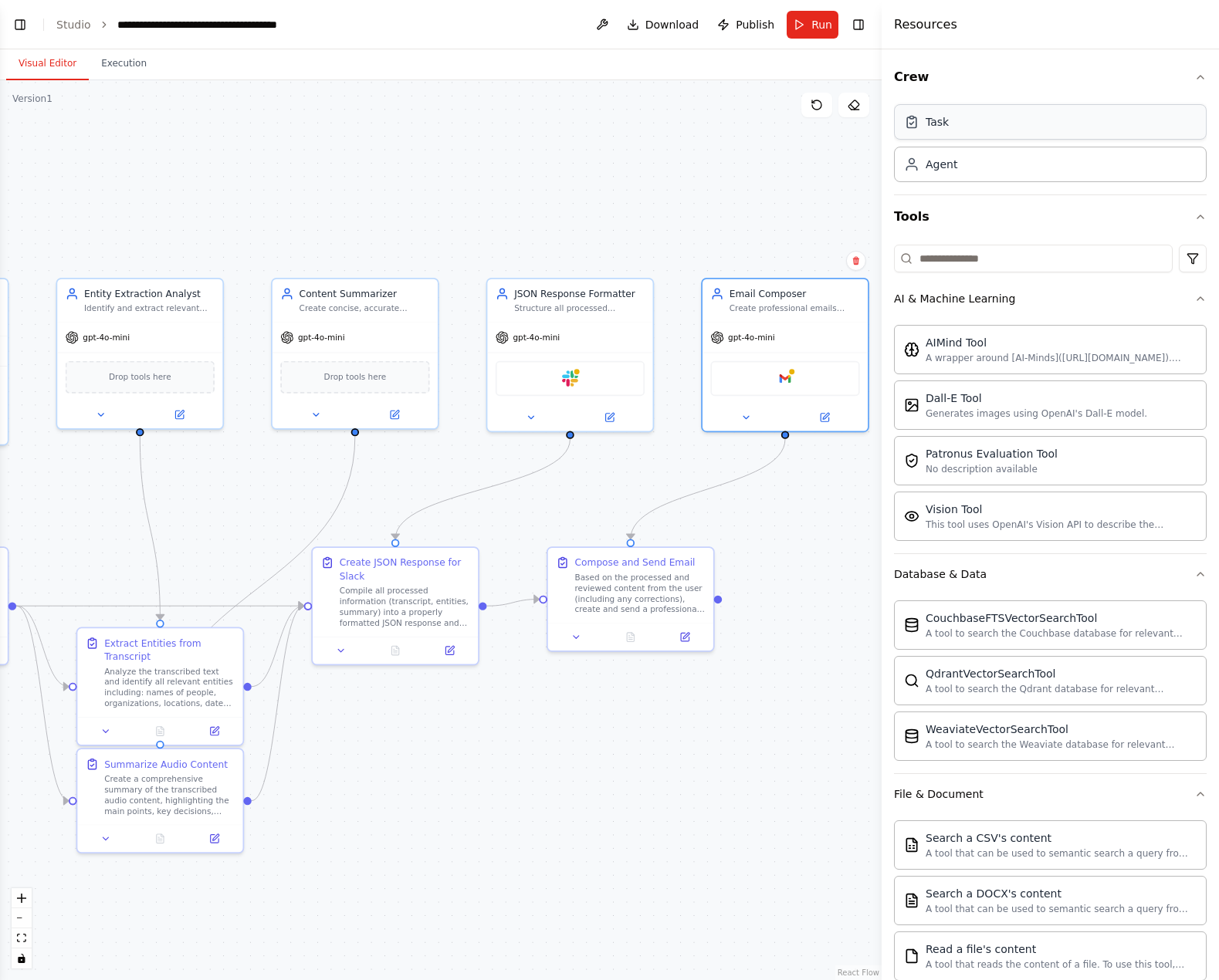
click at [1034, 128] on div "Task" at bounding box center [1050, 122] width 313 height 36
click at [1018, 156] on div "Agent" at bounding box center [1050, 164] width 313 height 36
click at [636, 164] on div ".deletable-edge-delete-btn { width: 20px; height: 20px; border: 0px solid #ffff…" at bounding box center [441, 530] width 882 height 900
click at [604, 28] on button at bounding box center [603, 24] width 24 height 28
click at [700, 153] on div ".deletable-edge-delete-btn { width: 20px; height: 20px; border: 0px solid #ffff…" at bounding box center [441, 530] width 882 height 900
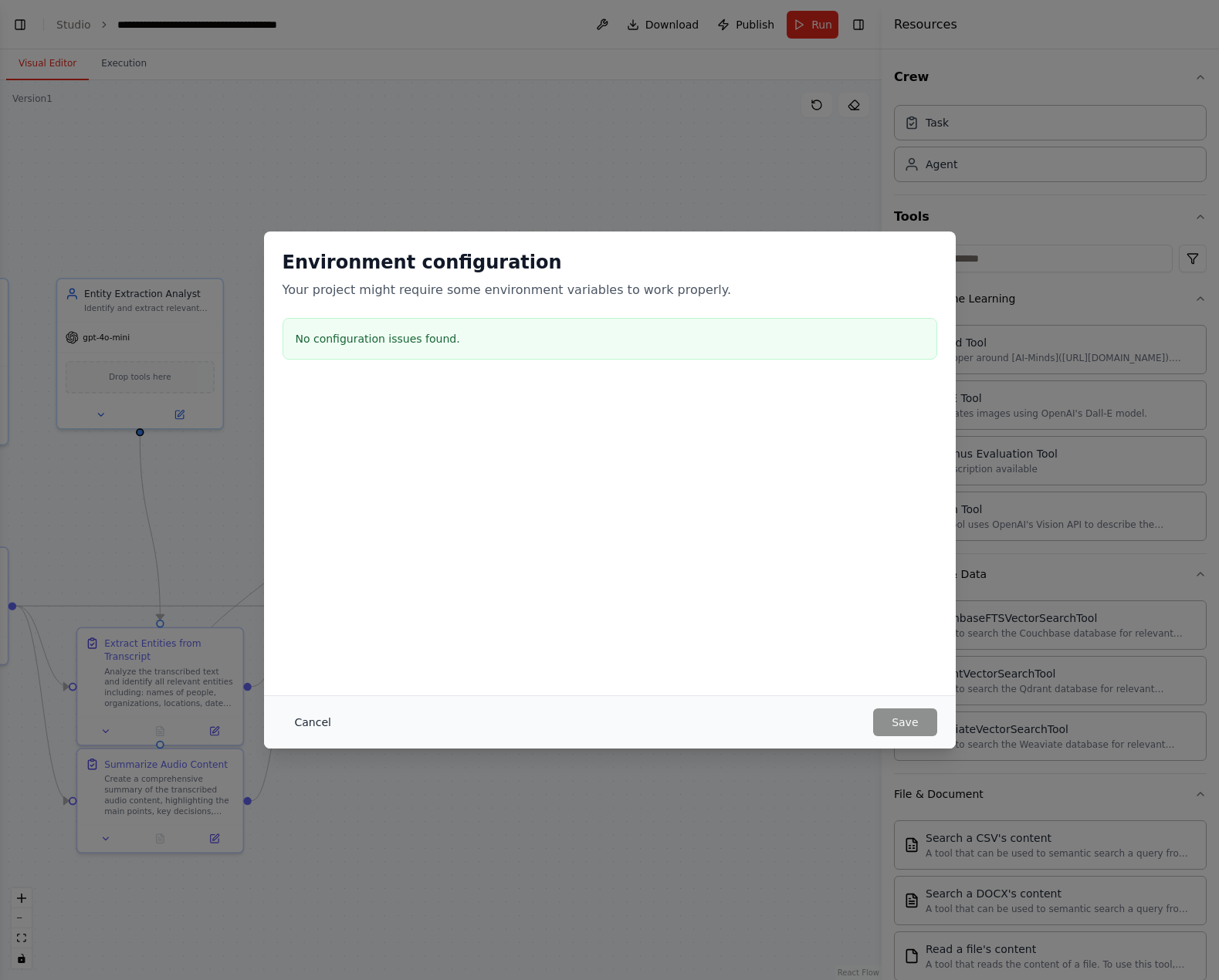
click at [314, 725] on button "Cancel" at bounding box center [313, 722] width 61 height 28
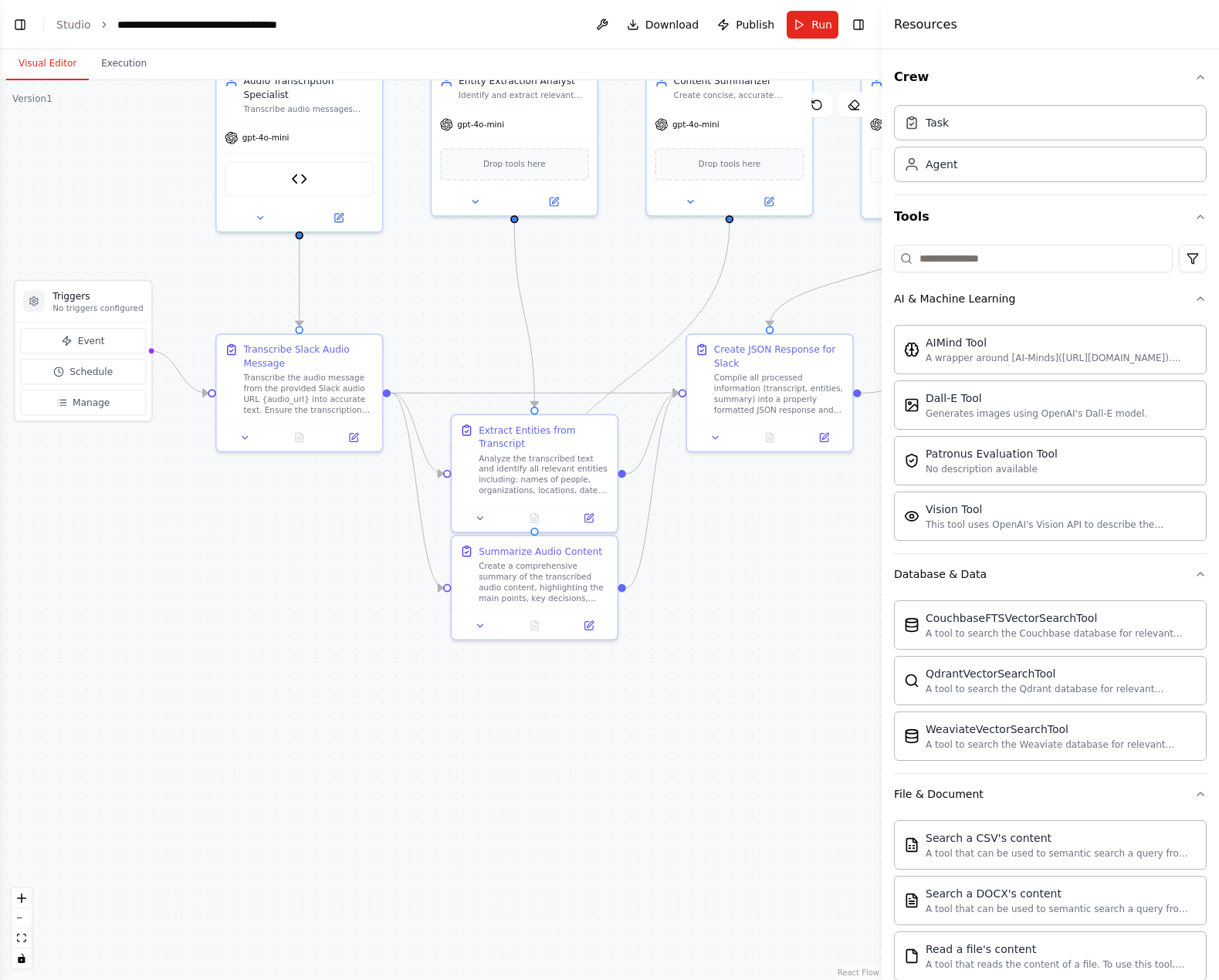
drag, startPoint x: 365, startPoint y: 903, endPoint x: 739, endPoint y: 690, distance: 430.4
click at [739, 690] on div ".deletable-edge-delete-btn { width: 20px; height: 20px; border: 0px solid #ffff…" at bounding box center [441, 530] width 882 height 900
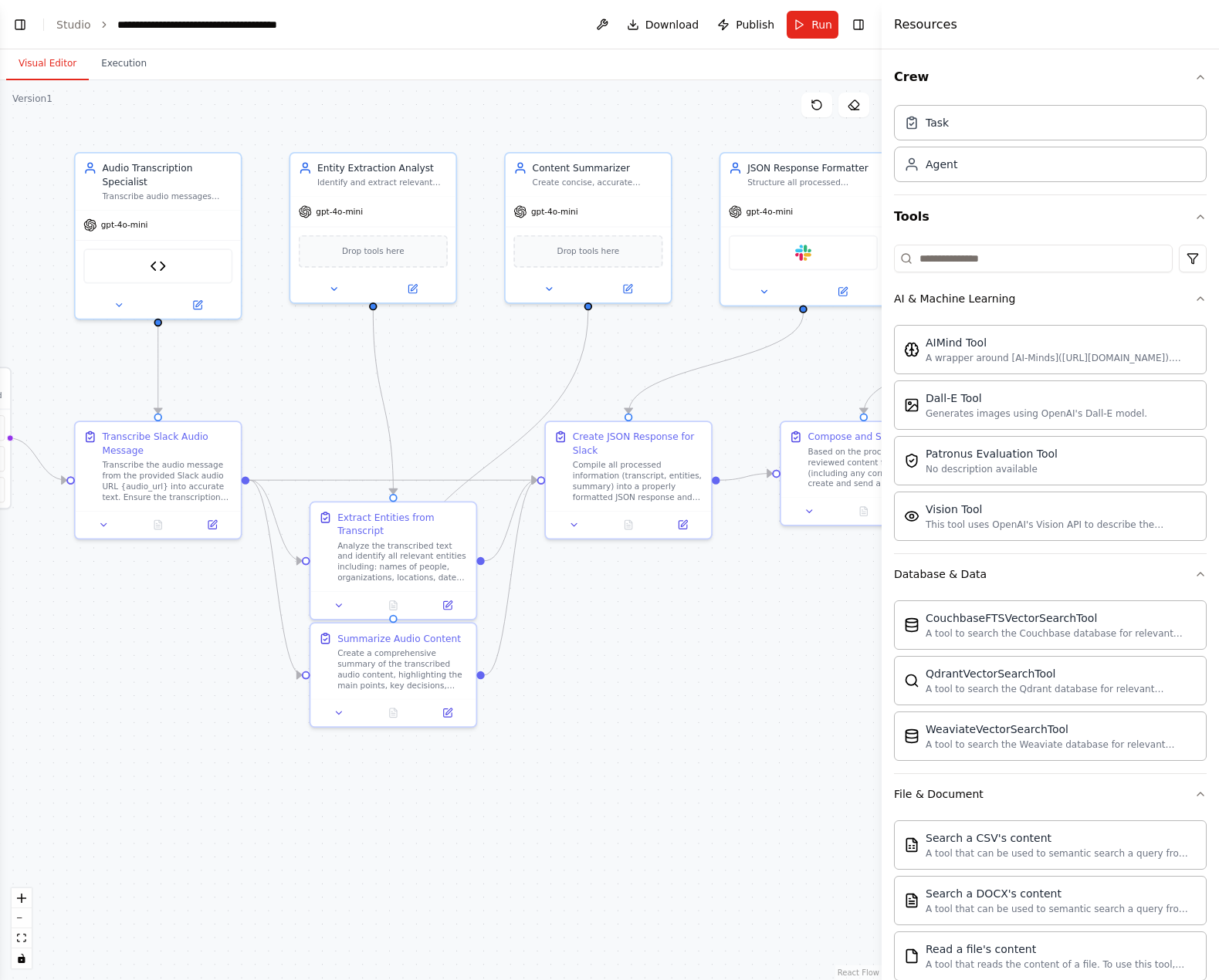
drag, startPoint x: 739, startPoint y: 690, endPoint x: 577, endPoint y: 785, distance: 187.8
click at [577, 785] on div ".deletable-edge-delete-btn { width: 20px; height: 20px; border: 0px solid #ffff…" at bounding box center [441, 530] width 882 height 900
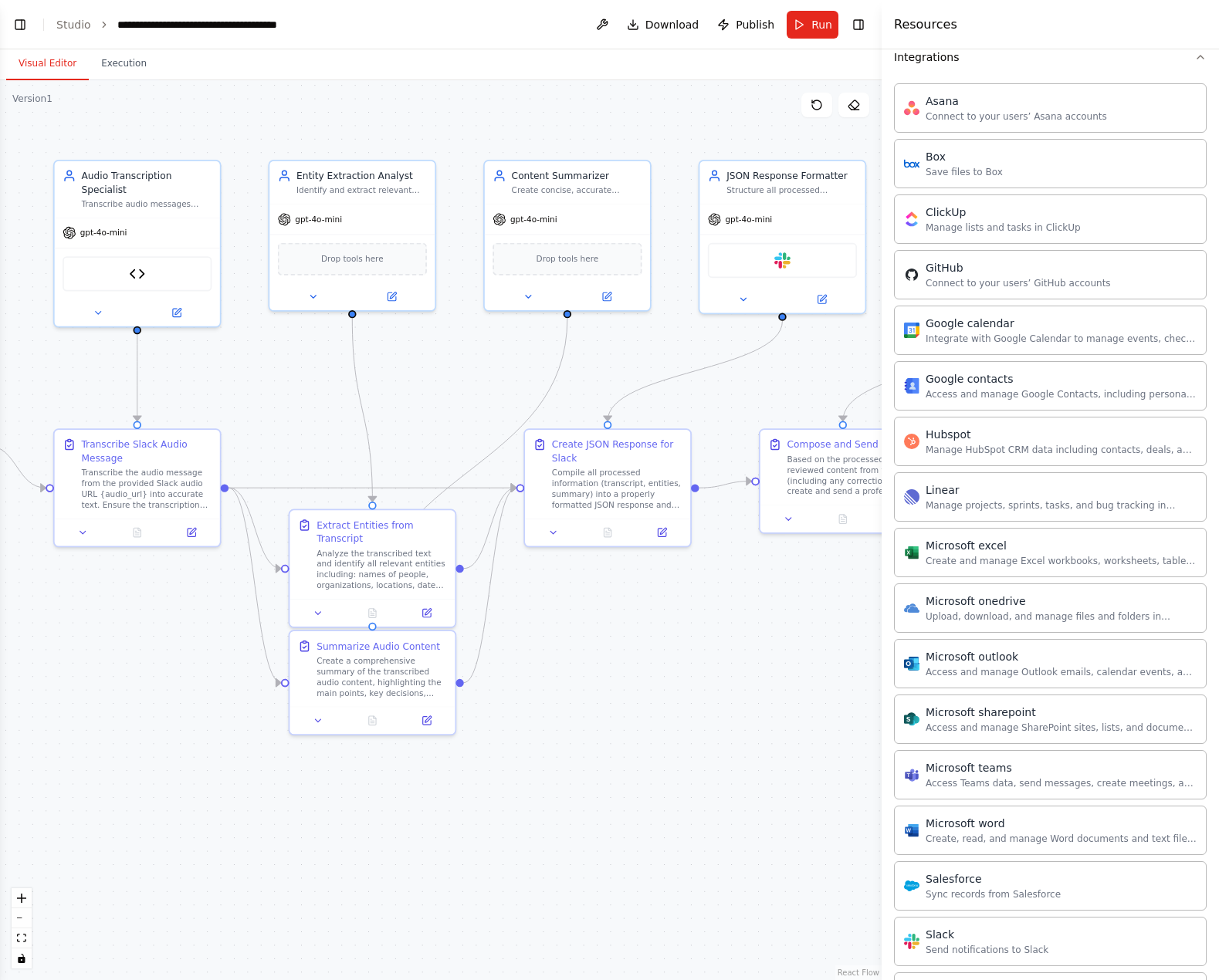
scroll to position [1930, 0]
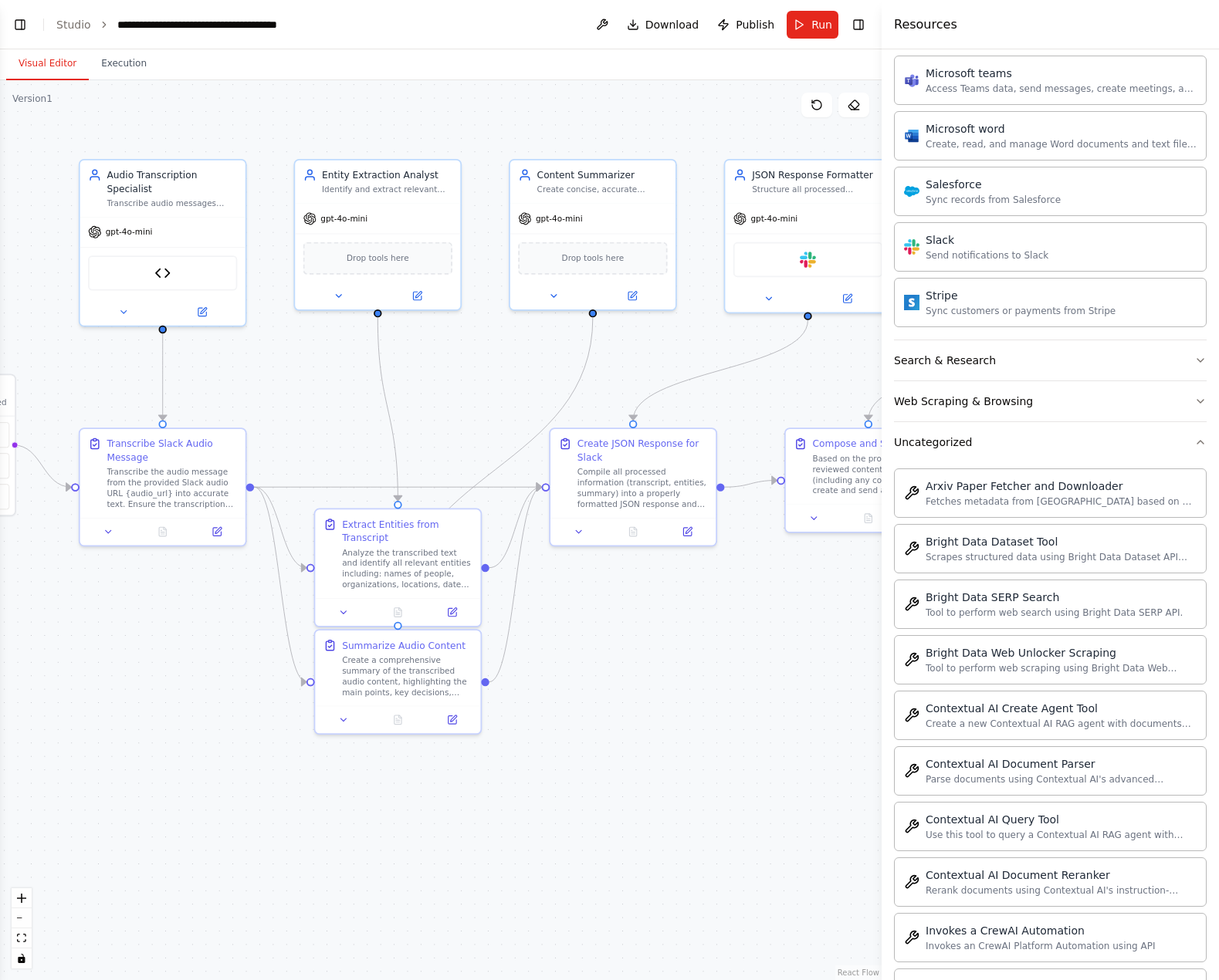
drag, startPoint x: 563, startPoint y: 904, endPoint x: 840, endPoint y: 903, distance: 277.0
click at [838, 903] on div ".deletable-edge-delete-btn { width: 20px; height: 20px; border: 0px solid #ffff…" at bounding box center [441, 530] width 882 height 900
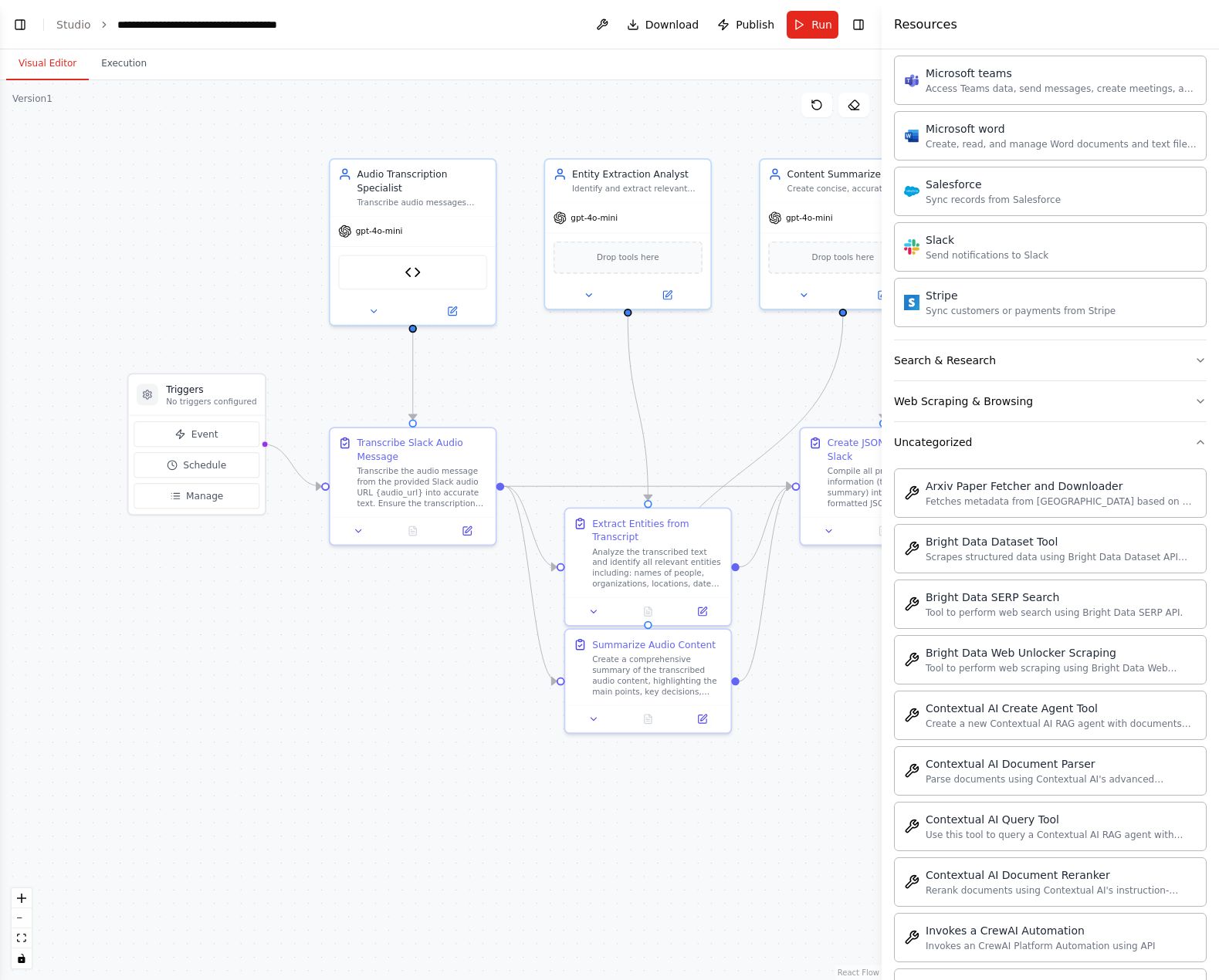
drag, startPoint x: 398, startPoint y: 842, endPoint x: 495, endPoint y: 872, distance: 101.5
click at [488, 872] on div ".deletable-edge-delete-btn { width: 20px; height: 20px; border: 0px solid #ffff…" at bounding box center [441, 530] width 882 height 900
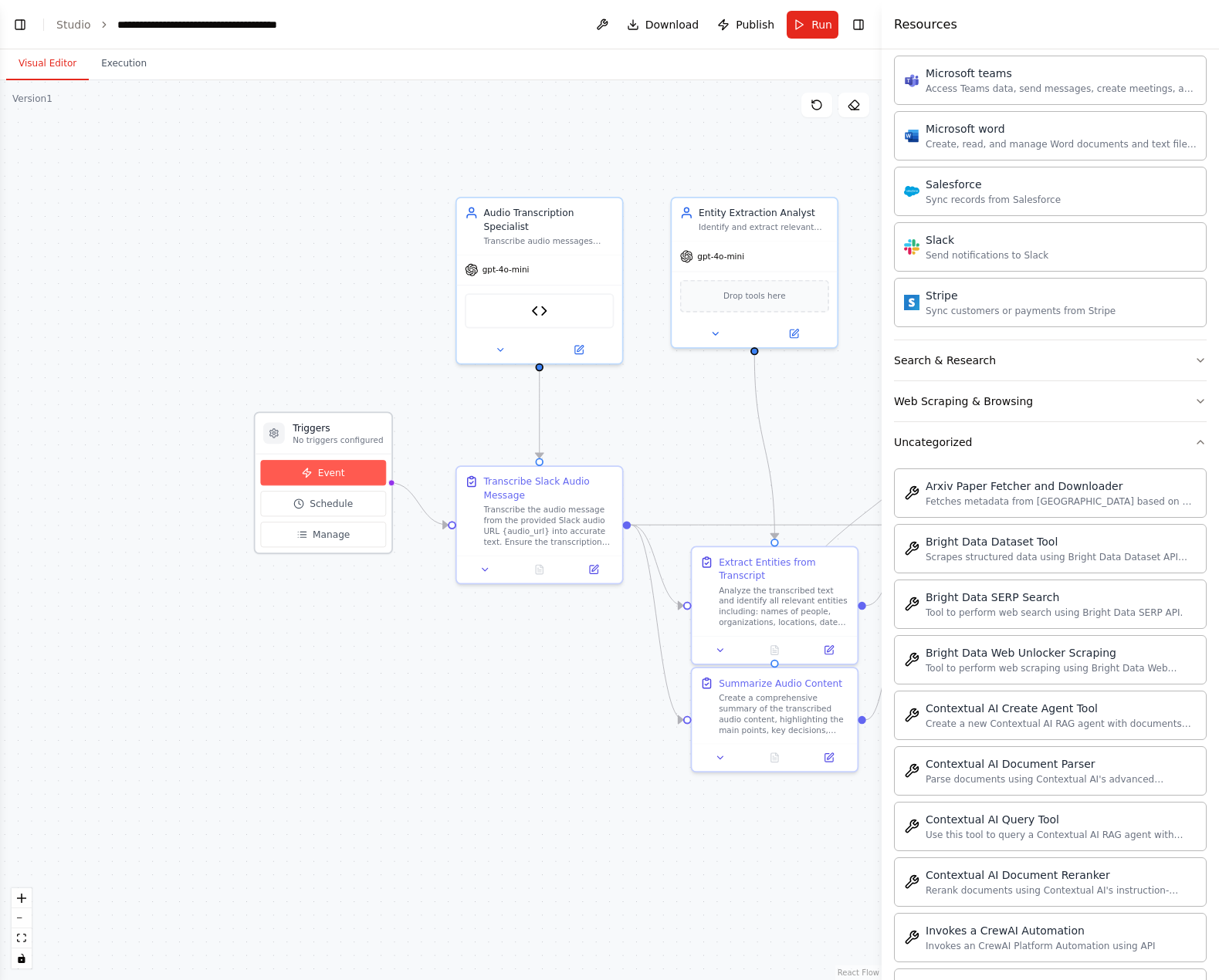
click at [333, 468] on span "Event" at bounding box center [331, 473] width 27 height 13
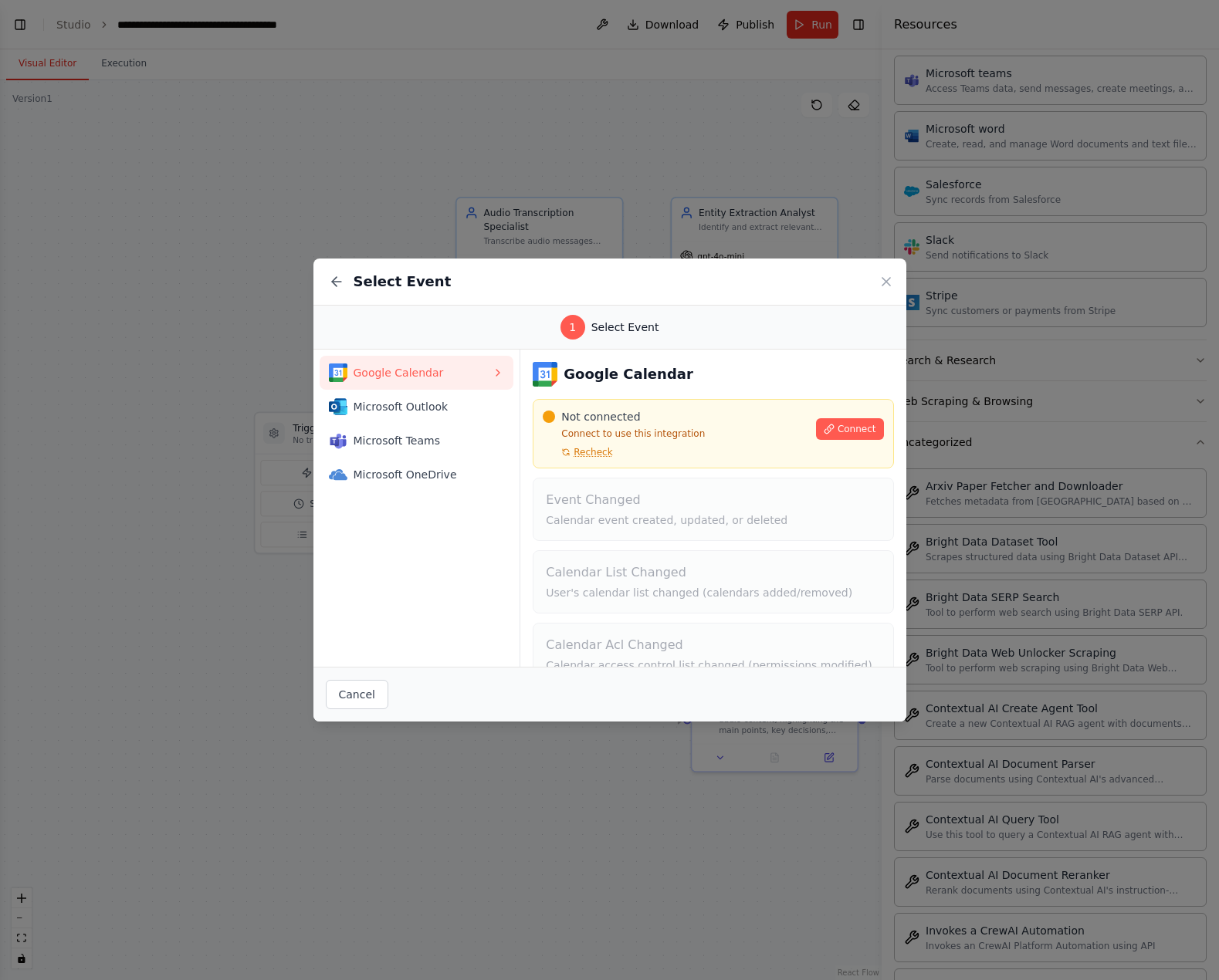
click at [473, 589] on div "Google Calendar Microsoft Outlook Microsoft Teams Microsoft OneDrive" at bounding box center [417, 508] width 208 height 318
click at [426, 401] on span "Microsoft Outlook" at bounding box center [423, 407] width 139 height 16
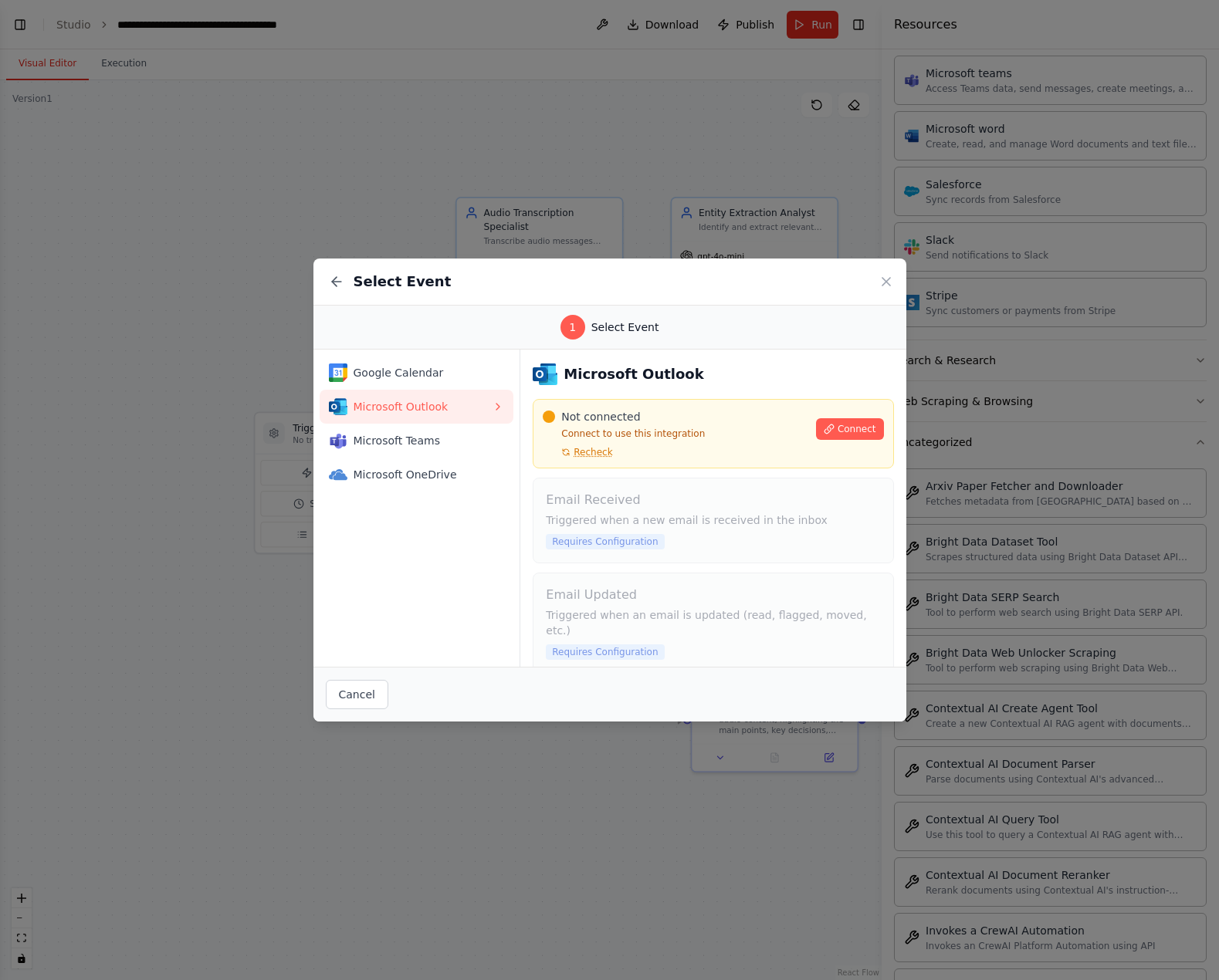
click at [448, 597] on div "Google Calendar Microsoft Outlook Microsoft Teams Microsoft OneDrive" at bounding box center [417, 508] width 208 height 318
click at [338, 285] on icon at bounding box center [337, 282] width 16 height 16
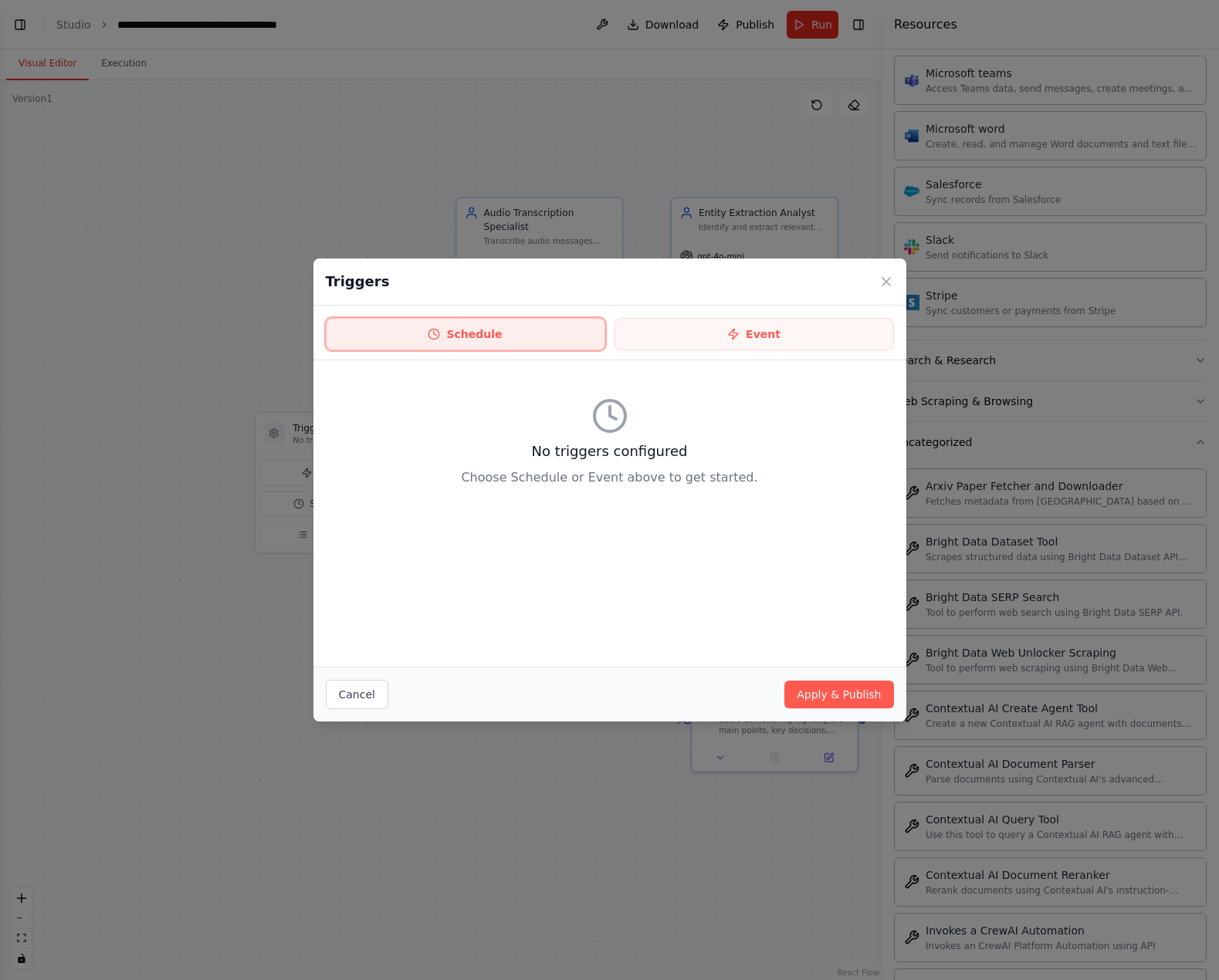
click at [433, 340] on button "Schedule" at bounding box center [465, 333] width 279 height 32
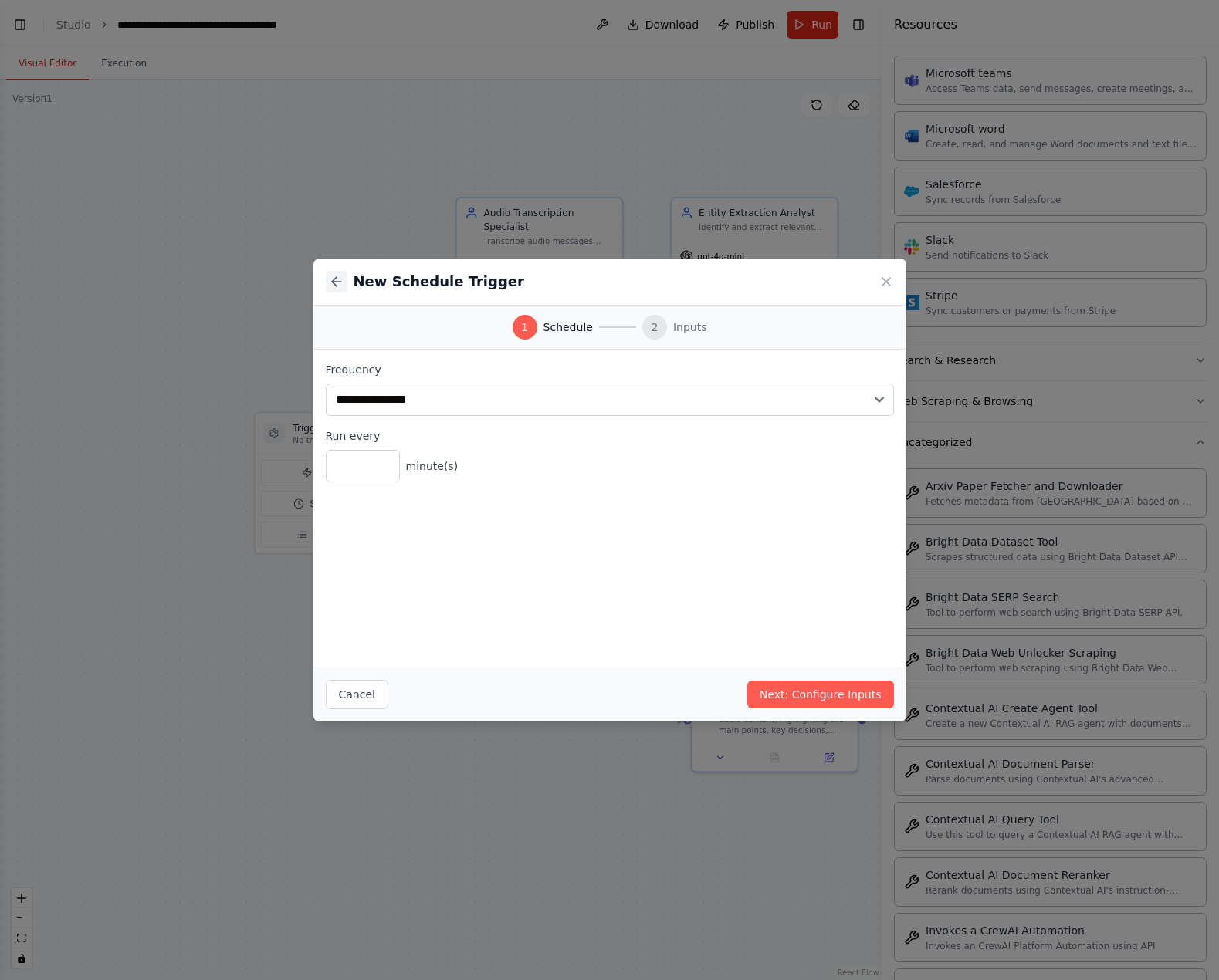
click at [337, 283] on icon at bounding box center [337, 282] width 16 height 16
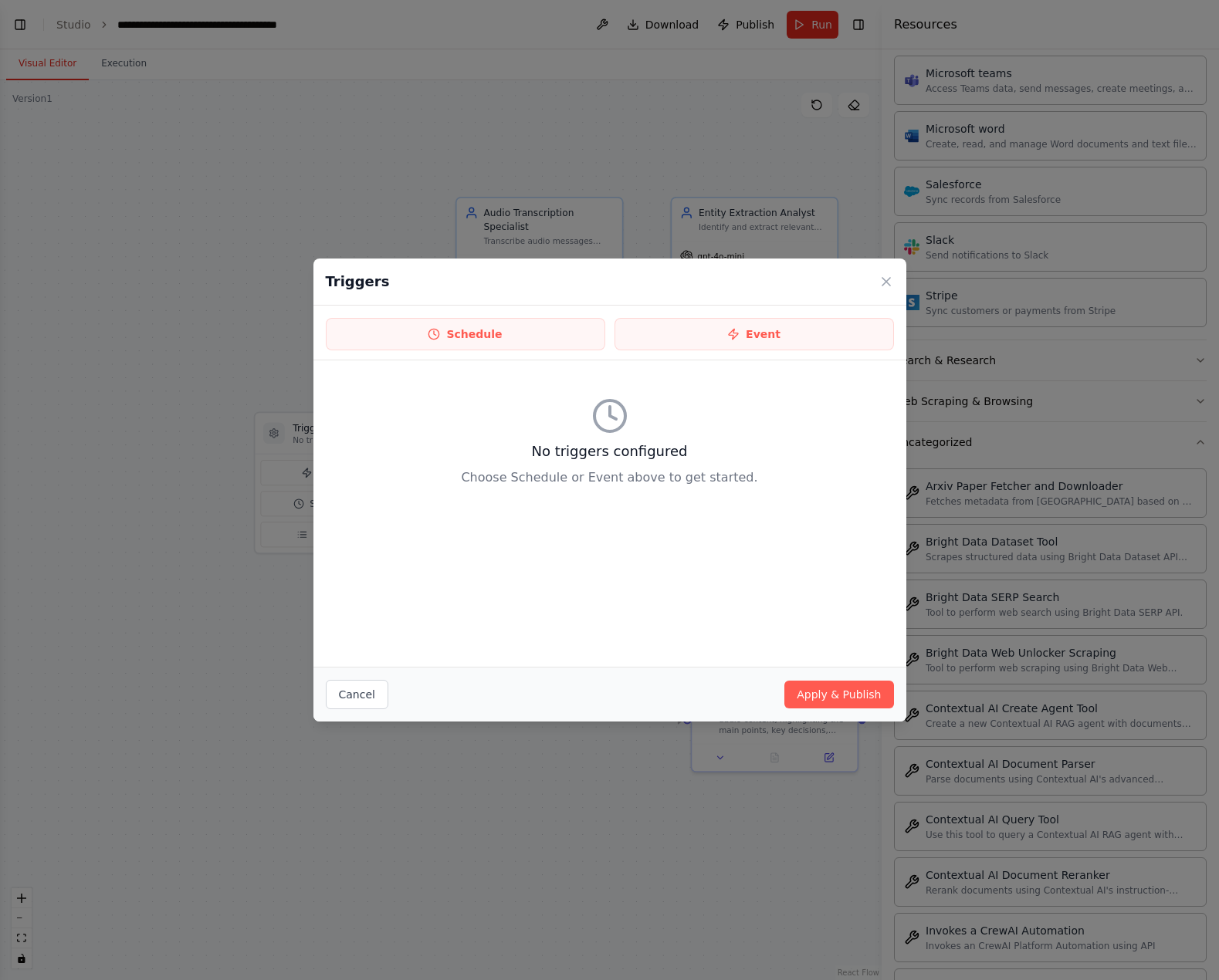
click at [310, 688] on div "Triggers Schedule Event No triggers configured Choose Schedule or Event above t…" at bounding box center [610, 490] width 1219 height 980
click at [382, 695] on button "Cancel" at bounding box center [357, 695] width 63 height 30
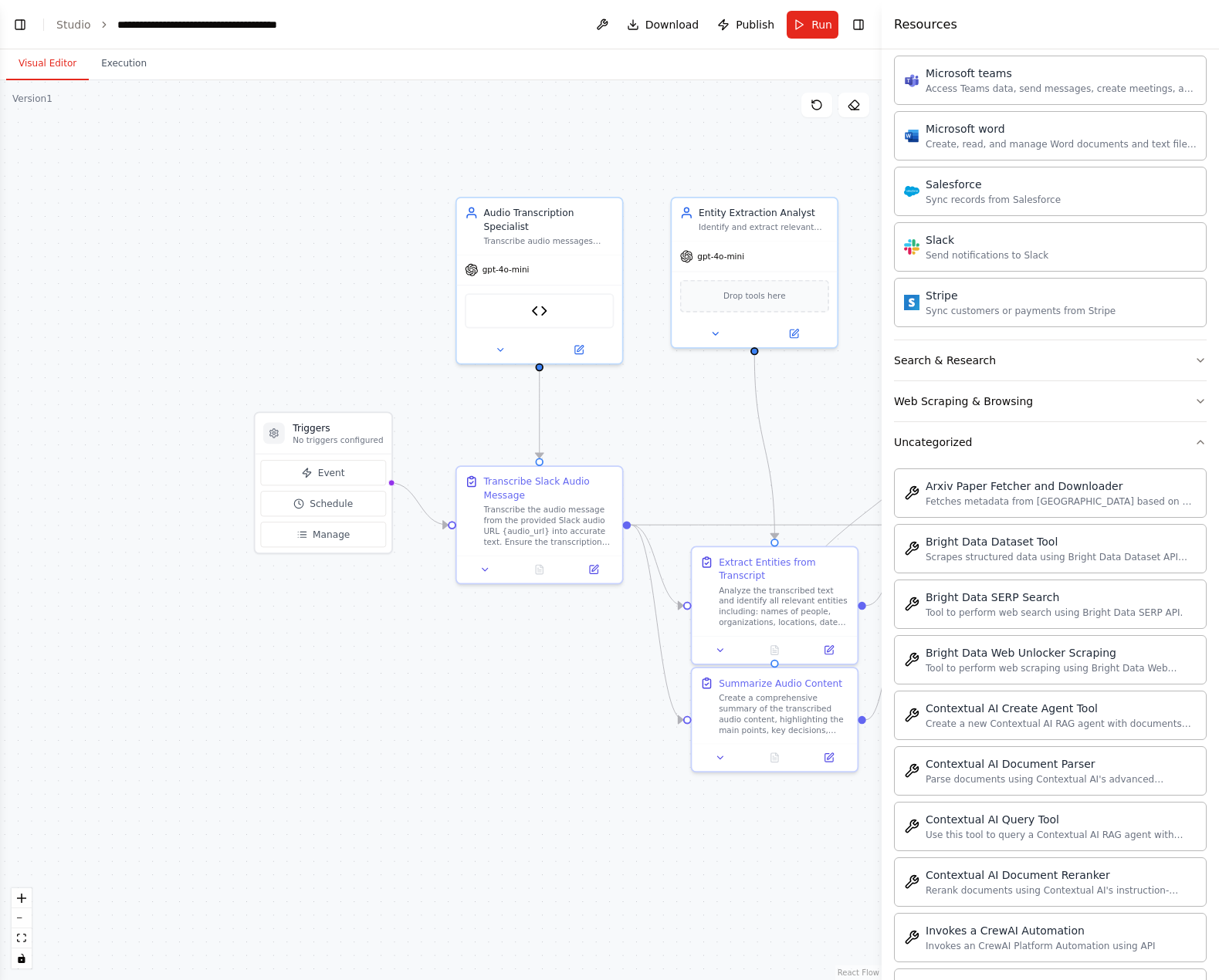
click at [351, 782] on div ".deletable-edge-delete-btn { width: 20px; height: 20px; border: 0px solid #ffff…" at bounding box center [441, 530] width 882 height 900
click at [347, 535] on button "Manage" at bounding box center [323, 534] width 126 height 25
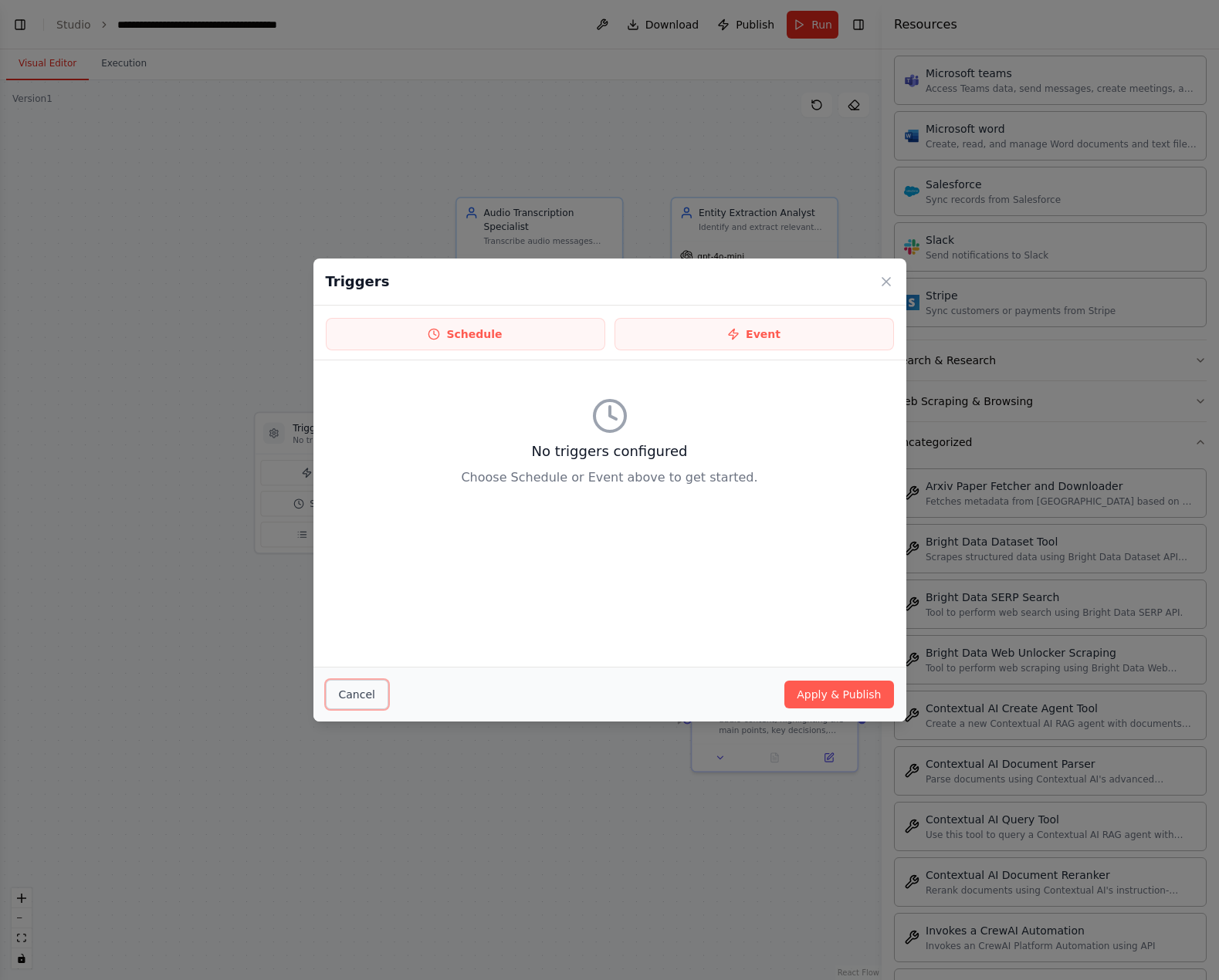
click at [347, 691] on button "Cancel" at bounding box center [357, 695] width 63 height 30
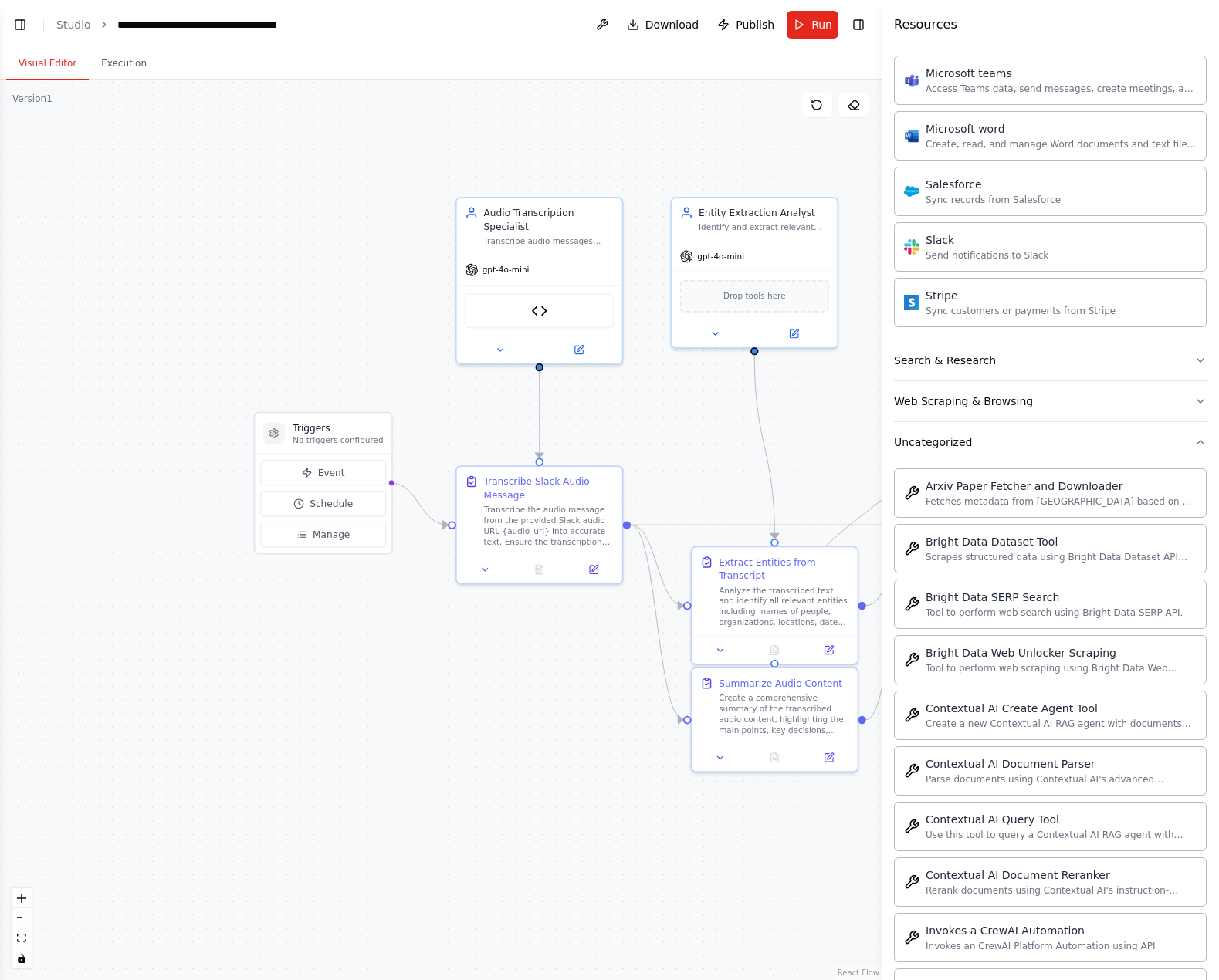
click at [372, 815] on div ".deletable-edge-delete-btn { width: 20px; height: 20px; border: 0px solid #ffff…" at bounding box center [441, 530] width 882 height 900
click at [347, 467] on button "Event" at bounding box center [323, 473] width 126 height 25
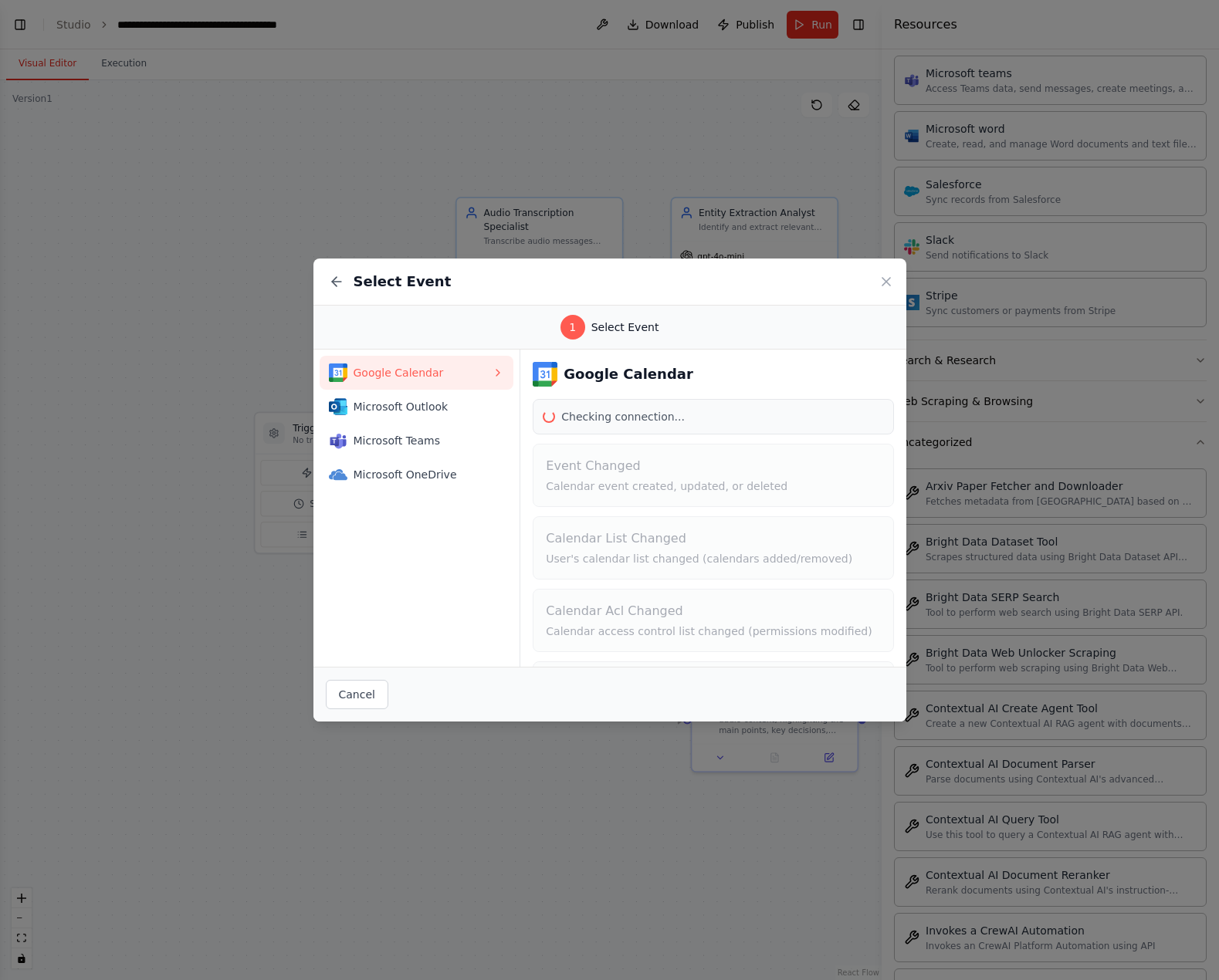
click at [367, 783] on div "Select Event 1 Select Event Google Calendar Microsoft Outlook Microsoft Teams M…" at bounding box center [610, 490] width 1219 height 980
click at [385, 764] on div "Select Event 1 Select Event Google Calendar Microsoft Outlook Microsoft Teams M…" at bounding box center [610, 490] width 1219 height 980
click at [363, 689] on button "Cancel" at bounding box center [357, 695] width 63 height 30
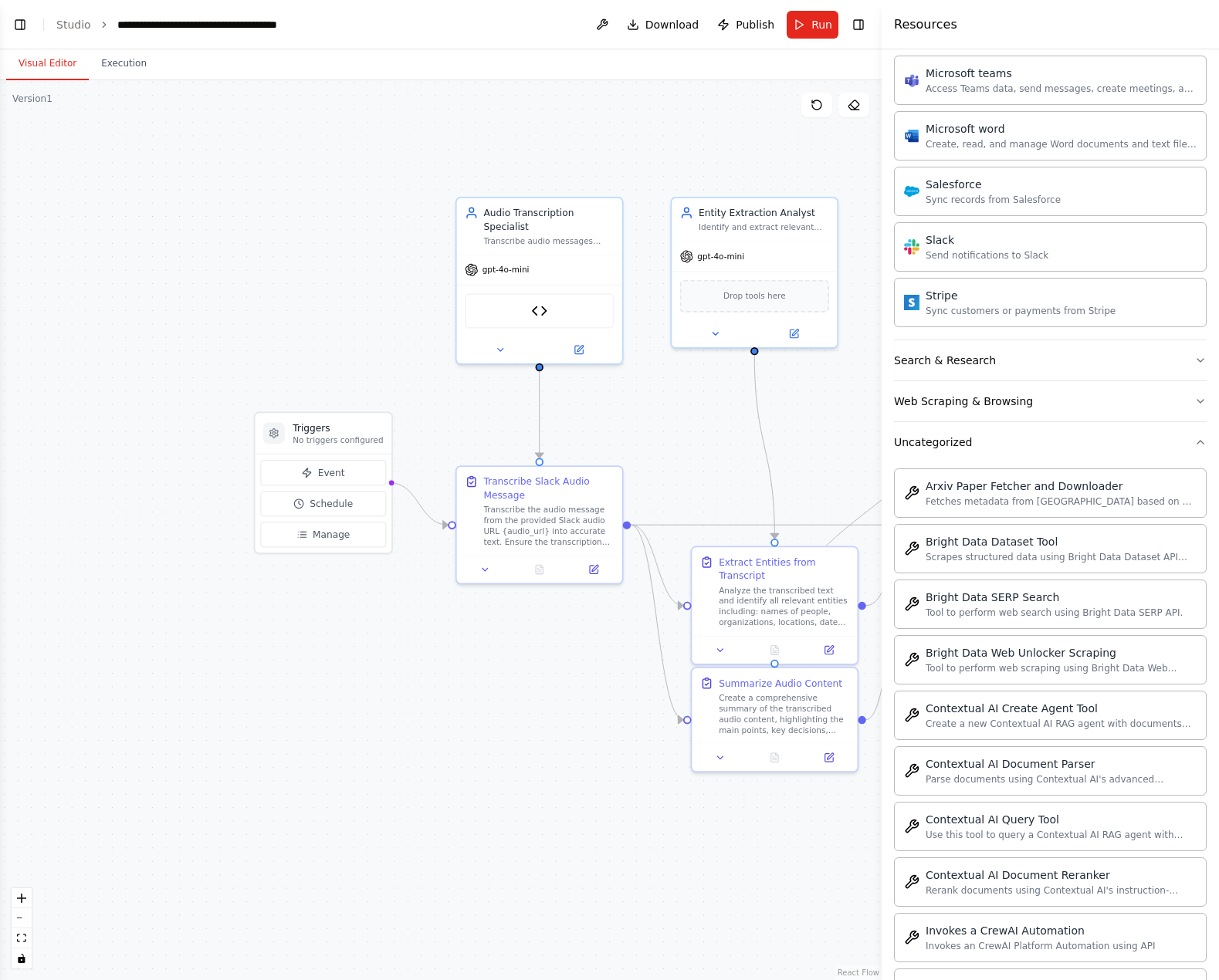
click at [369, 868] on div ".deletable-edge-delete-btn { width: 20px; height: 20px; border: 0px solid #ffff…" at bounding box center [441, 530] width 882 height 900
click at [859, 24] on button "Toggle Right Sidebar" at bounding box center [859, 24] width 22 height 22
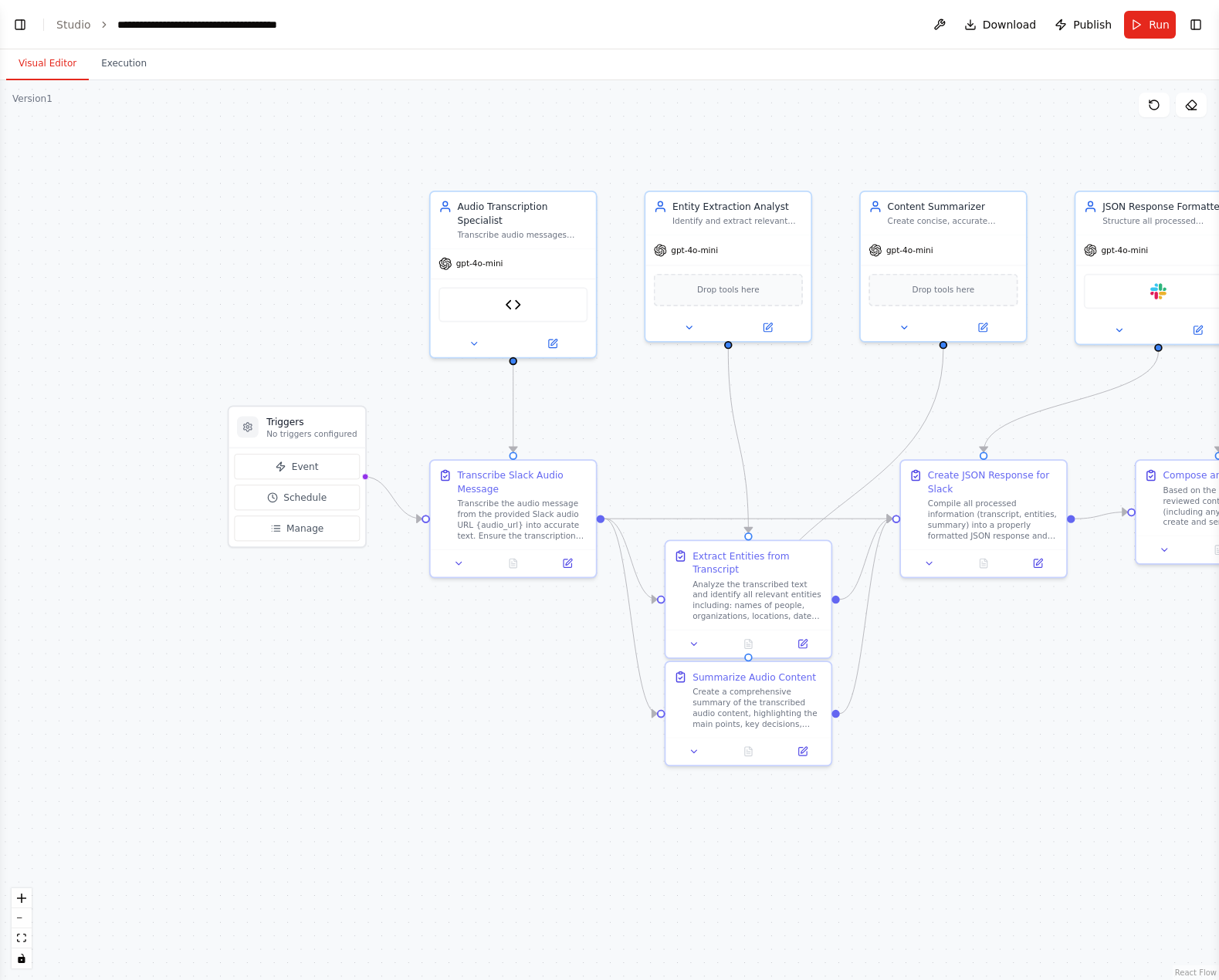
drag, startPoint x: 360, startPoint y: 191, endPoint x: 229, endPoint y: 206, distance: 131.9
click at [229, 206] on div ".deletable-edge-delete-btn { width: 20px; height: 20px; border: 0px solid #ffff…" at bounding box center [610, 530] width 1219 height 900
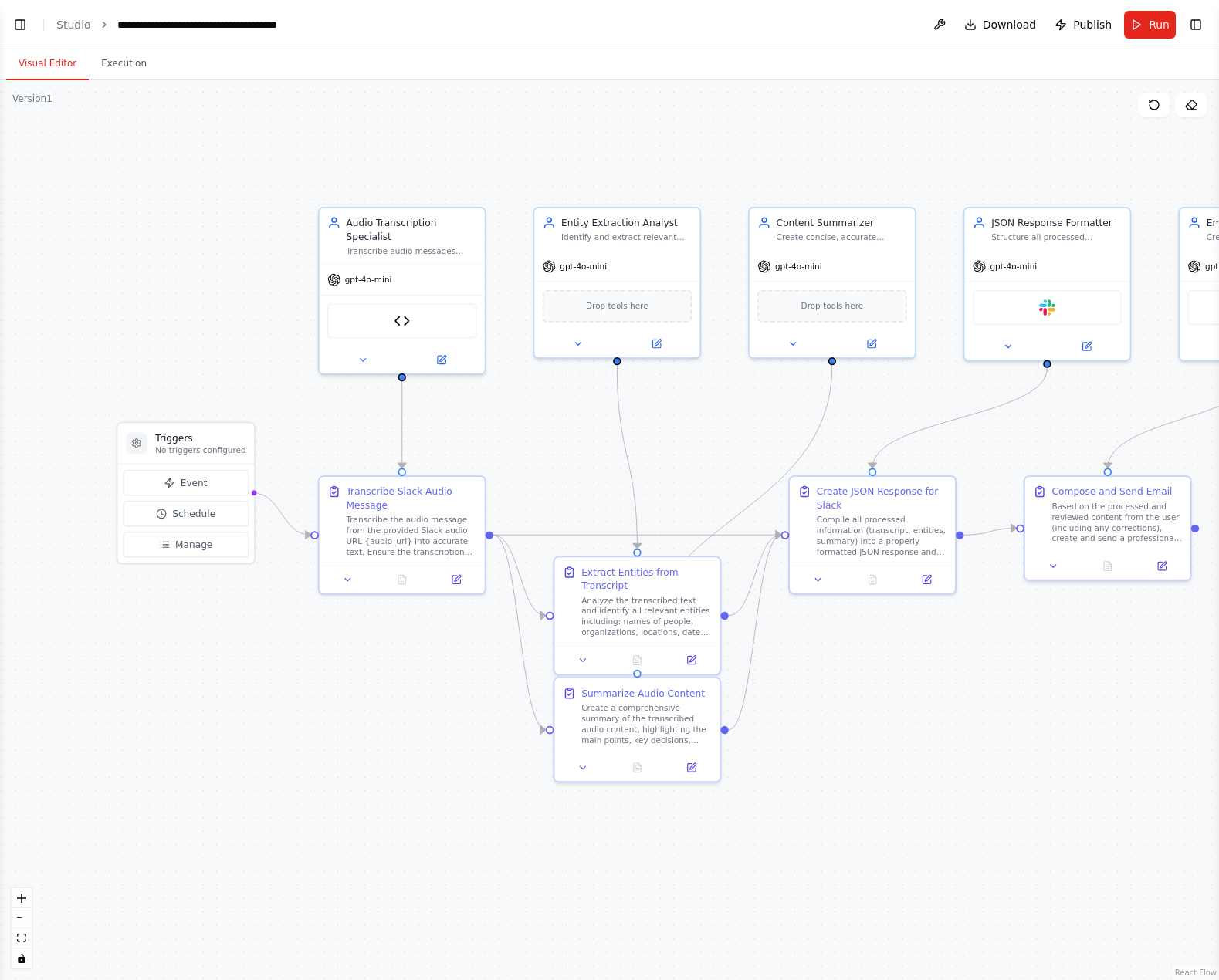
click at [667, 172] on div ".deletable-edge-delete-btn { width: 20px; height: 20px; border: 0px solid #ffff…" at bounding box center [610, 530] width 1219 height 900
click at [160, 67] on div "Visual Editor Execution" at bounding box center [610, 64] width 1219 height 30
click at [64, 18] on link "Studio" at bounding box center [74, 24] width 35 height 12
